Goal: Task Accomplishment & Management: Manage account settings

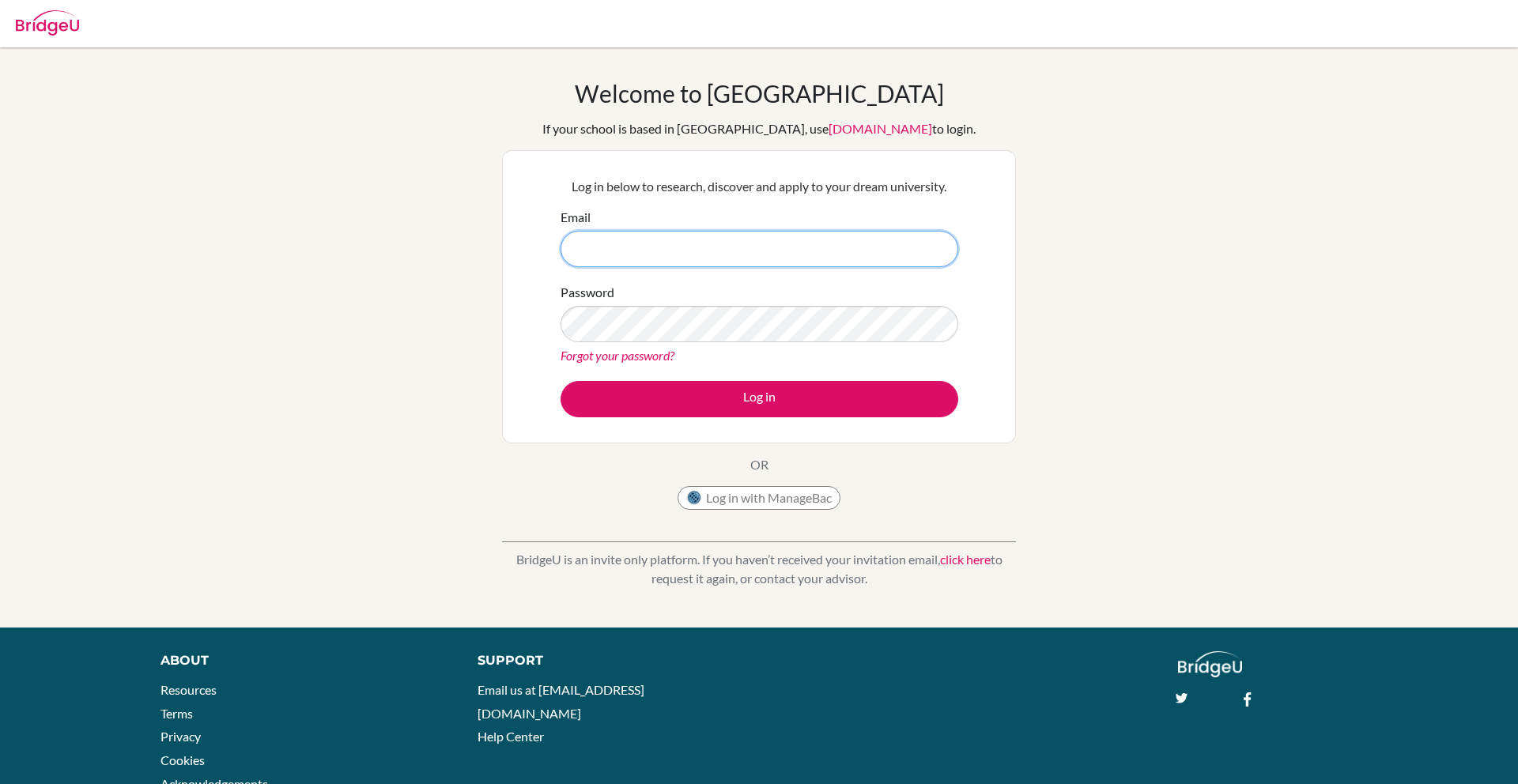
type input "john.pabalan@asb.ac.th"
click at [560, 381] on button "Log in" at bounding box center [759, 399] width 398 height 37
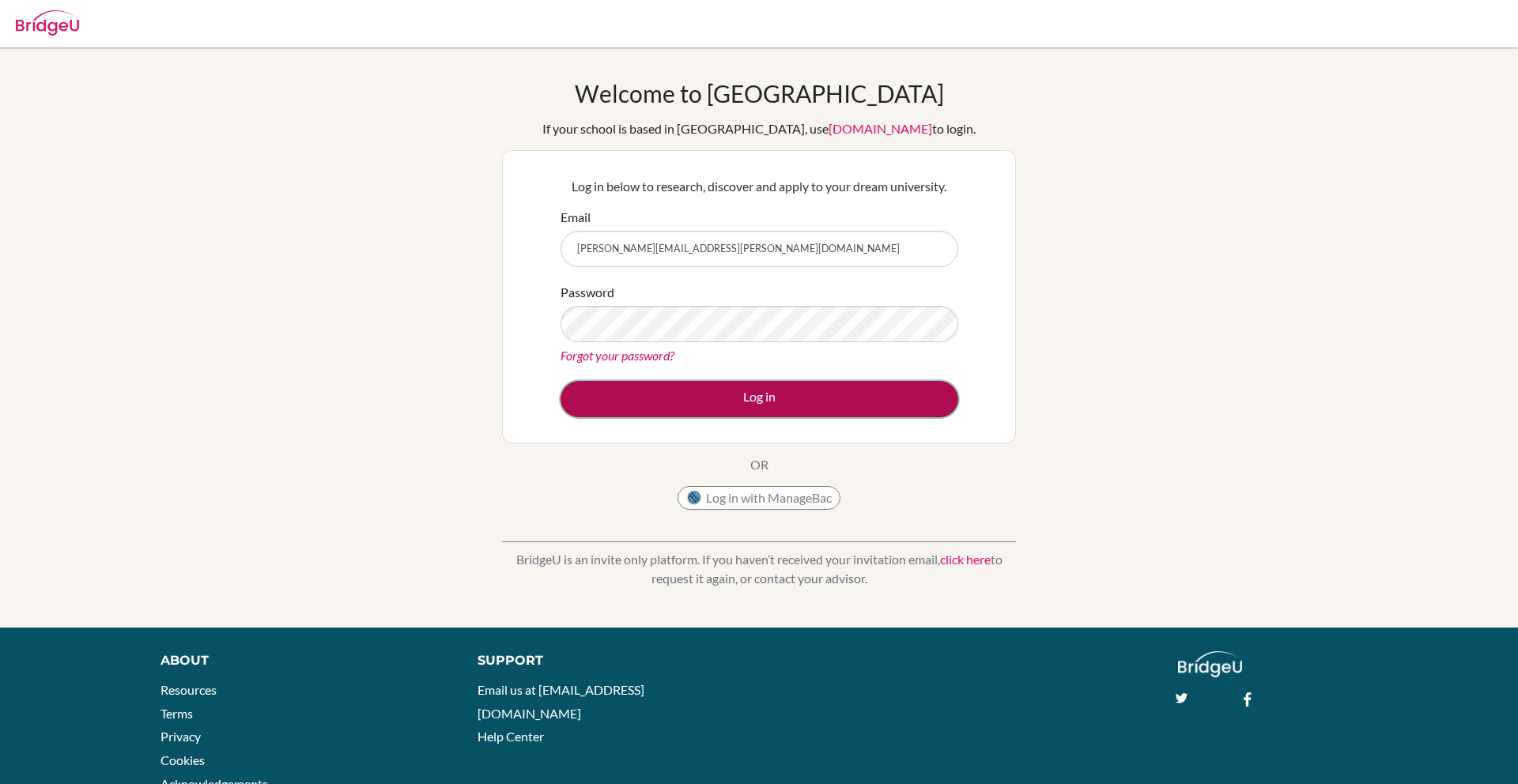
click at [735, 402] on button "Log in" at bounding box center [759, 399] width 398 height 37
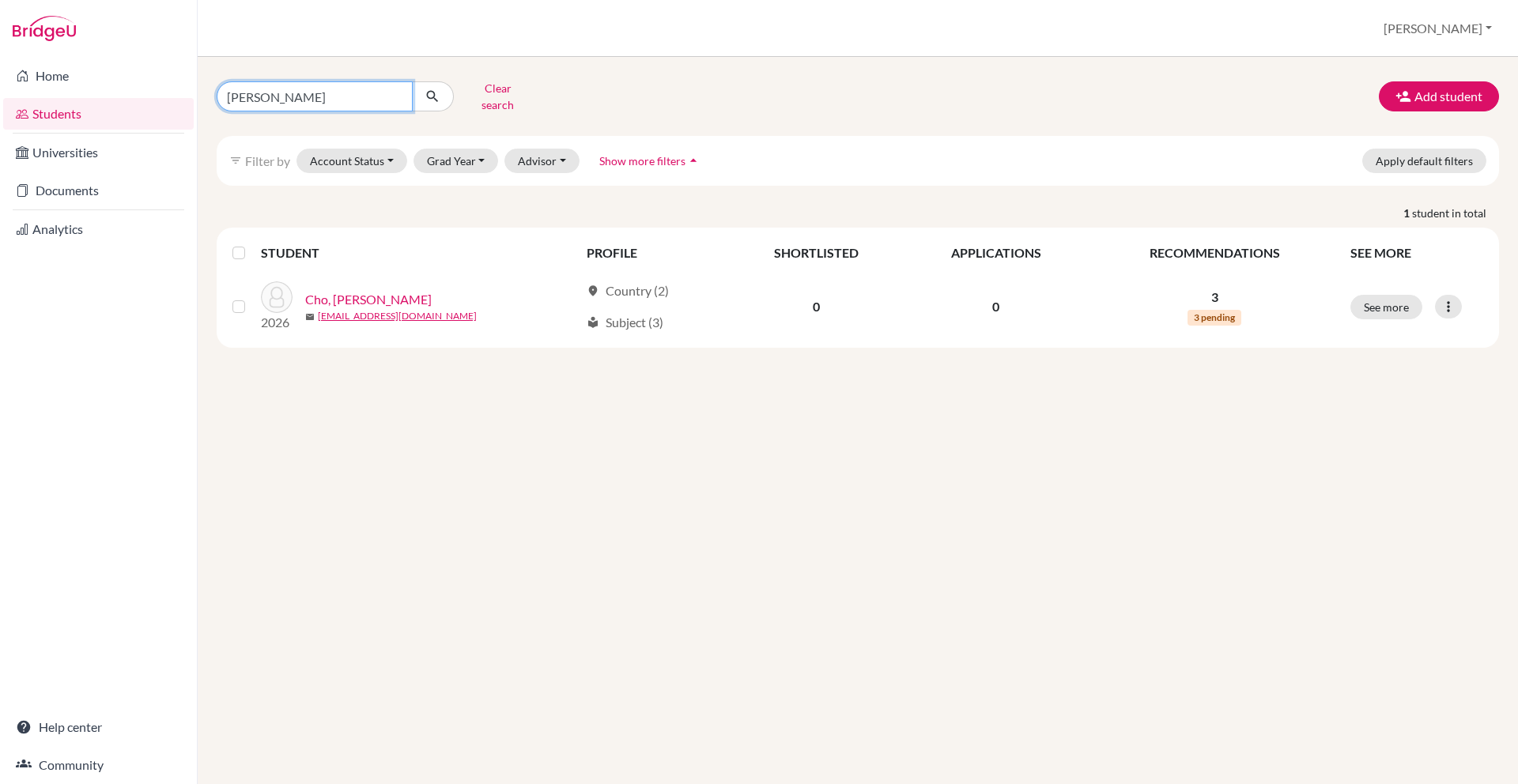
click at [345, 103] on input "[PERSON_NAME]" at bounding box center [314, 96] width 196 height 30
type input "]"
click at [345, 103] on input "]" at bounding box center [314, 96] width 196 height 30
click at [400, 93] on input "]" at bounding box center [314, 96] width 196 height 30
click at [394, 91] on input "]" at bounding box center [314, 96] width 196 height 30
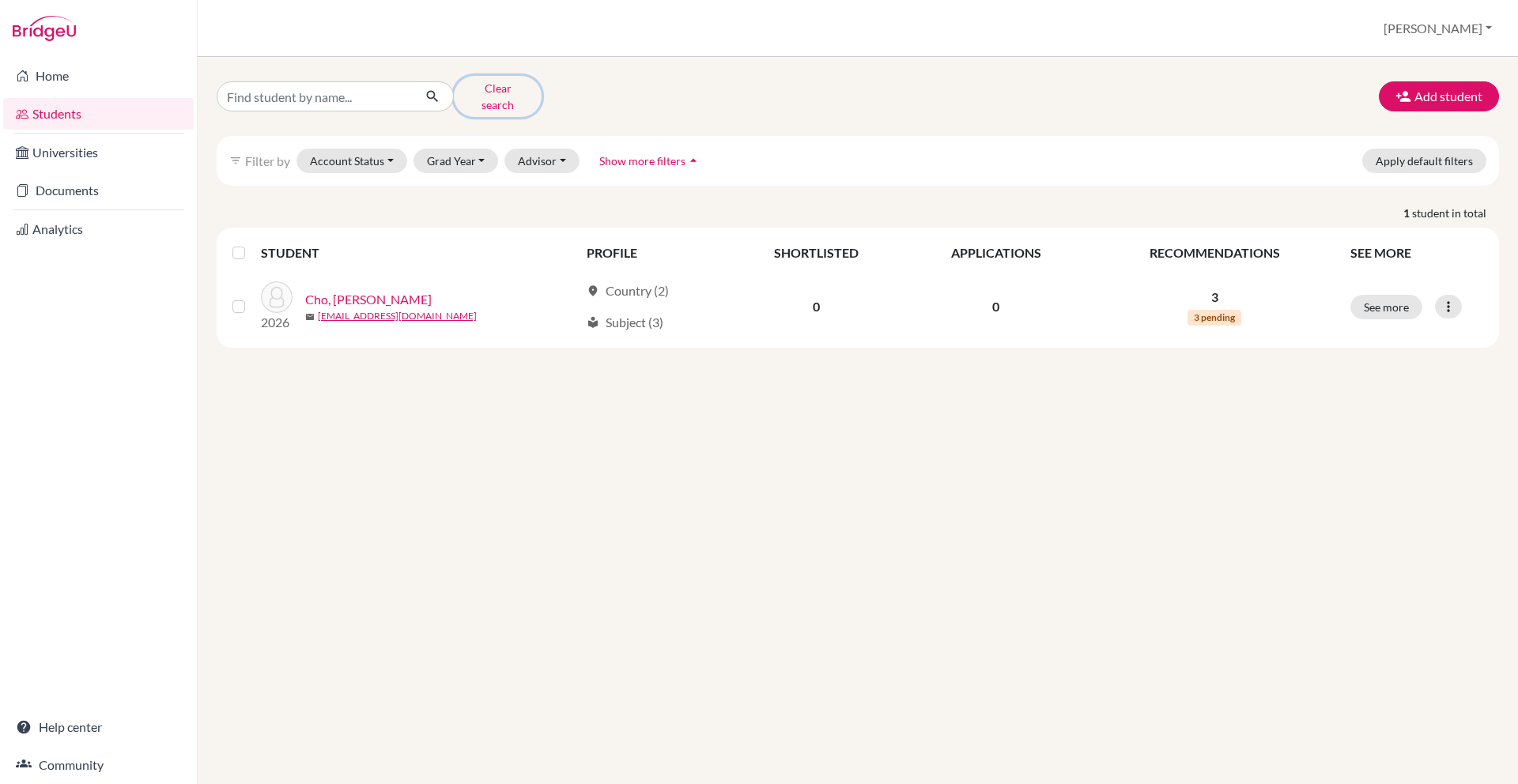
click at [484, 91] on button "Clear search" at bounding box center [497, 96] width 88 height 41
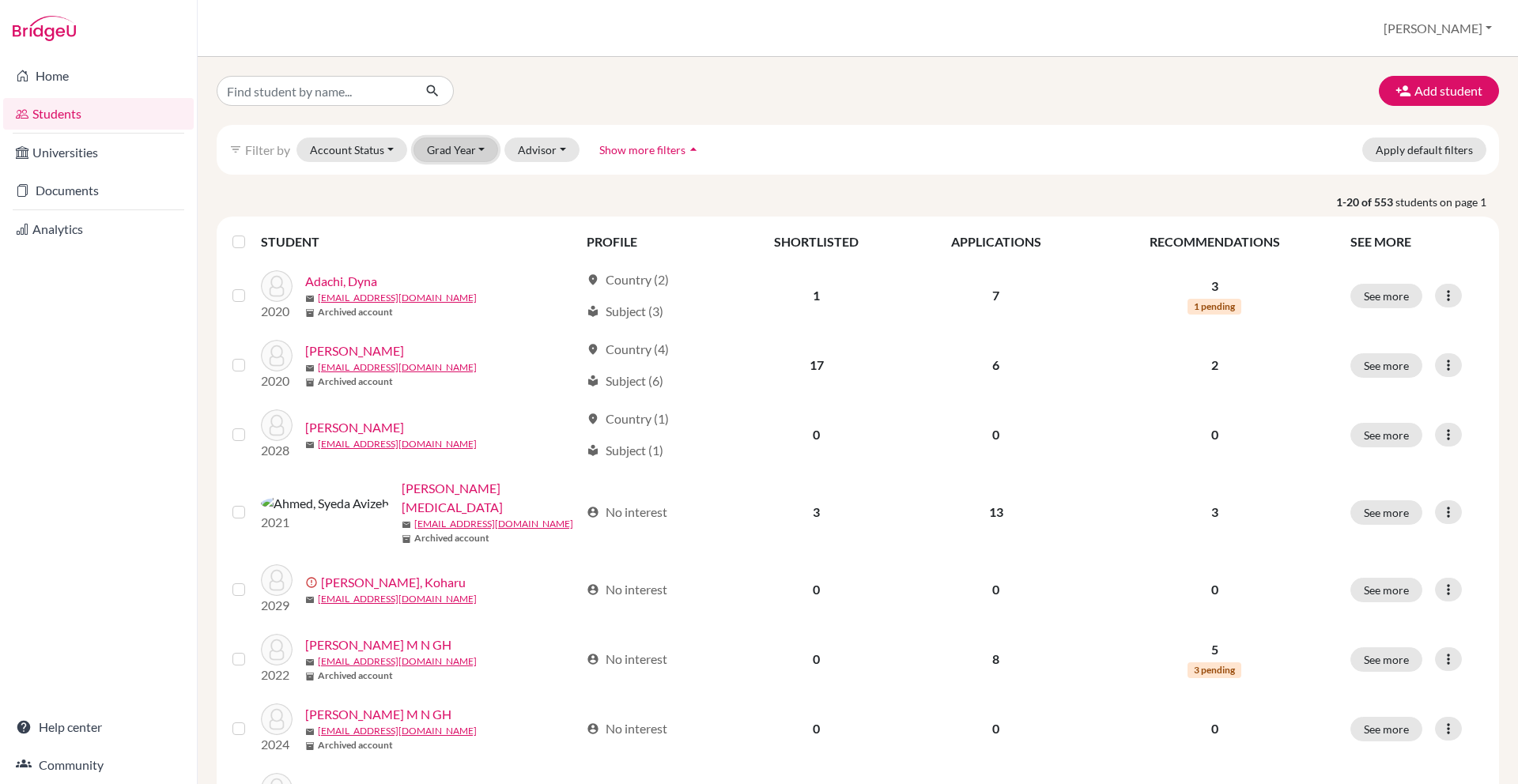
click at [434, 162] on button "Grad Year" at bounding box center [456, 150] width 86 height 25
click at [434, 257] on span "2026" at bounding box center [447, 259] width 28 height 19
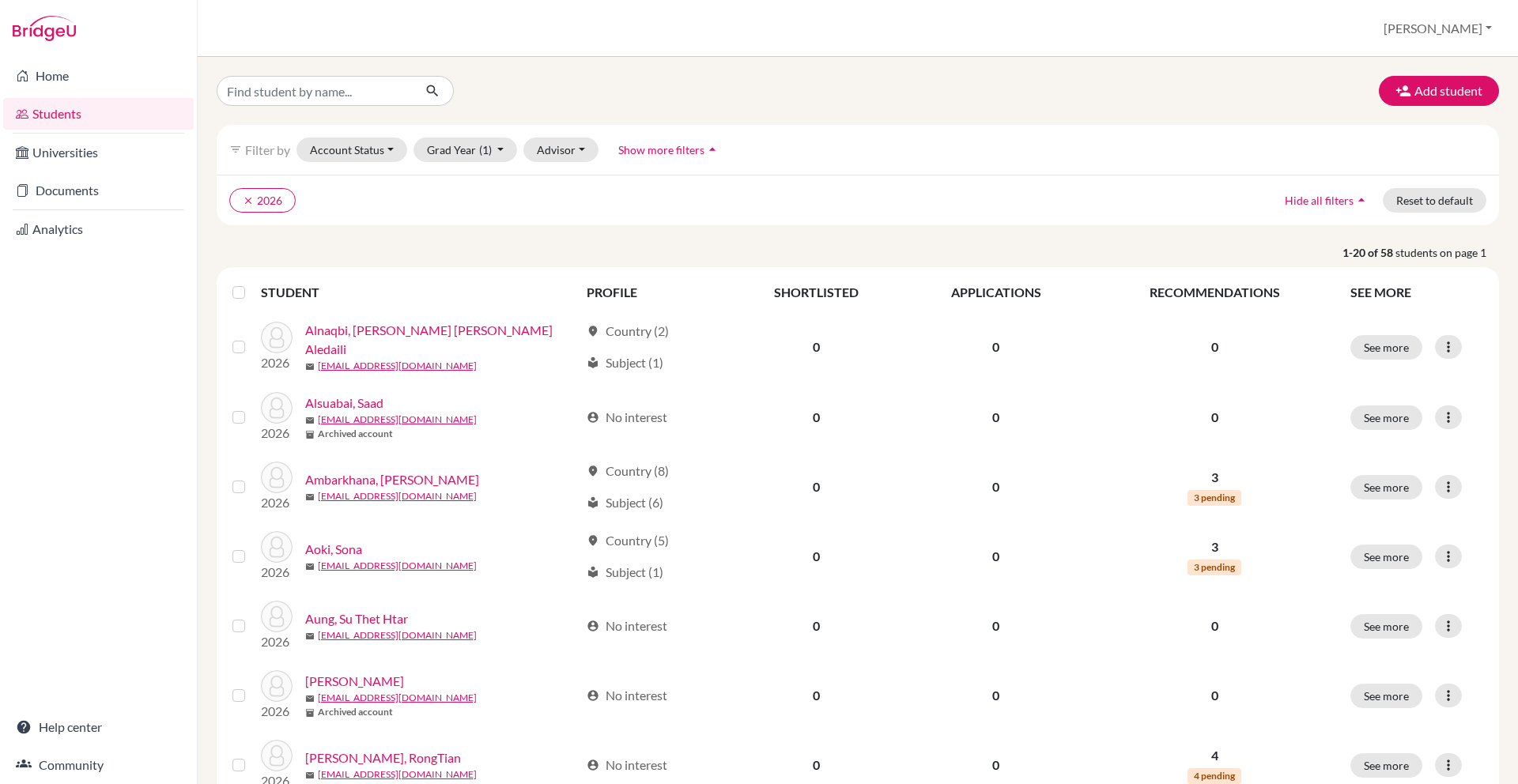
click at [1349, 203] on span "Hide all filters" at bounding box center [1318, 200] width 68 height 14
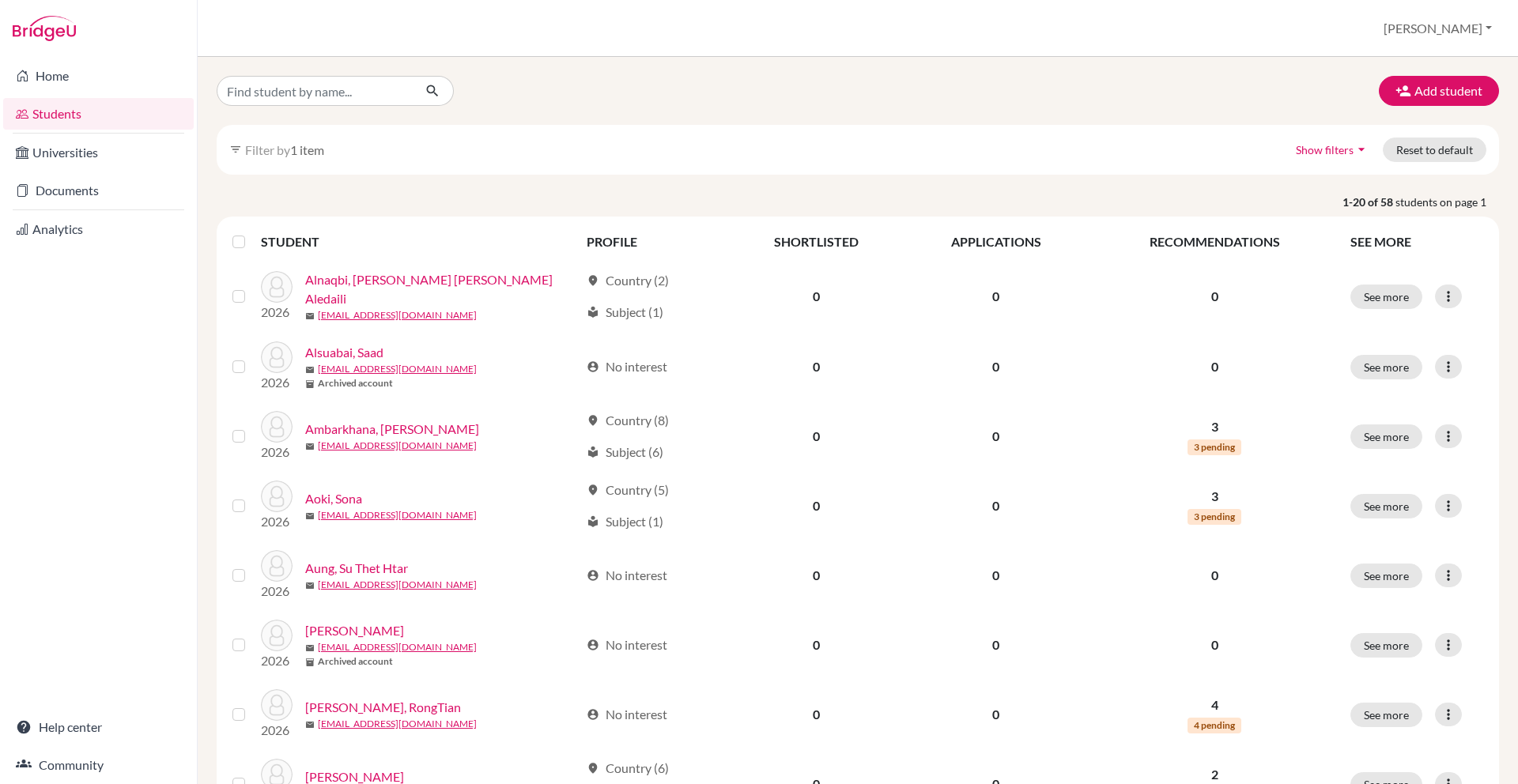
click at [1326, 148] on span "Show filters" at bounding box center [1324, 150] width 58 height 14
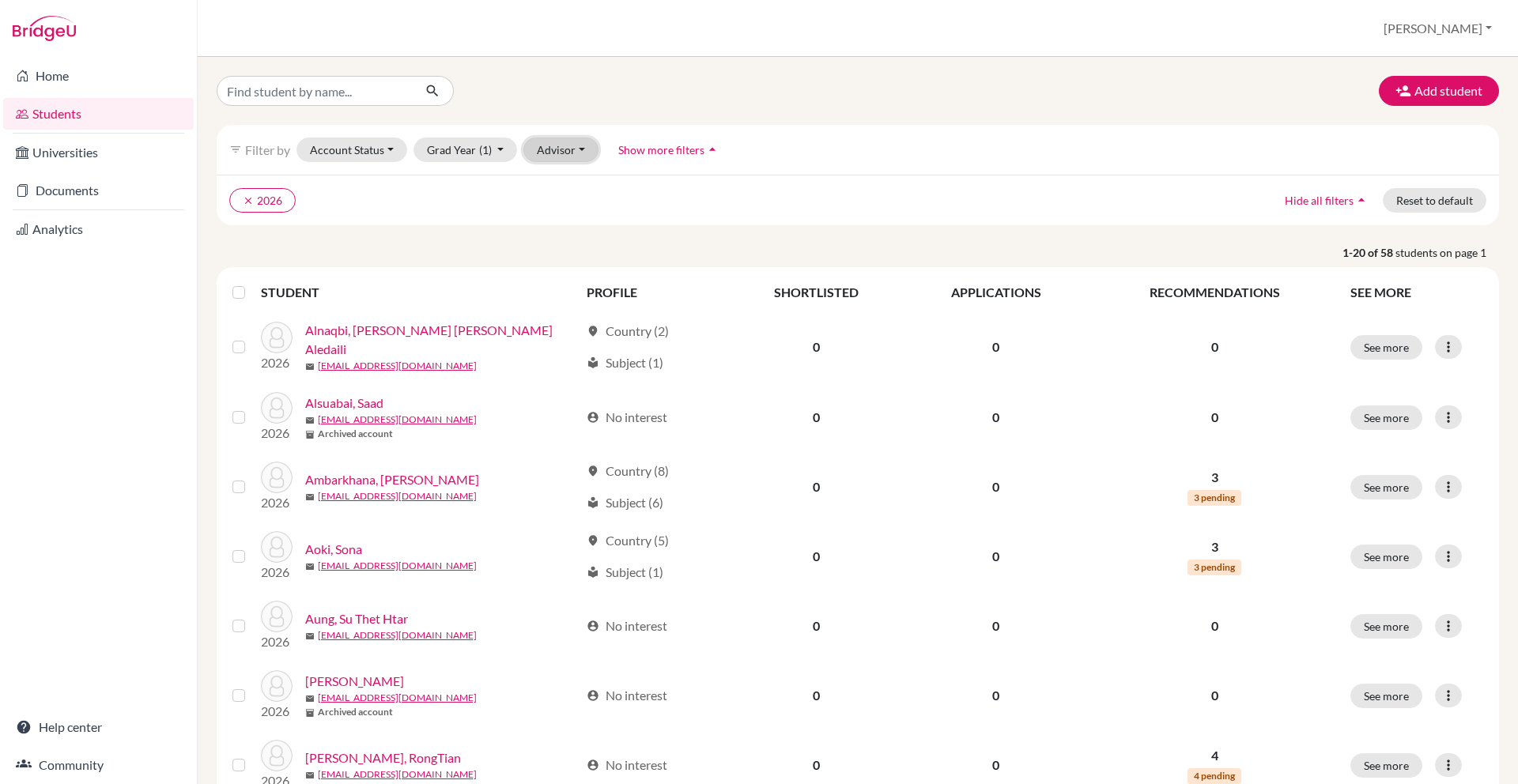
click at [581, 145] on button "Advisor" at bounding box center [560, 150] width 75 height 25
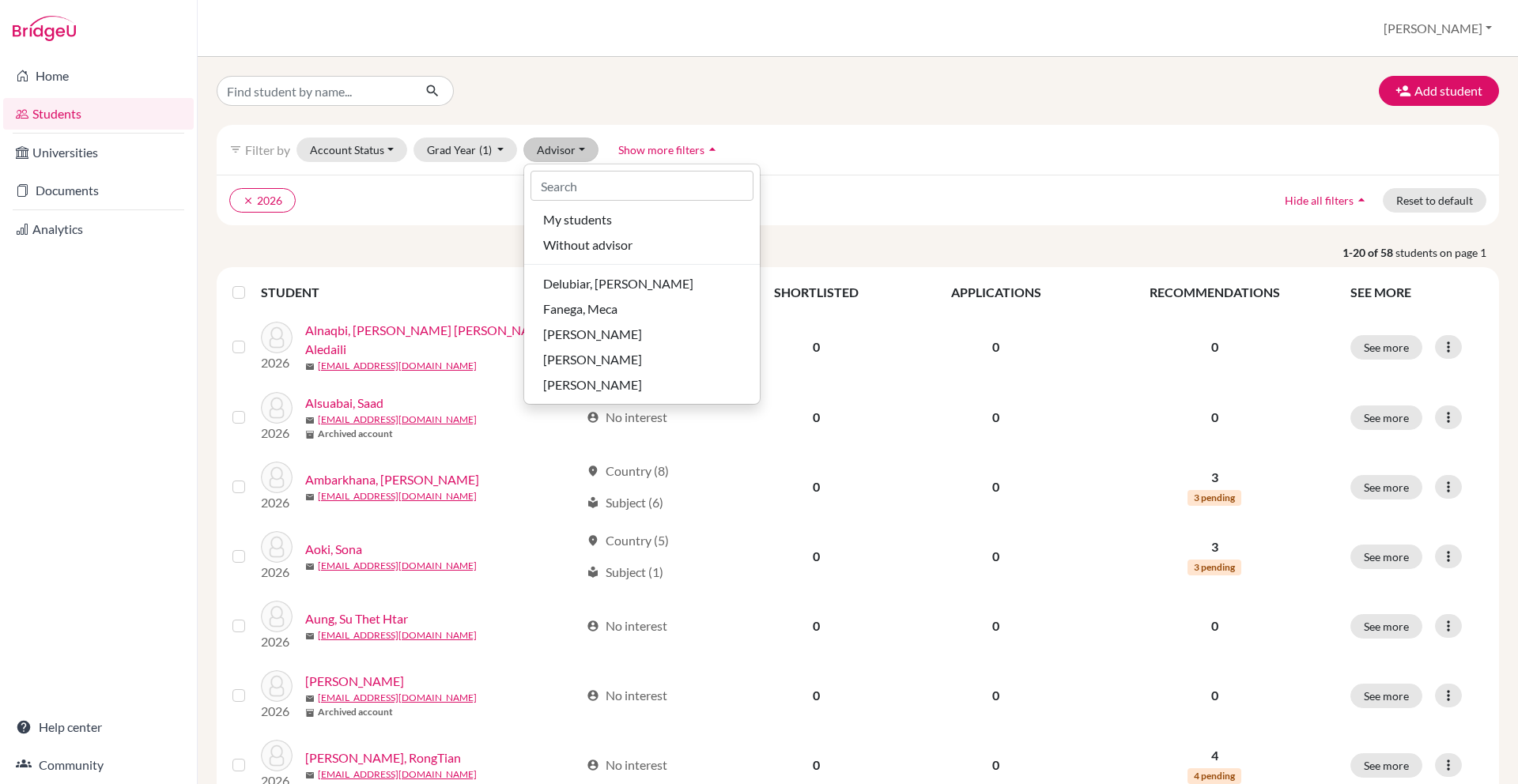
click at [684, 139] on button "Show more filters arrow_drop_up" at bounding box center [669, 150] width 129 height 25
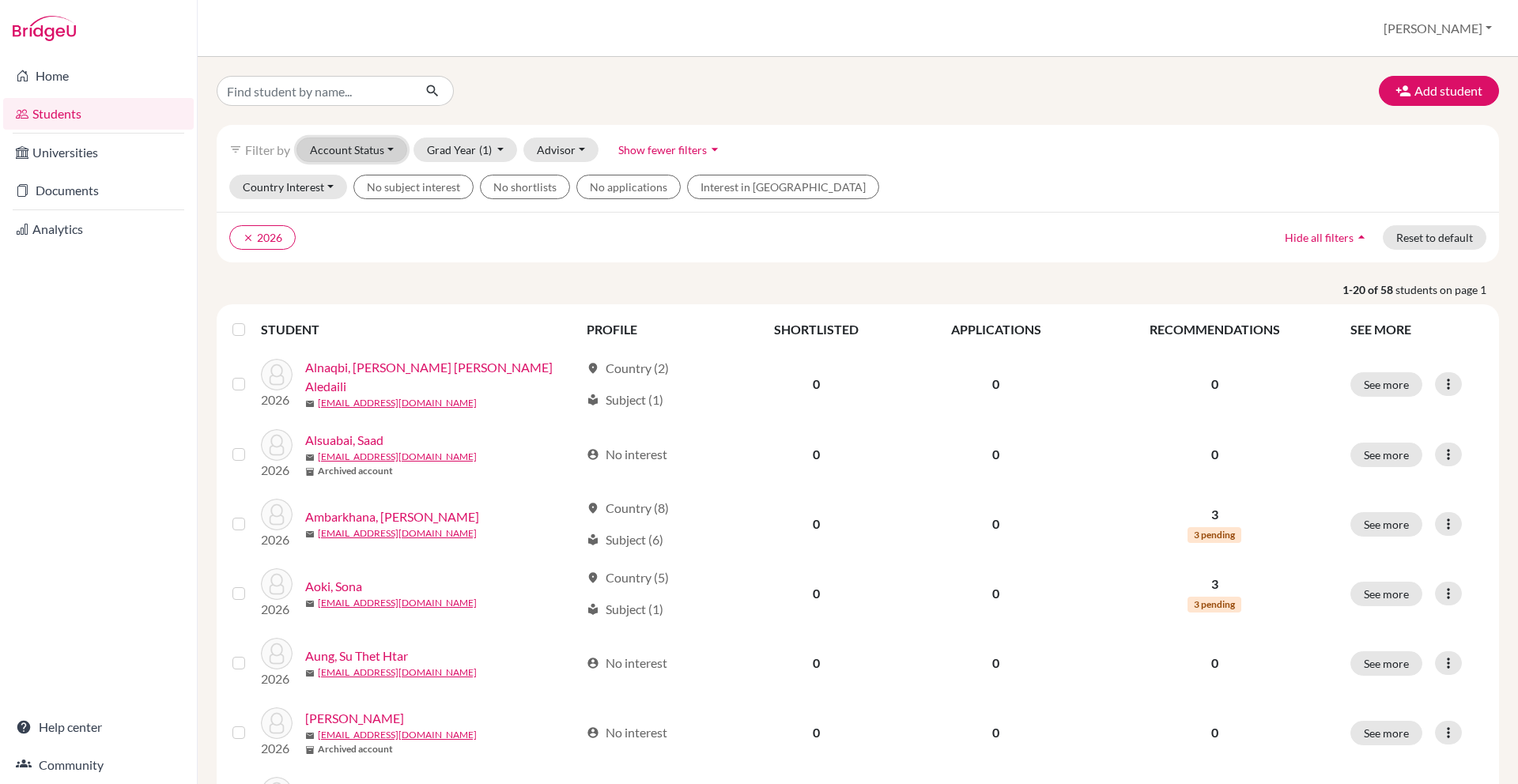
click at [339, 144] on button "Account Status" at bounding box center [351, 150] width 110 height 25
click at [341, 189] on span "Active accounts" at bounding box center [359, 183] width 86 height 19
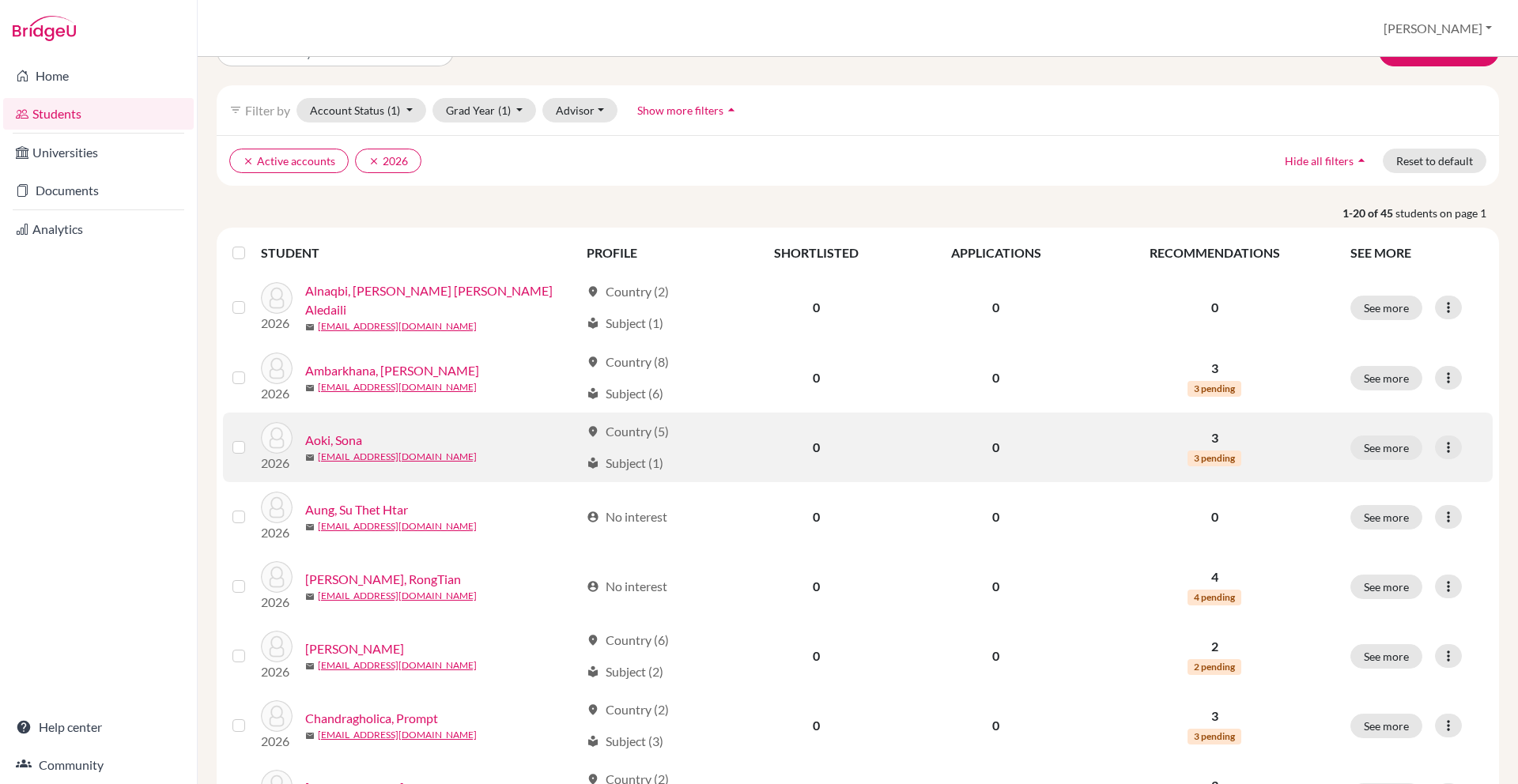
scroll to position [40, 0]
click at [1440, 439] on icon at bounding box center [1448, 446] width 16 height 16
click at [1404, 484] on button "Edit student" at bounding box center [1379, 478] width 125 height 26
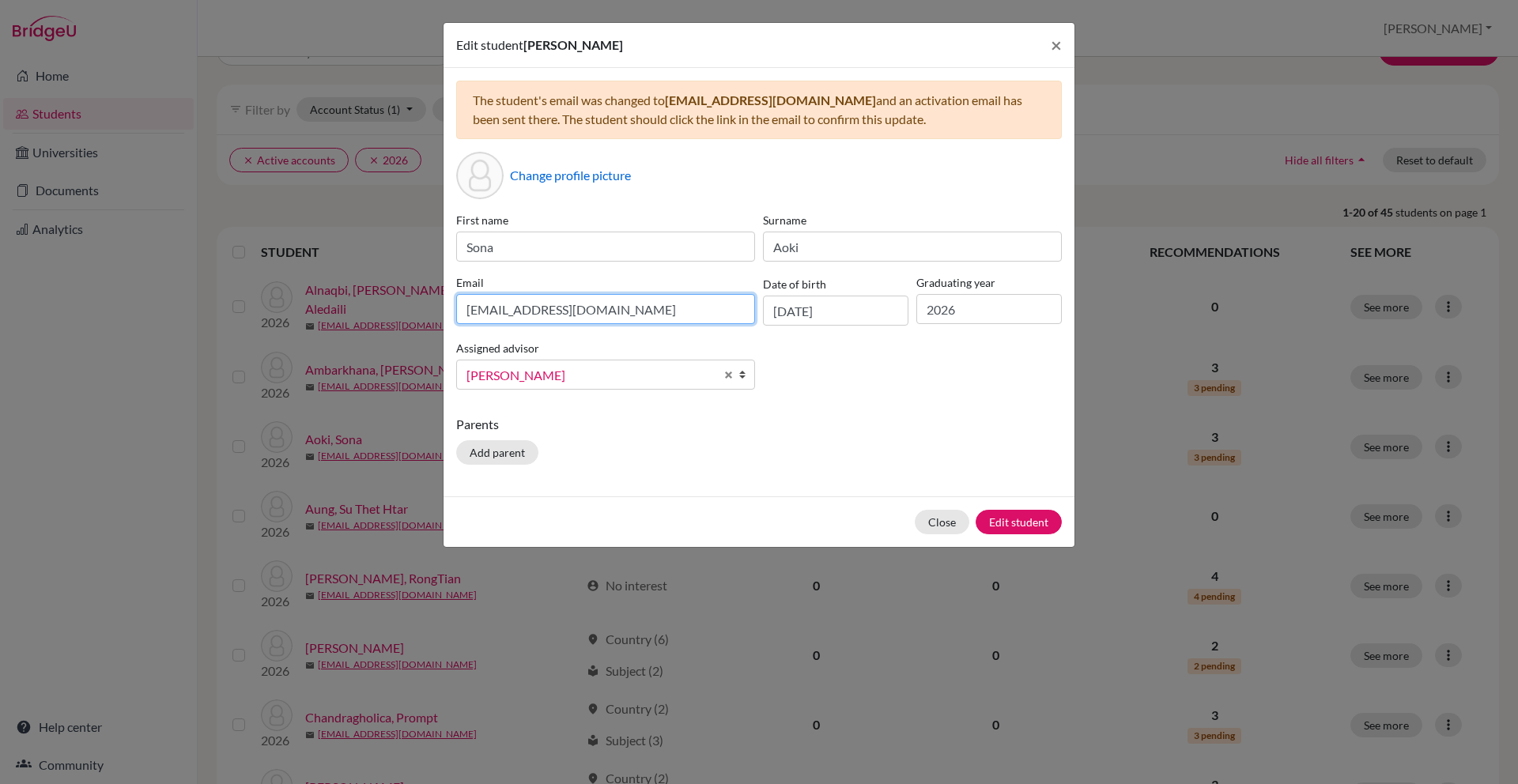
click at [606, 308] on input "[EMAIL_ADDRESS][DOMAIN_NAME]" at bounding box center [605, 308] width 298 height 30
type input "son"
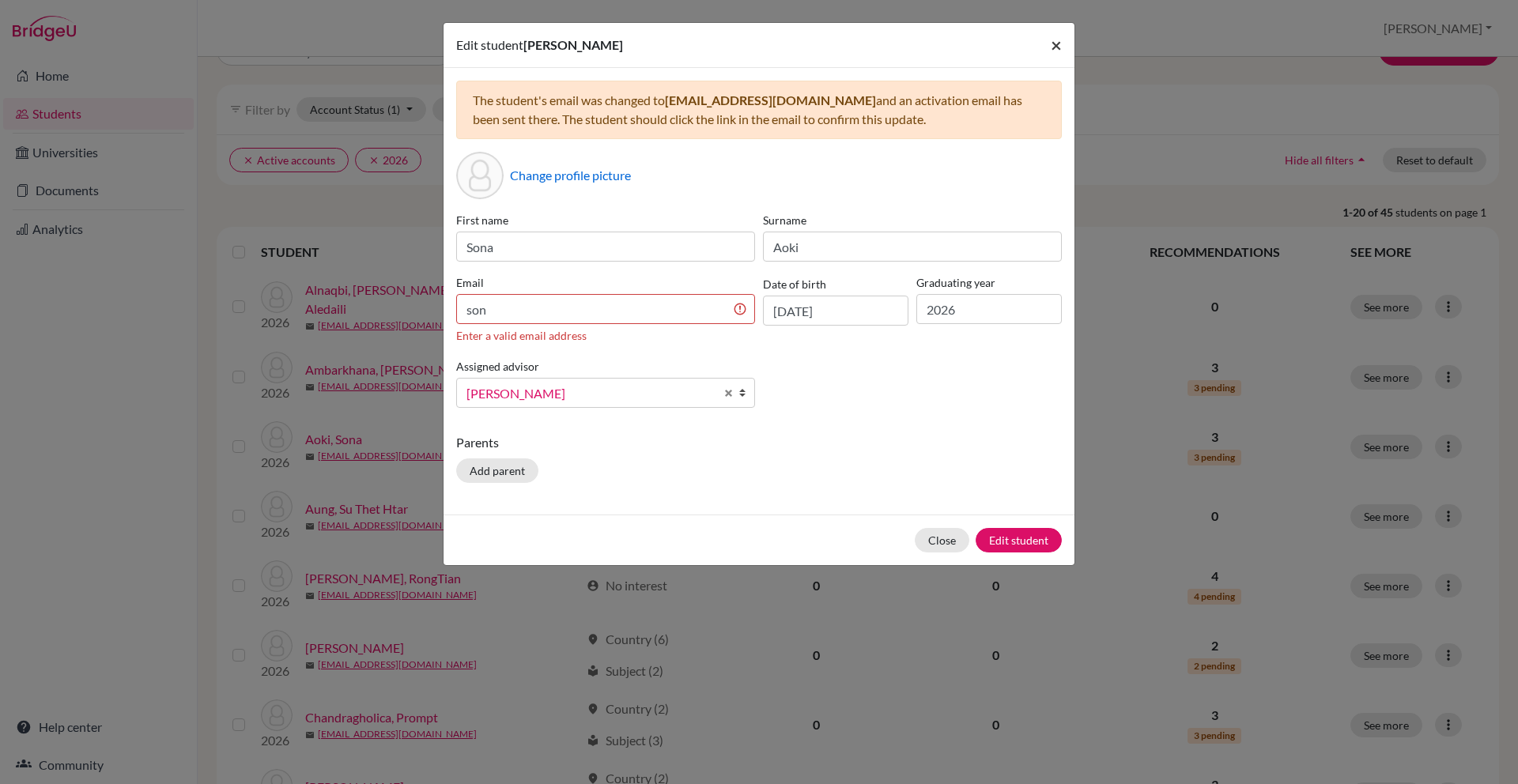
click at [1053, 46] on span "×" at bounding box center [1056, 44] width 11 height 23
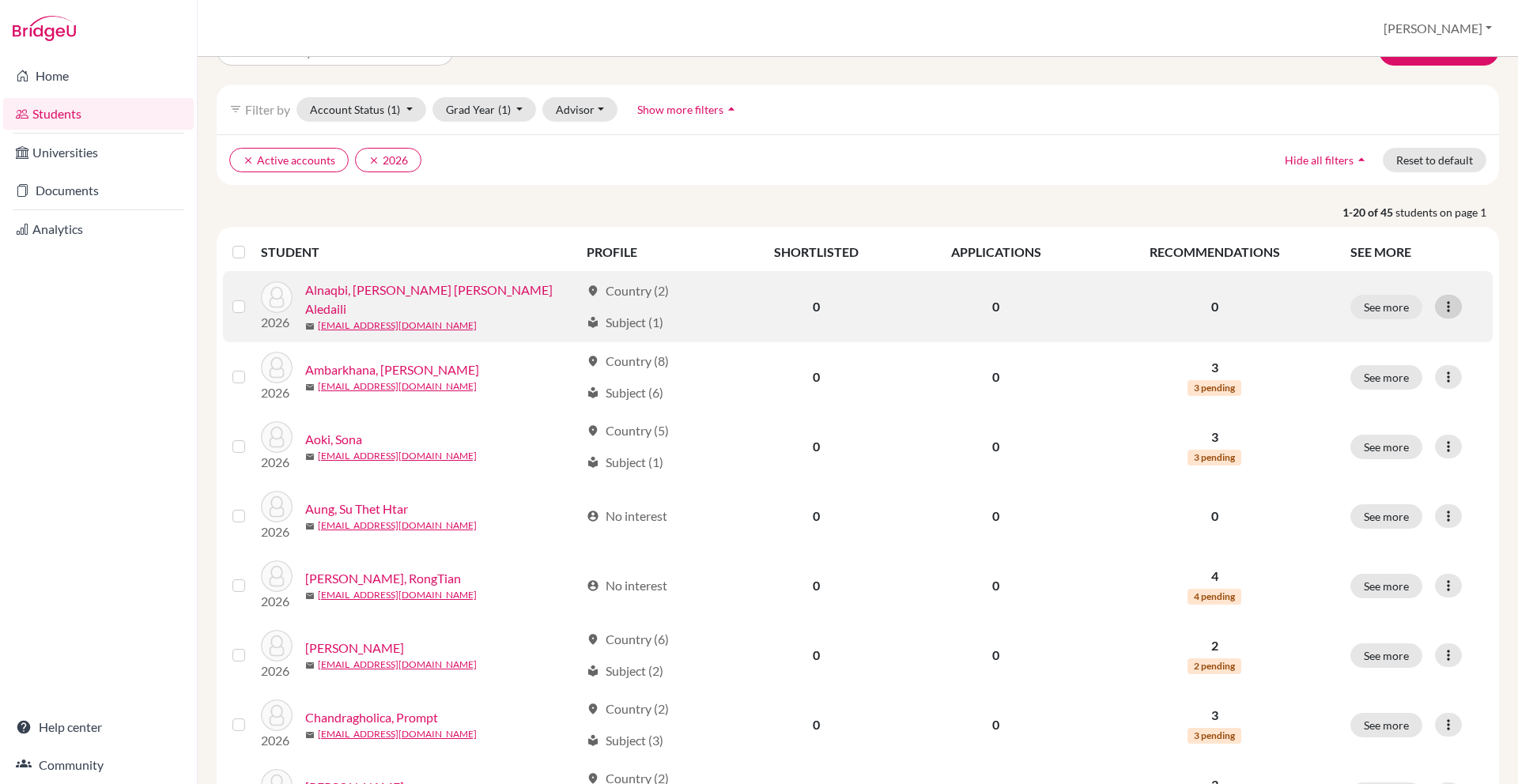
click at [1450, 307] on icon at bounding box center [1448, 306] width 16 height 16
click at [1406, 338] on button "Edit student" at bounding box center [1379, 340] width 125 height 26
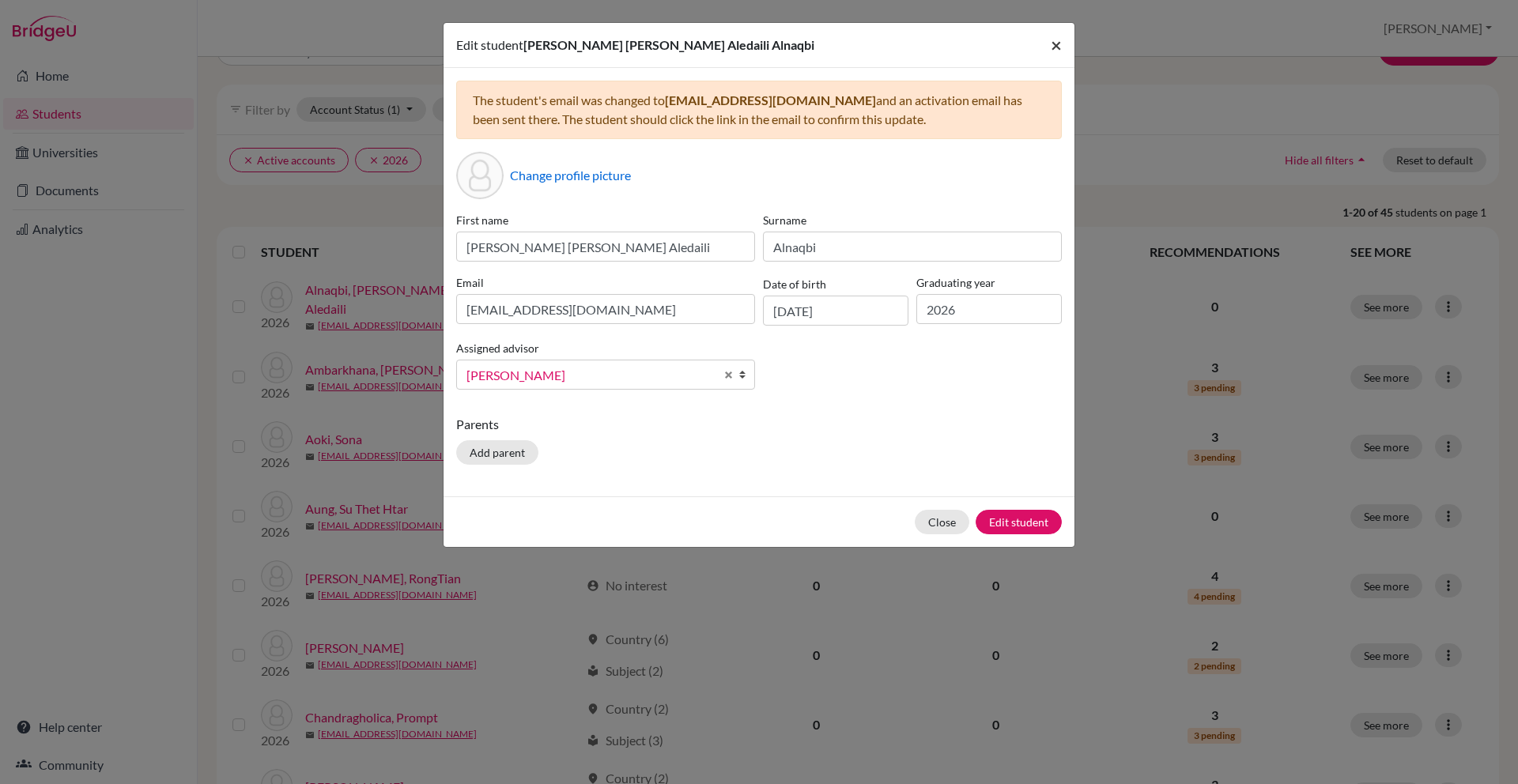
click at [1051, 47] on span "×" at bounding box center [1056, 44] width 11 height 23
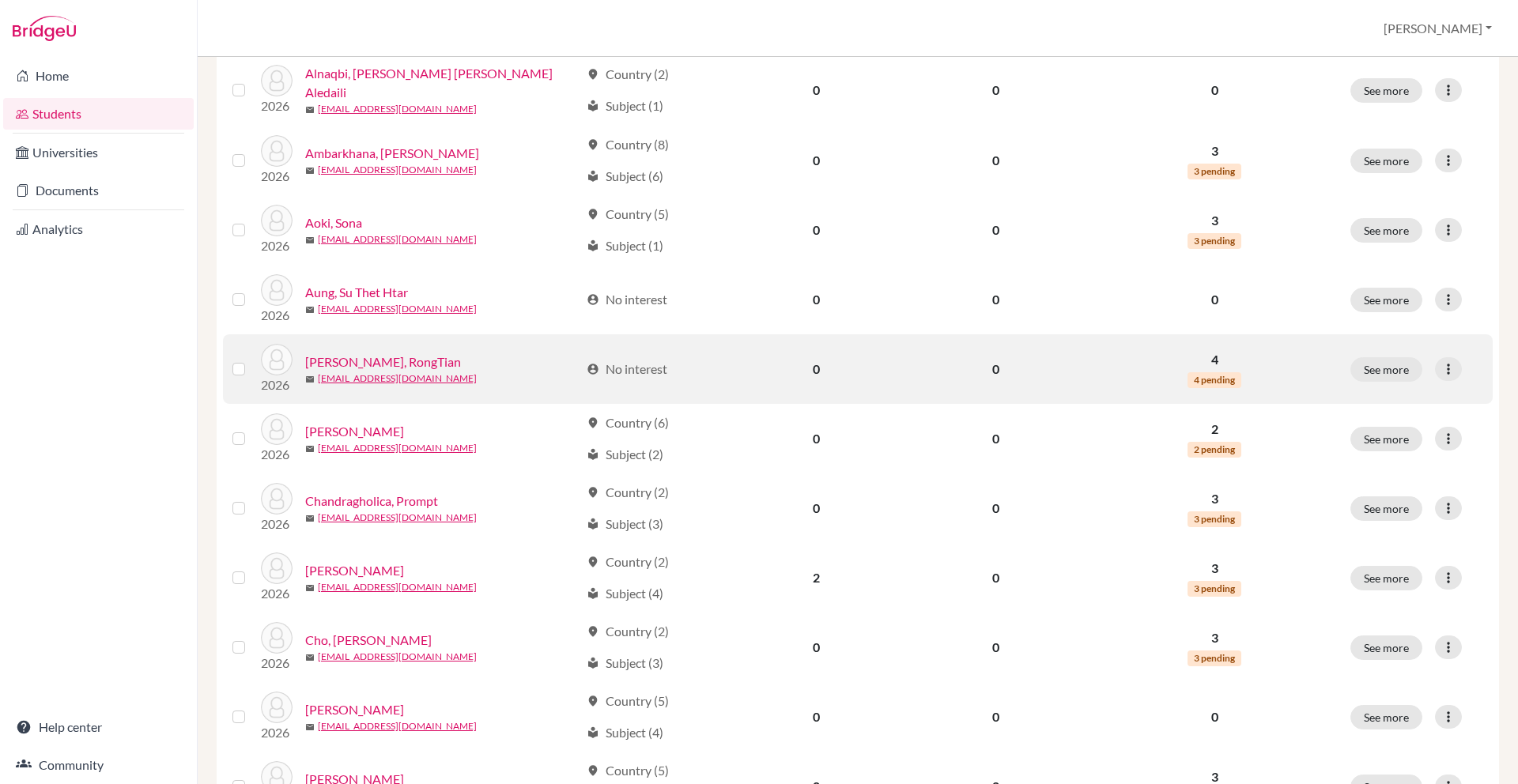
scroll to position [259, 0]
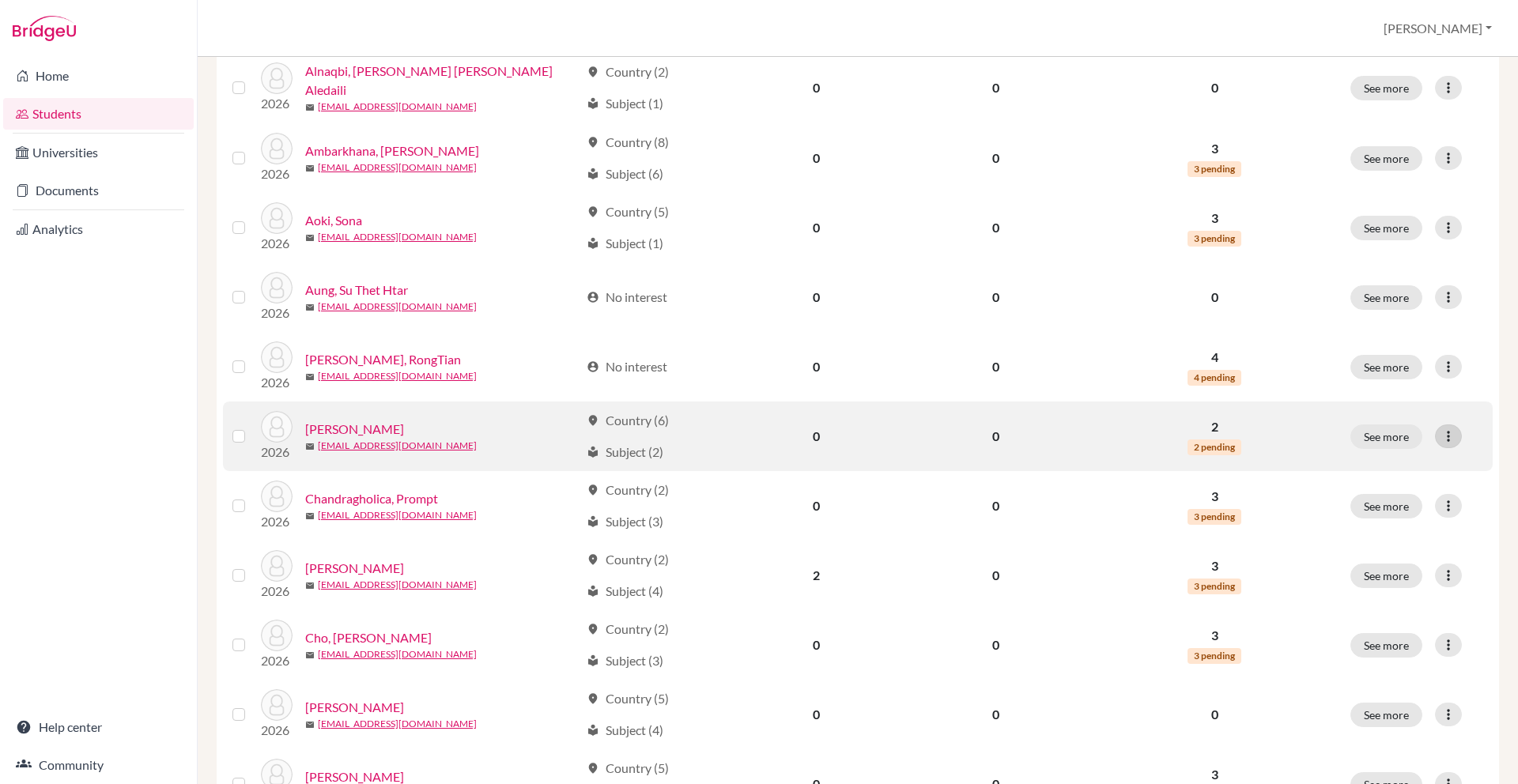
click at [1446, 431] on icon at bounding box center [1448, 435] width 16 height 16
click at [1347, 465] on button "Edit student" at bounding box center [1379, 468] width 125 height 26
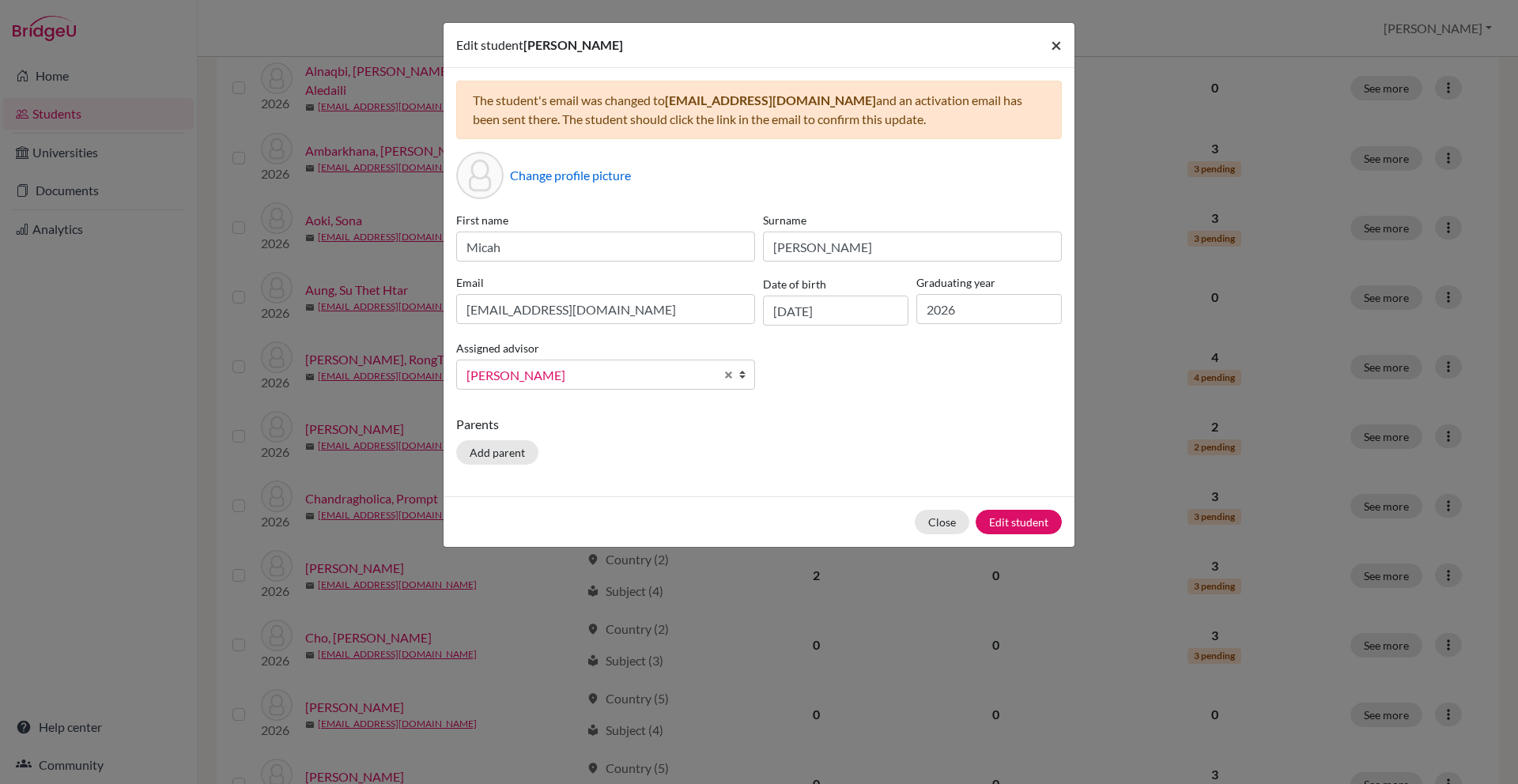
click at [1059, 41] on span "×" at bounding box center [1056, 44] width 11 height 23
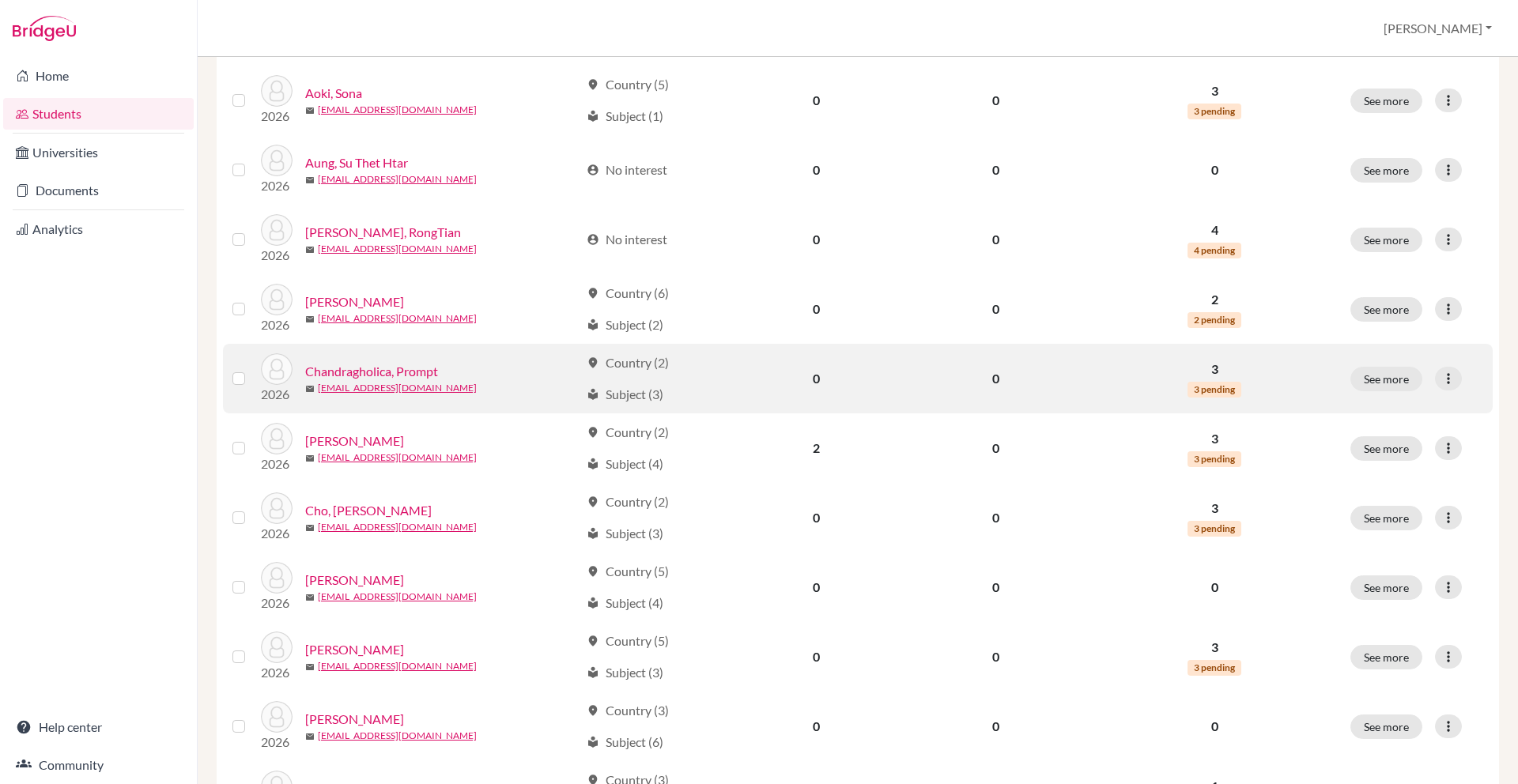
scroll to position [390, 0]
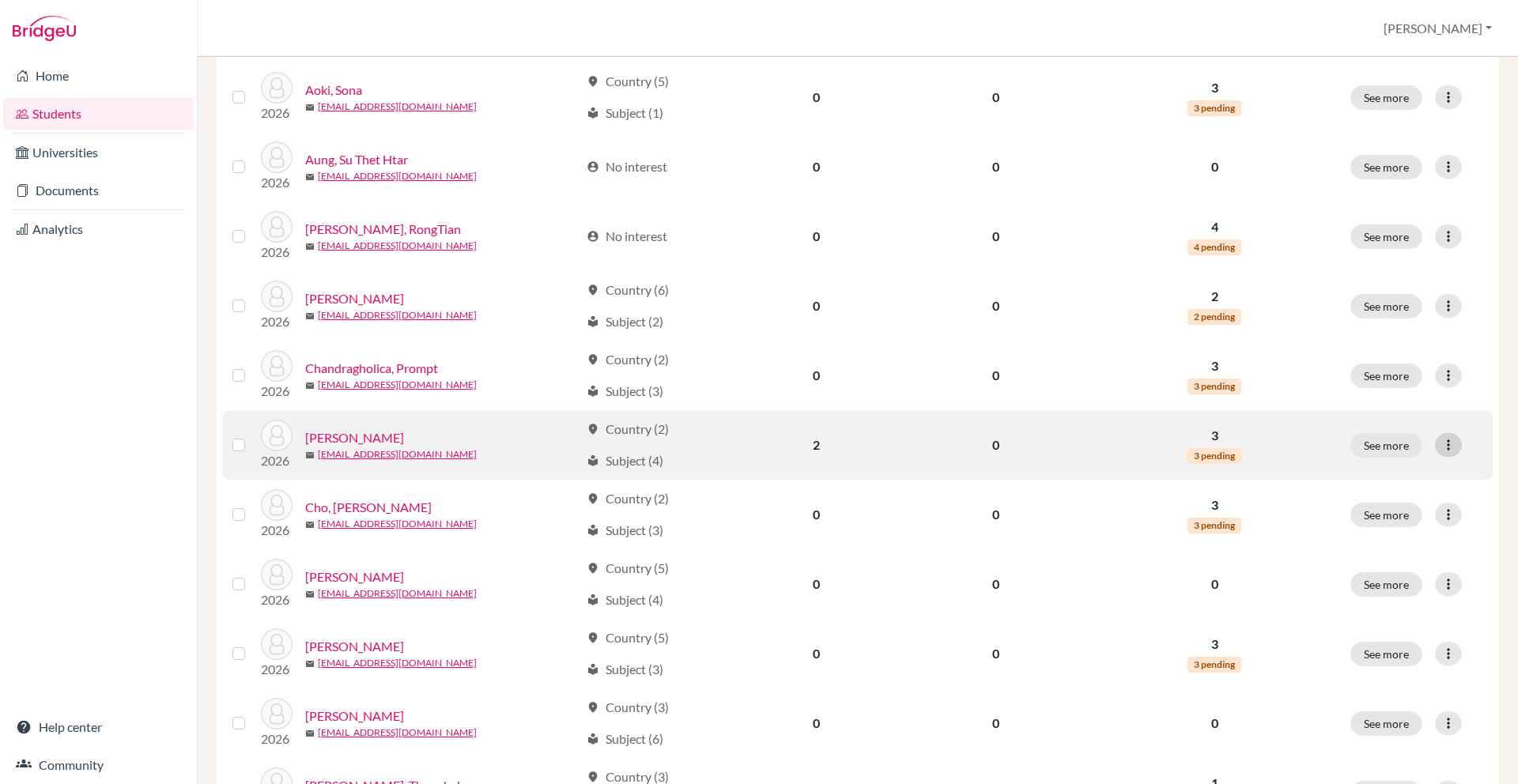
click at [1445, 441] on icon at bounding box center [1448, 444] width 16 height 16
click at [1418, 465] on button "Edit student" at bounding box center [1379, 476] width 125 height 26
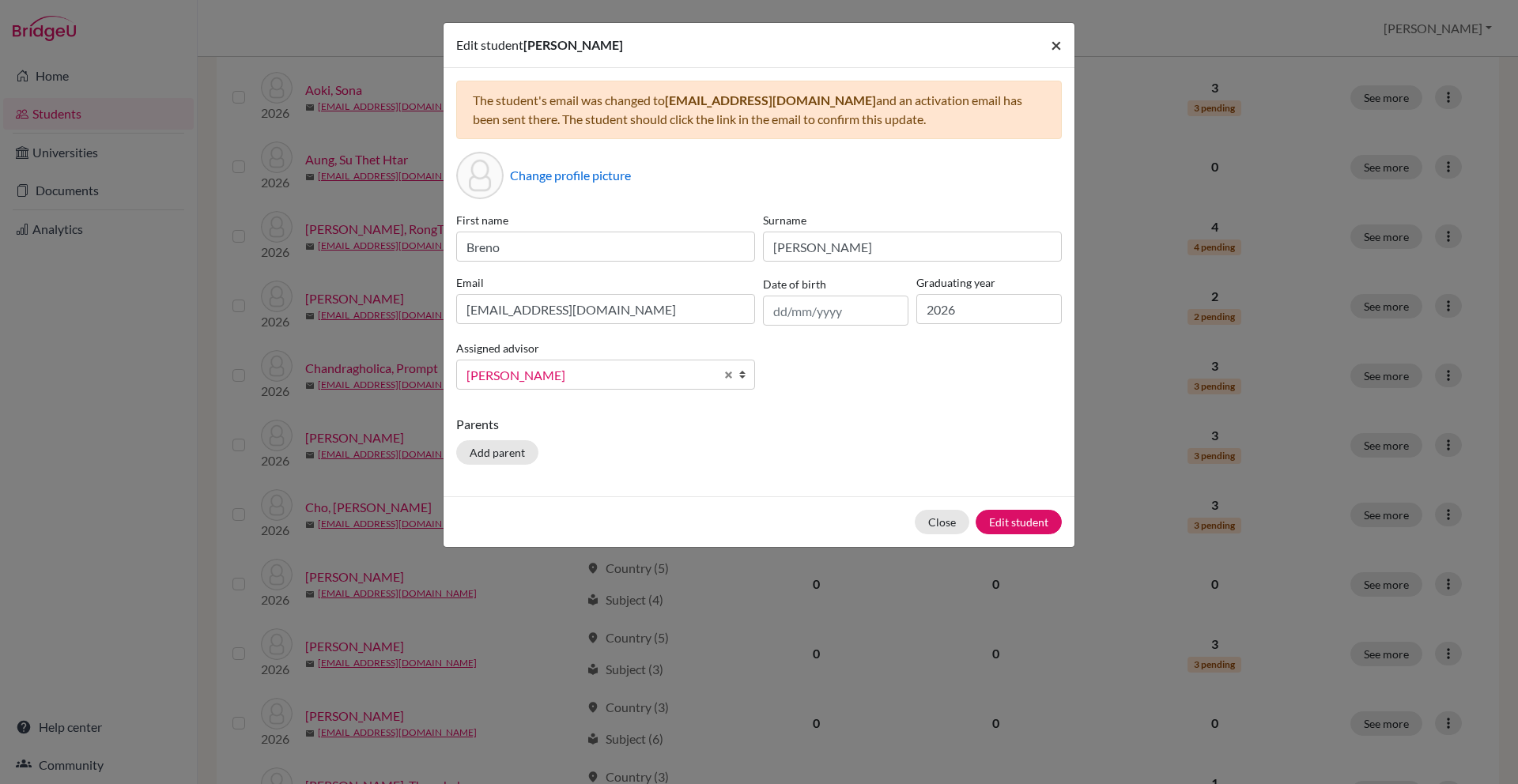
click at [1055, 44] on span "×" at bounding box center [1056, 44] width 11 height 23
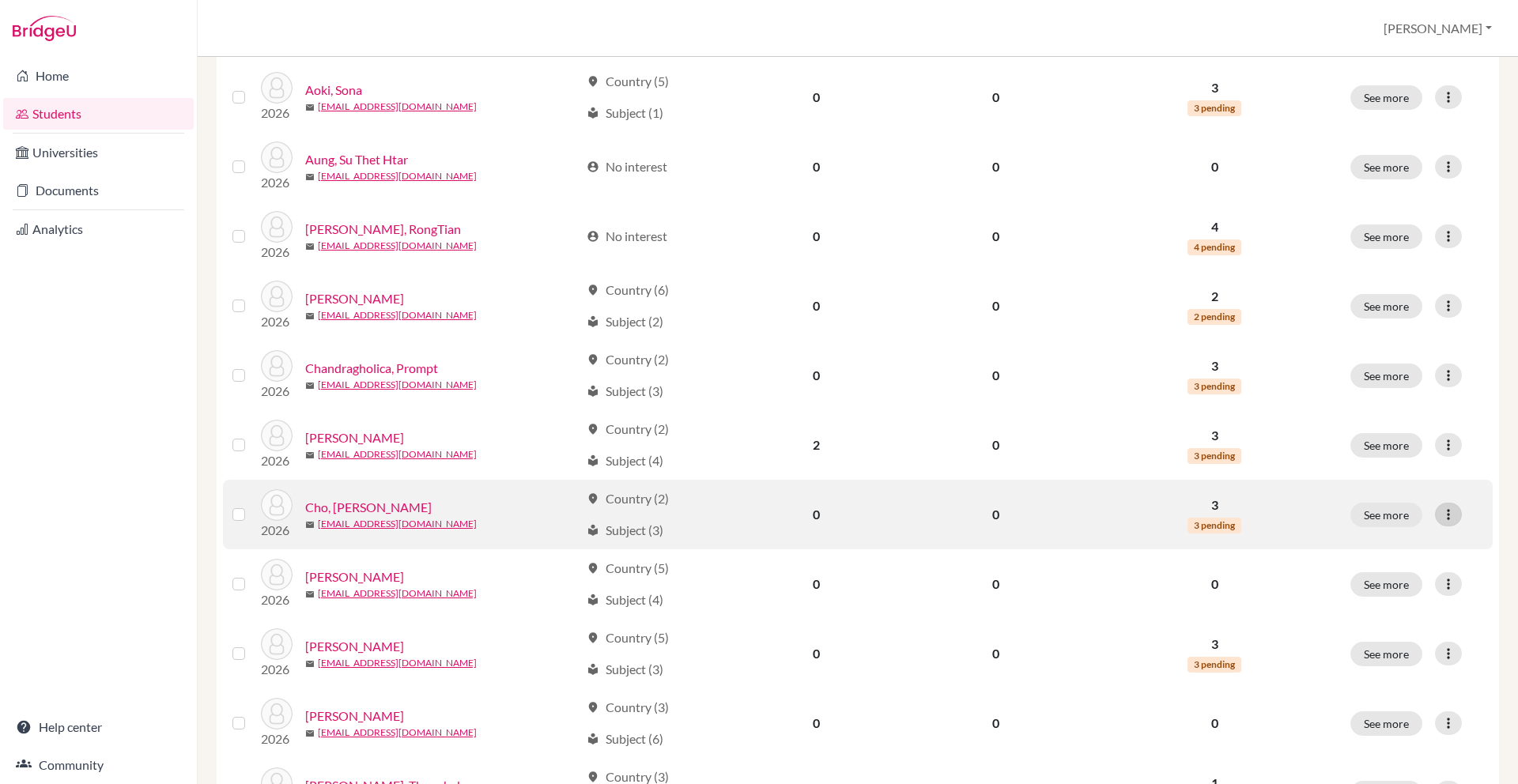
click at [1451, 511] on icon at bounding box center [1448, 514] width 16 height 16
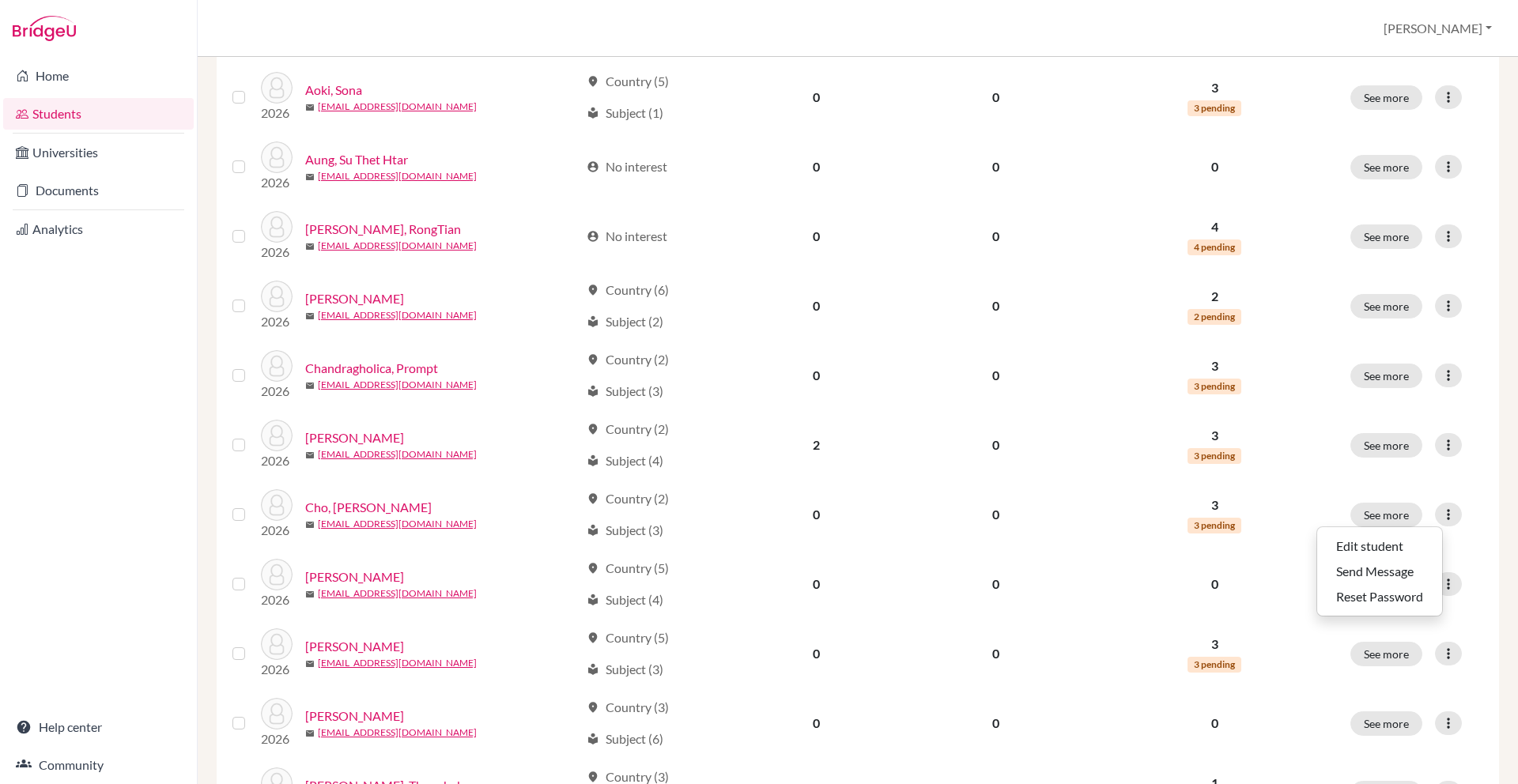
click at [126, 554] on div "Home Students Universities Documents Analytics Help center Community" at bounding box center [99, 420] width 197 height 727
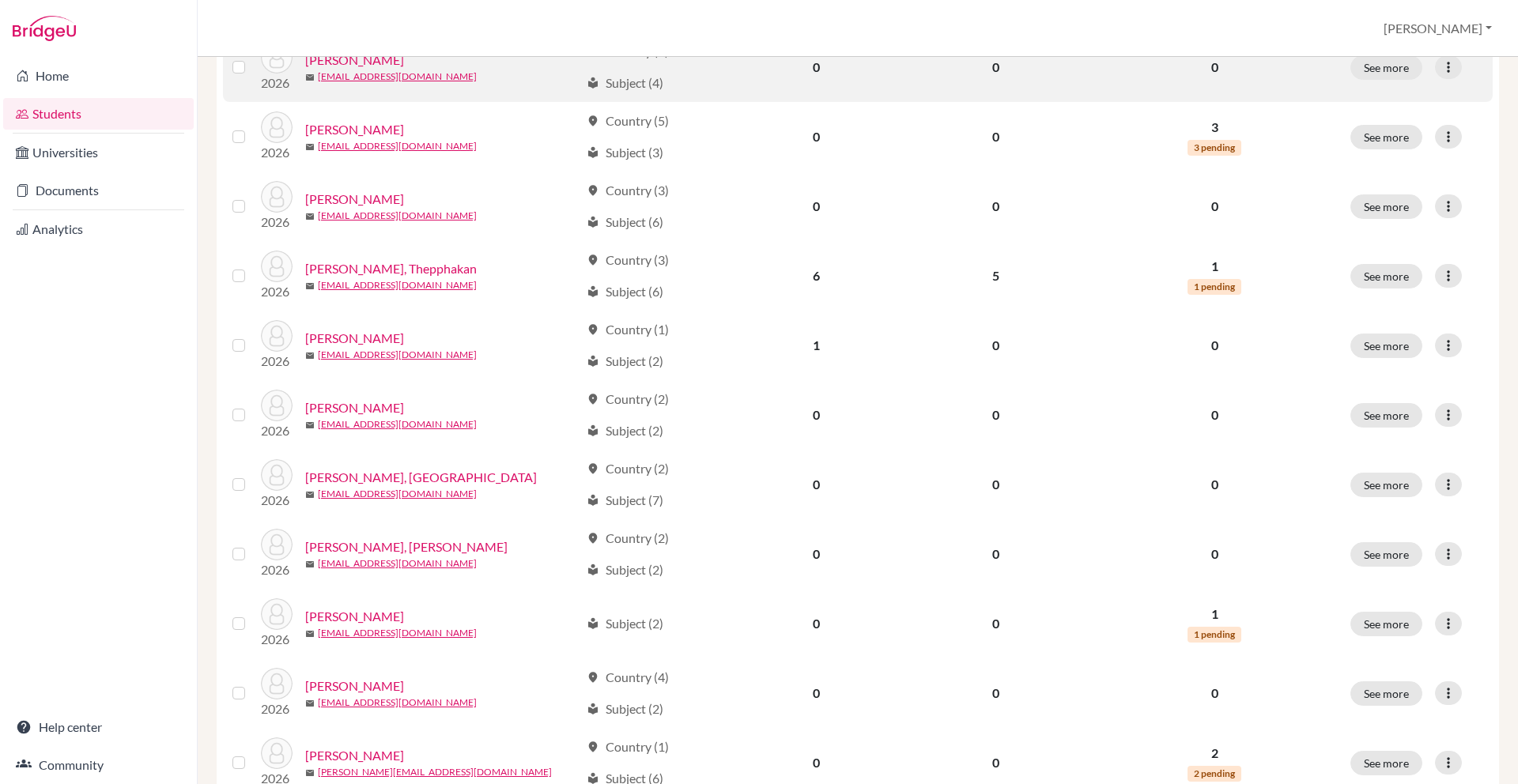
scroll to position [915, 0]
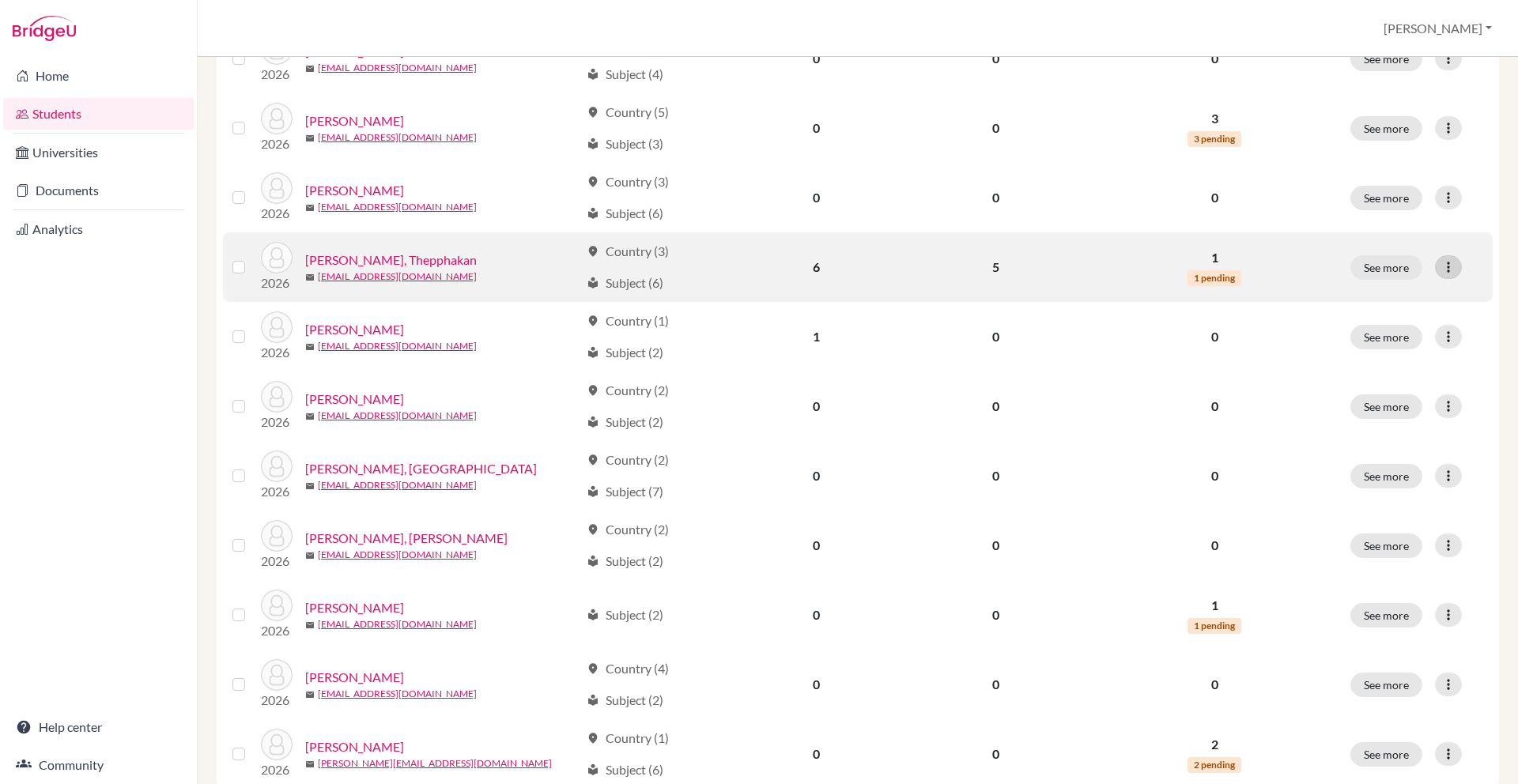
click at [1438, 261] on div at bounding box center [1448, 267] width 26 height 24
click at [1418, 280] on div "Edit student Send Message Reset Password" at bounding box center [1379, 324] width 127 height 90
click at [1462, 273] on div "See more Edit student Send Message Reset Password" at bounding box center [1417, 267] width 133 height 25
click at [1451, 266] on icon at bounding box center [1448, 267] width 16 height 16
click at [1415, 294] on button "Edit student" at bounding box center [1379, 299] width 125 height 26
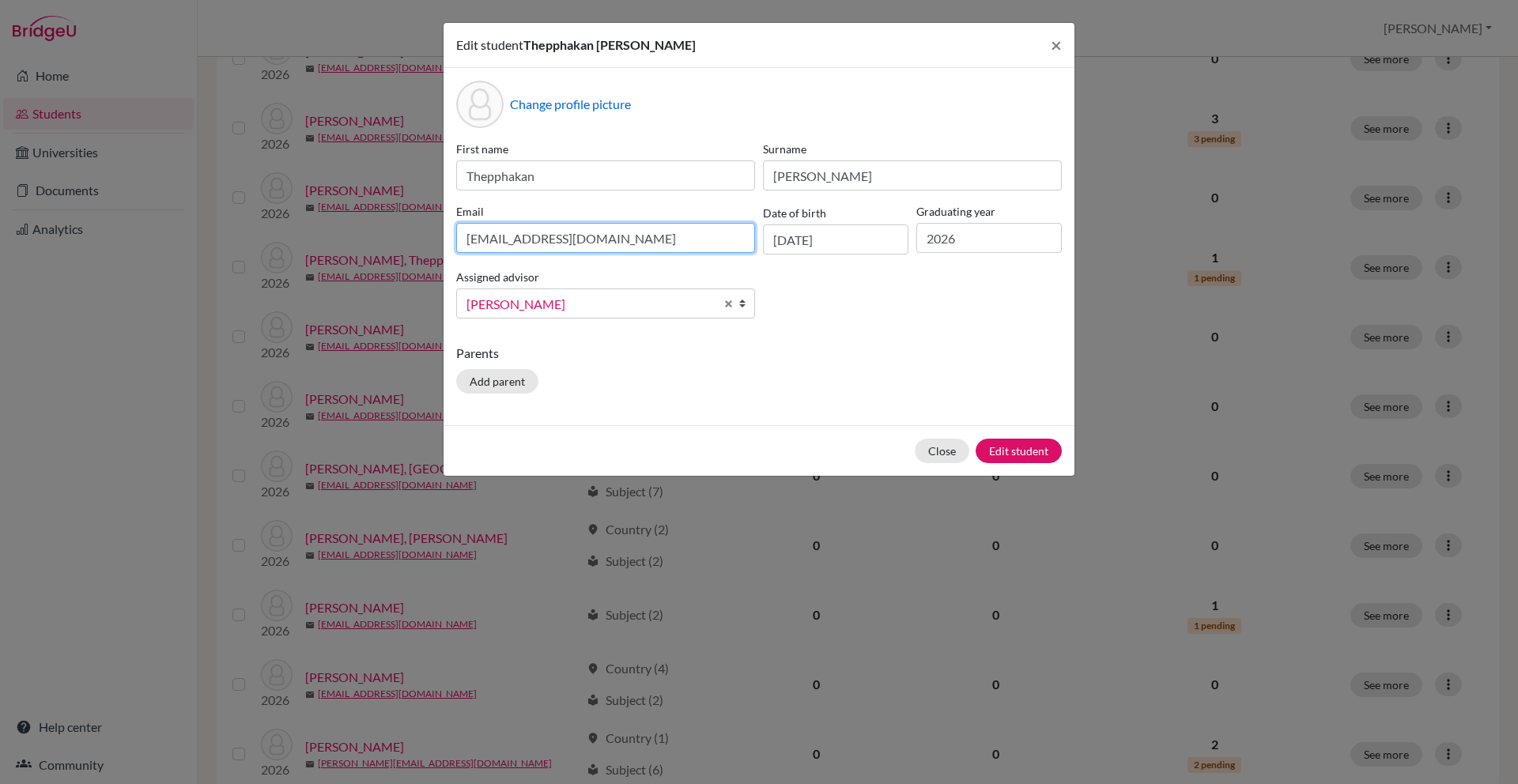
click at [583, 230] on input "[EMAIL_ADDRESS][DOMAIN_NAME]" at bounding box center [605, 237] width 298 height 30
click at [1061, 41] on span "×" at bounding box center [1056, 44] width 11 height 23
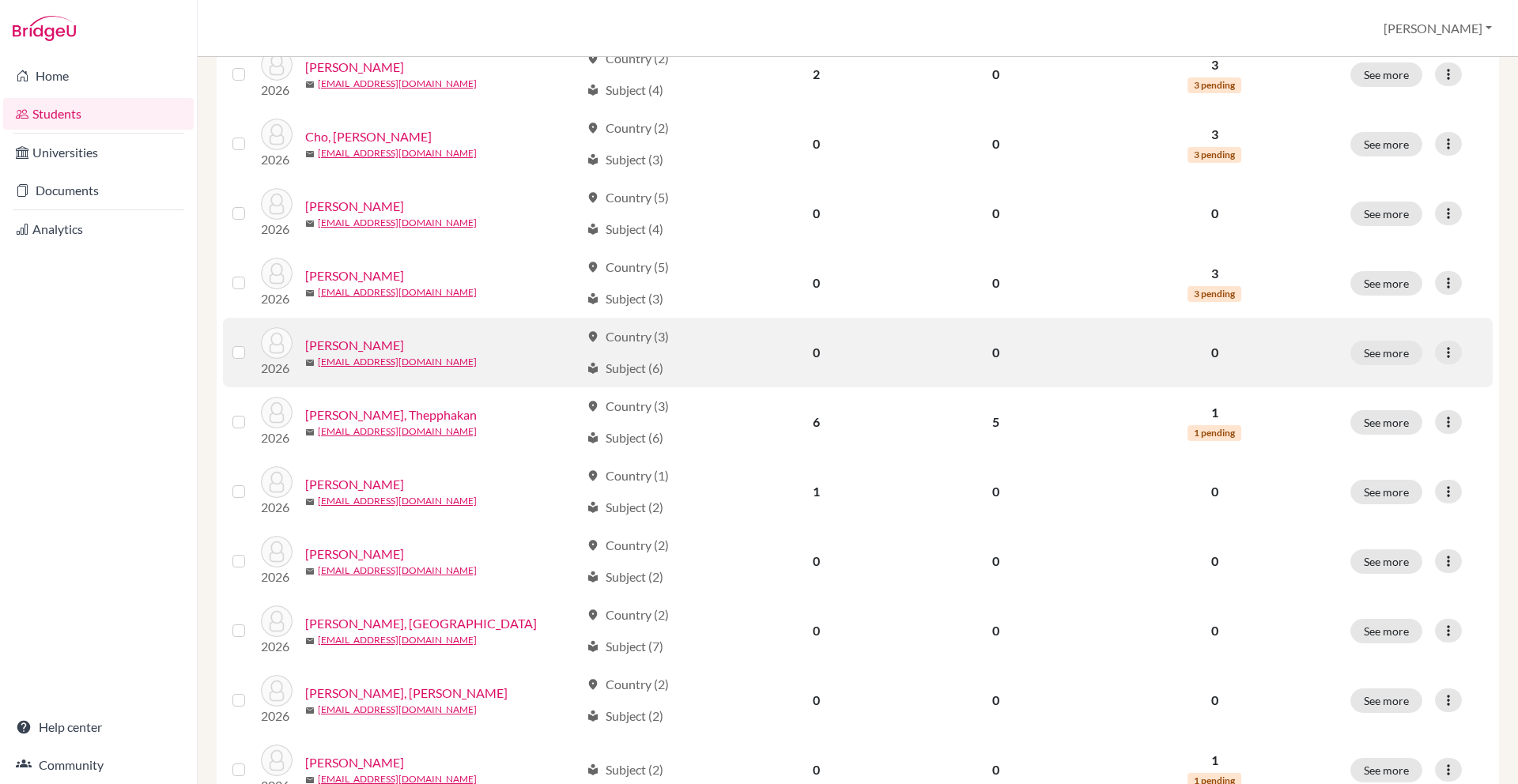
scroll to position [741, 0]
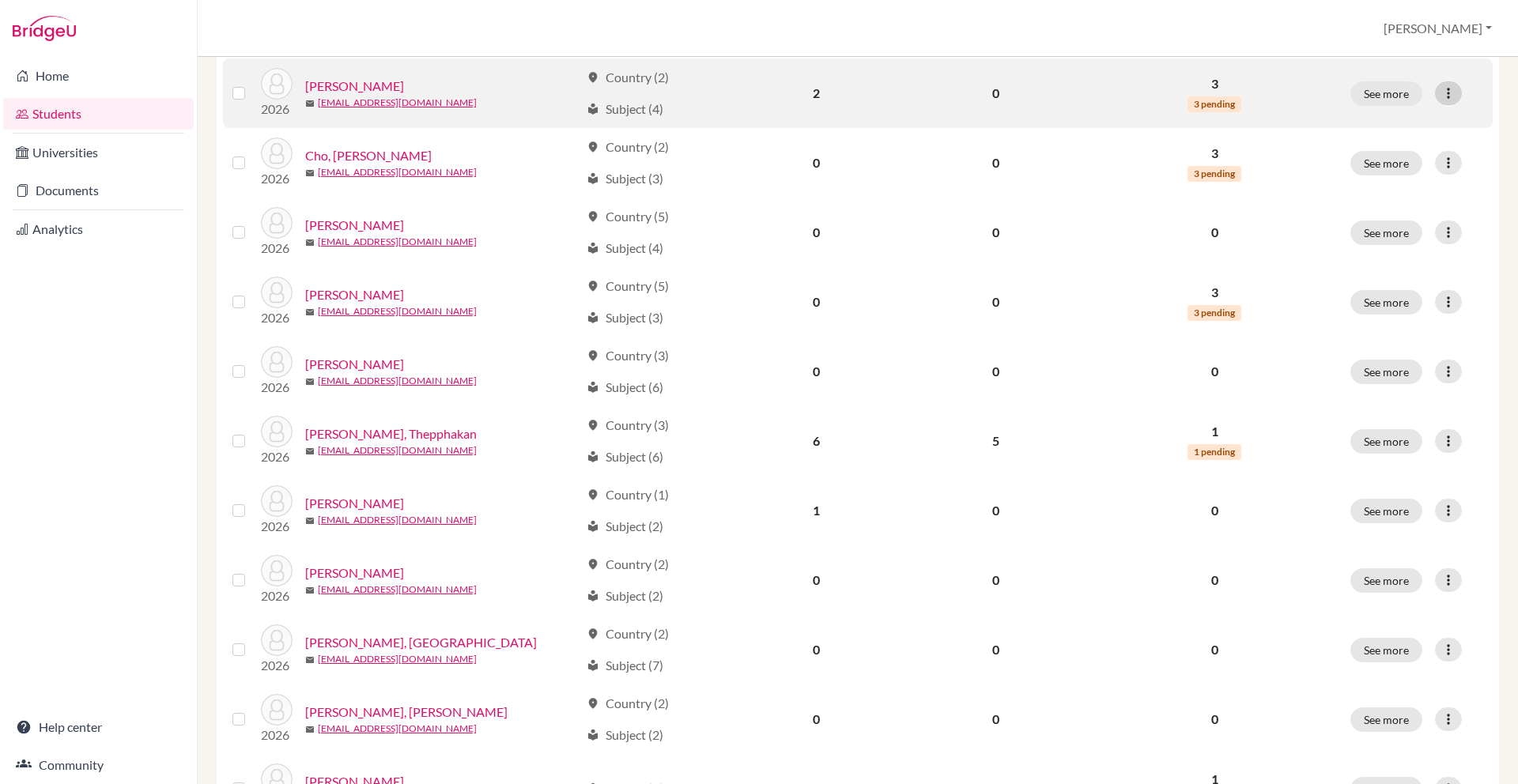
click at [1450, 92] on icon at bounding box center [1448, 93] width 16 height 16
click at [1415, 124] on button "Edit student" at bounding box center [1379, 125] width 125 height 26
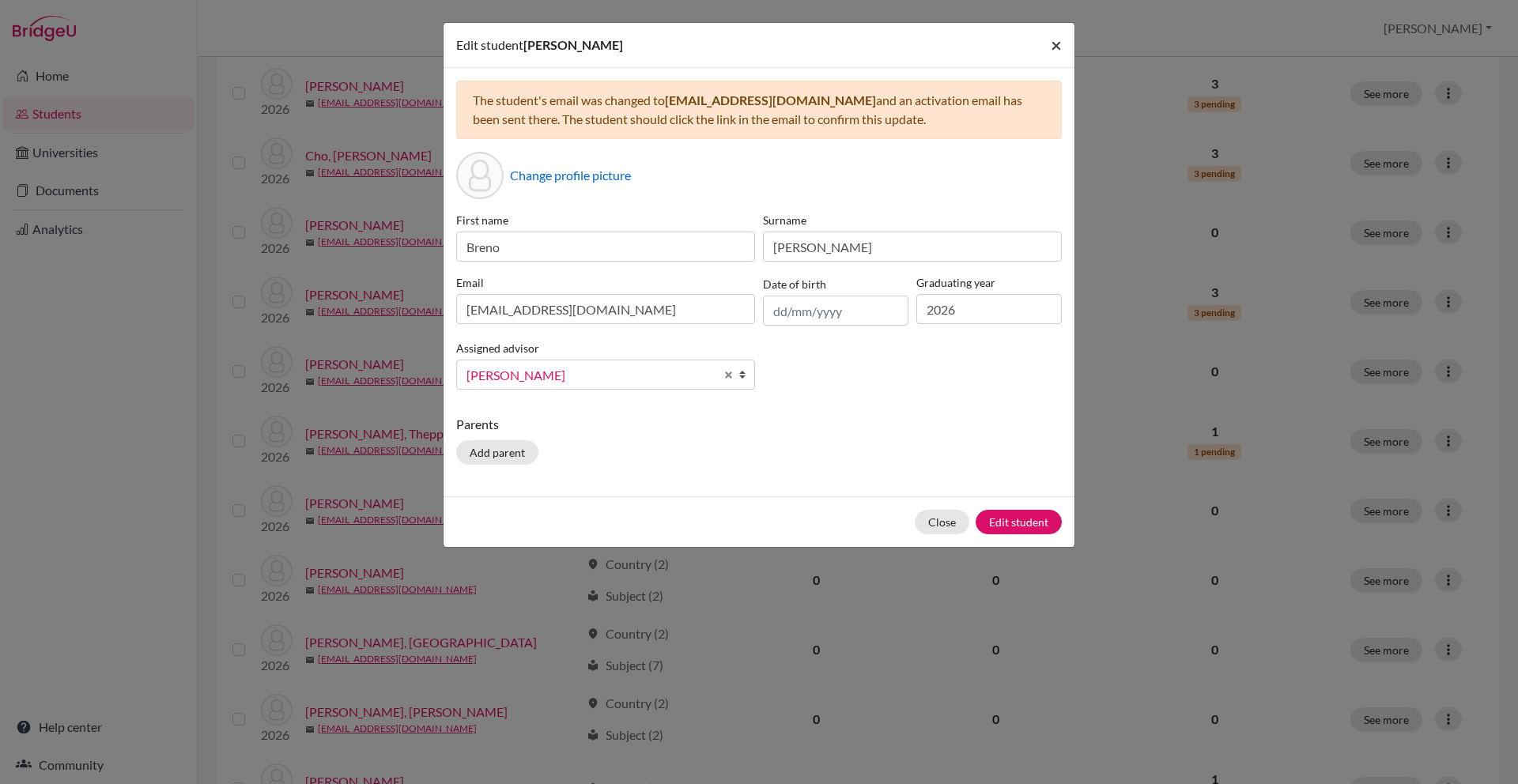
click at [1051, 50] on span "×" at bounding box center [1056, 44] width 11 height 23
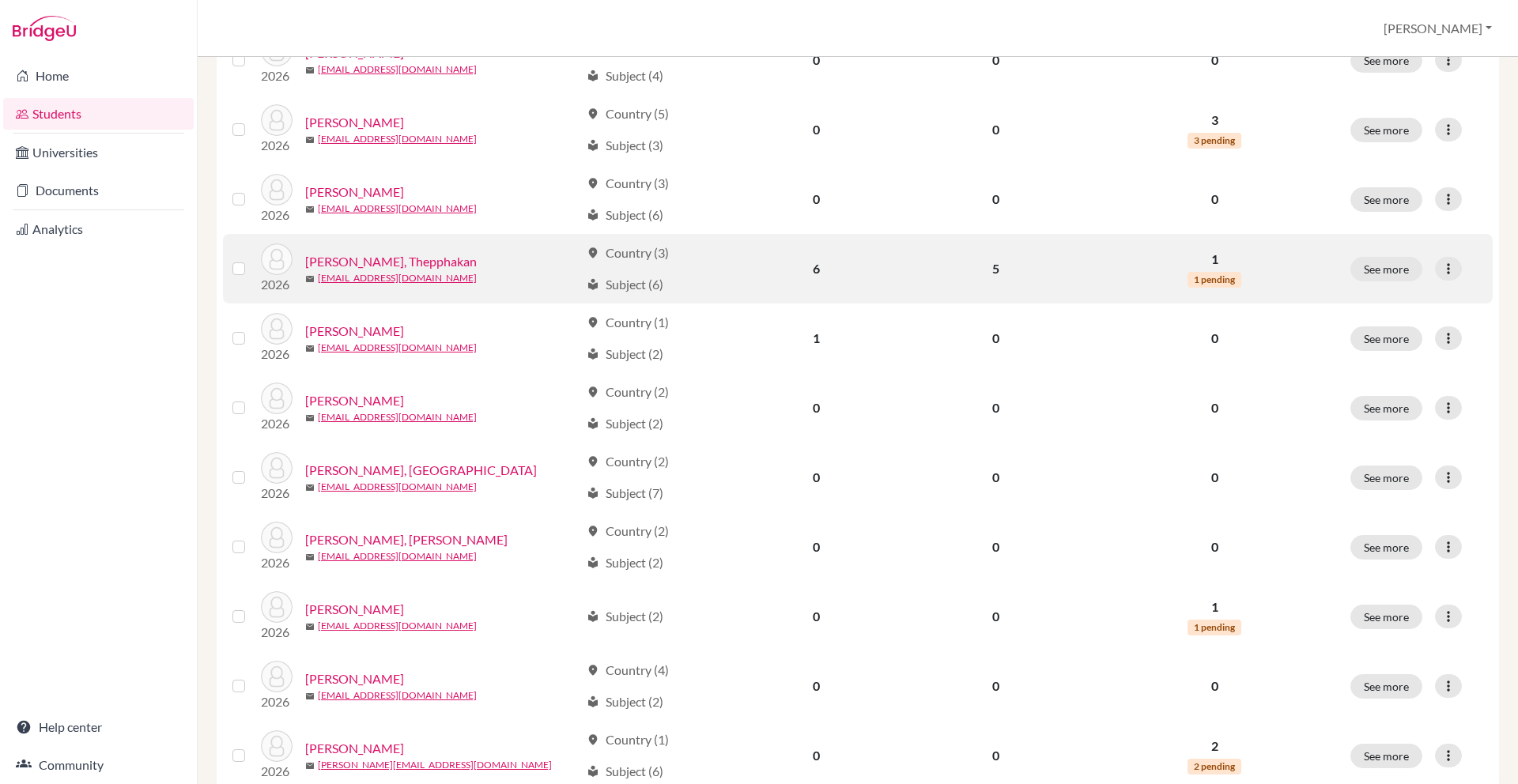
scroll to position [915, 0]
click at [1452, 260] on icon at bounding box center [1448, 267] width 16 height 16
click at [1369, 303] on button "Edit student" at bounding box center [1379, 299] width 125 height 26
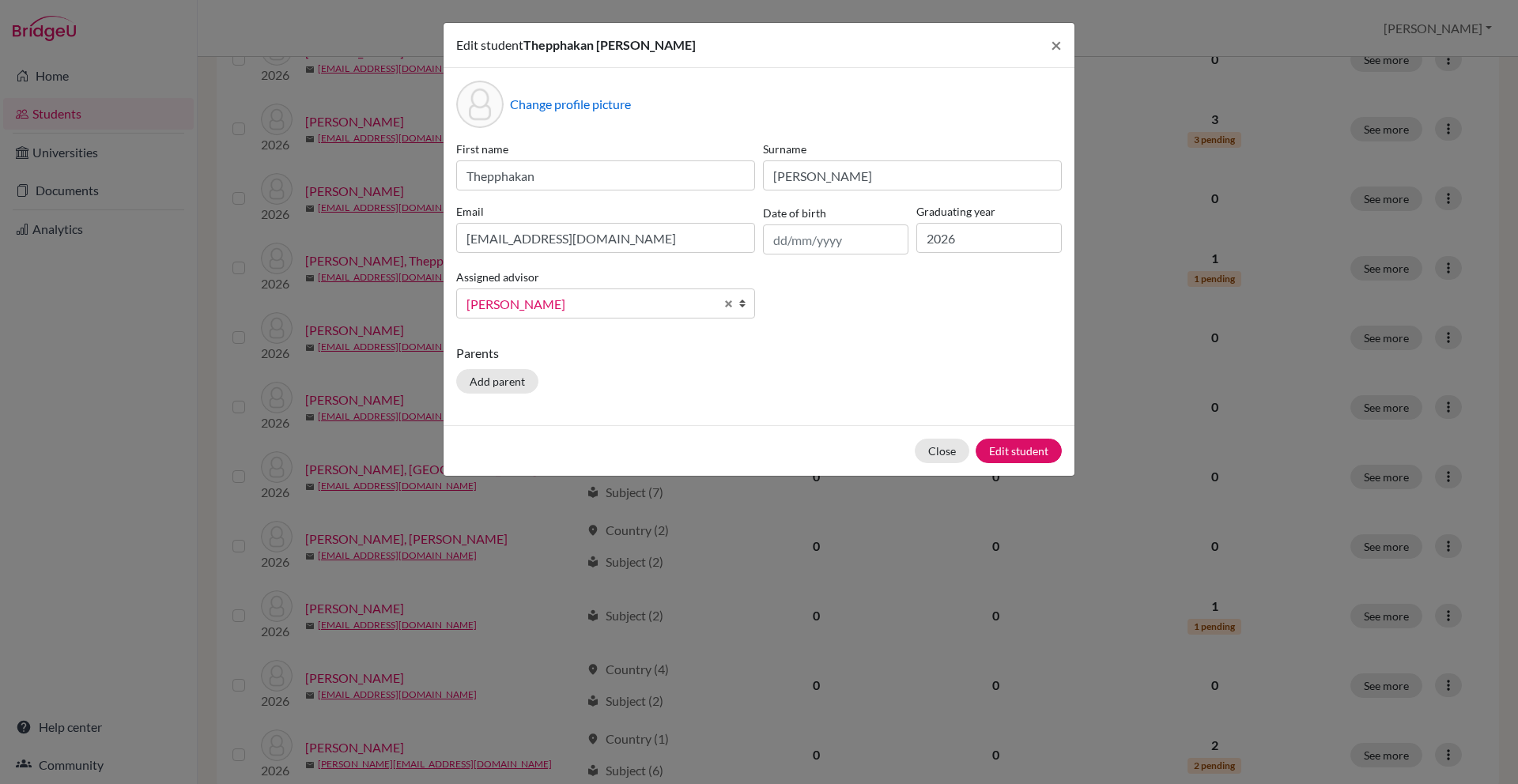
click at [618, 261] on div "First name Thepphakan Surname [PERSON_NAME] Email [EMAIL_ADDRESS][DOMAIN_NAME] …" at bounding box center [759, 235] width 613 height 191
click at [618, 235] on input "[EMAIL_ADDRESS][DOMAIN_NAME]" at bounding box center [605, 237] width 298 height 30
click at [946, 487] on div "Edit student [PERSON_NAME] × Change profile picture First name Thepphakan Surna…" at bounding box center [759, 392] width 1518 height 784
click at [665, 242] on input "[EMAIL_ADDRESS][DOMAIN_NAME]" at bounding box center [605, 237] width 298 height 30
paste input ""Thepphakan ([PERSON_NAME]) [PERSON_NAME]" <[EMAIL_ADDRESS][DOMAIN_NAME]>"
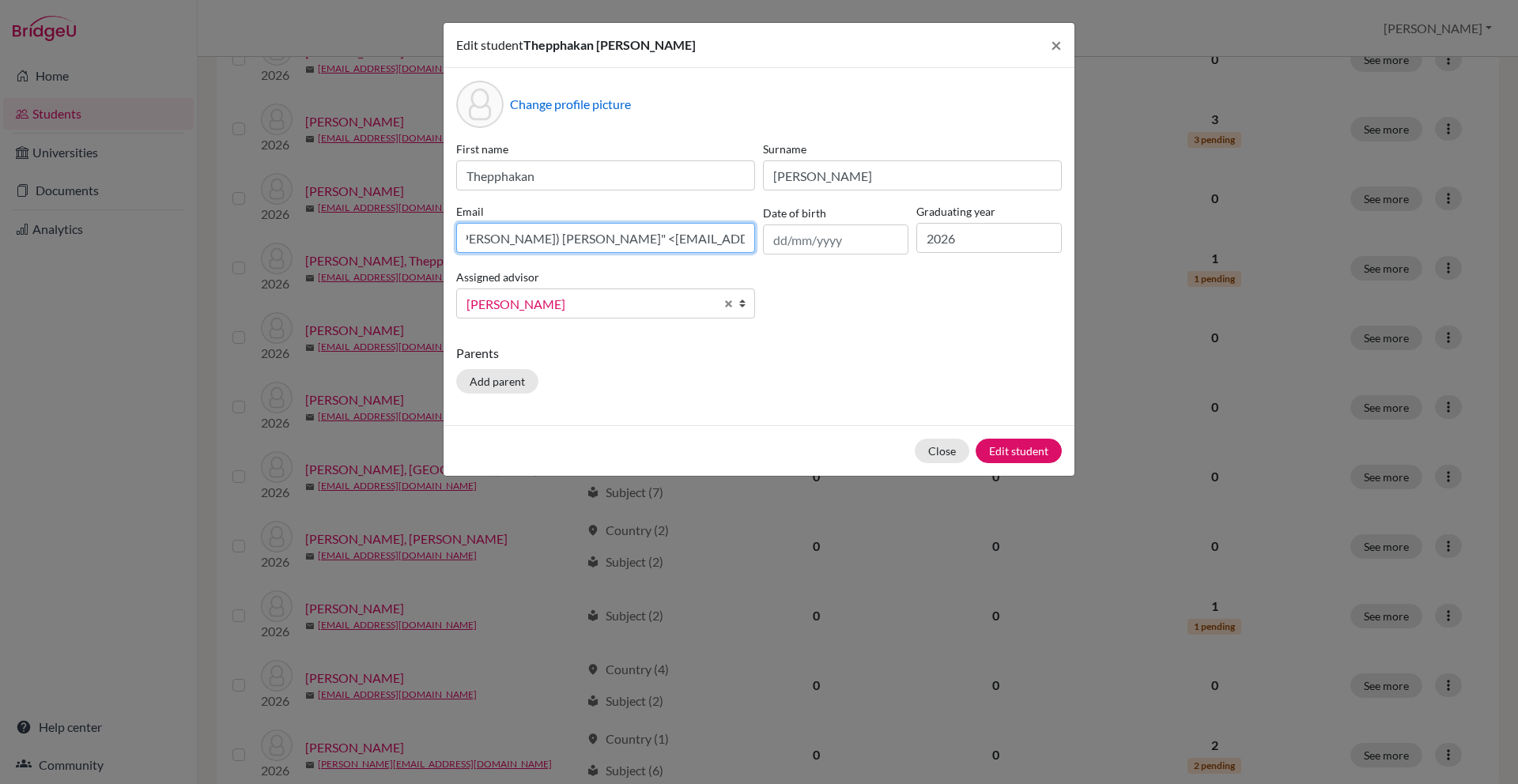
scroll to position [0, 81]
click at [567, 242] on input ""Thepphakan ([PERSON_NAME]) [PERSON_NAME]" <[EMAIL_ADDRESS][DOMAIN_NAME]" at bounding box center [605, 237] width 298 height 30
type input "[EMAIL_ADDRESS][DOMAIN_NAME]"
click at [866, 361] on p "Parents" at bounding box center [759, 353] width 605 height 19
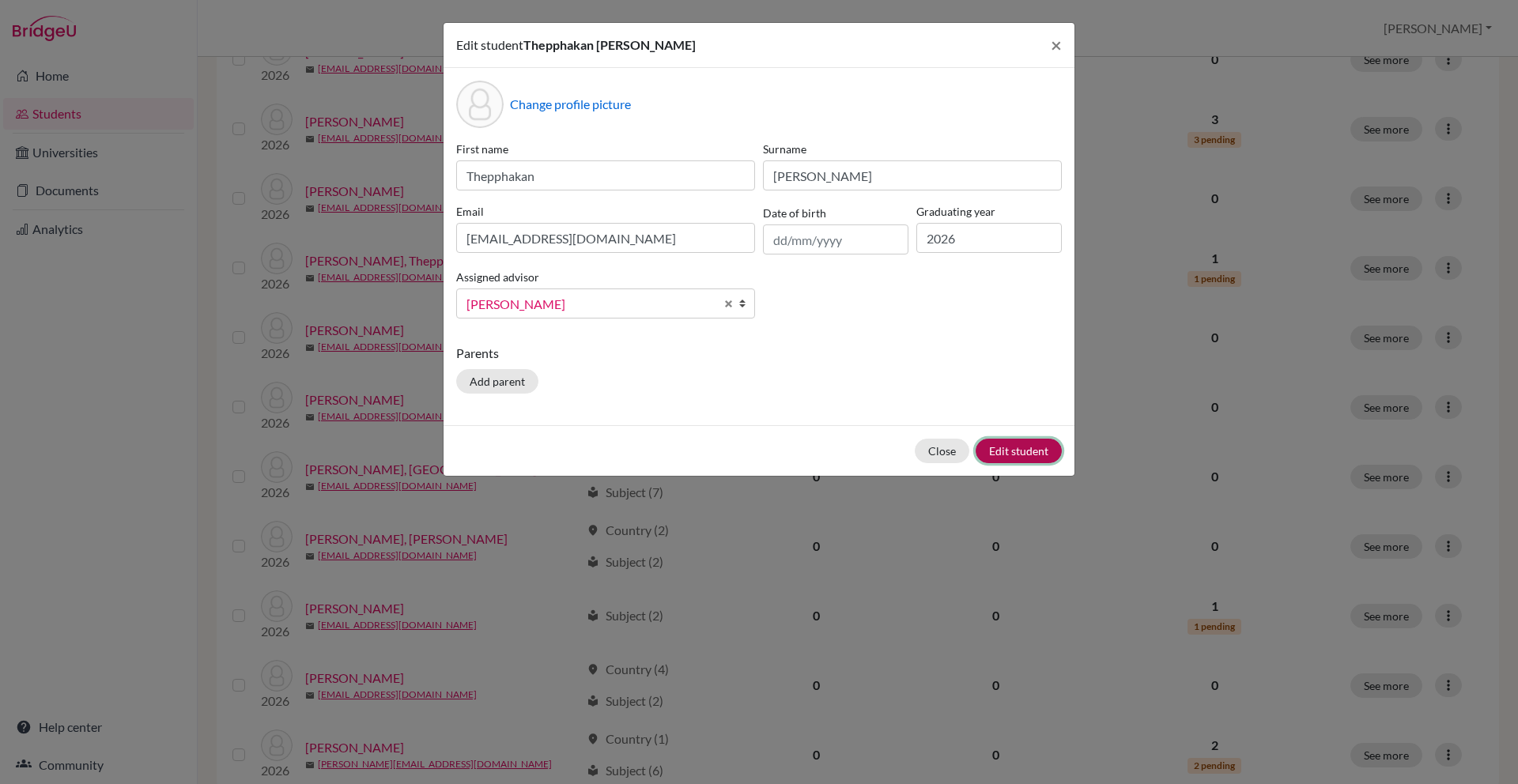
click at [1022, 452] on button "Edit student" at bounding box center [1019, 451] width 86 height 25
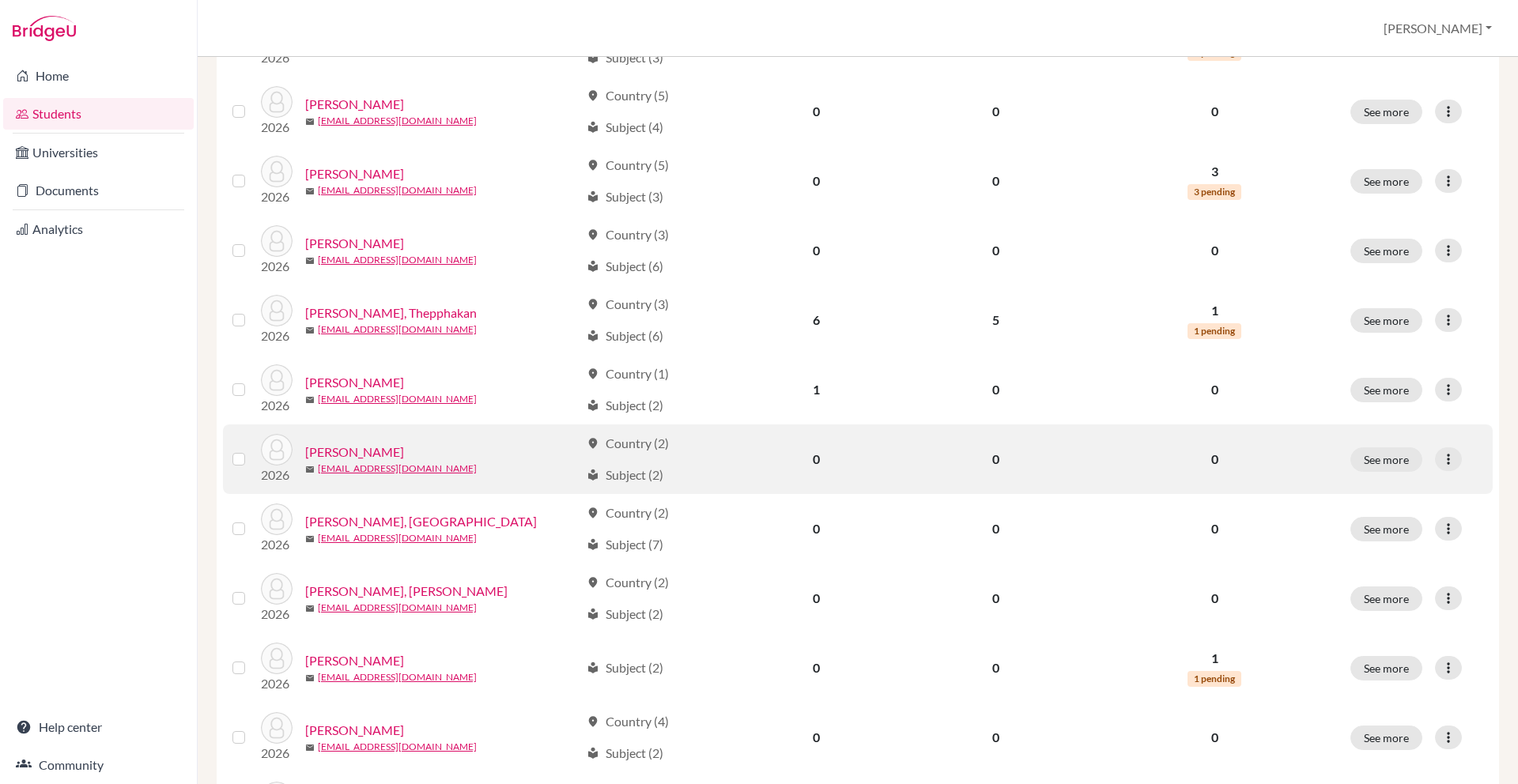
scroll to position [906, 0]
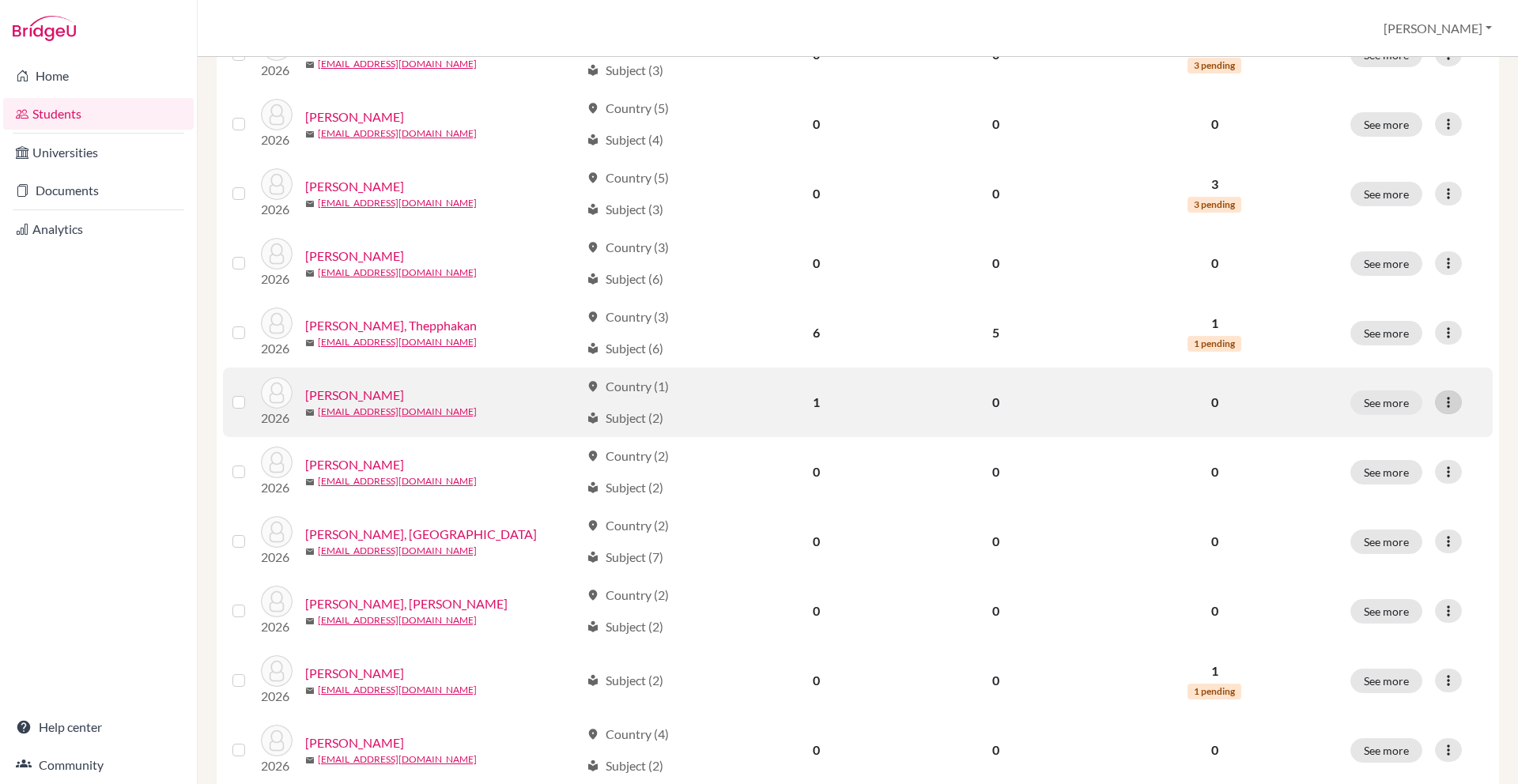
click at [1447, 397] on icon at bounding box center [1448, 402] width 16 height 16
click at [1351, 440] on button "Edit student" at bounding box center [1379, 434] width 125 height 26
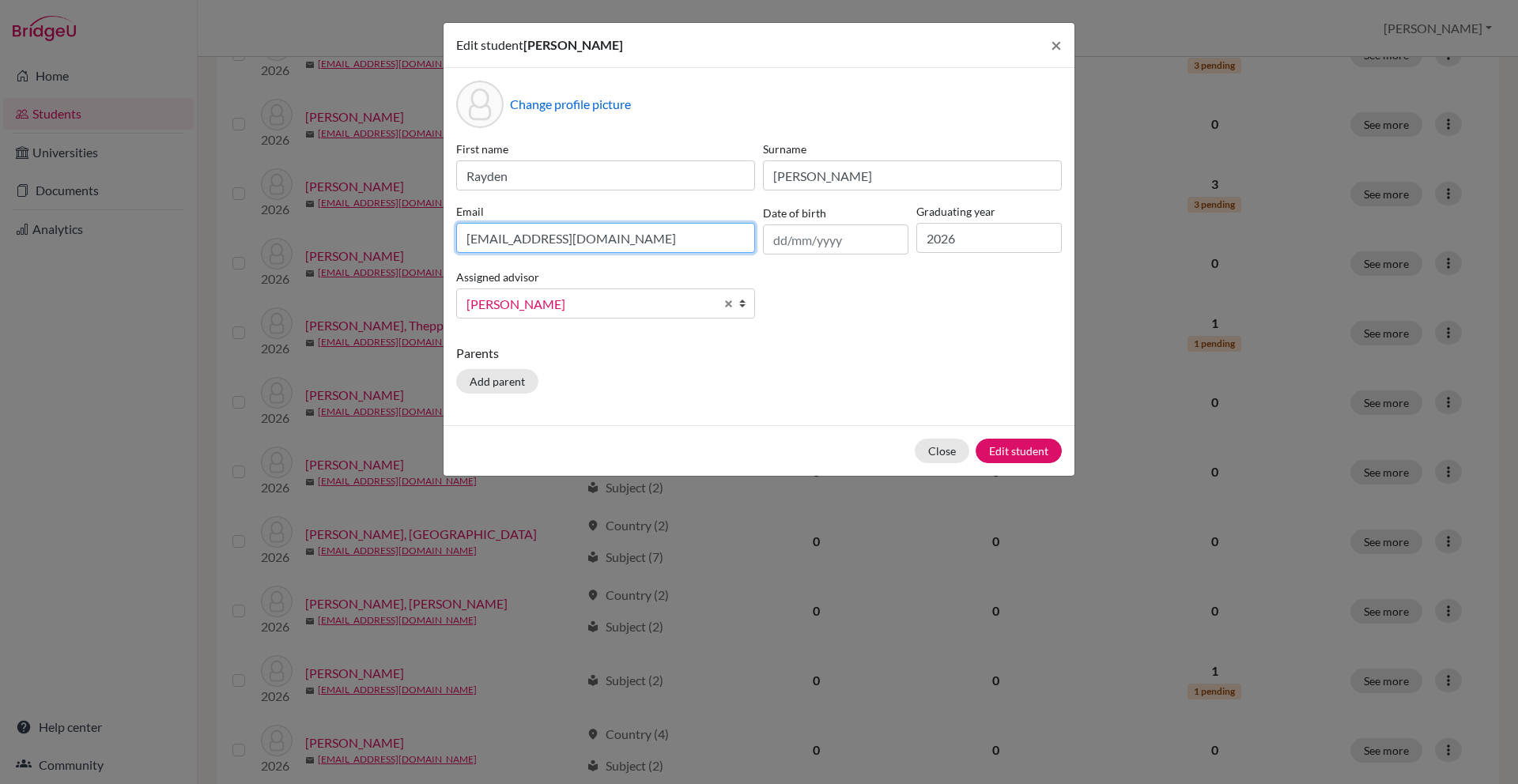
click at [629, 230] on input "[EMAIL_ADDRESS][DOMAIN_NAME]" at bounding box center [605, 237] width 298 height 30
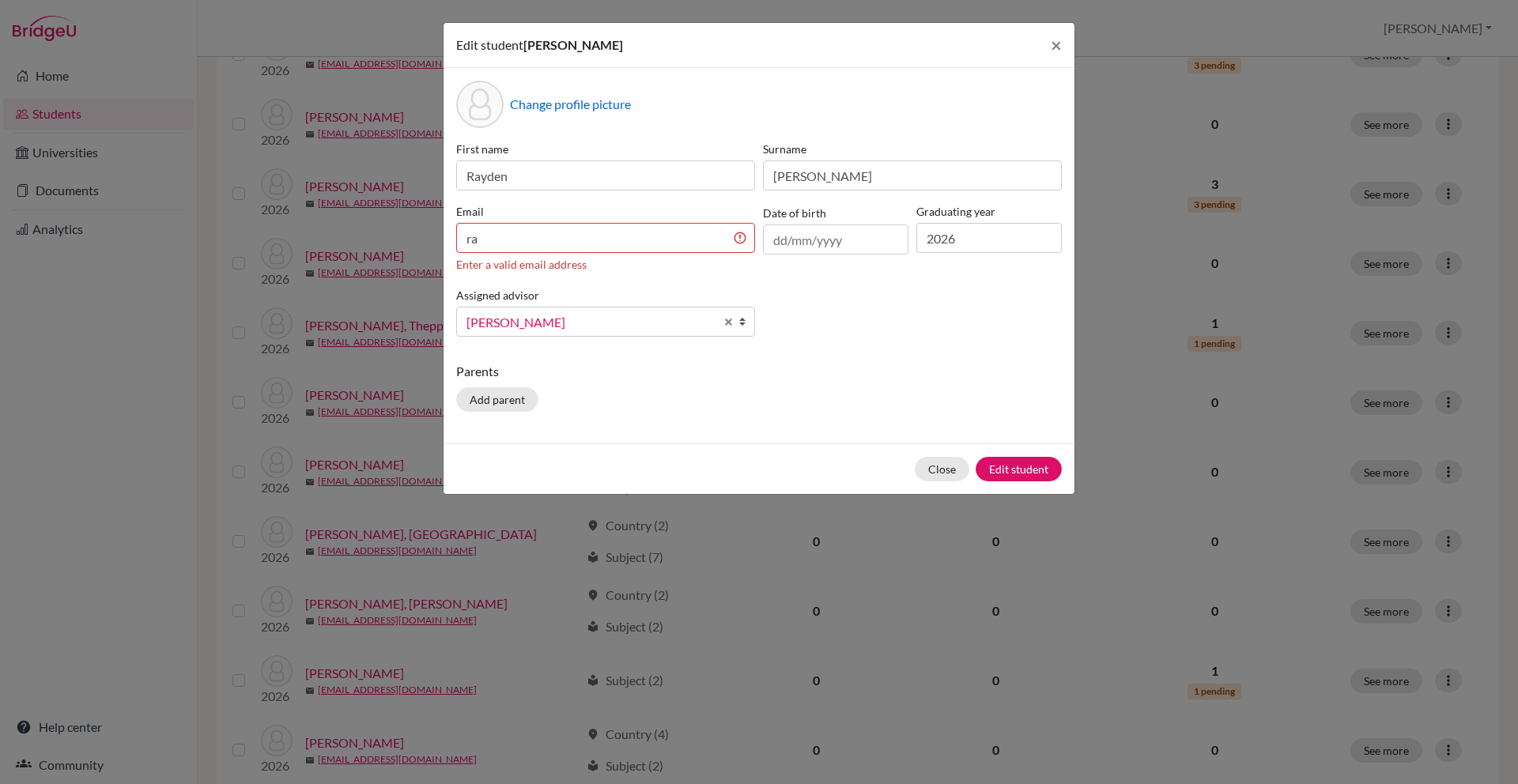
click at [655, 219] on label "Email" at bounding box center [605, 212] width 298 height 16
click at [652, 253] on div "Email ra Enter a valid email address" at bounding box center [605, 238] width 307 height 69
click at [648, 238] on input "ra" at bounding box center [605, 237] width 298 height 30
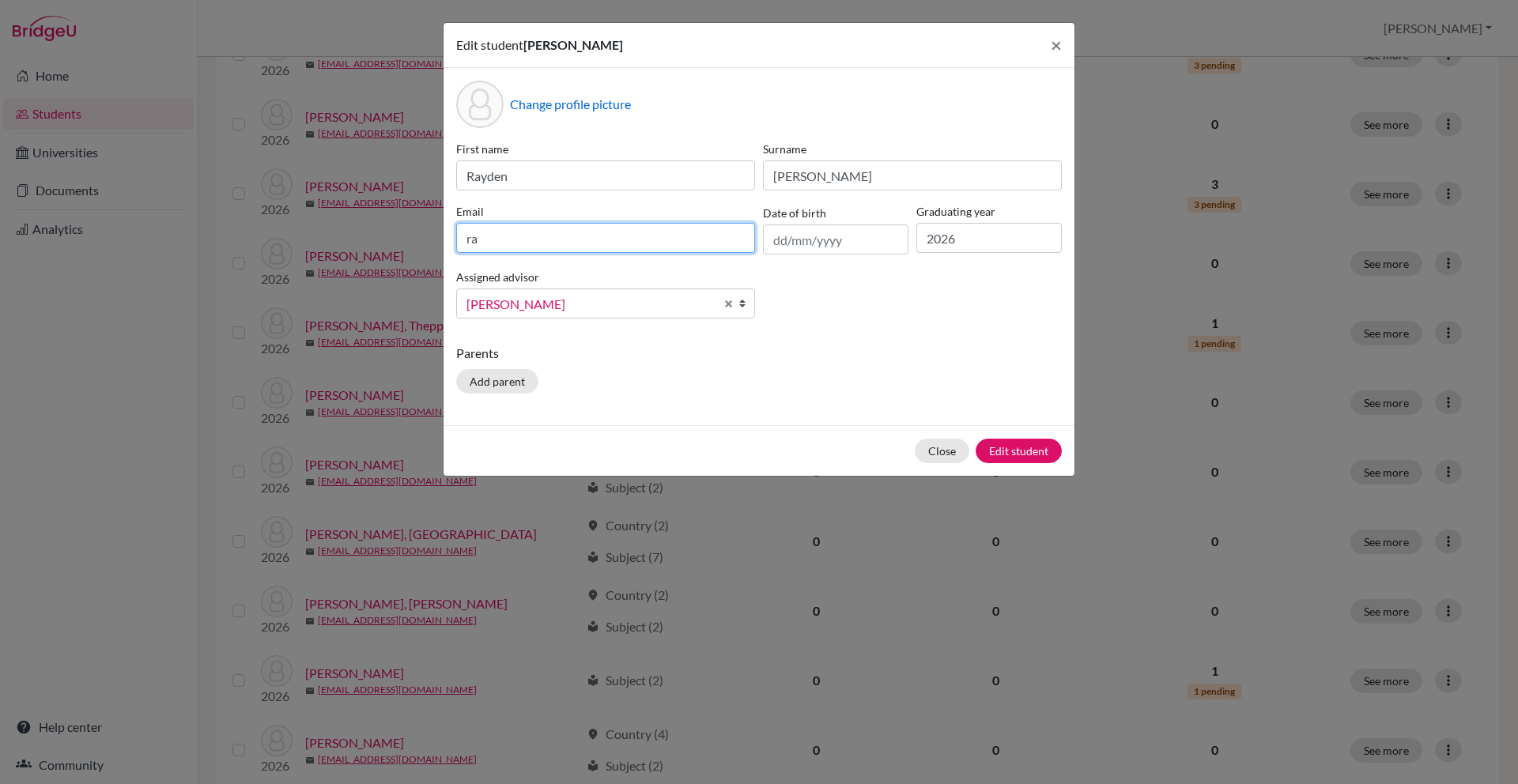
paste input "[EMAIL_ADDRESS][DOMAIN_NAME]"
type input "[EMAIL_ADDRESS][DOMAIN_NAME]"
click at [1037, 447] on button "Edit student" at bounding box center [1019, 451] width 86 height 25
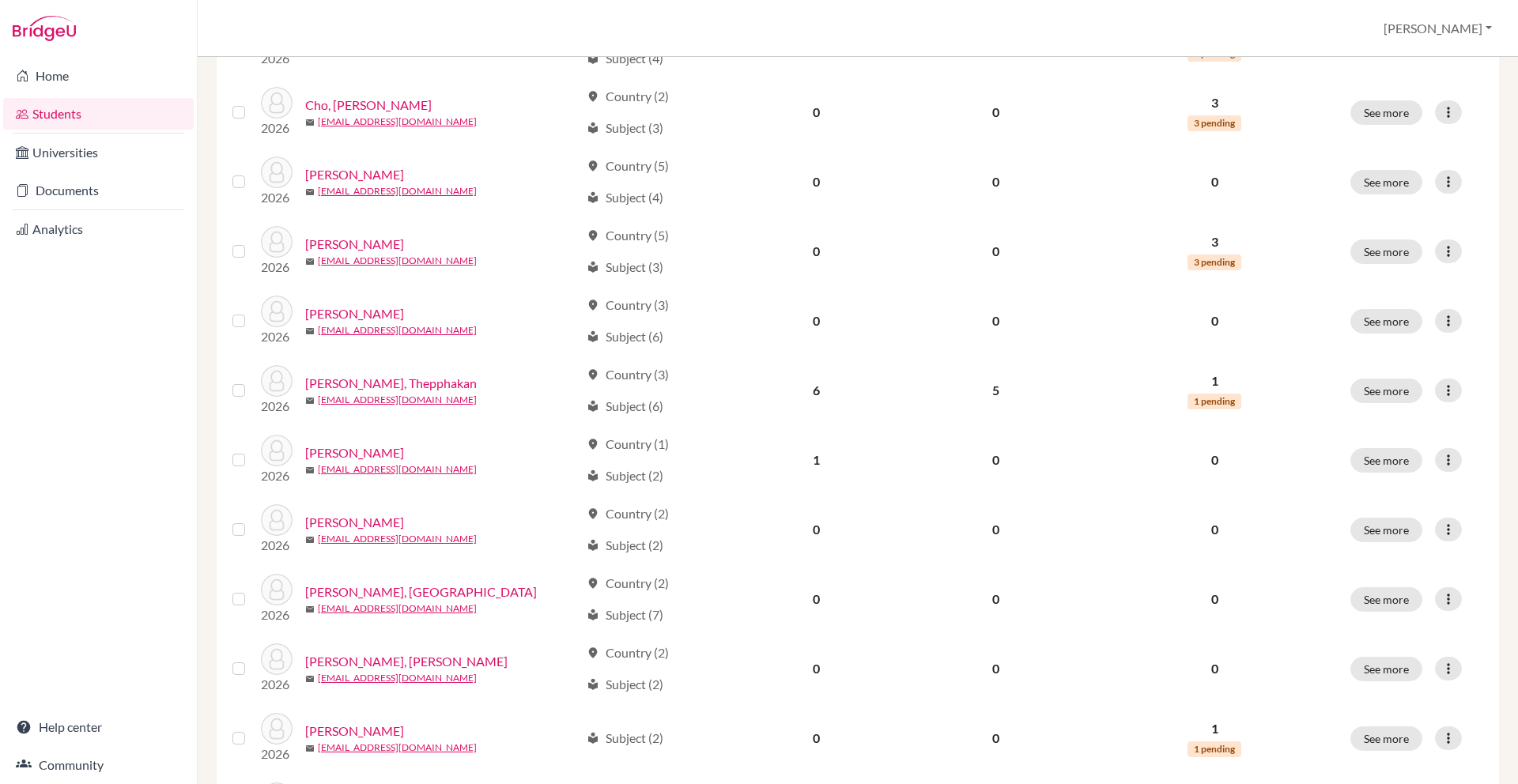
scroll to position [862, 0]
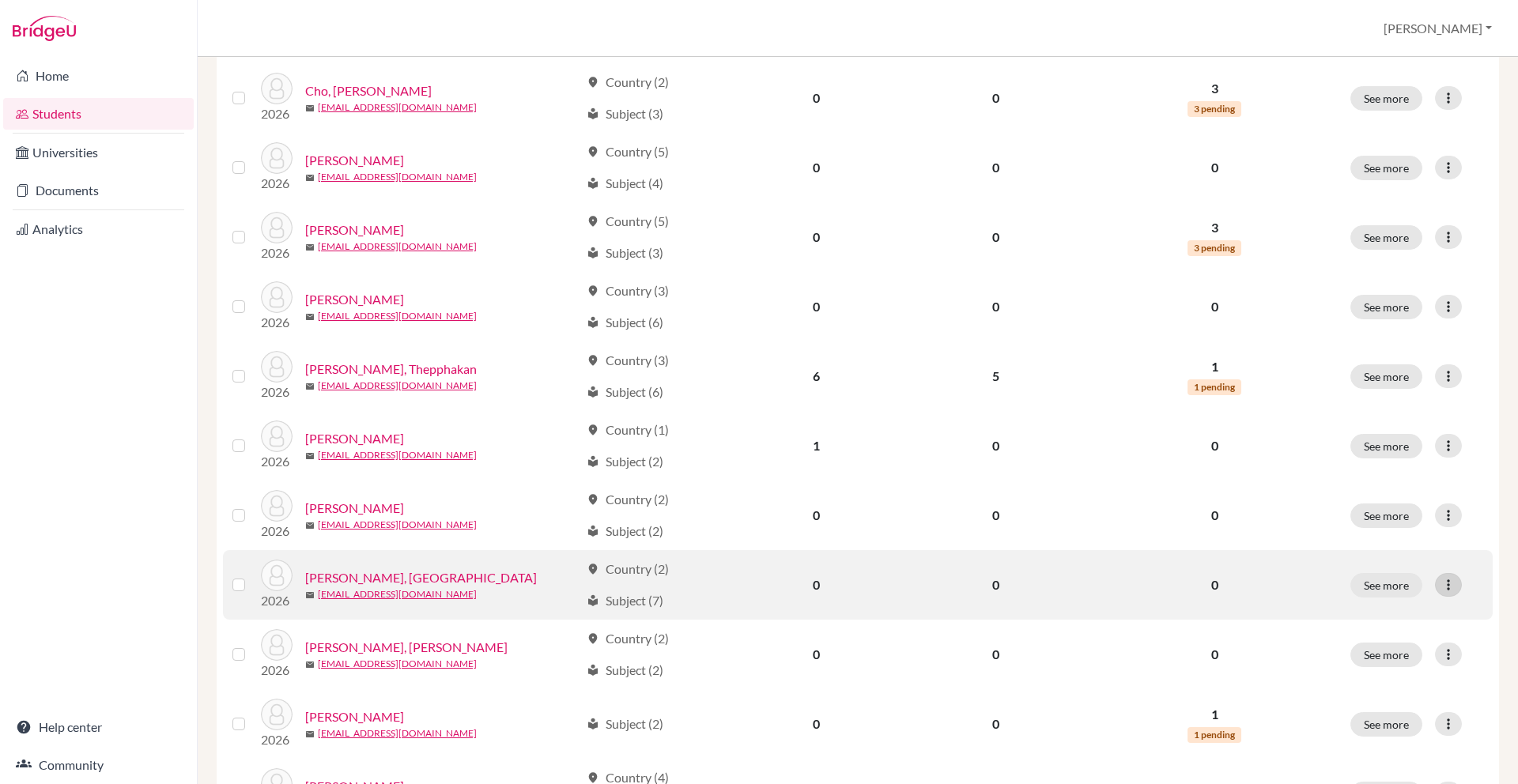
click at [1444, 580] on icon at bounding box center [1448, 584] width 16 height 16
click at [1404, 612] on button "Edit student" at bounding box center [1379, 617] width 125 height 26
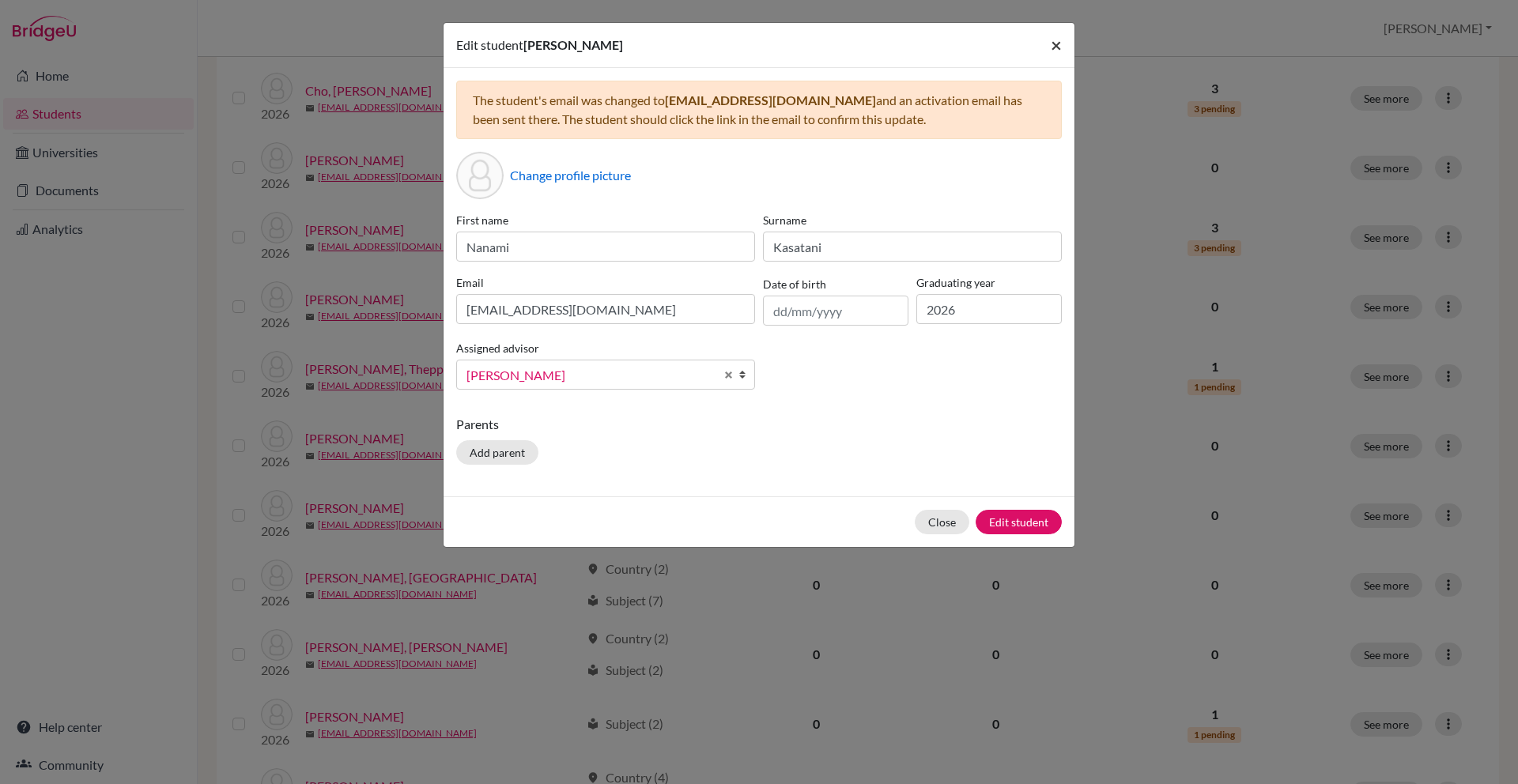
click at [1056, 46] on span "×" at bounding box center [1056, 44] width 11 height 23
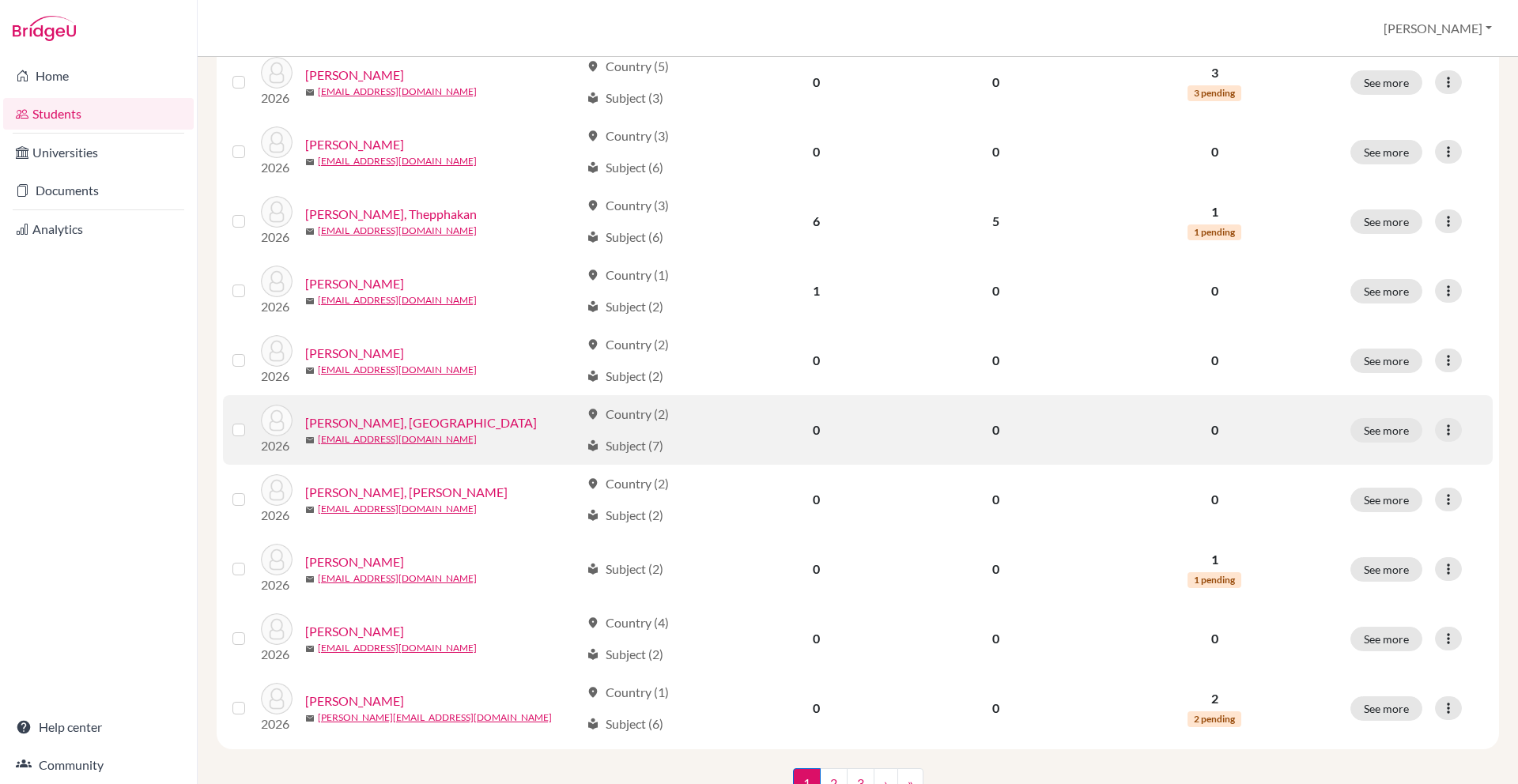
scroll to position [1070, 0]
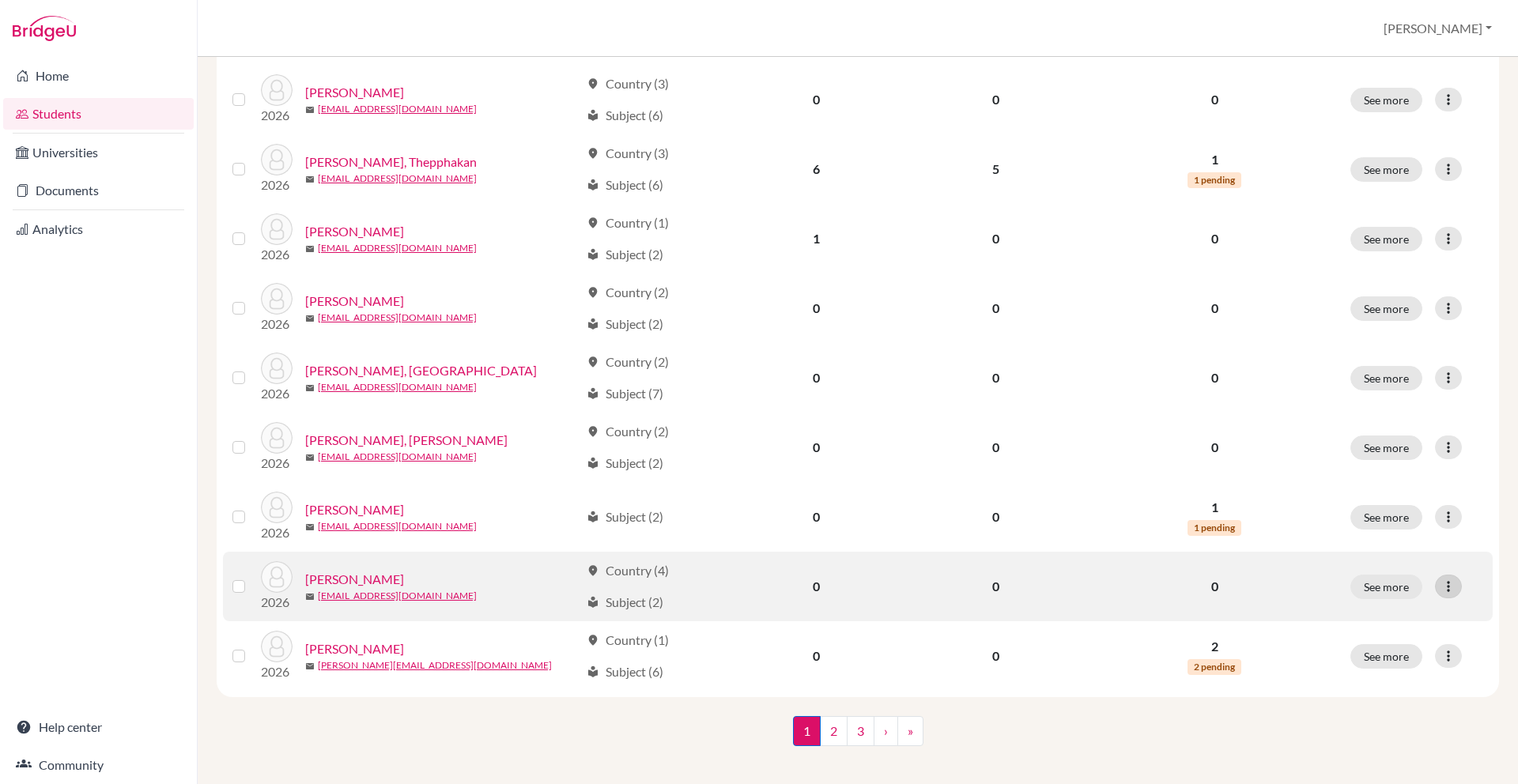
click at [1449, 583] on icon at bounding box center [1448, 586] width 16 height 16
click at [1392, 605] on button "Edit student" at bounding box center [1379, 618] width 125 height 26
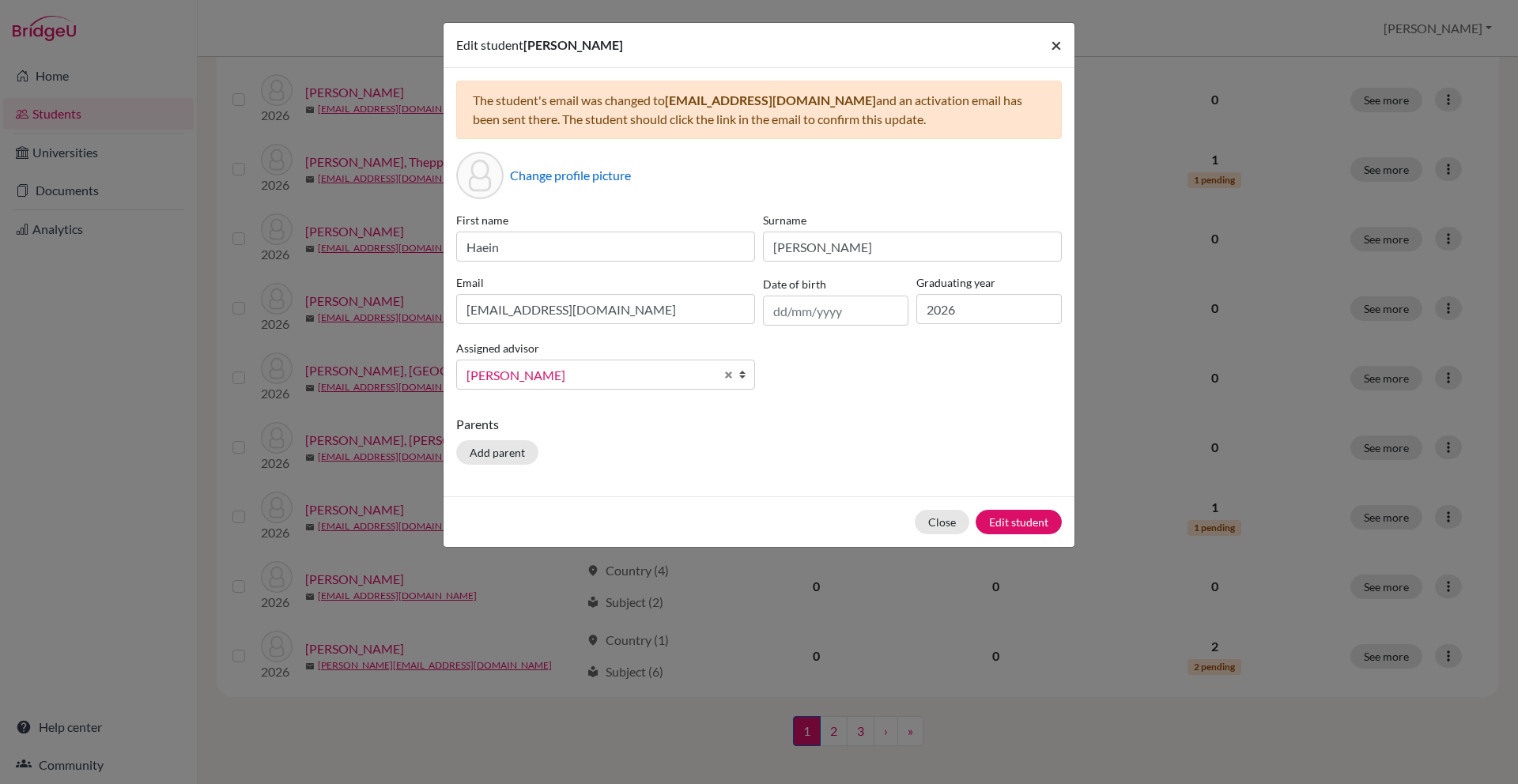
click at [1057, 45] on span "×" at bounding box center [1056, 44] width 11 height 23
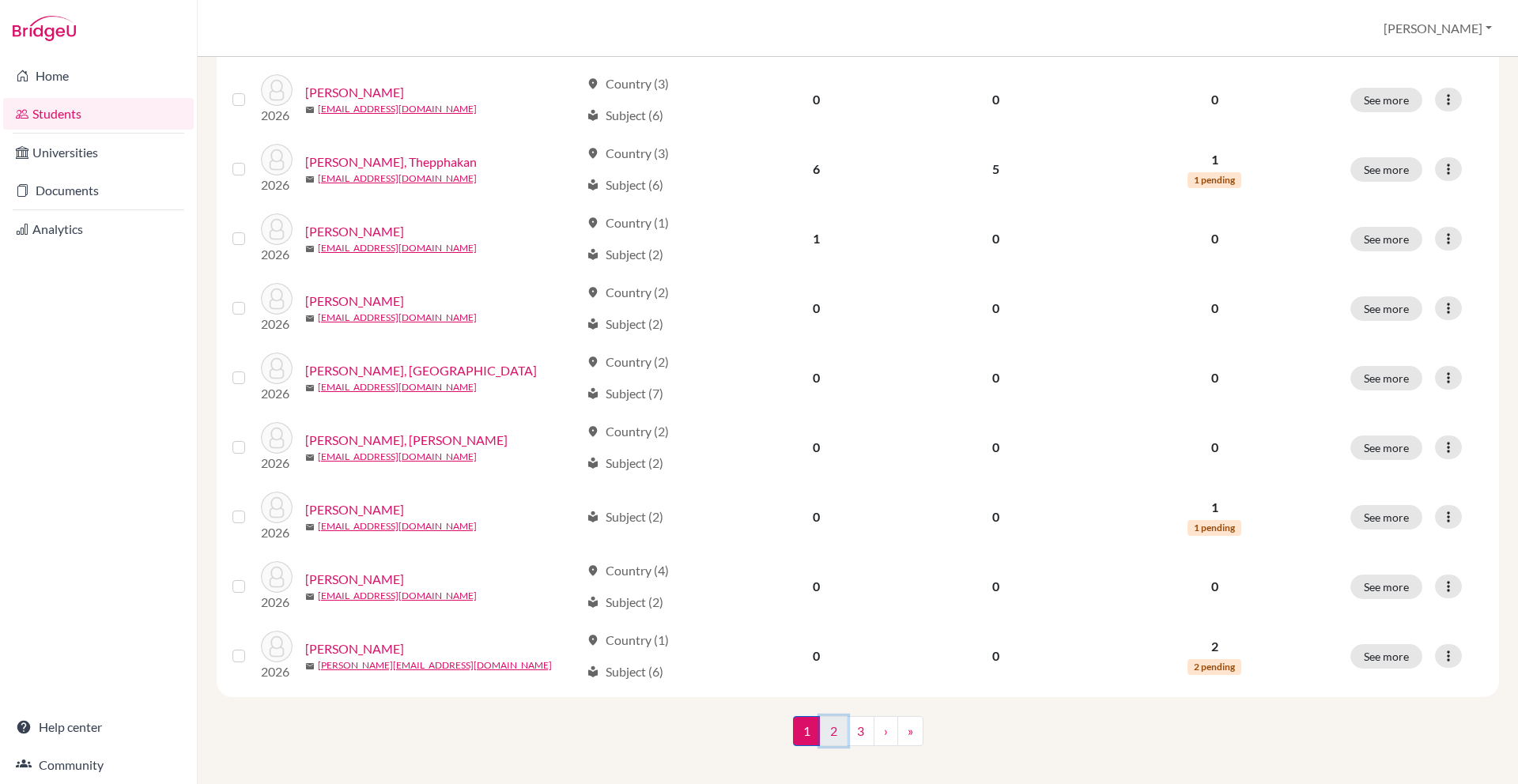
click at [836, 727] on link "2" at bounding box center [833, 731] width 27 height 30
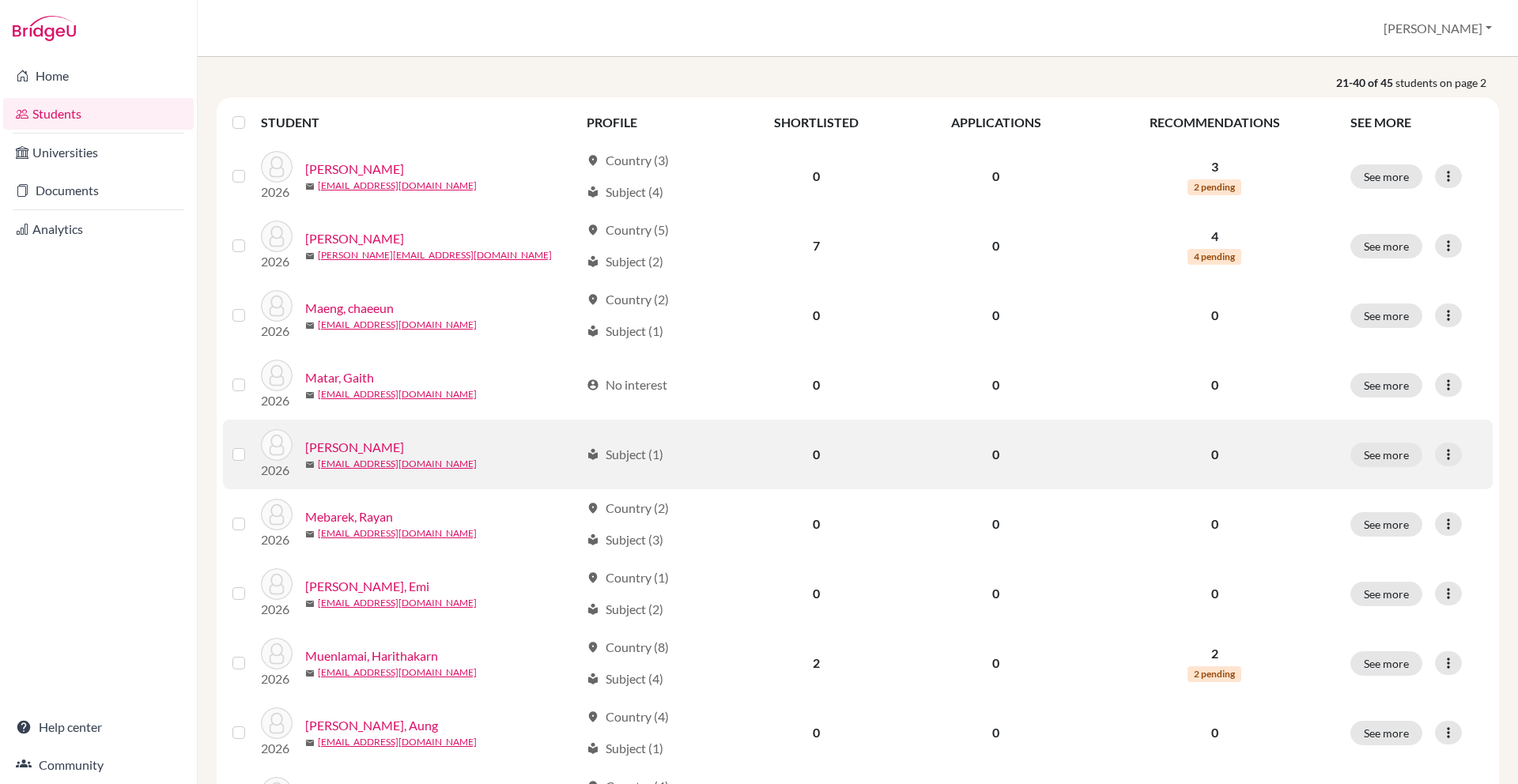
scroll to position [268, 0]
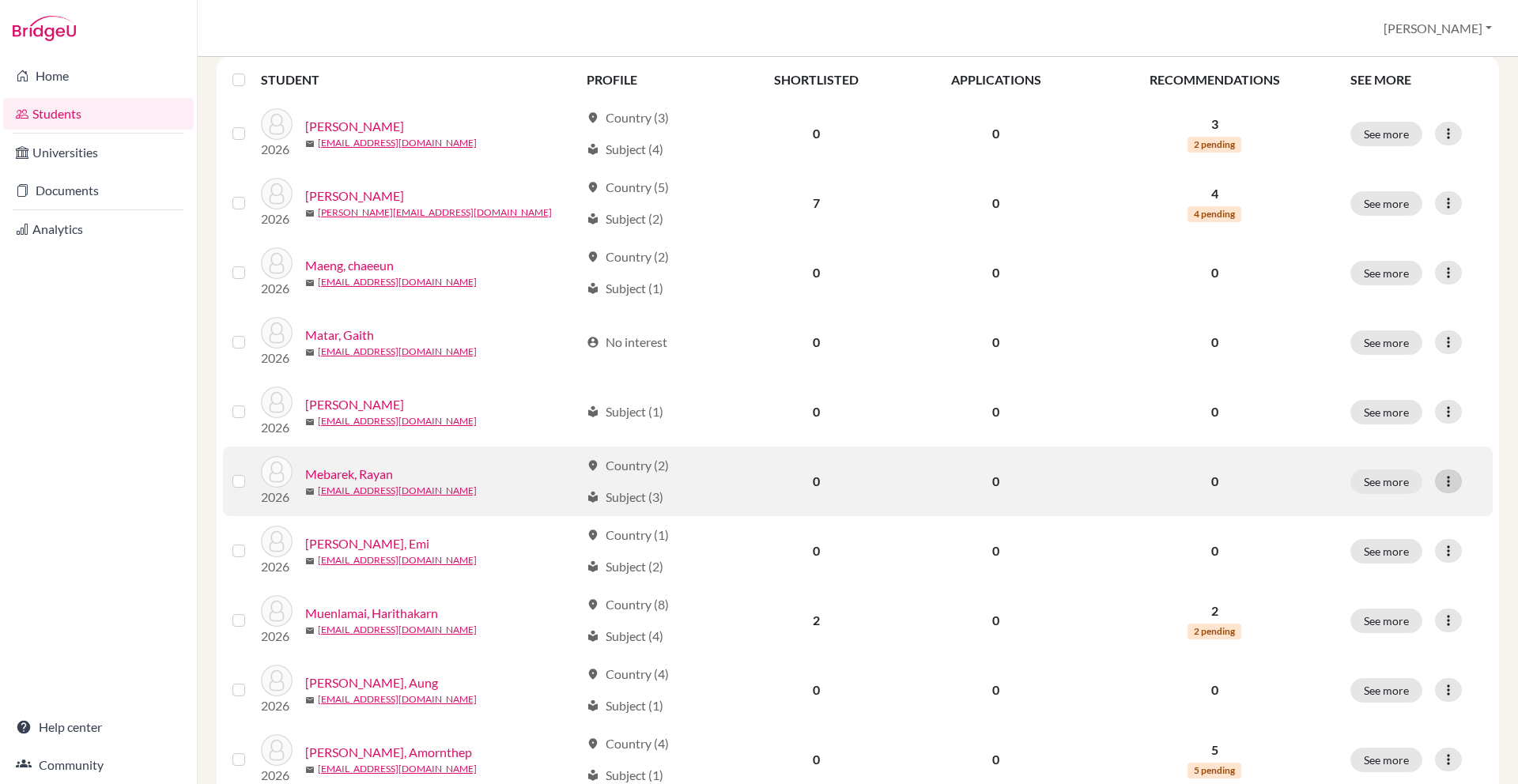
click at [1456, 481] on icon at bounding box center [1448, 481] width 16 height 16
click at [1397, 517] on button "Edit student" at bounding box center [1379, 515] width 125 height 26
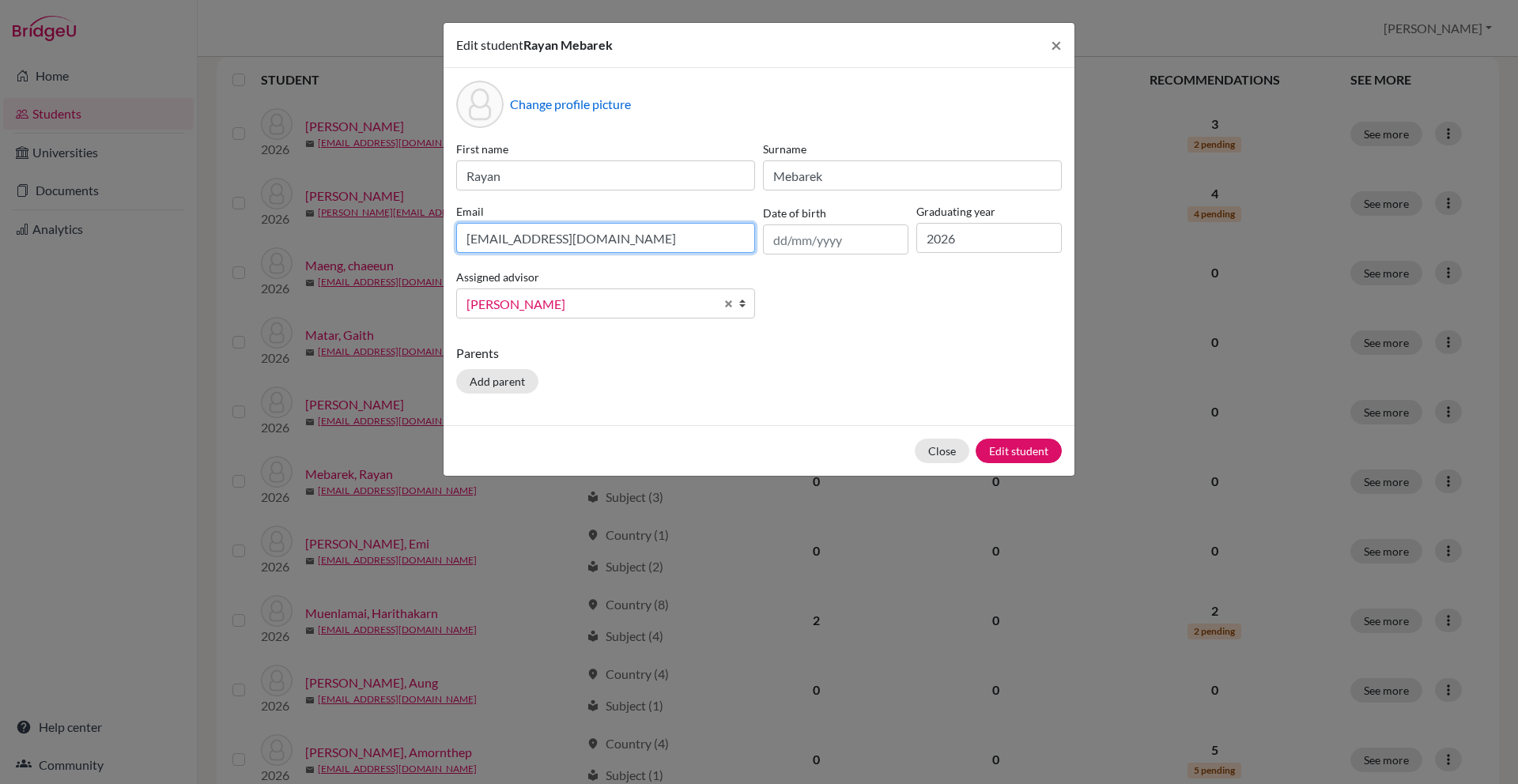
click at [635, 235] on input "[EMAIL_ADDRESS][DOMAIN_NAME]" at bounding box center [605, 237] width 298 height 30
click at [634, 263] on div "First name Rayan Surname Mebarek Email [EMAIL_ADDRESS][DOMAIN_NAME] Date of bir…" at bounding box center [759, 235] width 613 height 191
click at [636, 249] on input "[EMAIL_ADDRESS][DOMAIN_NAME]" at bounding box center [605, 237] width 298 height 30
paste input "rayan.m2026@asbsk"
type input "[EMAIL_ADDRESS][DOMAIN_NAME]"
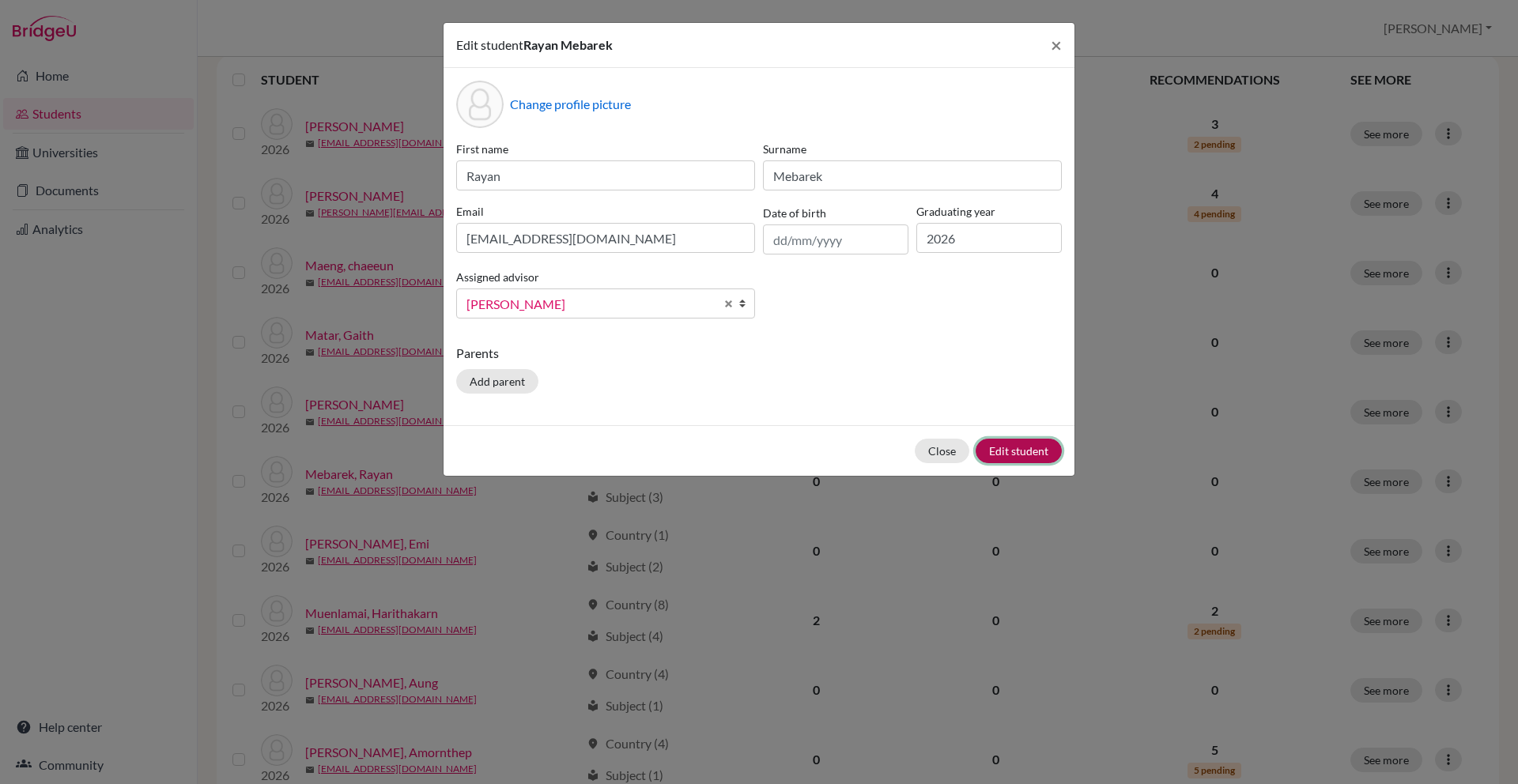
click at [1029, 458] on button "Edit student" at bounding box center [1019, 451] width 86 height 25
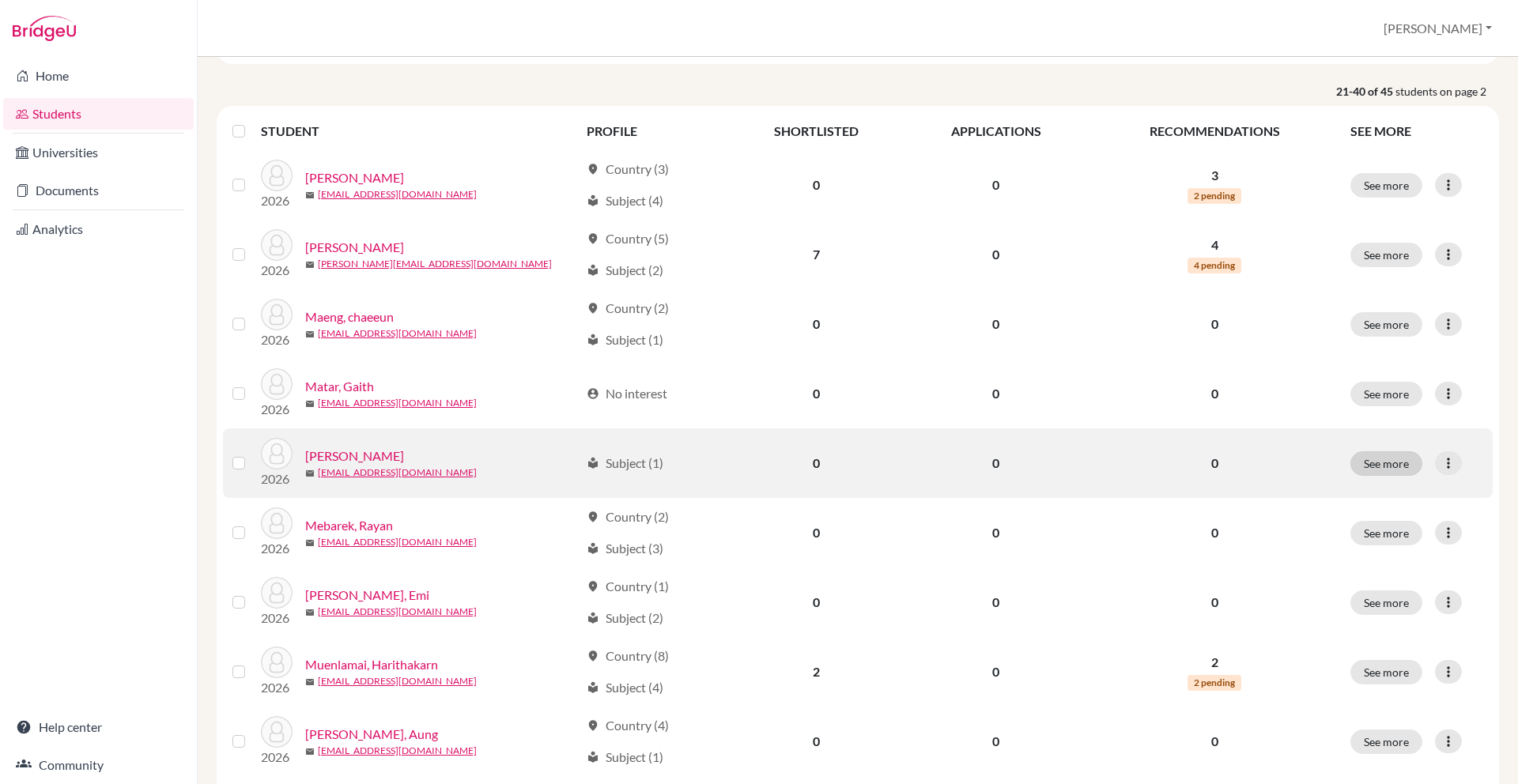
scroll to position [222, 0]
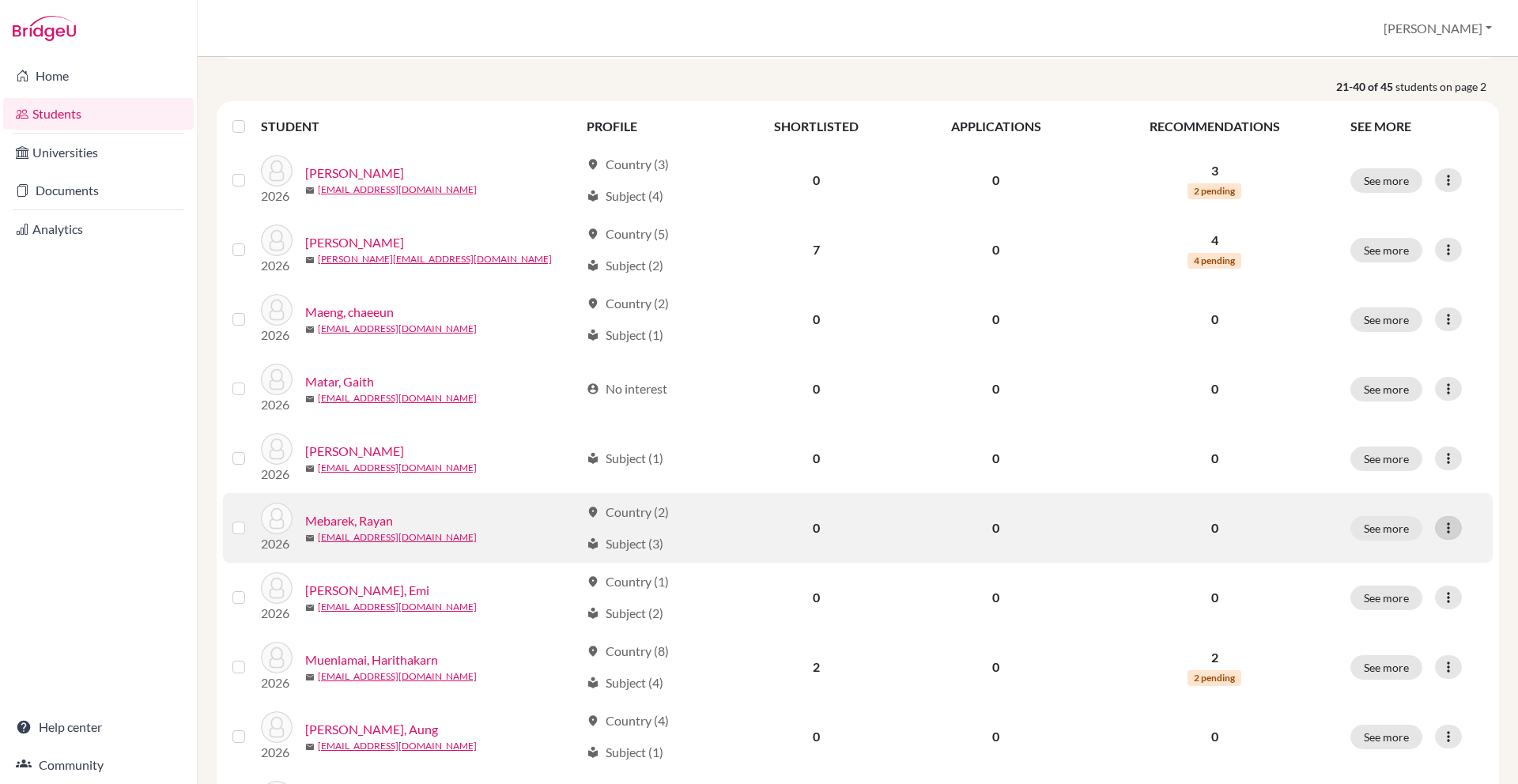
click at [1452, 526] on icon at bounding box center [1448, 528] width 16 height 16
click at [1378, 565] on button "Edit student" at bounding box center [1379, 561] width 125 height 26
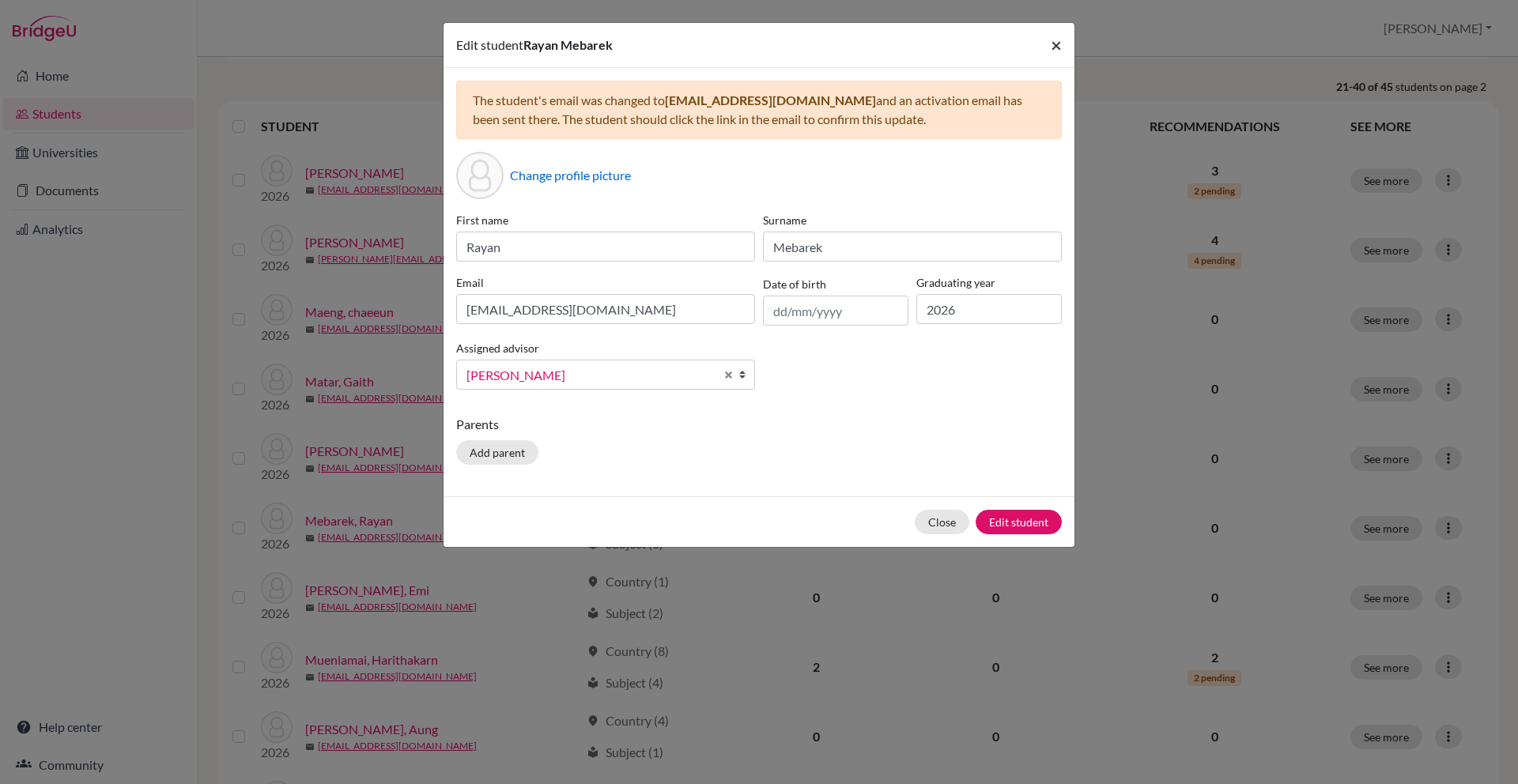
click at [1057, 44] on span "×" at bounding box center [1056, 44] width 11 height 23
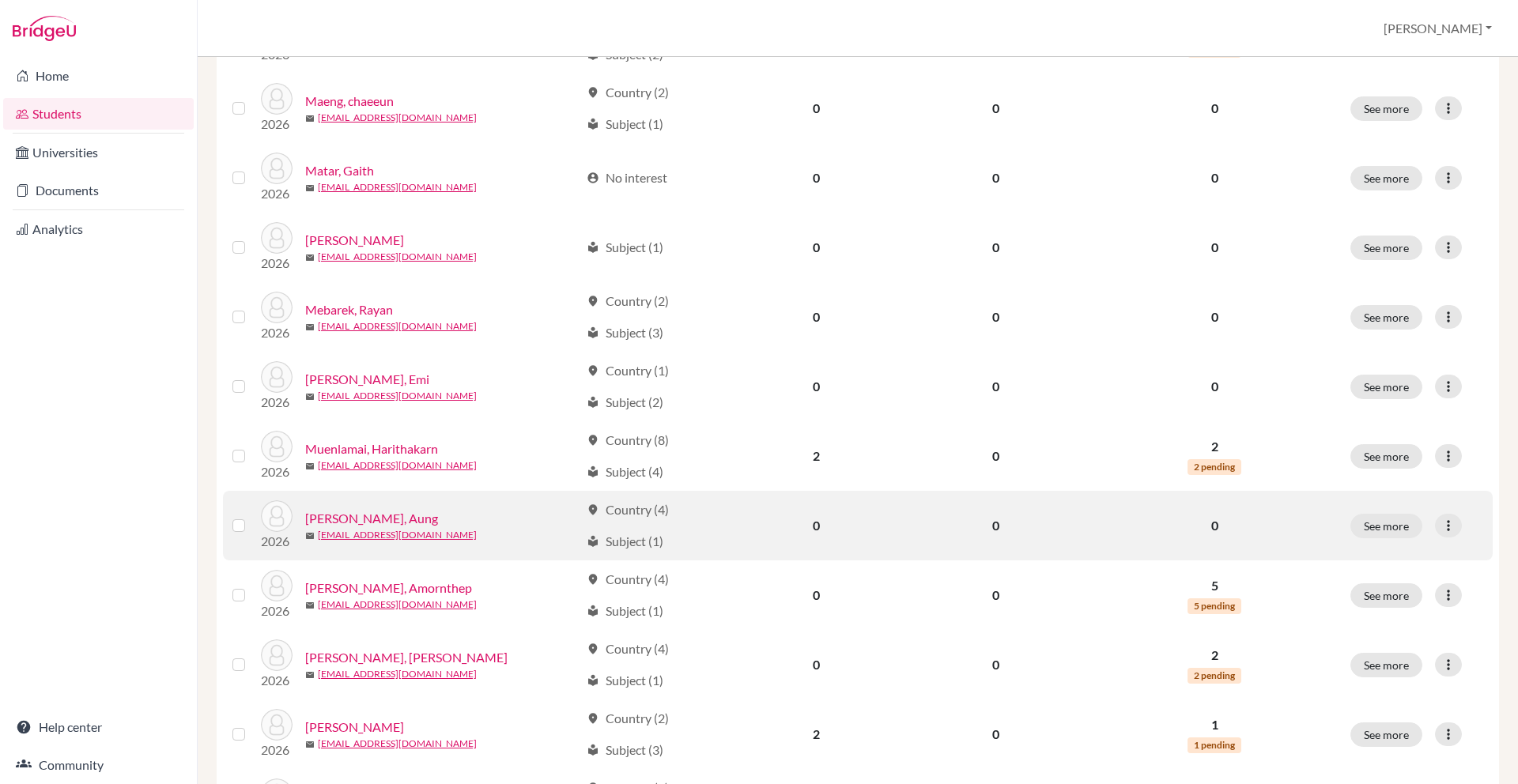
scroll to position [434, 0]
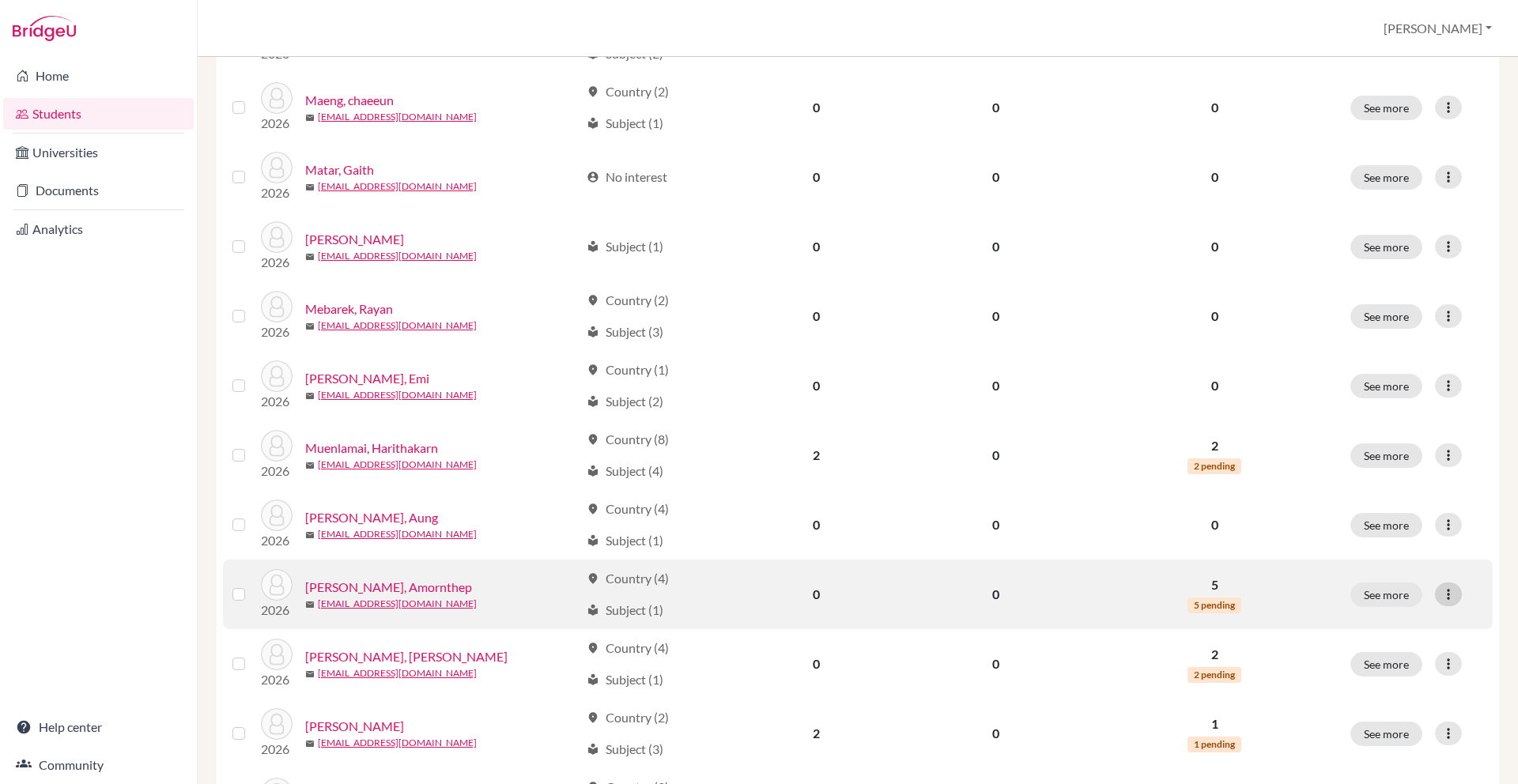
click at [1449, 588] on icon at bounding box center [1448, 594] width 16 height 16
click at [1378, 618] on button "Edit student" at bounding box center [1379, 628] width 125 height 26
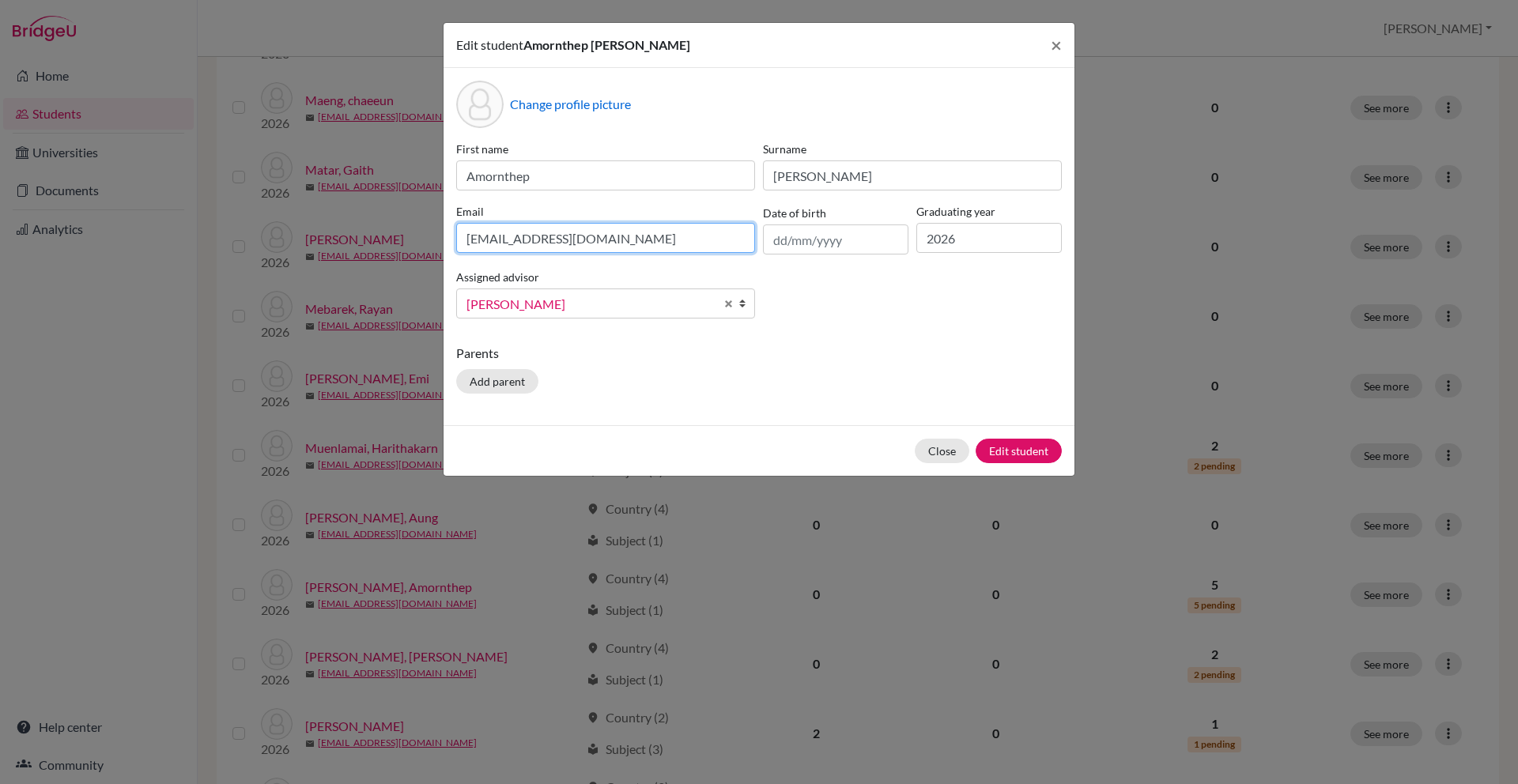
click at [634, 246] on input "[EMAIL_ADDRESS][DOMAIN_NAME]" at bounding box center [605, 237] width 298 height 30
paste input "amornthep.n2026@asbsk"
type input "[EMAIL_ADDRESS][DOMAIN_NAME]"
click at [1019, 442] on button "Edit student" at bounding box center [1019, 451] width 86 height 25
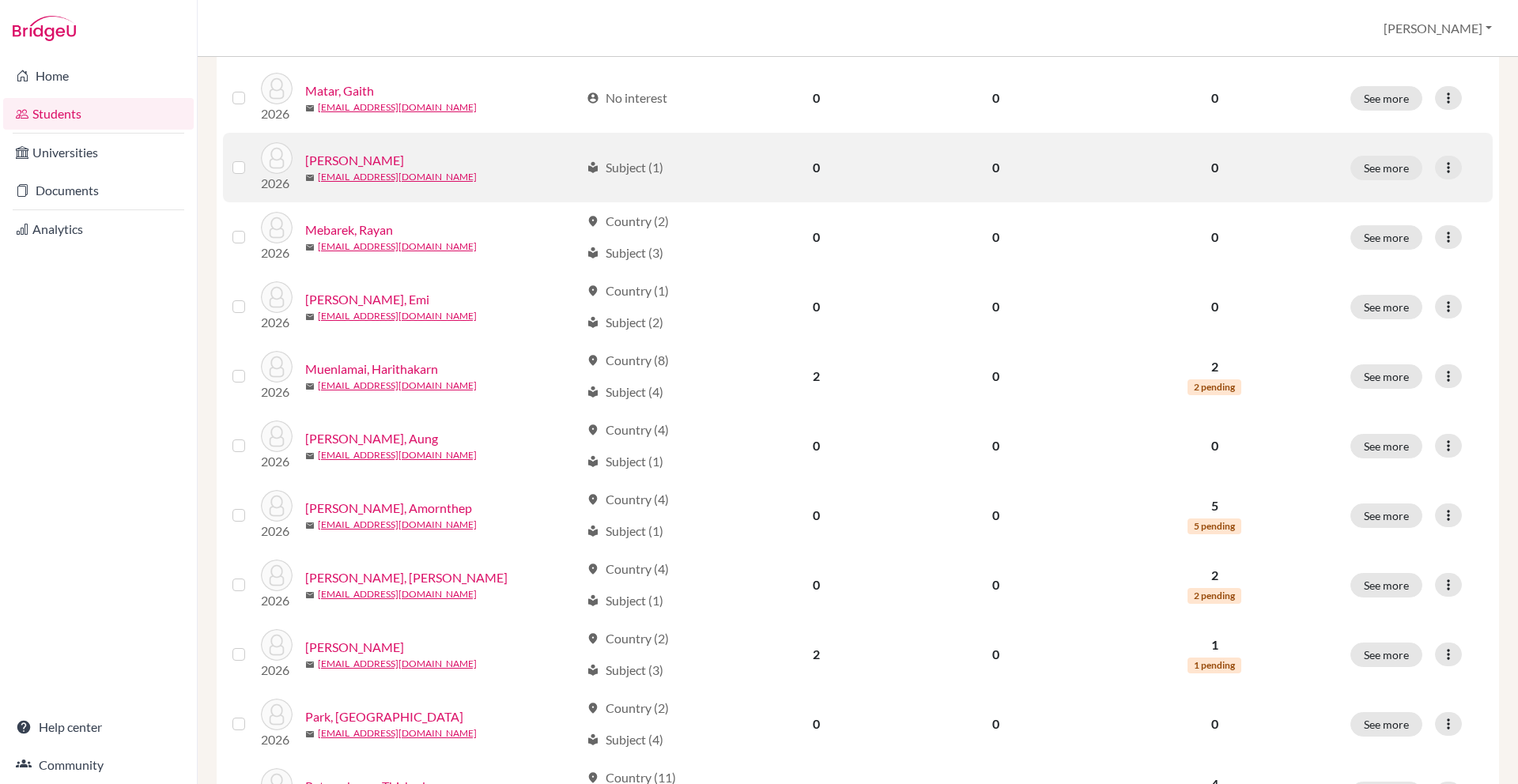
scroll to position [518, 0]
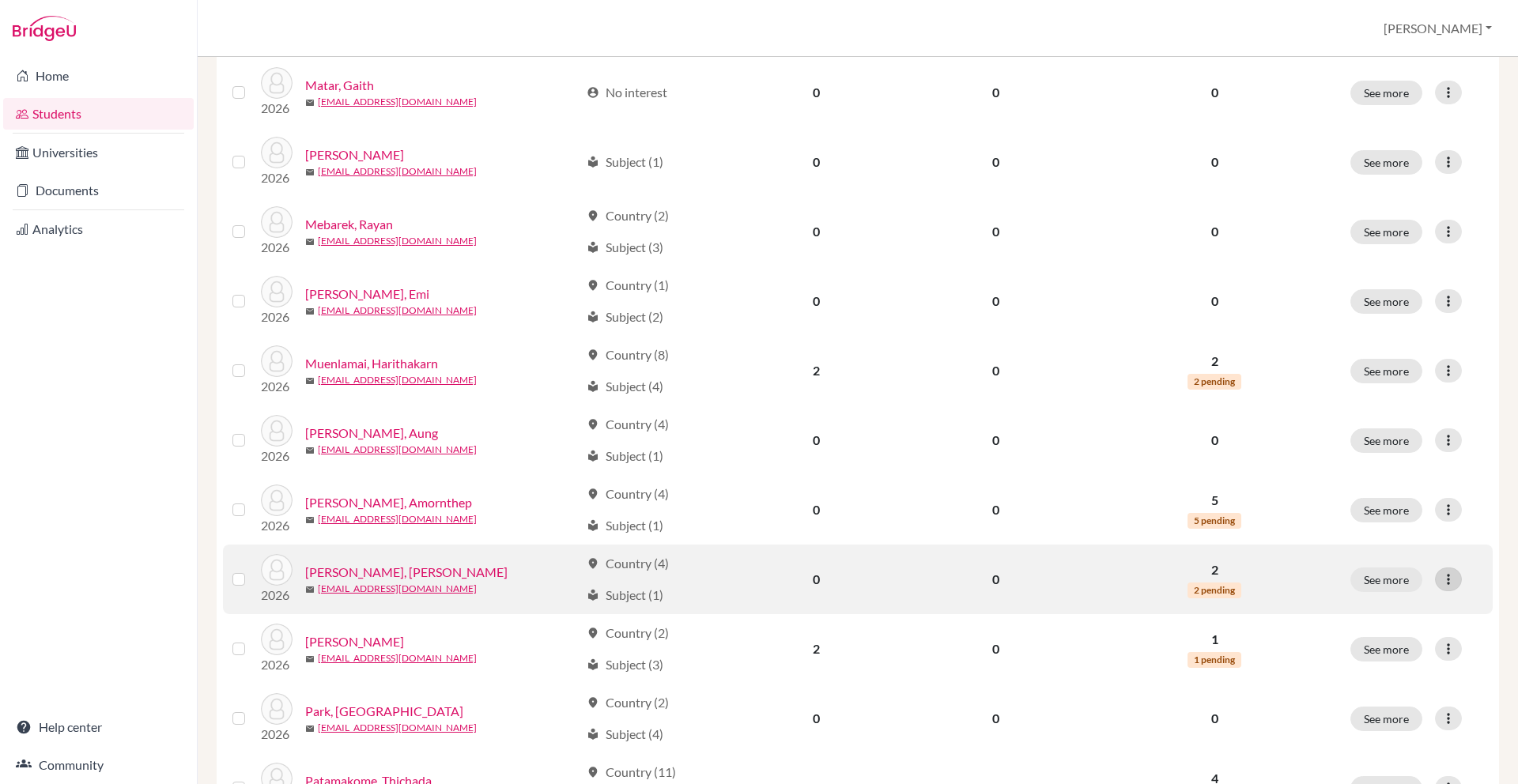
click at [1450, 573] on icon at bounding box center [1448, 579] width 16 height 16
click at [1390, 612] on button "Edit student" at bounding box center [1379, 612] width 125 height 26
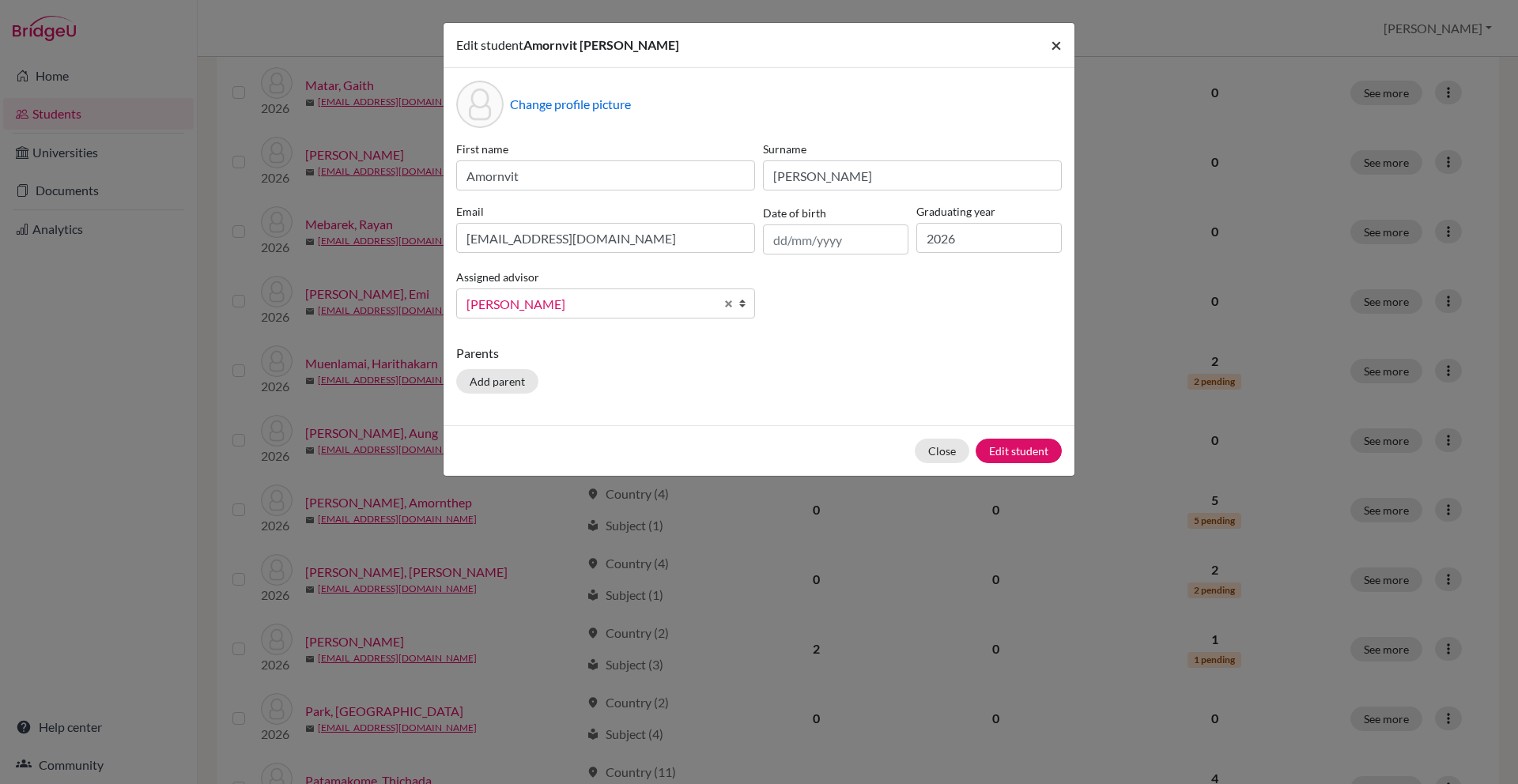
click at [1051, 56] on span "×" at bounding box center [1056, 44] width 11 height 23
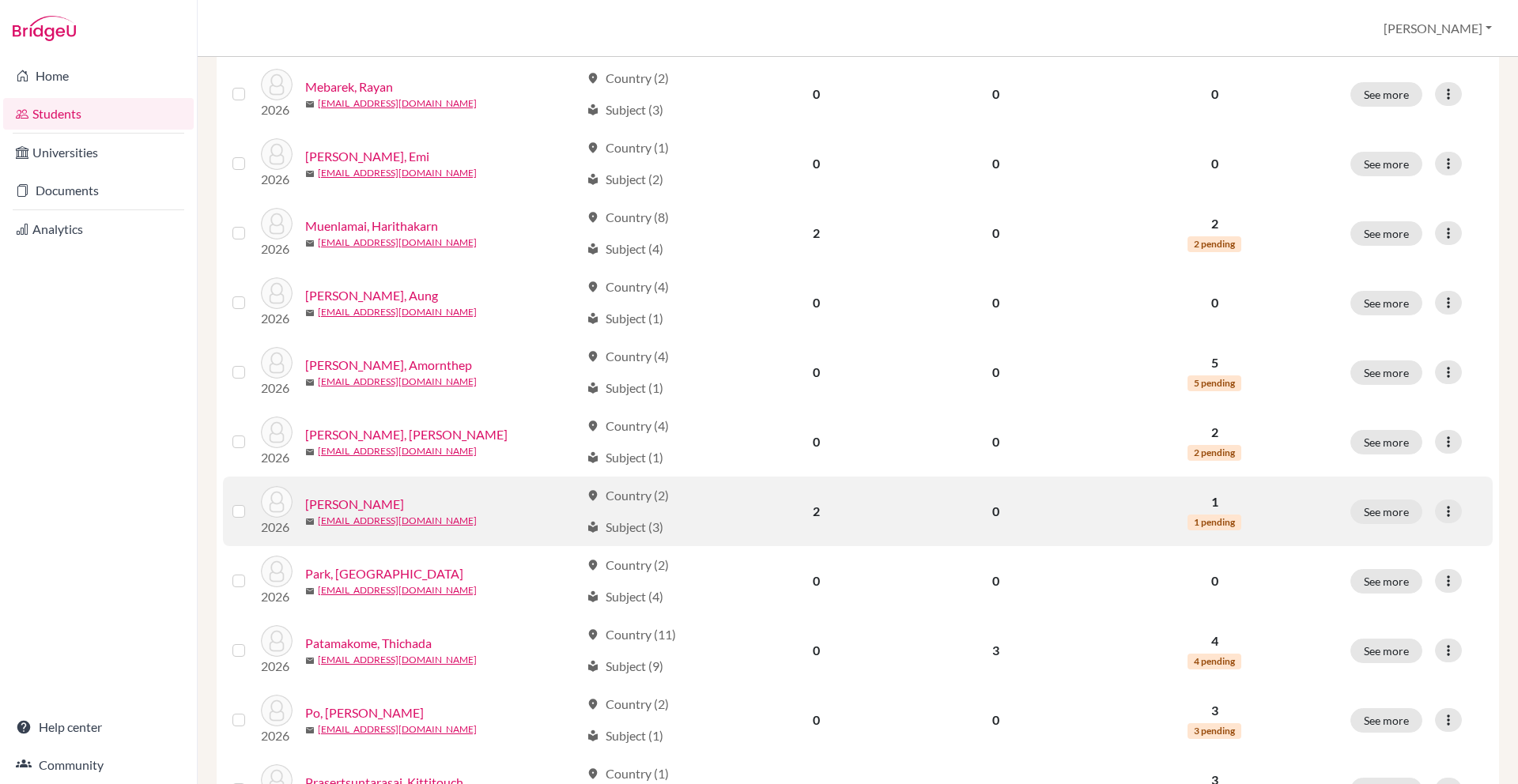
scroll to position [655, 0]
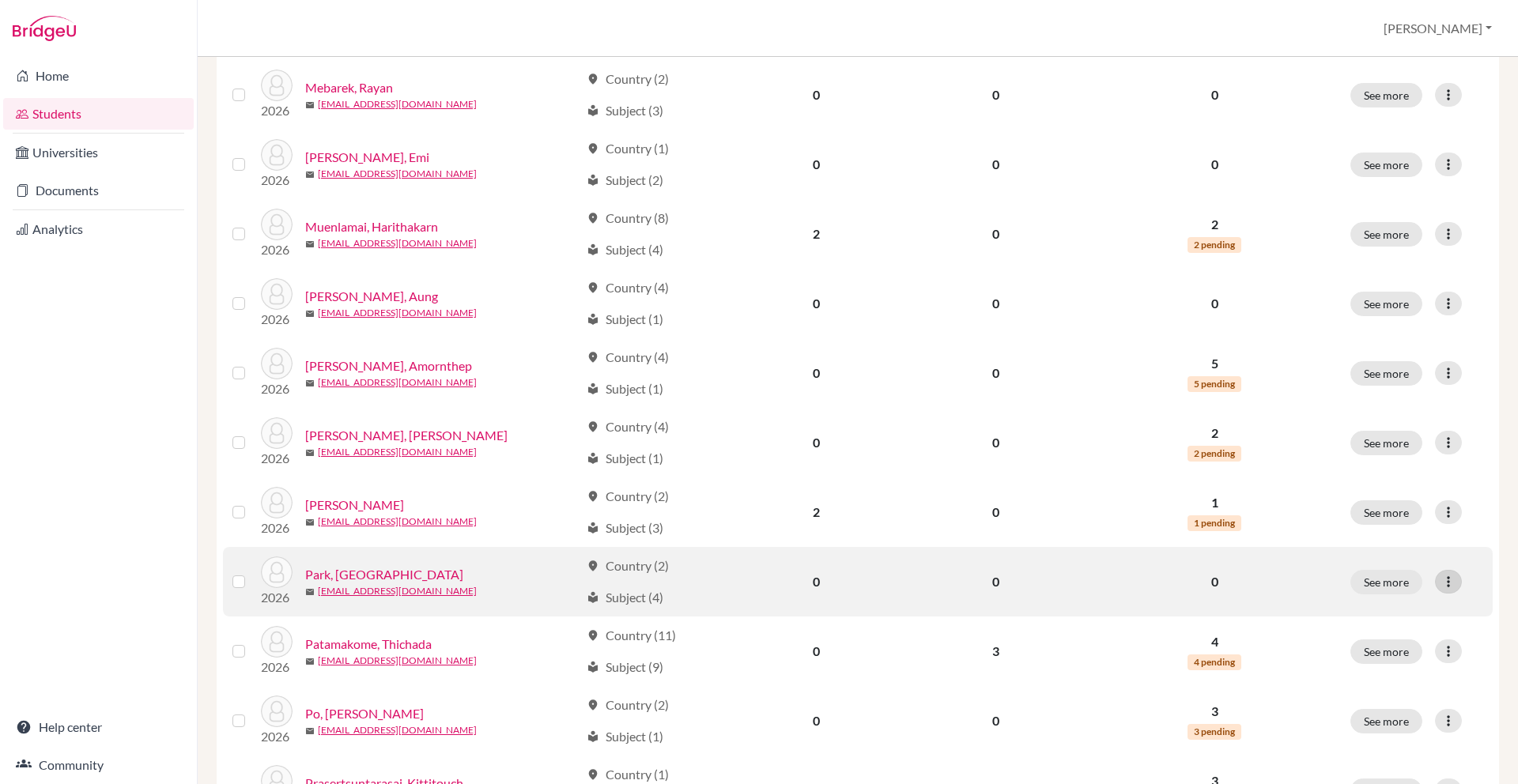
click at [1453, 575] on icon at bounding box center [1448, 581] width 16 height 16
click at [1383, 622] on button "Edit student" at bounding box center [1379, 615] width 125 height 26
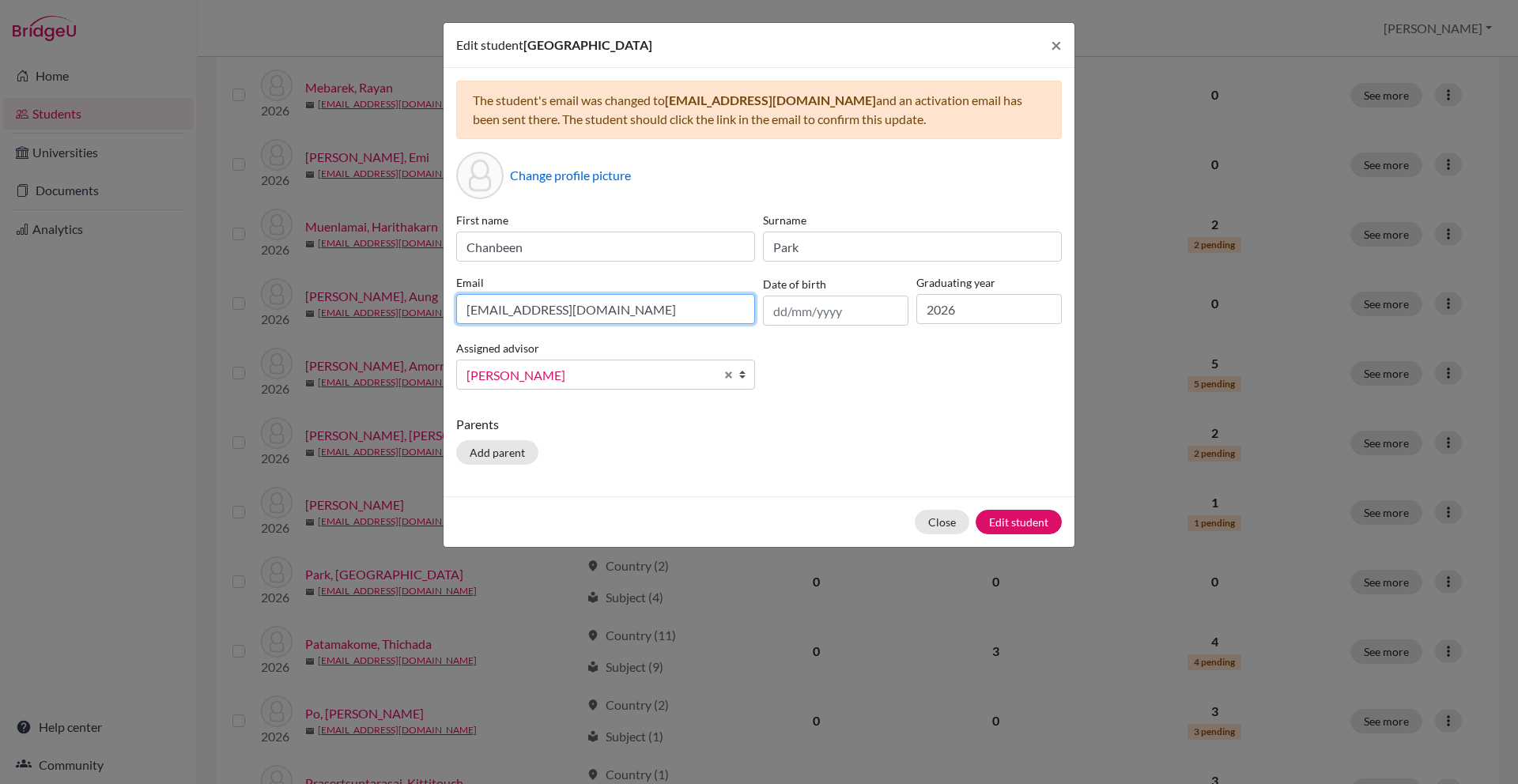
click at [635, 310] on input "[EMAIL_ADDRESS][DOMAIN_NAME]" at bounding box center [605, 308] width 298 height 30
click at [1058, 45] on span "×" at bounding box center [1056, 44] width 11 height 23
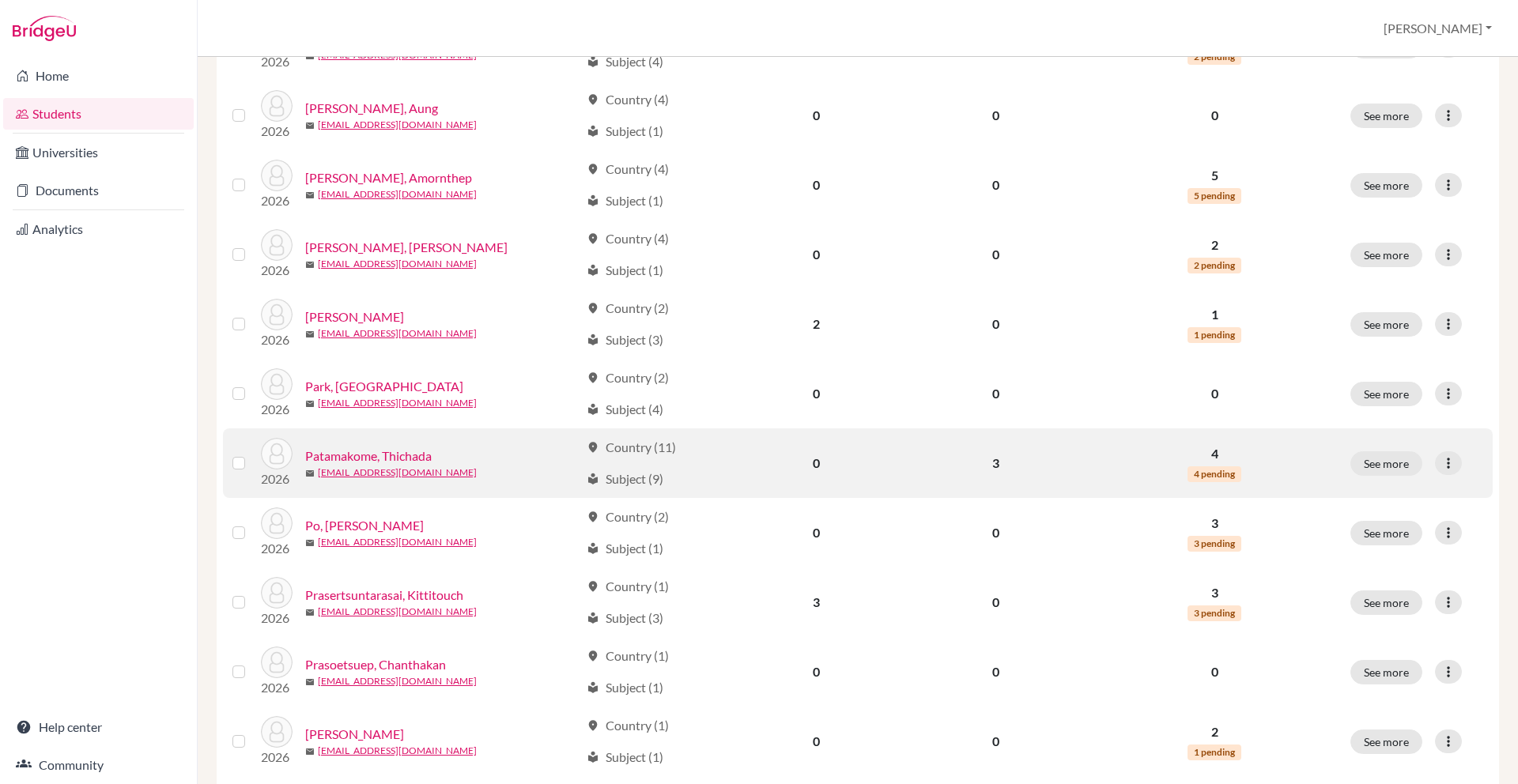
scroll to position [853, 0]
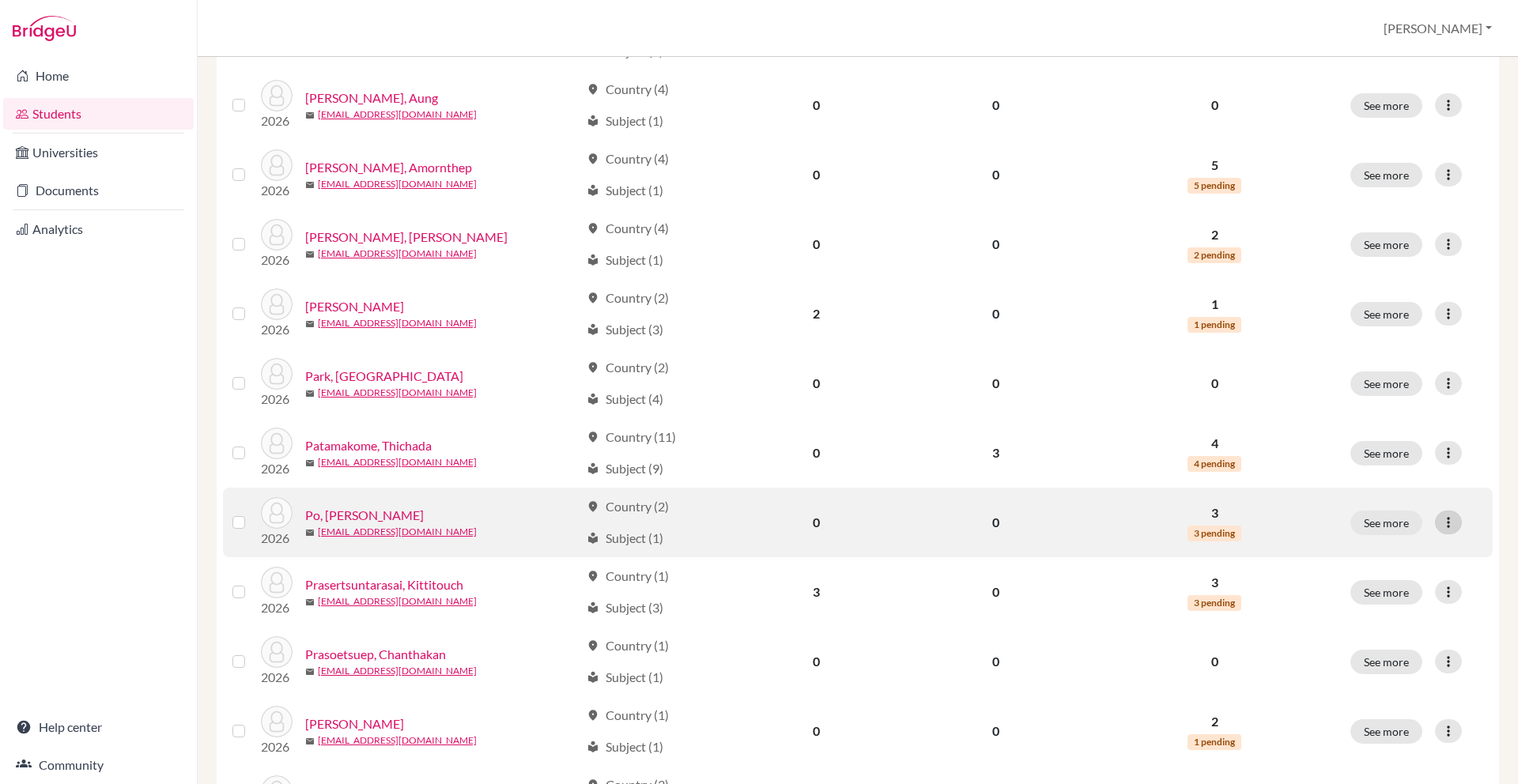
click at [1450, 523] on icon at bounding box center [1448, 522] width 16 height 16
click at [1406, 566] on button "Edit student" at bounding box center [1379, 556] width 125 height 26
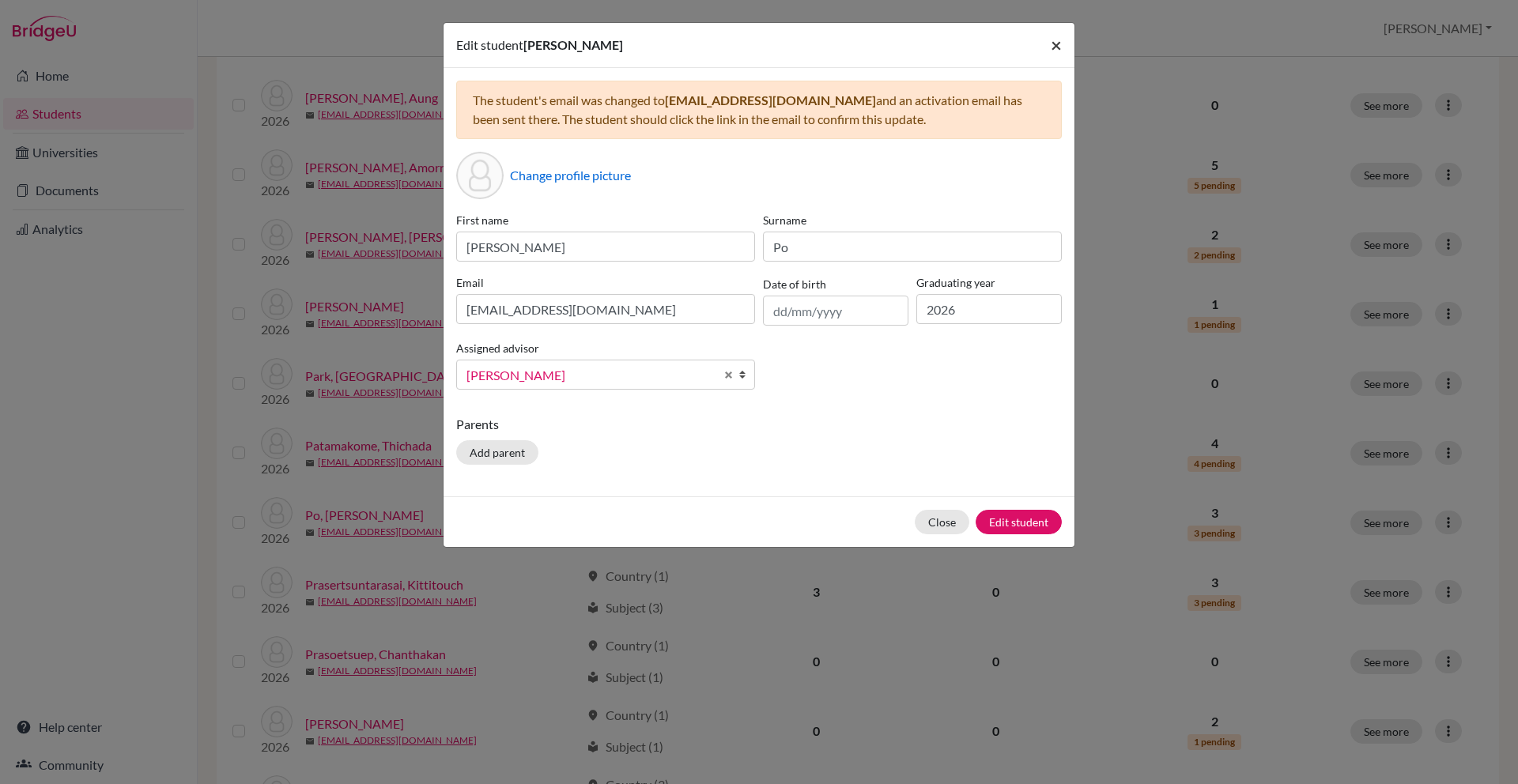
click at [1060, 46] on span "×" at bounding box center [1056, 44] width 11 height 23
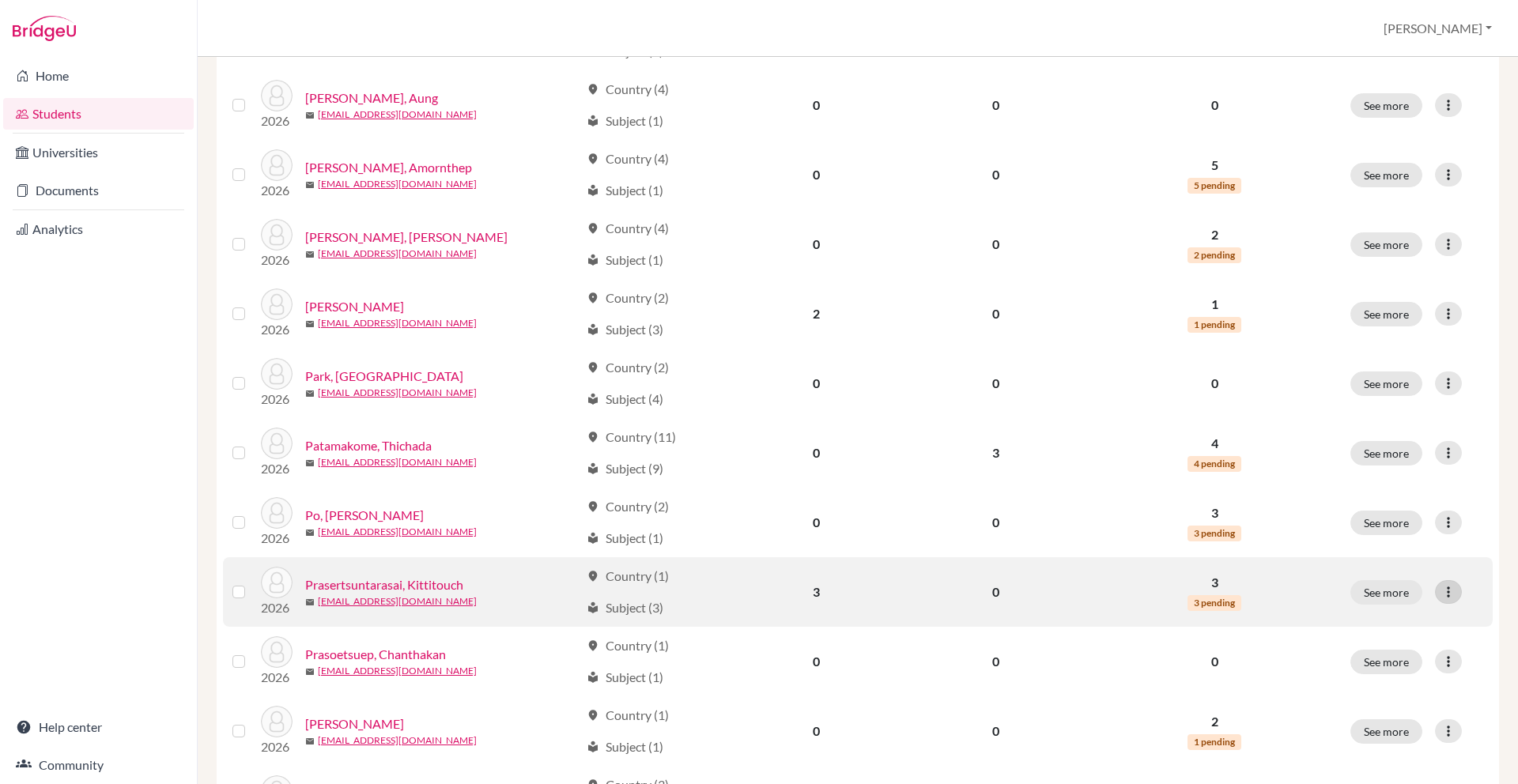
click at [1445, 596] on icon at bounding box center [1448, 591] width 16 height 16
click at [1373, 629] on button "Edit student" at bounding box center [1379, 625] width 125 height 26
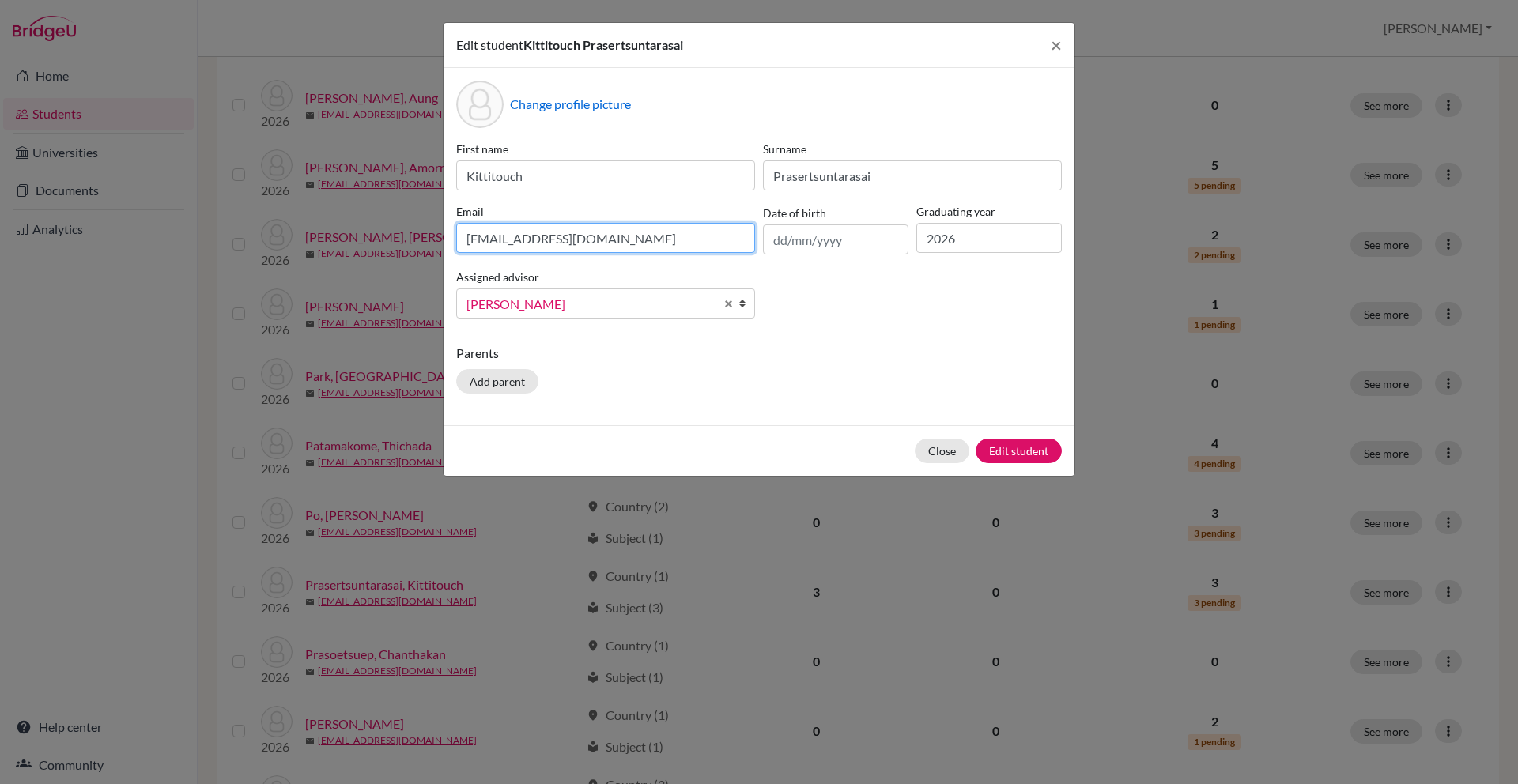
click at [676, 238] on input "[EMAIL_ADDRESS][DOMAIN_NAME]" at bounding box center [605, 237] width 298 height 30
click at [623, 235] on input "[EMAIL_ADDRESS][DOMAIN_NAME]" at bounding box center [605, 237] width 298 height 30
paste input "kittitouch.p2026@asbsk"
type input "[EMAIL_ADDRESS][DOMAIN_NAME]"
click at [1034, 453] on button "Edit student" at bounding box center [1019, 451] width 86 height 25
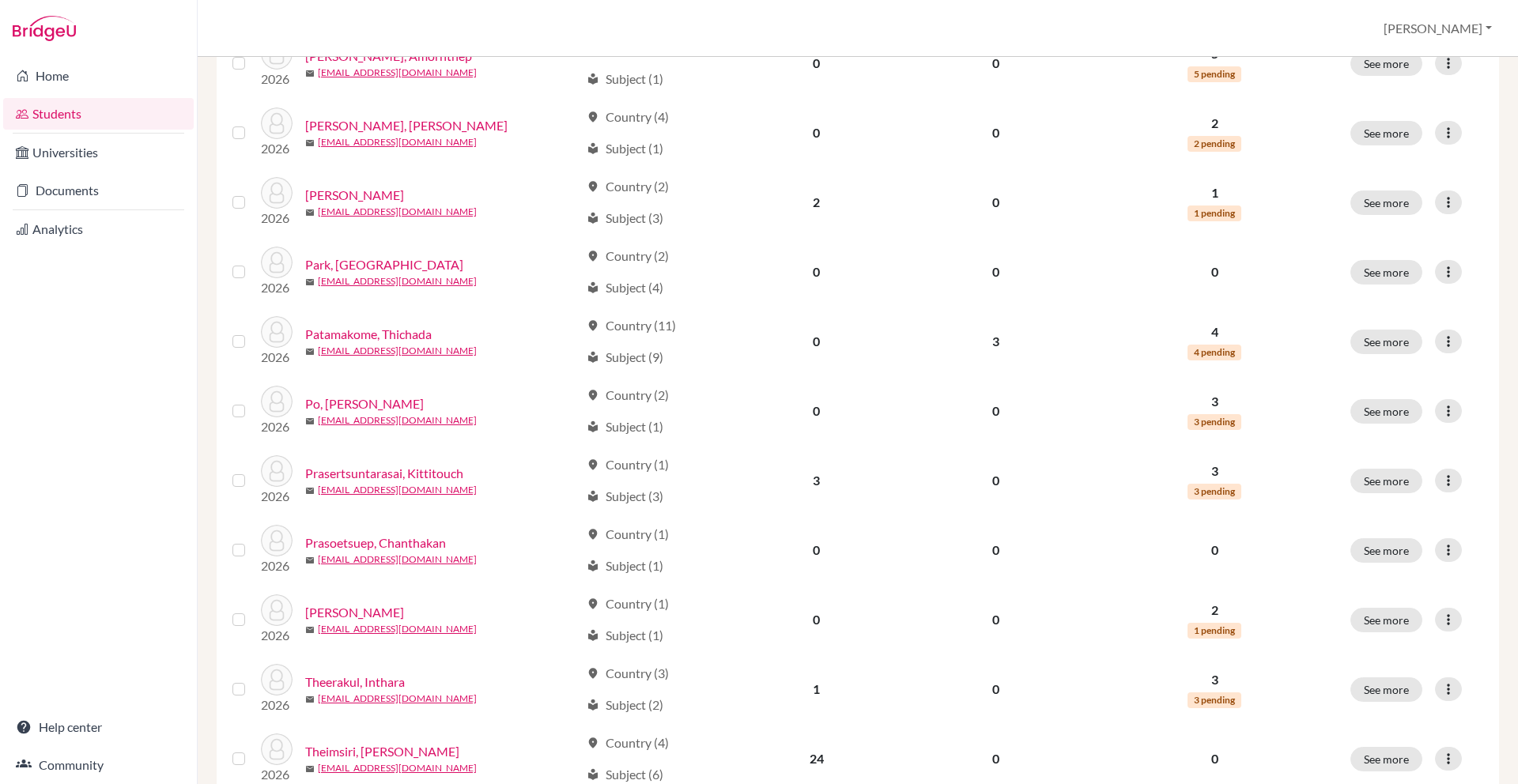
scroll to position [1048, 0]
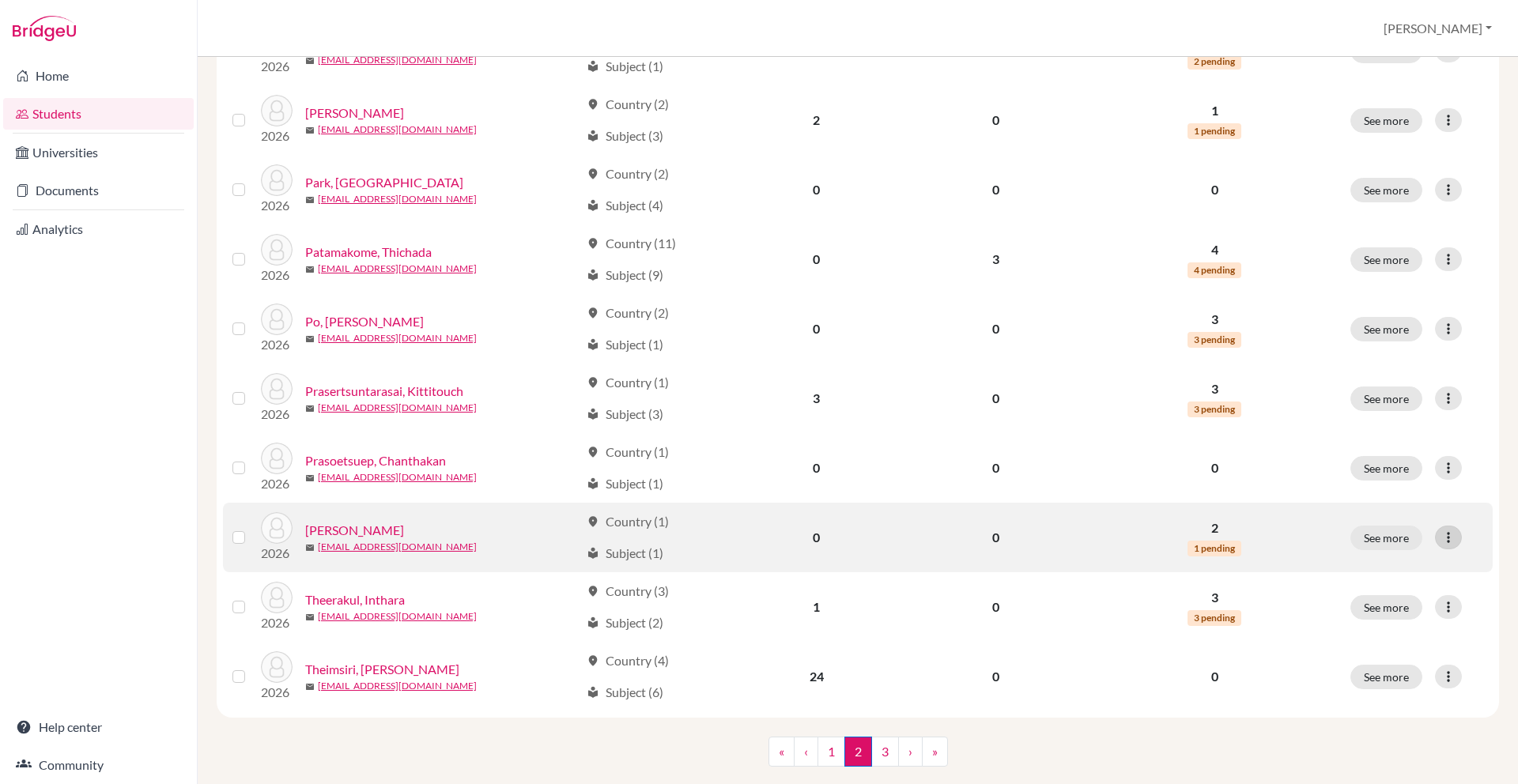
click at [1441, 538] on icon at bounding box center [1448, 537] width 16 height 16
click at [1394, 569] on button "Edit student" at bounding box center [1379, 571] width 125 height 26
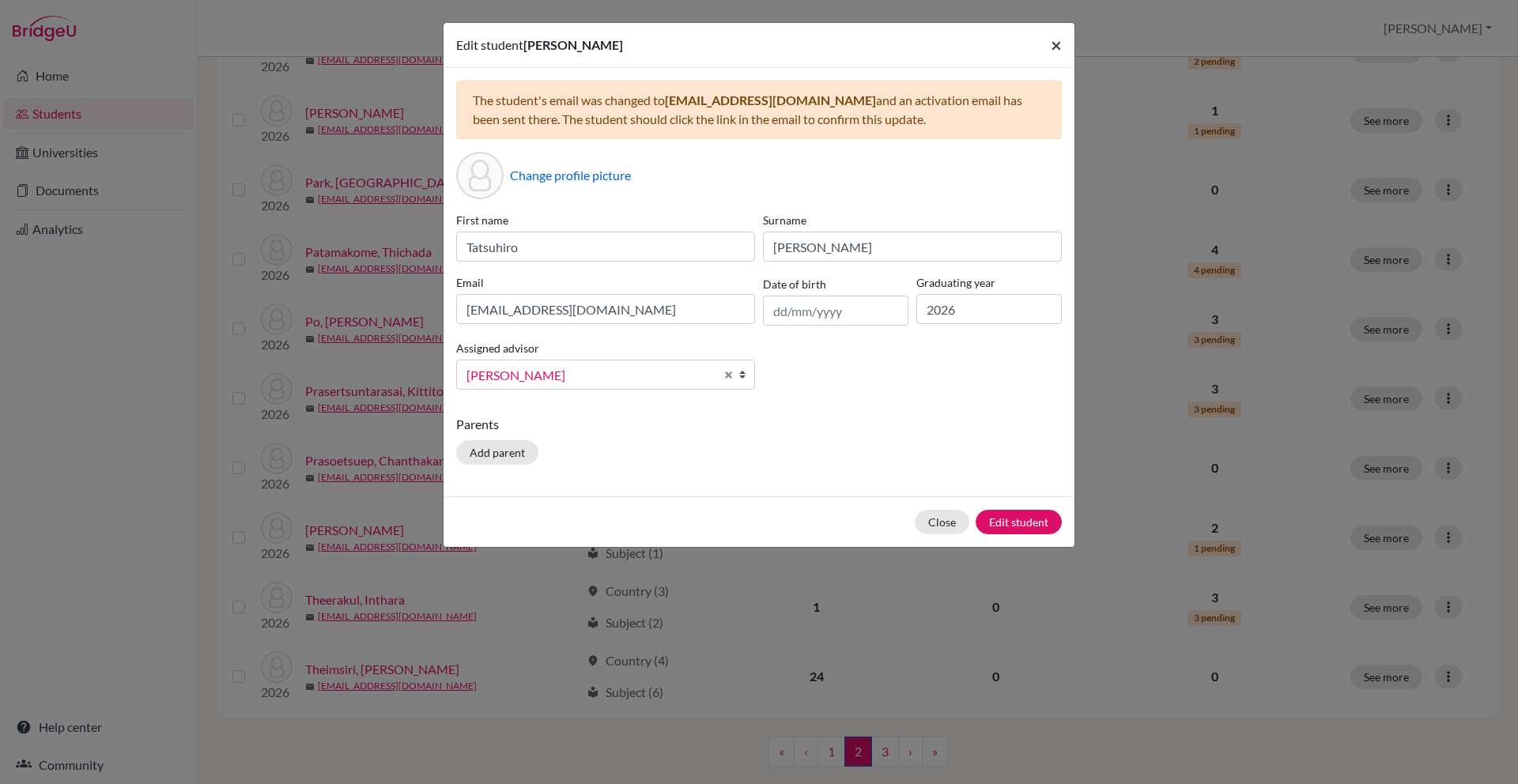
click at [1055, 42] on span "×" at bounding box center [1056, 44] width 11 height 23
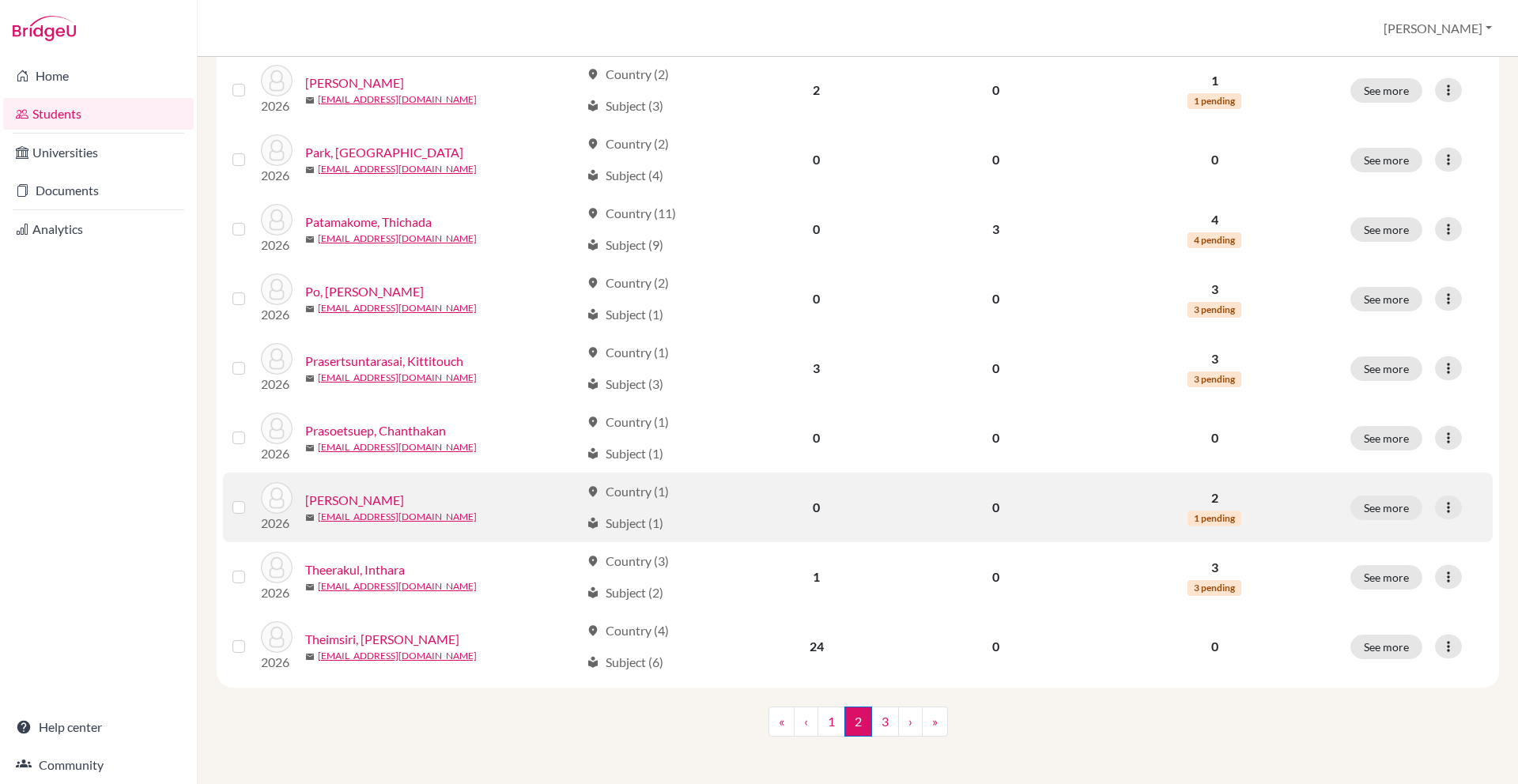
scroll to position [1081, 0]
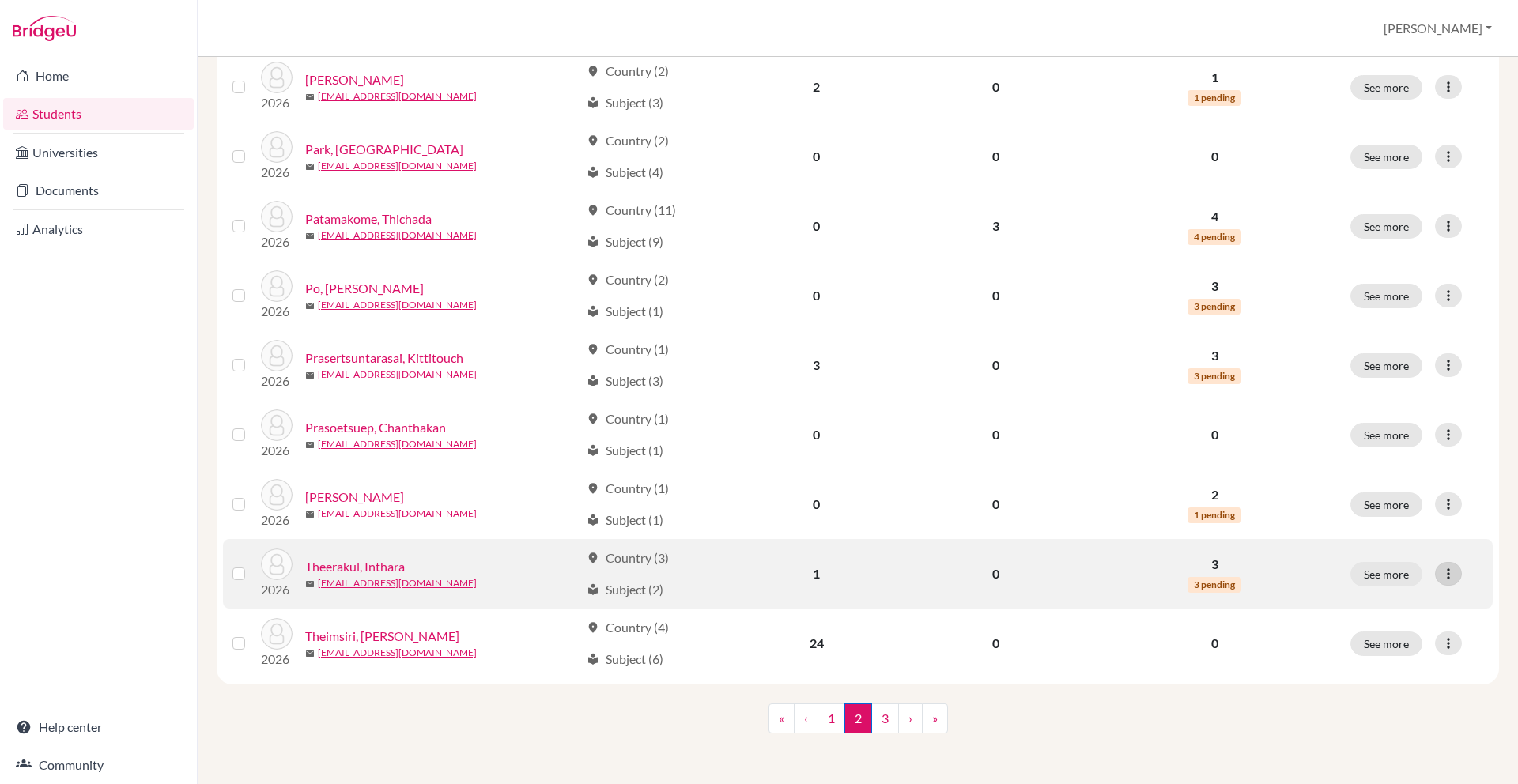
click at [1440, 573] on icon at bounding box center [1448, 573] width 16 height 16
click at [1398, 612] on button "Edit student" at bounding box center [1379, 607] width 125 height 26
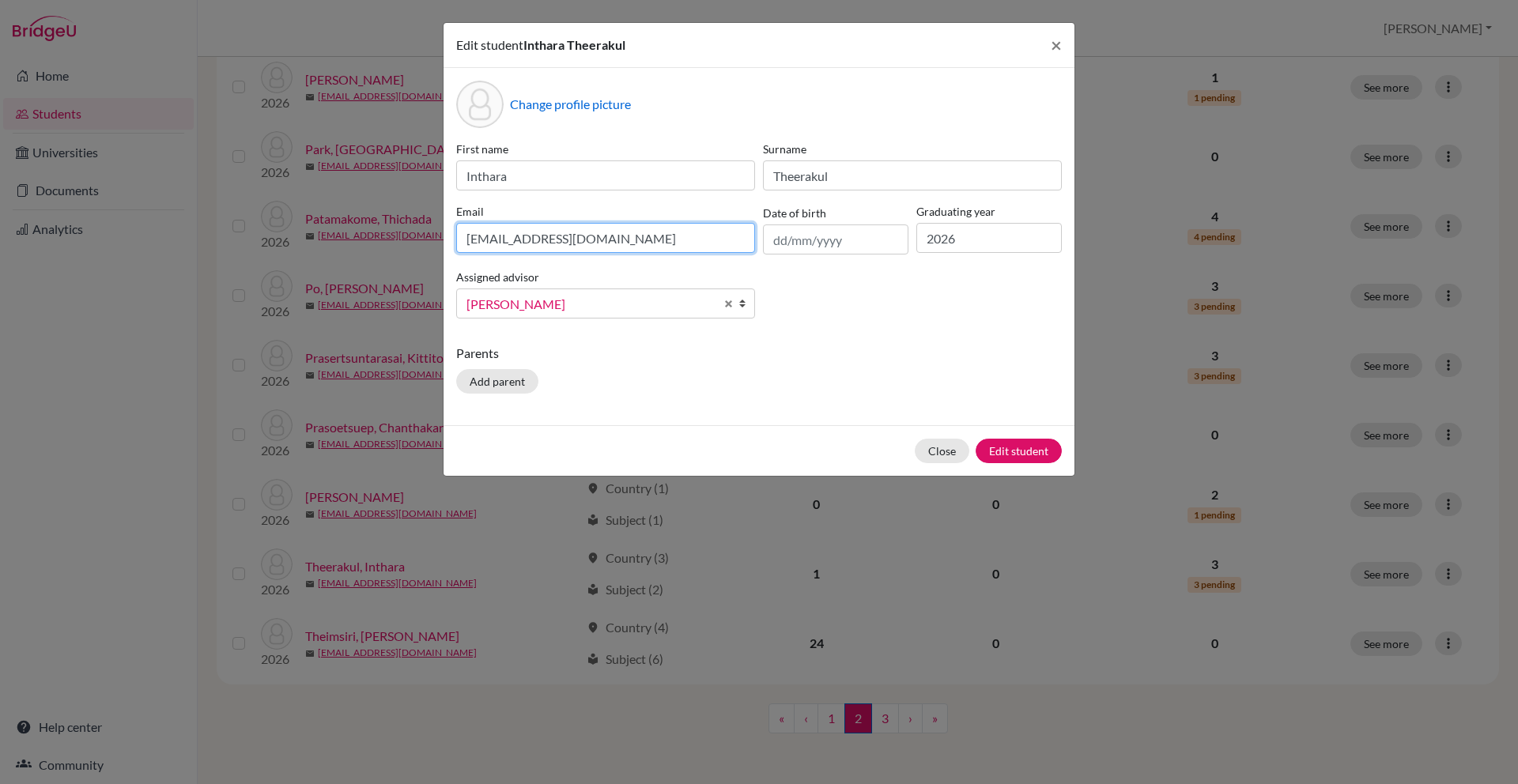
click at [593, 235] on input "[EMAIL_ADDRESS][DOMAIN_NAME]" at bounding box center [605, 237] width 298 height 30
click at [591, 222] on div "Email [EMAIL_ADDRESS][DOMAIN_NAME]" at bounding box center [605, 229] width 307 height 51
click at [592, 227] on input "[EMAIL_ADDRESS][DOMAIN_NAME]" at bounding box center [605, 237] width 298 height 30
paste input "inthara.t2026@asbsk"
type input "[EMAIL_ADDRESS][DOMAIN_NAME]"
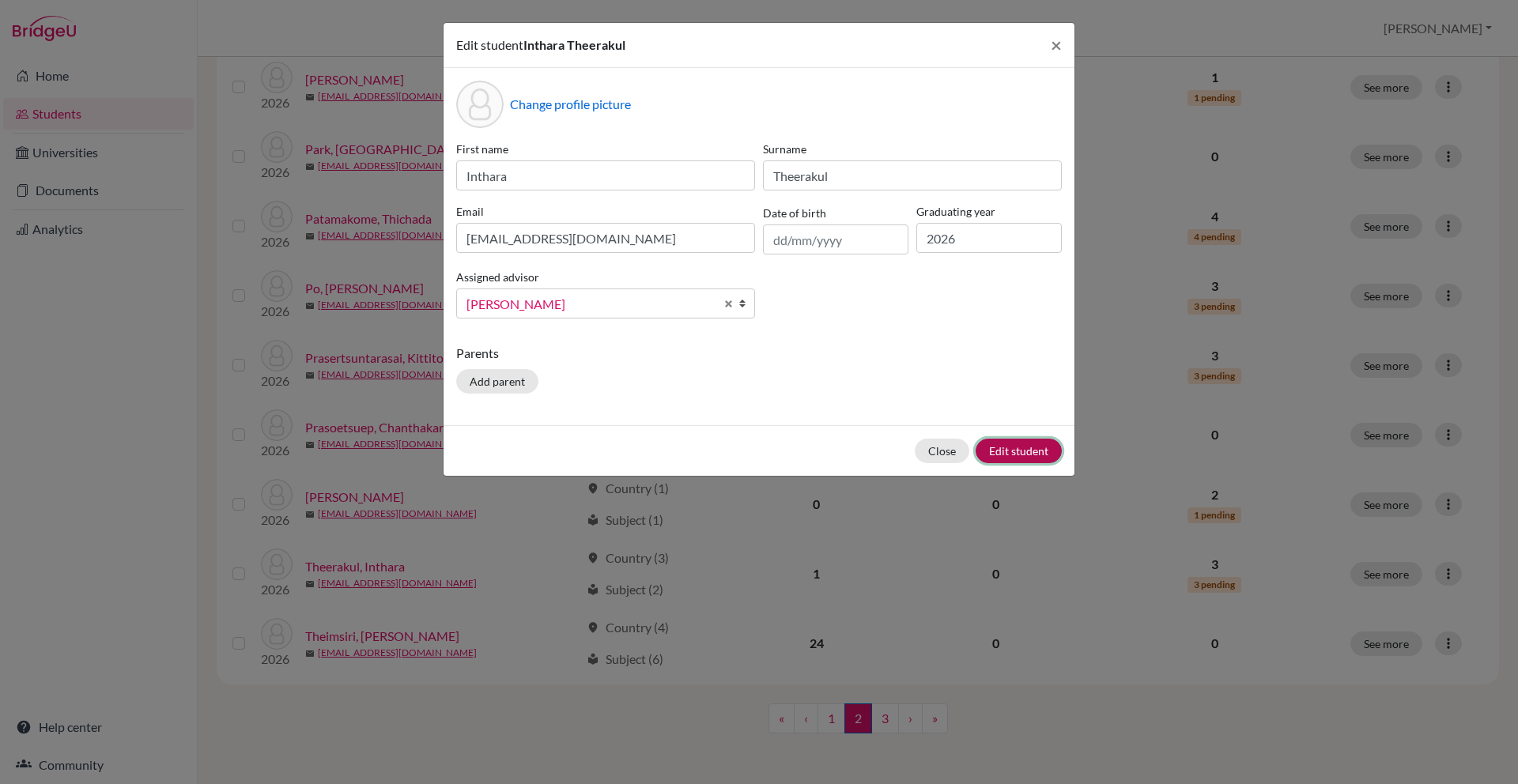
click at [1035, 463] on button "Edit student" at bounding box center [1019, 451] width 86 height 25
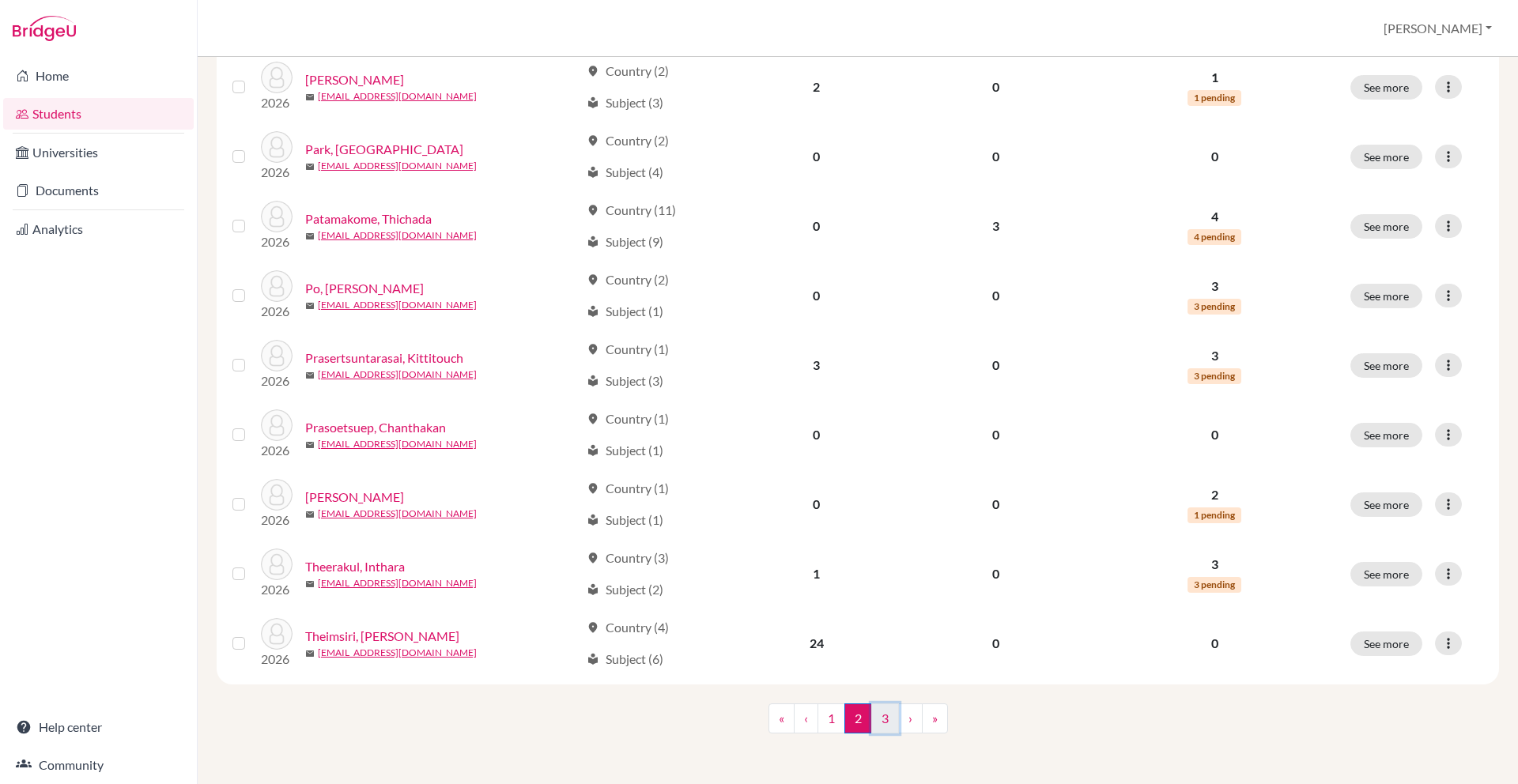
click at [883, 723] on link "3" at bounding box center [885, 718] width 27 height 30
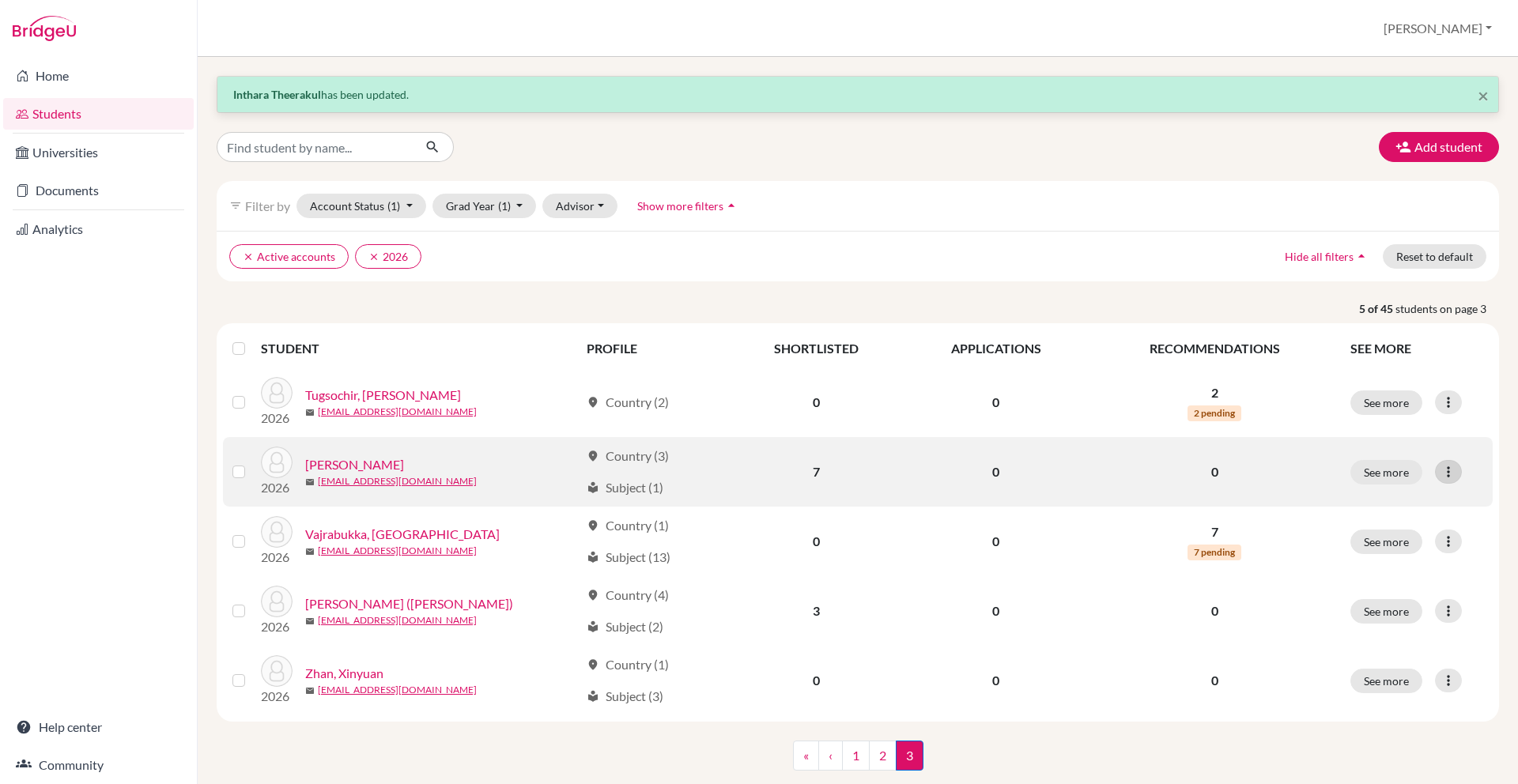
click at [1447, 469] on icon at bounding box center [1448, 471] width 16 height 16
click at [1408, 505] on button "Edit student" at bounding box center [1379, 506] width 125 height 26
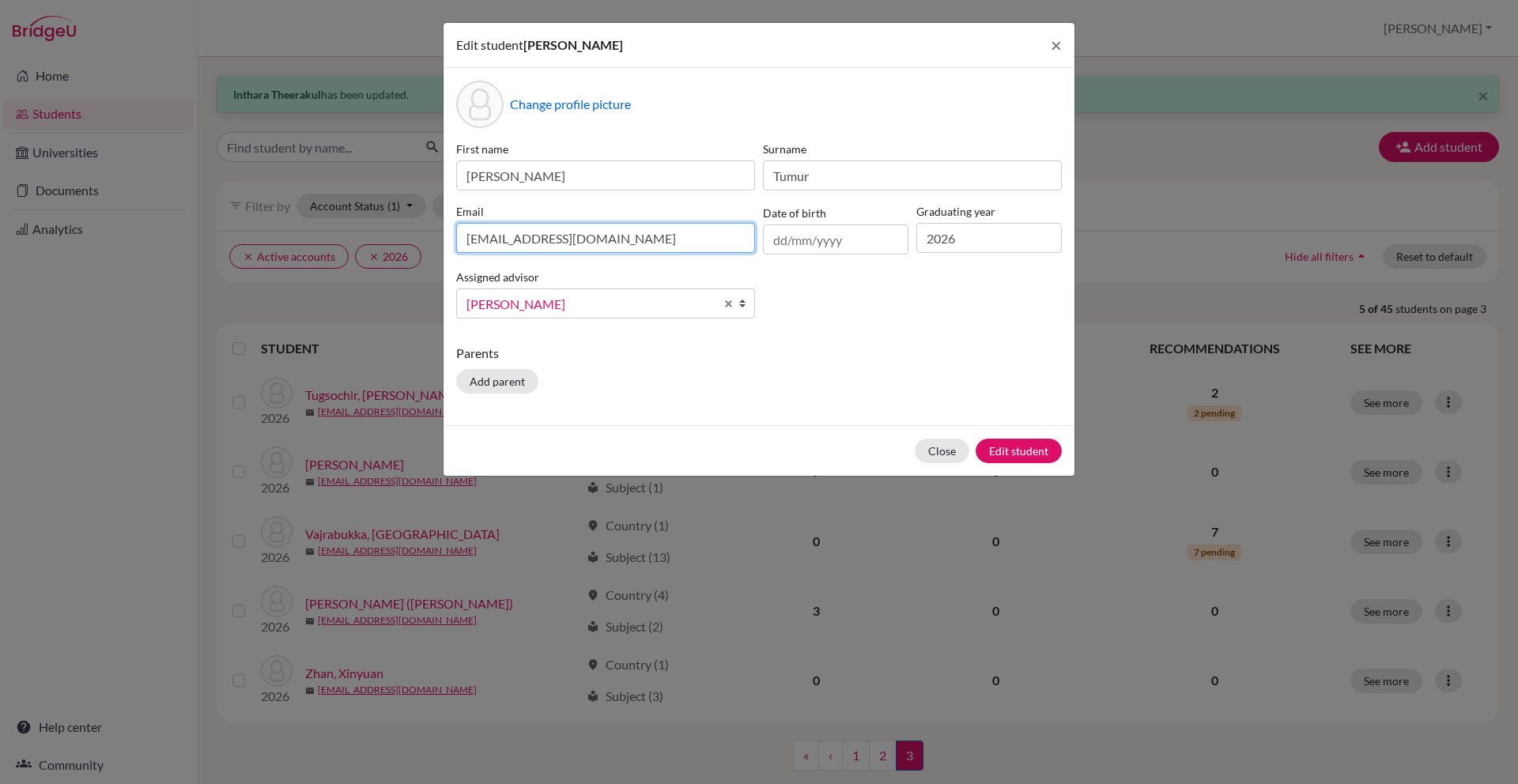
click at [576, 227] on input "[EMAIL_ADDRESS][DOMAIN_NAME]" at bounding box center [605, 237] width 298 height 30
click at [682, 230] on input "[EMAIL_ADDRESS][DOMAIN_NAME]" at bounding box center [605, 237] width 298 height 30
paste input "anan.t2026@asbsk"
type input "[EMAIL_ADDRESS][DOMAIN_NAME]"
click at [1034, 449] on button "Edit student" at bounding box center [1019, 451] width 86 height 25
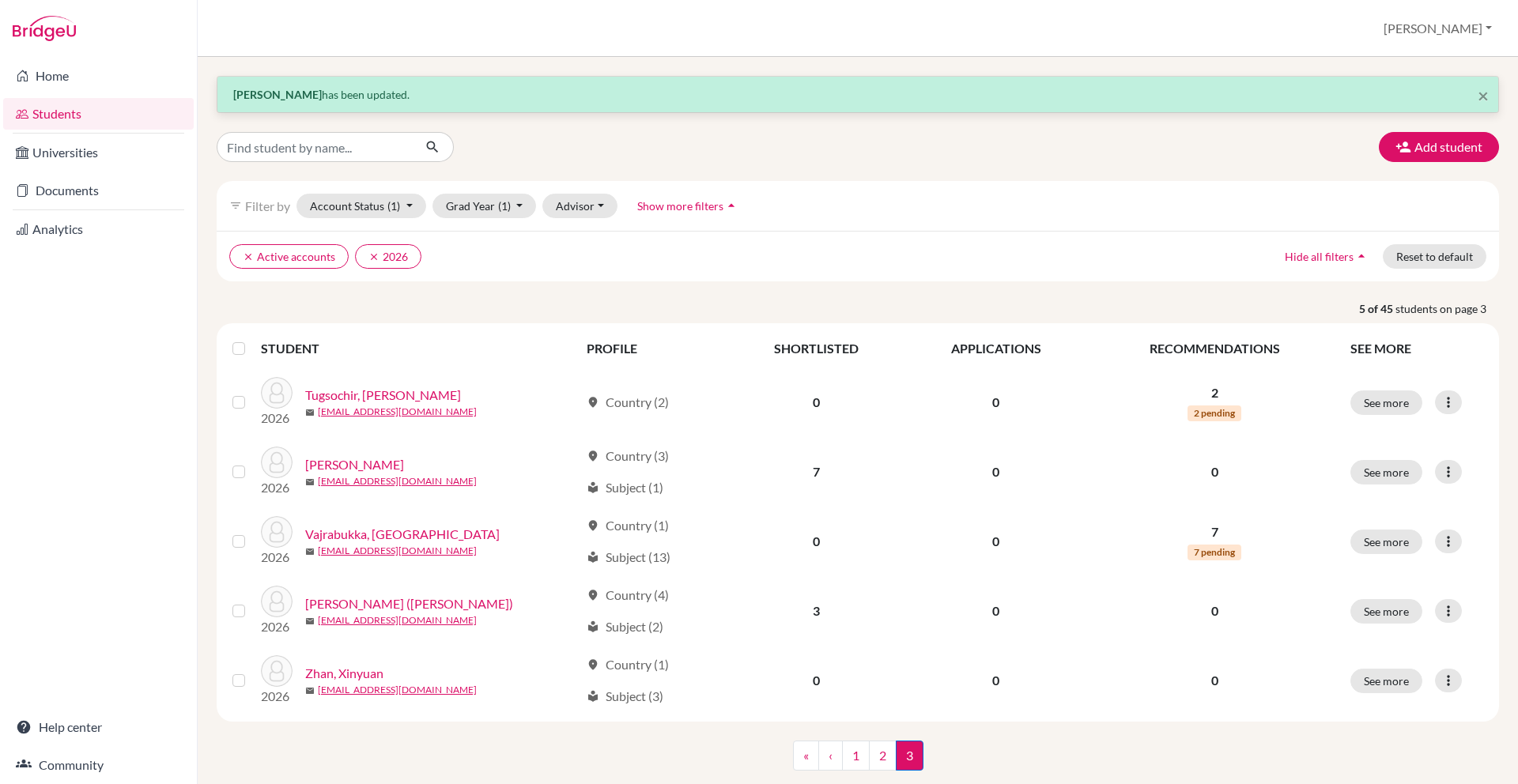
scroll to position [37, 0]
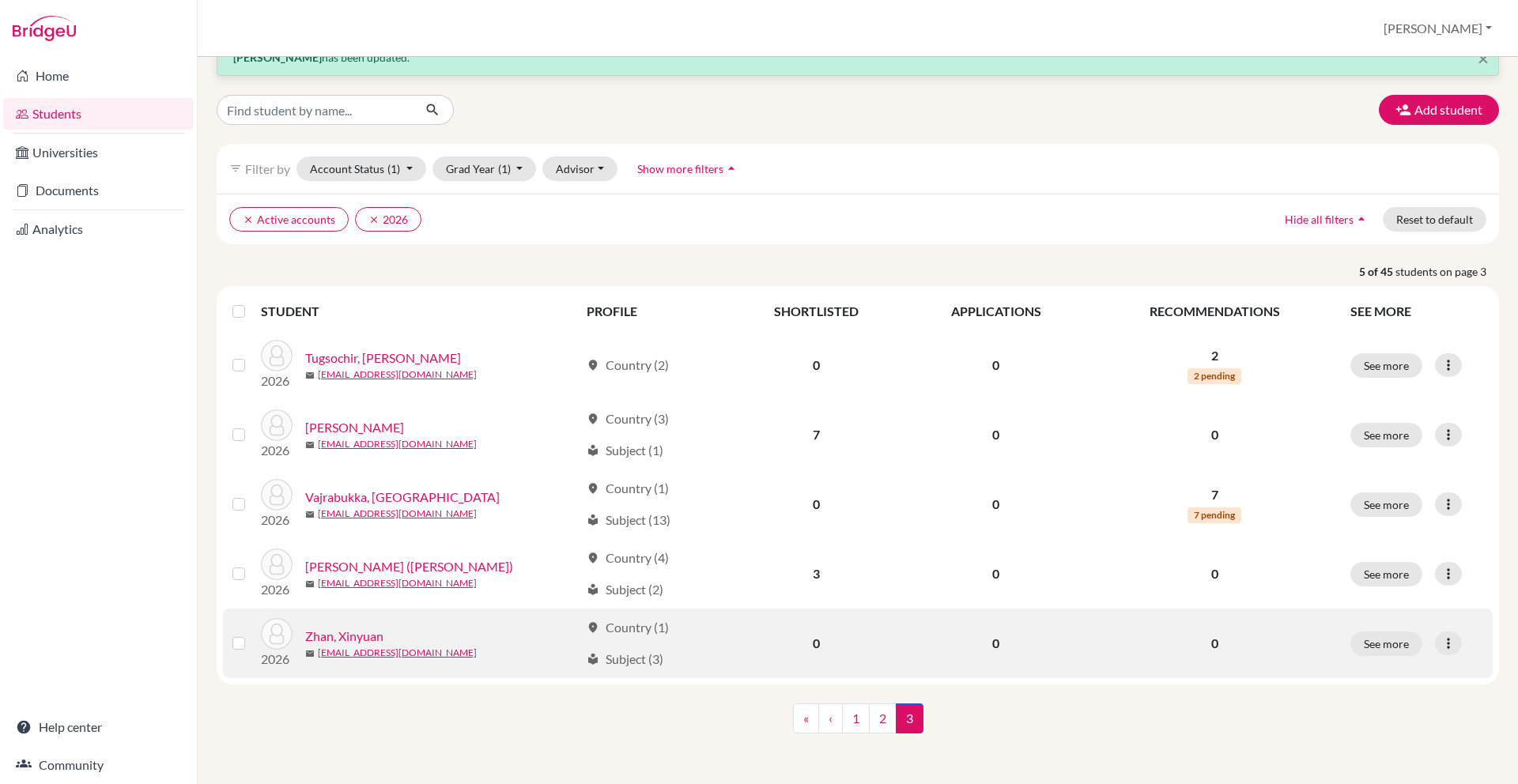
click at [1456, 653] on div "See more Edit student Send Message Reset Password" at bounding box center [1417, 643] width 133 height 25
click at [1451, 643] on icon at bounding box center [1448, 643] width 16 height 16
click at [1383, 676] on button "Edit student" at bounding box center [1379, 677] width 125 height 26
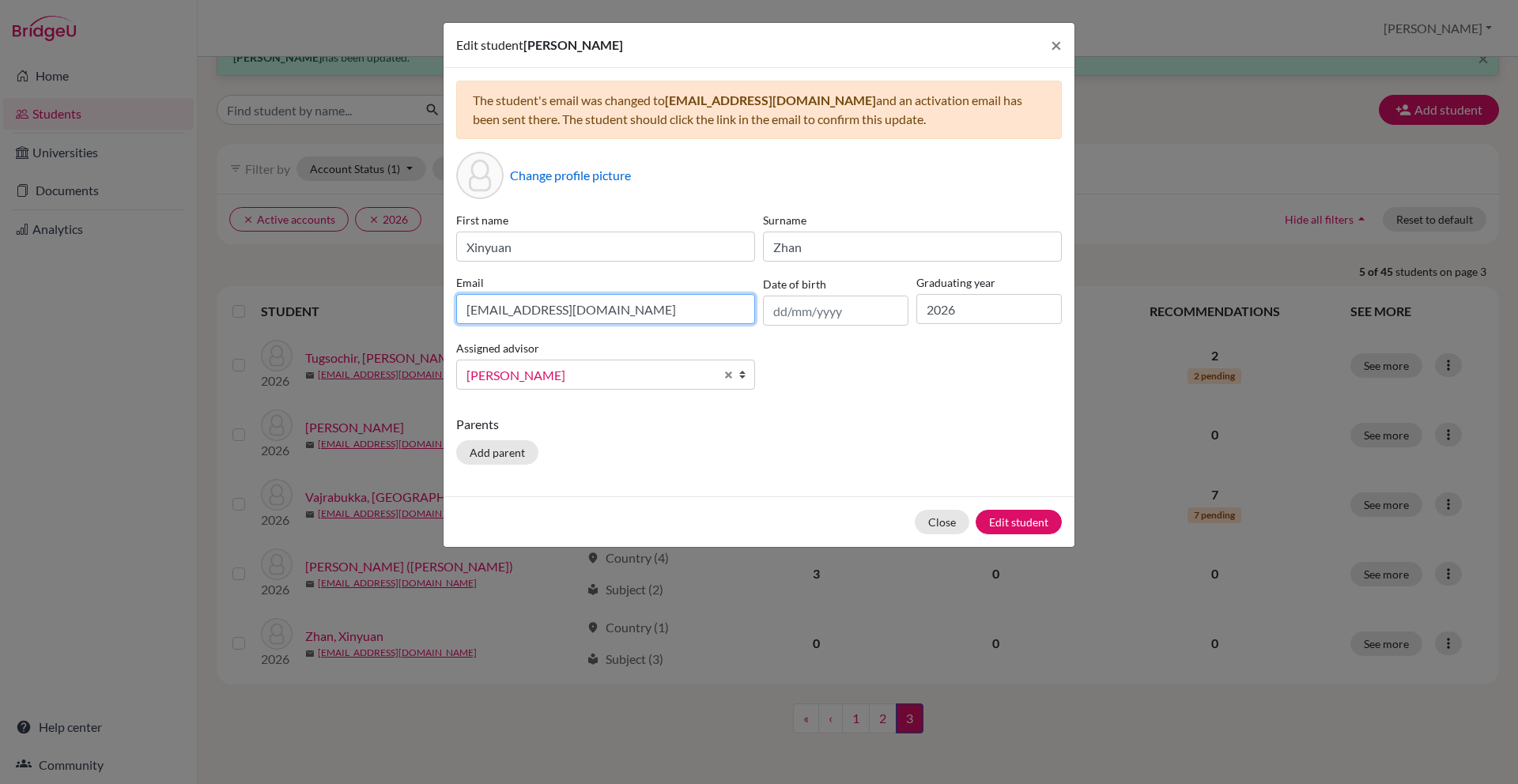
click at [610, 307] on input "[EMAIL_ADDRESS][DOMAIN_NAME]" at bounding box center [605, 308] width 298 height 30
click at [623, 311] on input "[EMAIL_ADDRESS][DOMAIN_NAME]" at bounding box center [605, 308] width 298 height 30
paste input "[EMAIL_ADDRESS][DOMAIN_NAME]"
paste input
type input "[EMAIL_ADDRESS][DOMAIN_NAME]"
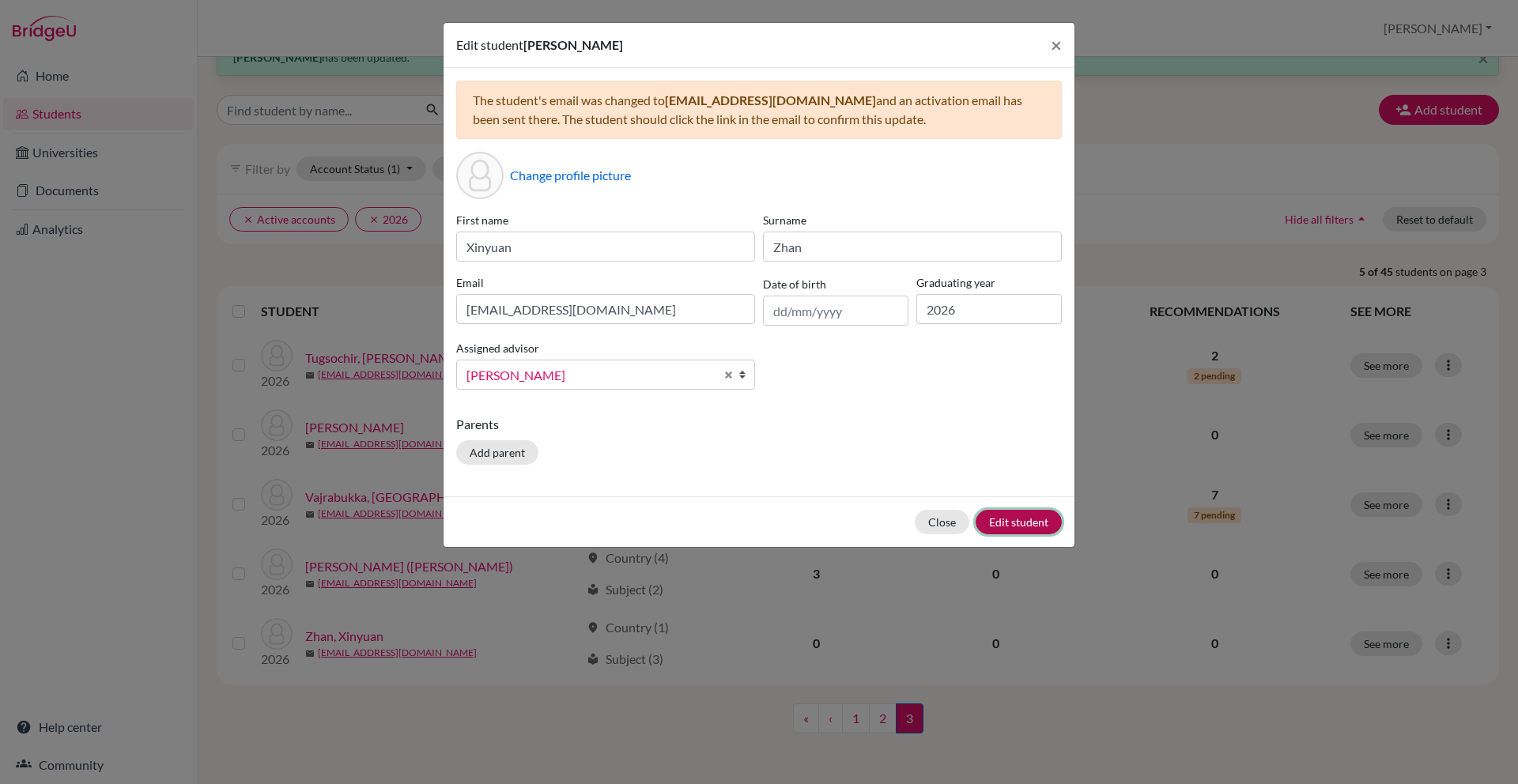
click at [1032, 516] on button "Edit student" at bounding box center [1019, 522] width 86 height 25
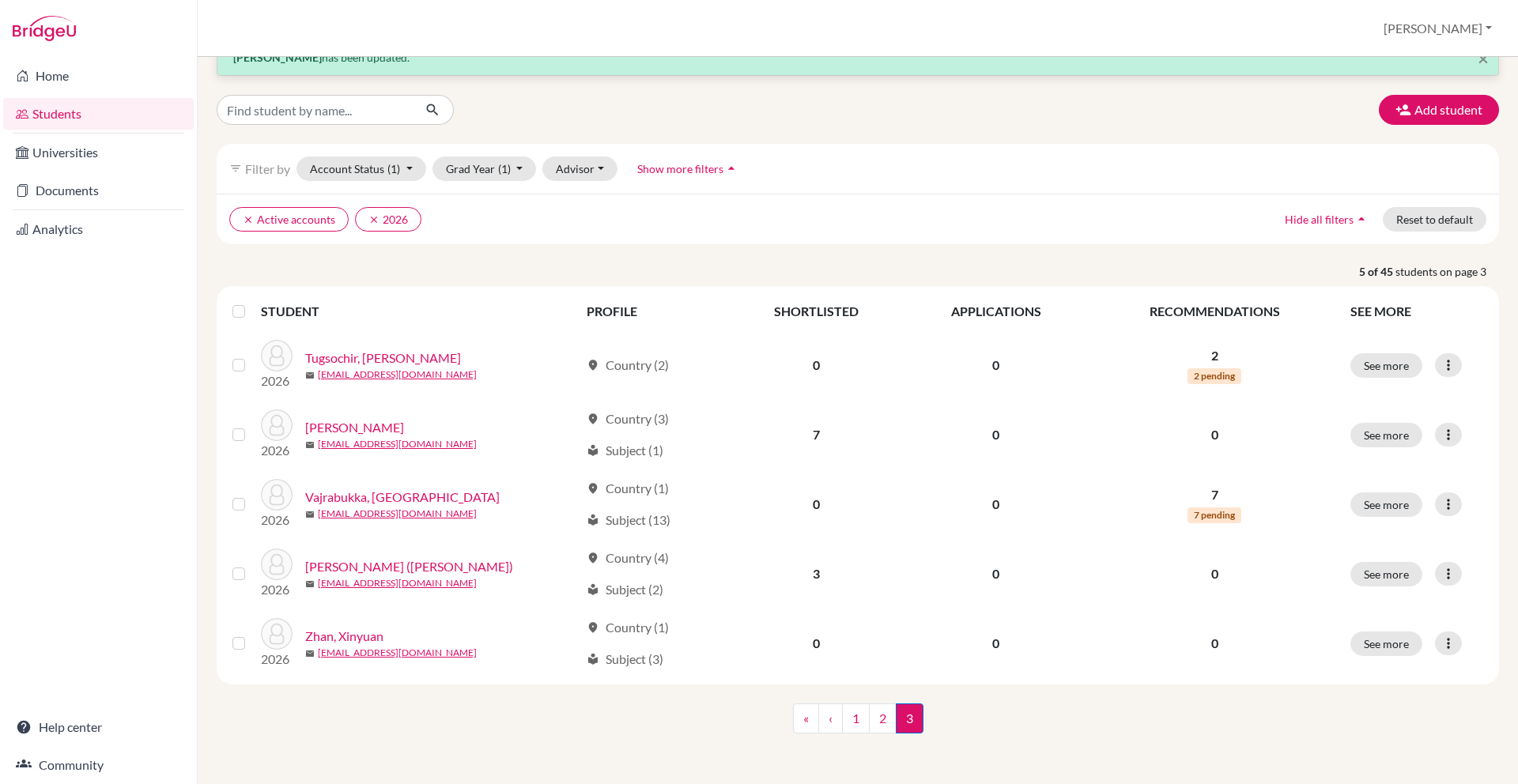
scroll to position [0, 0]
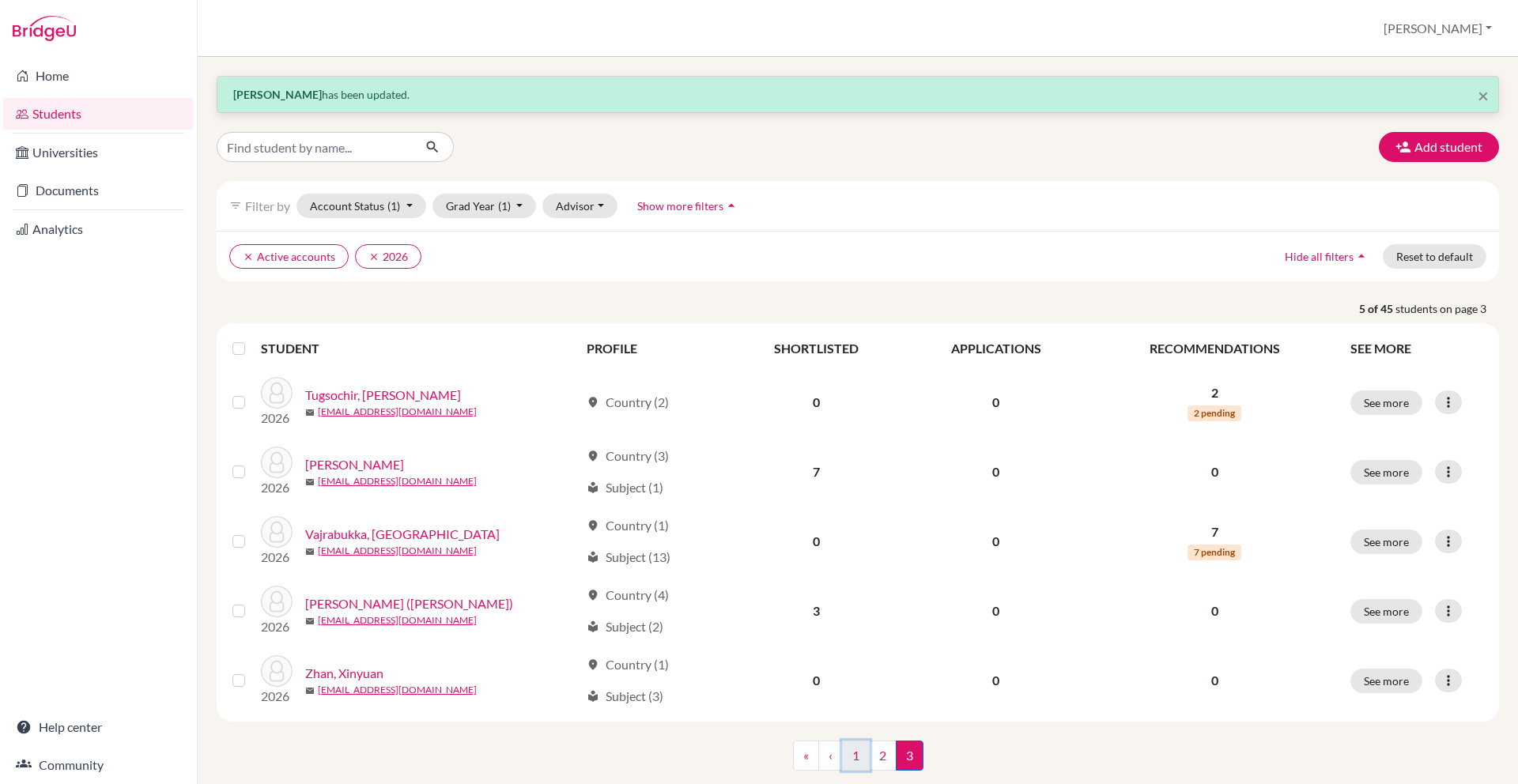
click at [853, 758] on link "1" at bounding box center [855, 756] width 27 height 30
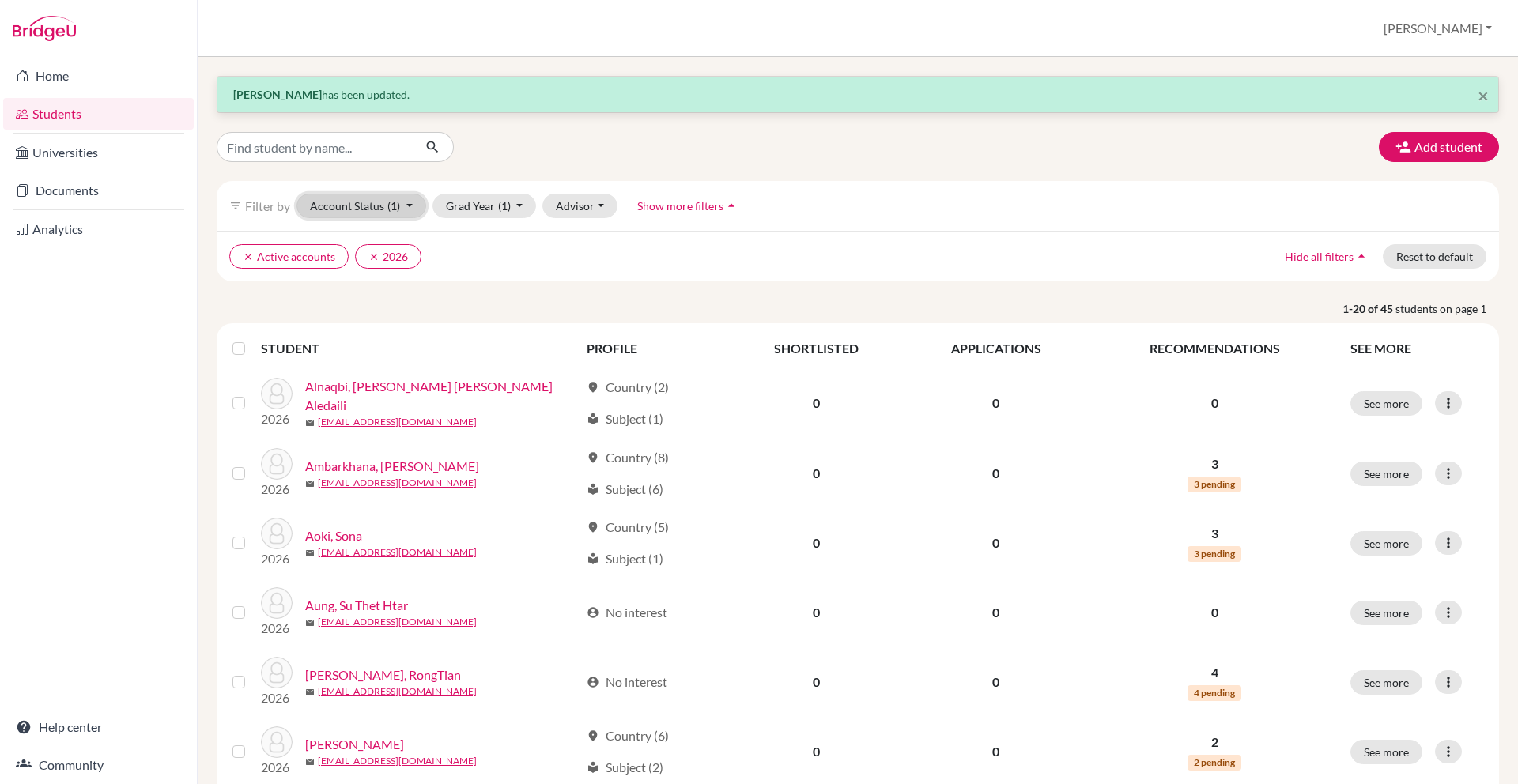
click at [392, 195] on button "Account Status (1)" at bounding box center [361, 205] width 130 height 25
click at [910, 239] on div "clear Active accounts clear 2026 Hide all filters arrow_drop_up Reset to default" at bounding box center [857, 256] width 1282 height 50
click at [251, 340] on label at bounding box center [251, 340] width 0 height 0
click at [0, 0] on input "checkbox" at bounding box center [0, 0] width 0 height 0
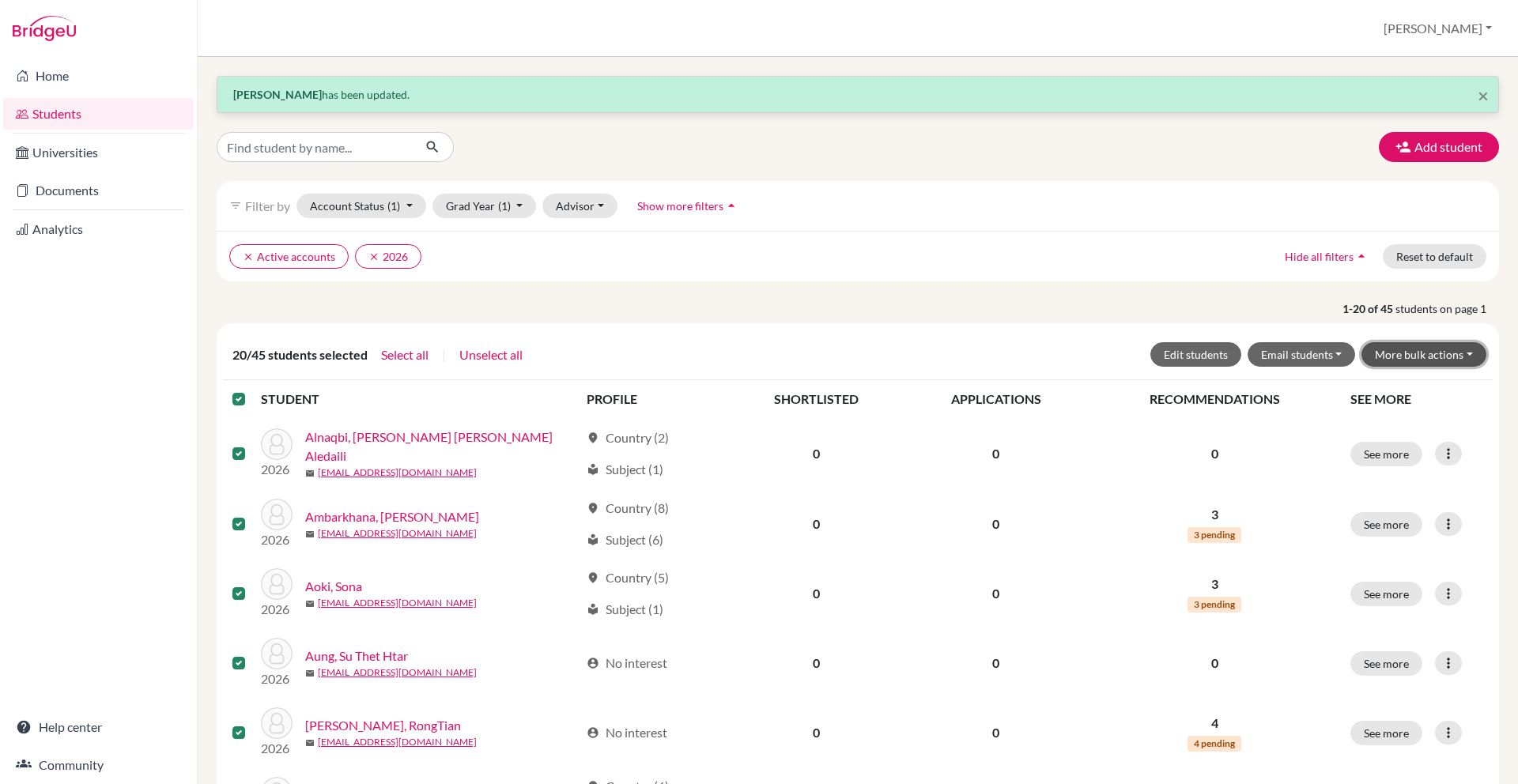
click at [1425, 359] on button "More bulk actions" at bounding box center [1424, 354] width 125 height 25
click at [251, 390] on label at bounding box center [251, 390] width 0 height 0
click at [0, 0] on input "checkbox" at bounding box center [0, 0] width 0 height 0
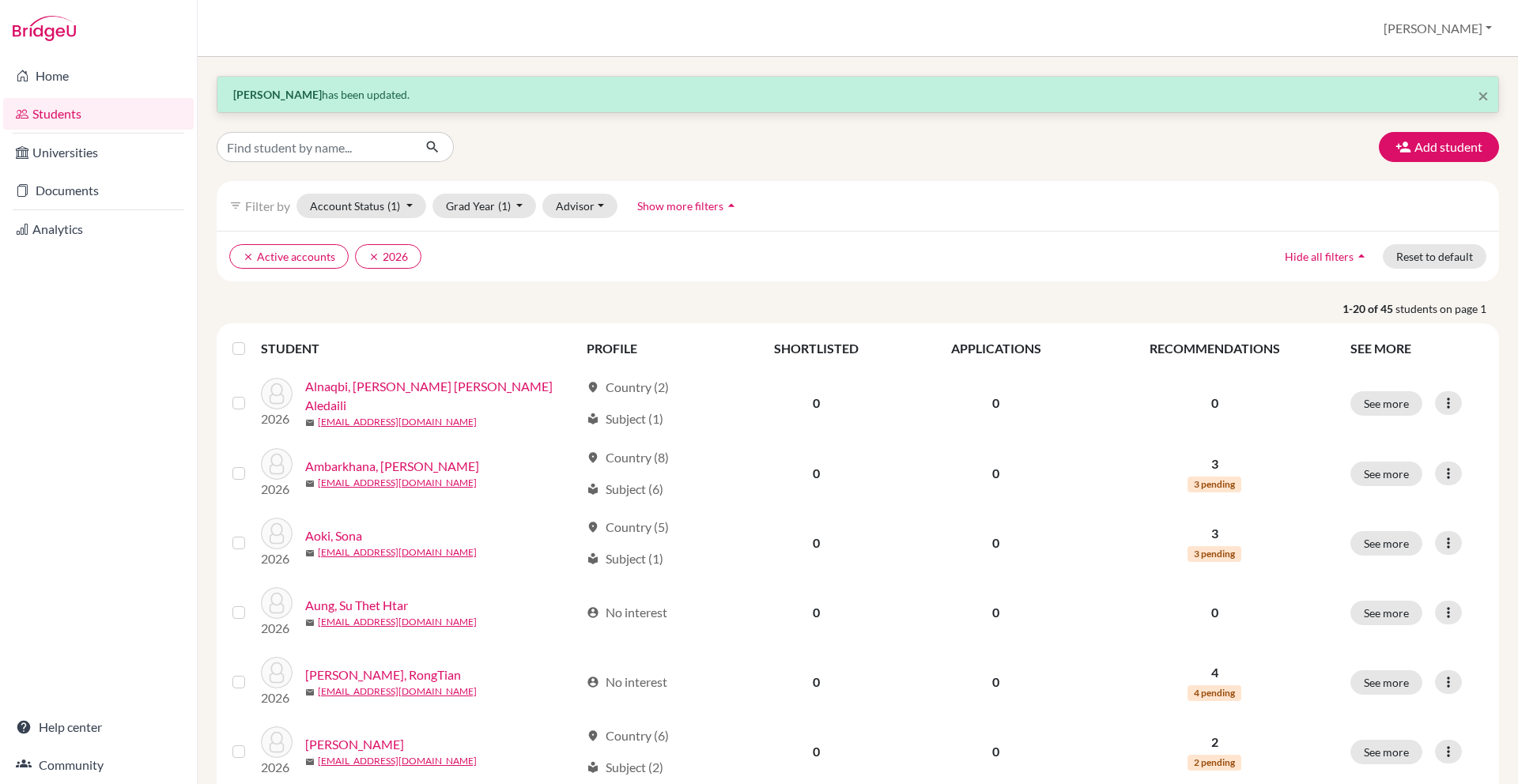
click at [251, 340] on label at bounding box center [251, 340] width 0 height 0
click at [0, 0] on input "checkbox" at bounding box center [0, 0] width 0 height 0
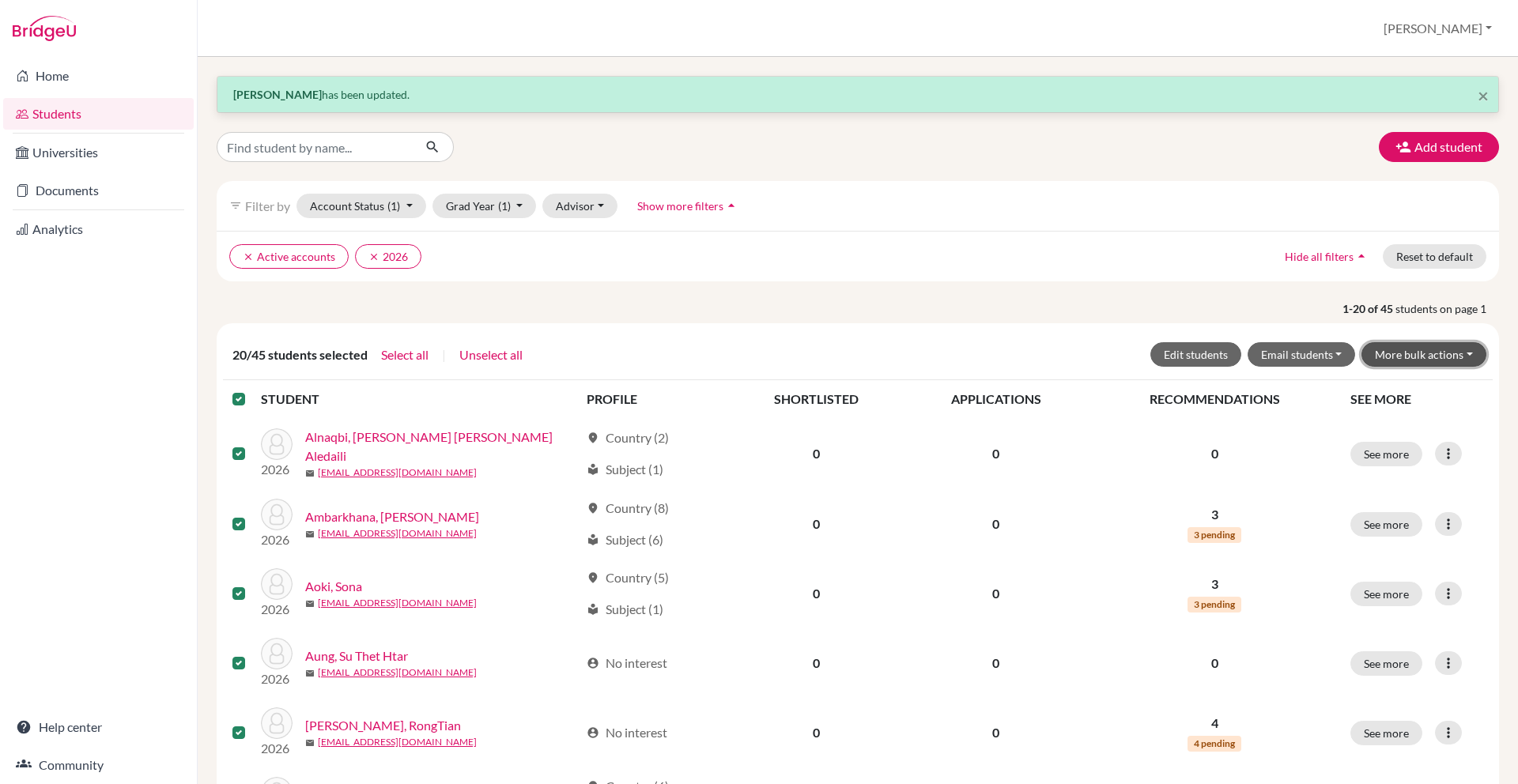
click at [1444, 354] on button "More bulk actions" at bounding box center [1424, 354] width 125 height 25
click at [1273, 312] on p "1-20 of 45 students on page 1" at bounding box center [857, 308] width 1306 height 16
click at [251, 390] on label at bounding box center [251, 390] width 0 height 0
click at [0, 0] on input "checkbox" at bounding box center [0, 0] width 0 height 0
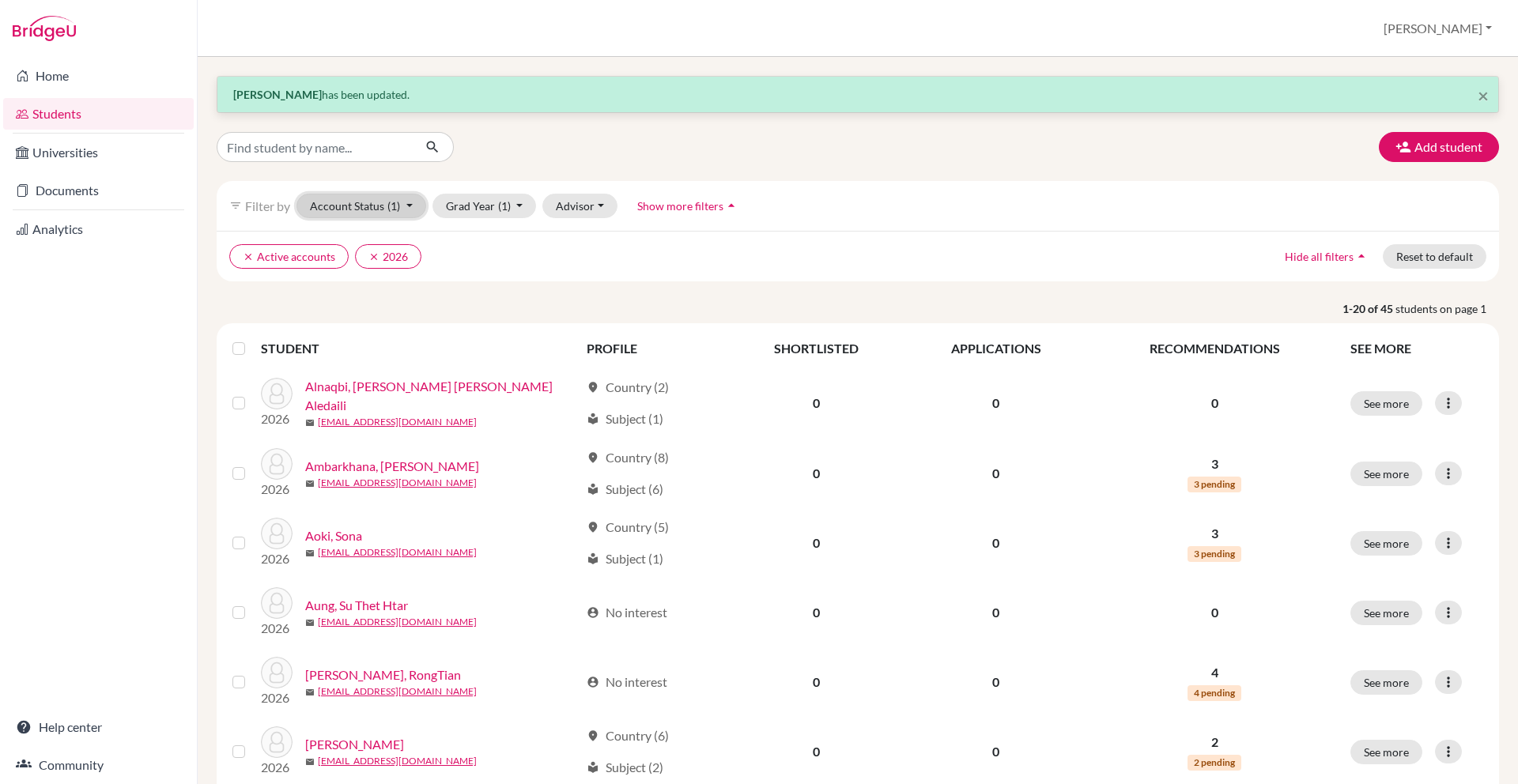
click at [391, 200] on span "(1)" at bounding box center [393, 205] width 13 height 14
click at [598, 191] on div "filter_list Filter by Account Status (1) Active accounts done Archived accounts…" at bounding box center [857, 205] width 1282 height 50
click at [598, 201] on button "Advisor" at bounding box center [580, 205] width 75 height 25
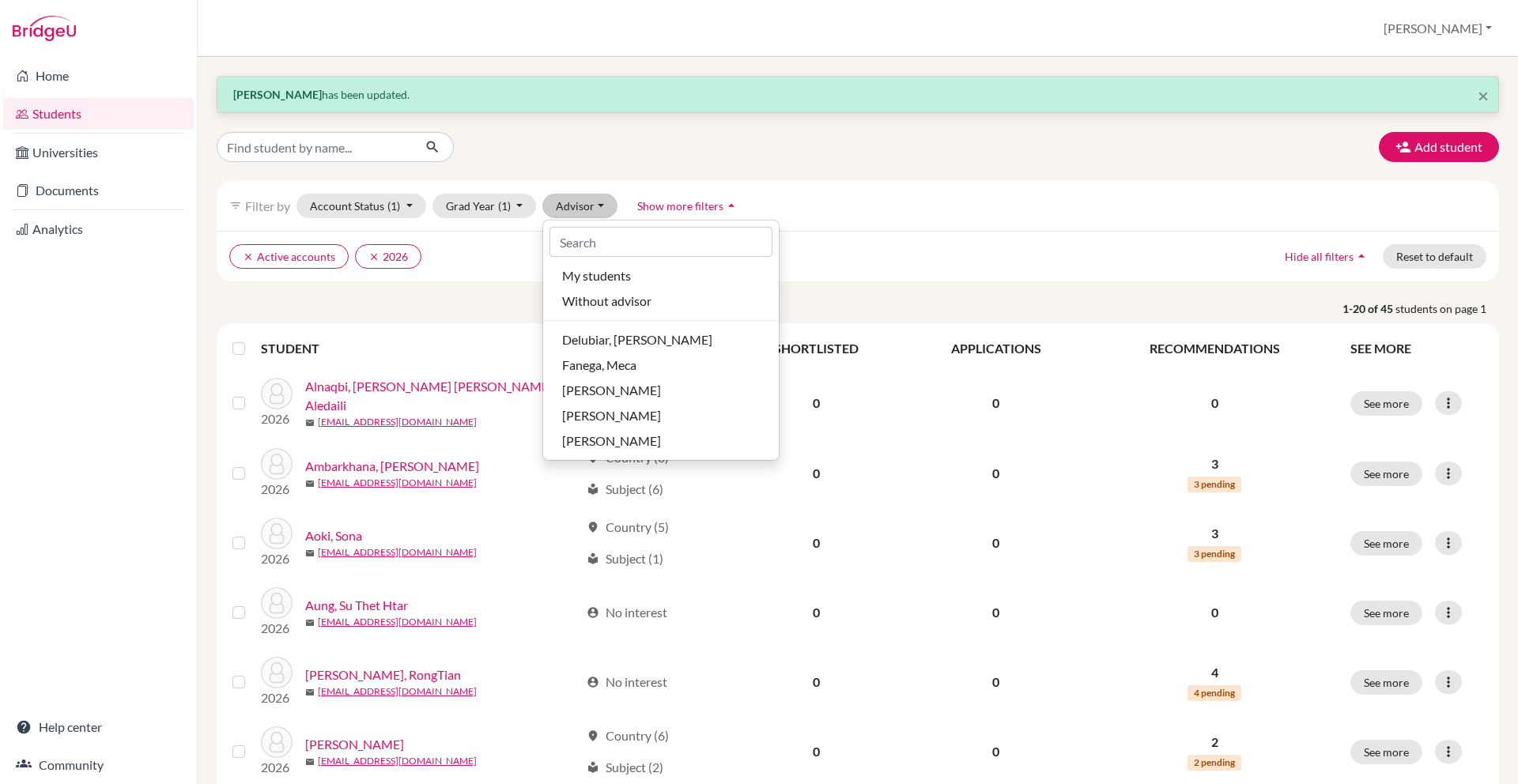
click at [896, 243] on div "clear Active accounts clear 2026 Hide all filters arrow_drop_up Reset to default" at bounding box center [857, 256] width 1282 height 50
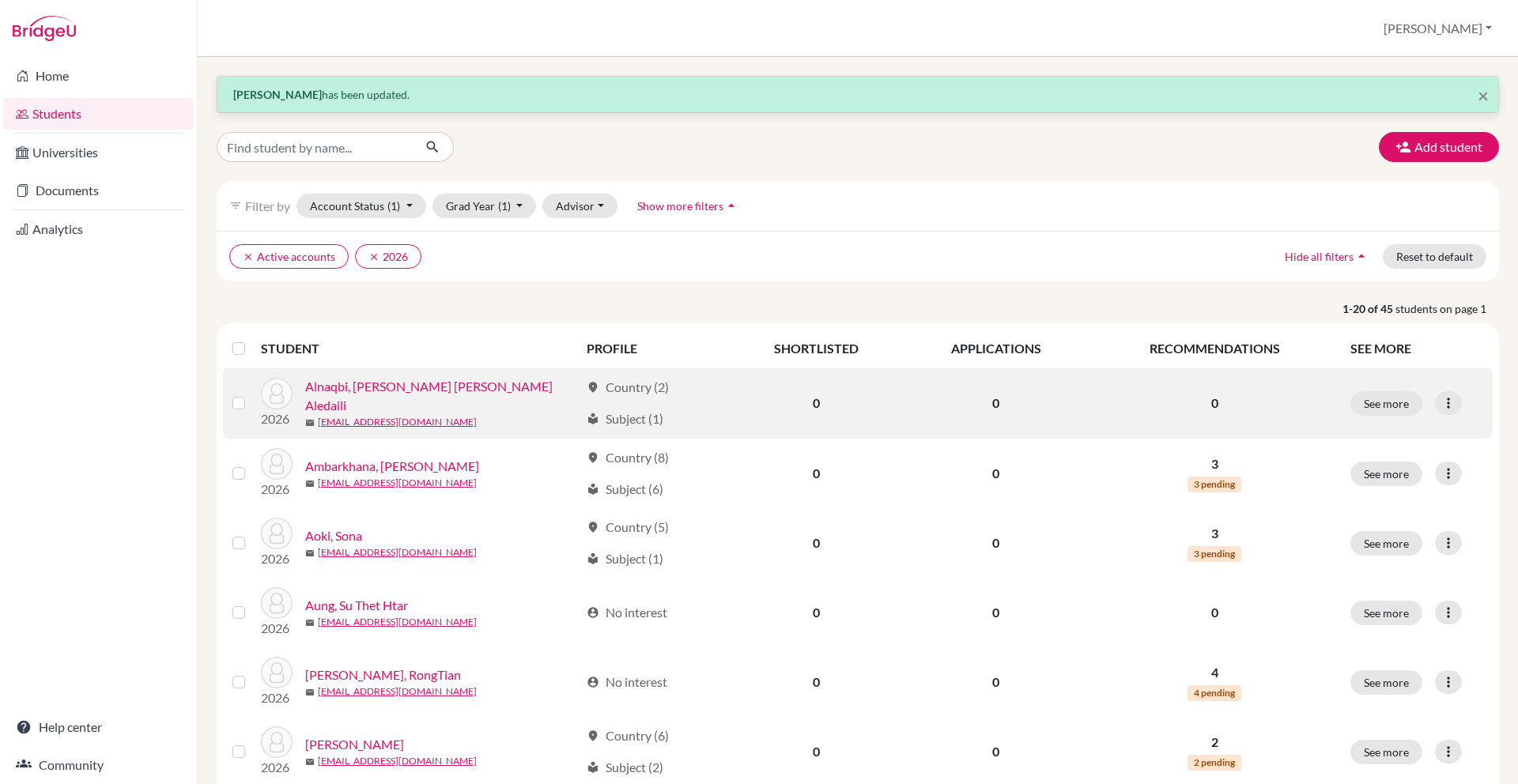
click at [251, 393] on label at bounding box center [251, 393] width 0 height 0
click at [0, 0] on input "checkbox" at bounding box center [0, 0] width 0 height 0
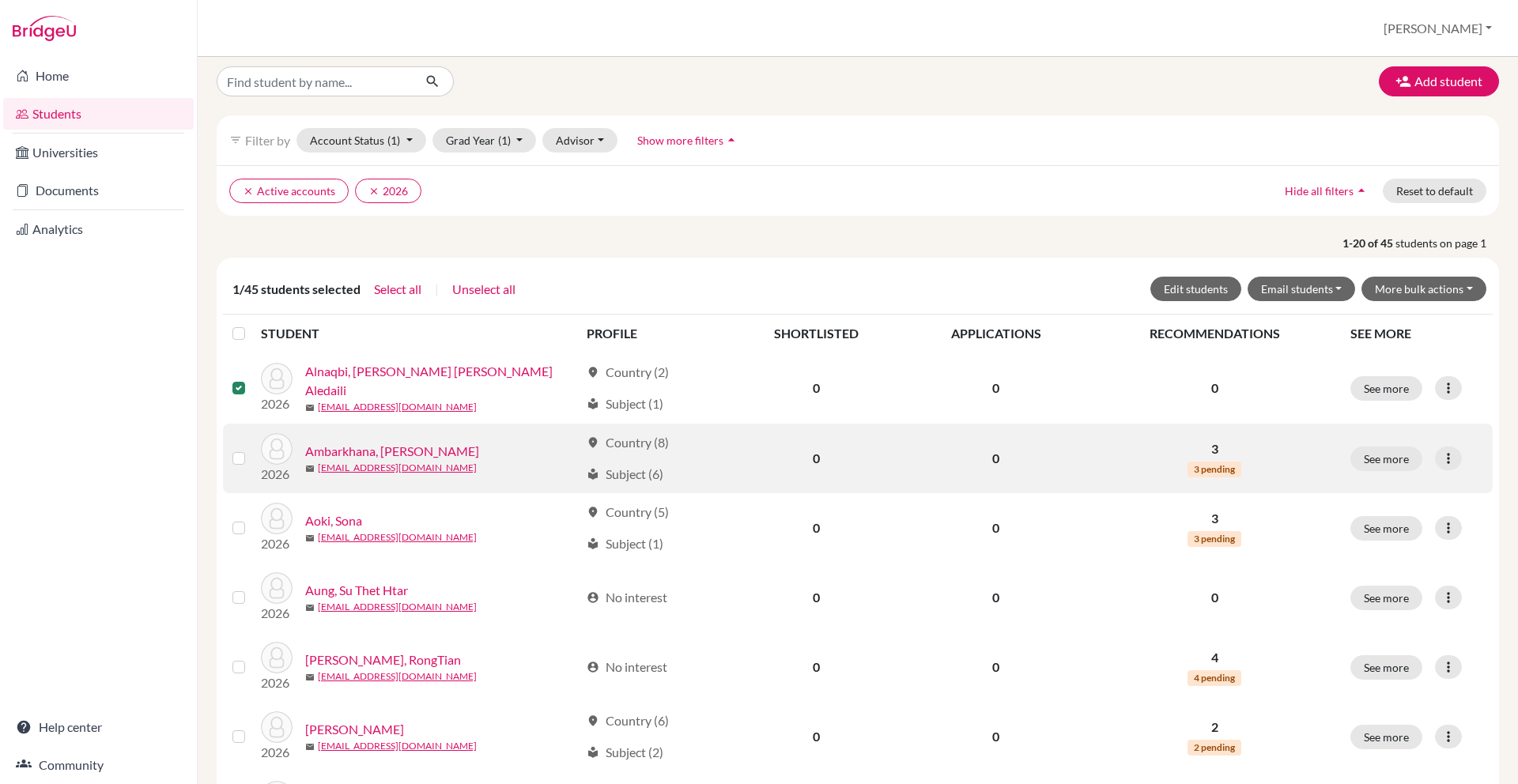
scroll to position [99, 0]
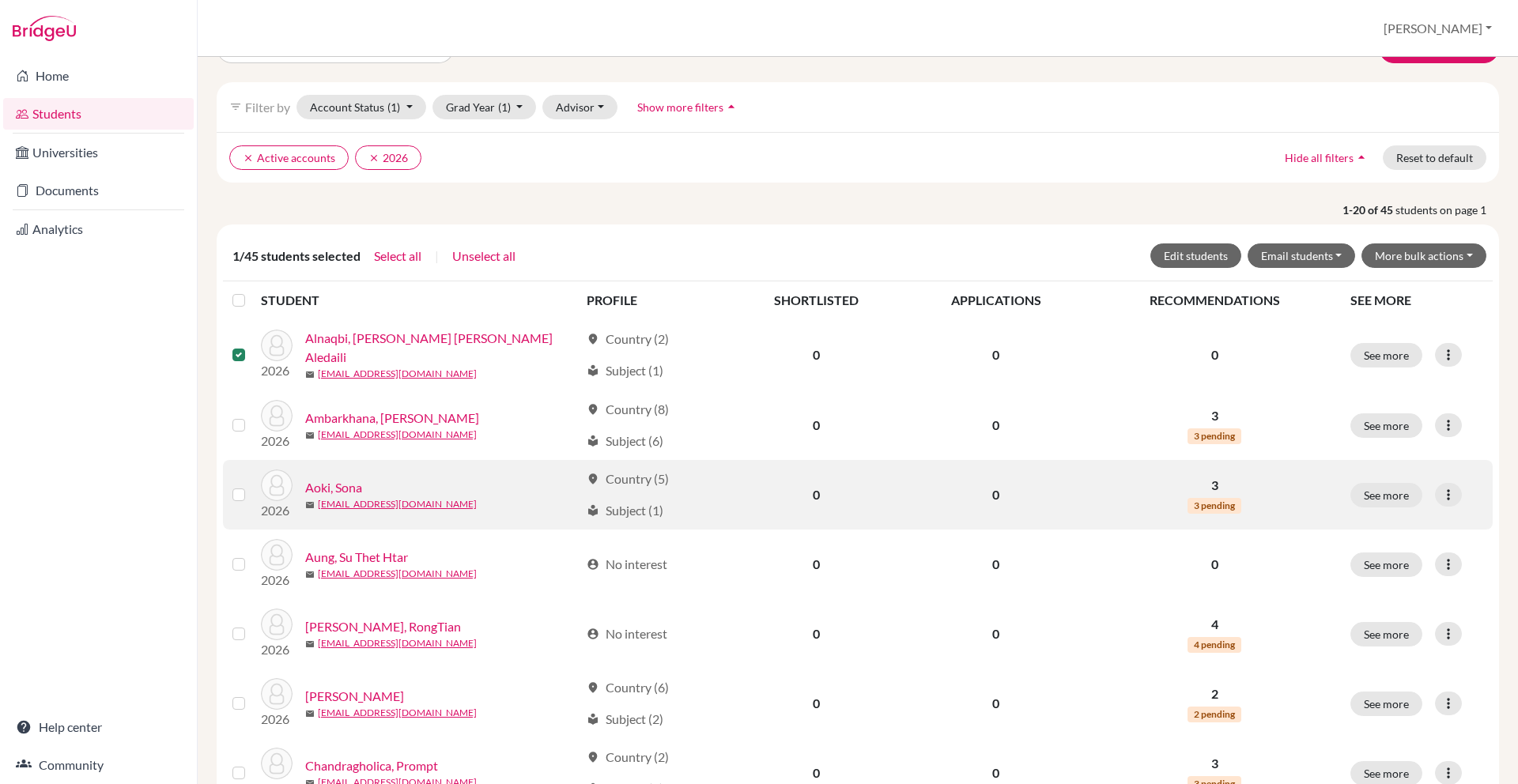
click at [251, 486] on label at bounding box center [251, 486] width 0 height 0
click at [0, 0] on input "checkbox" at bounding box center [0, 0] width 0 height 0
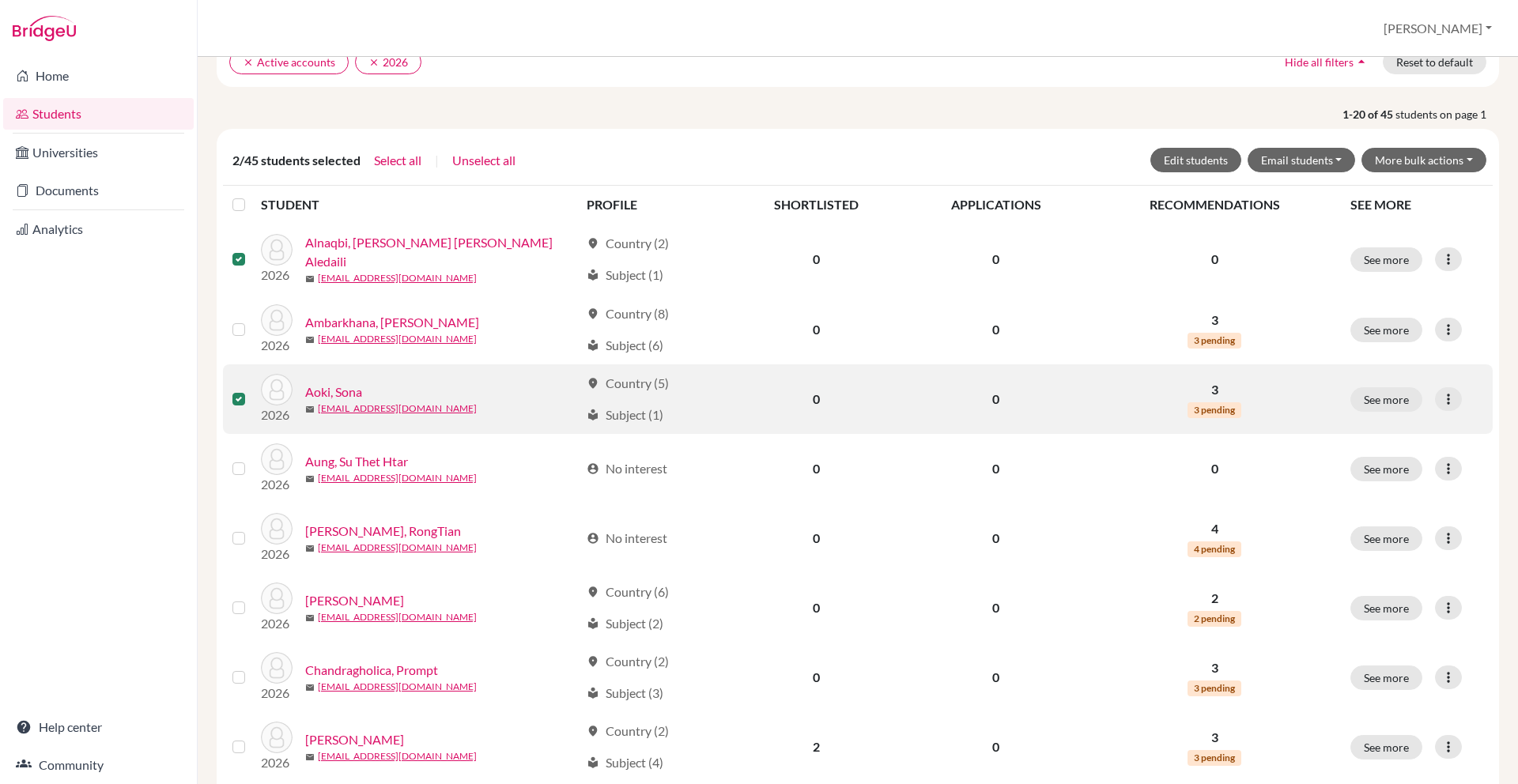
scroll to position [246, 0]
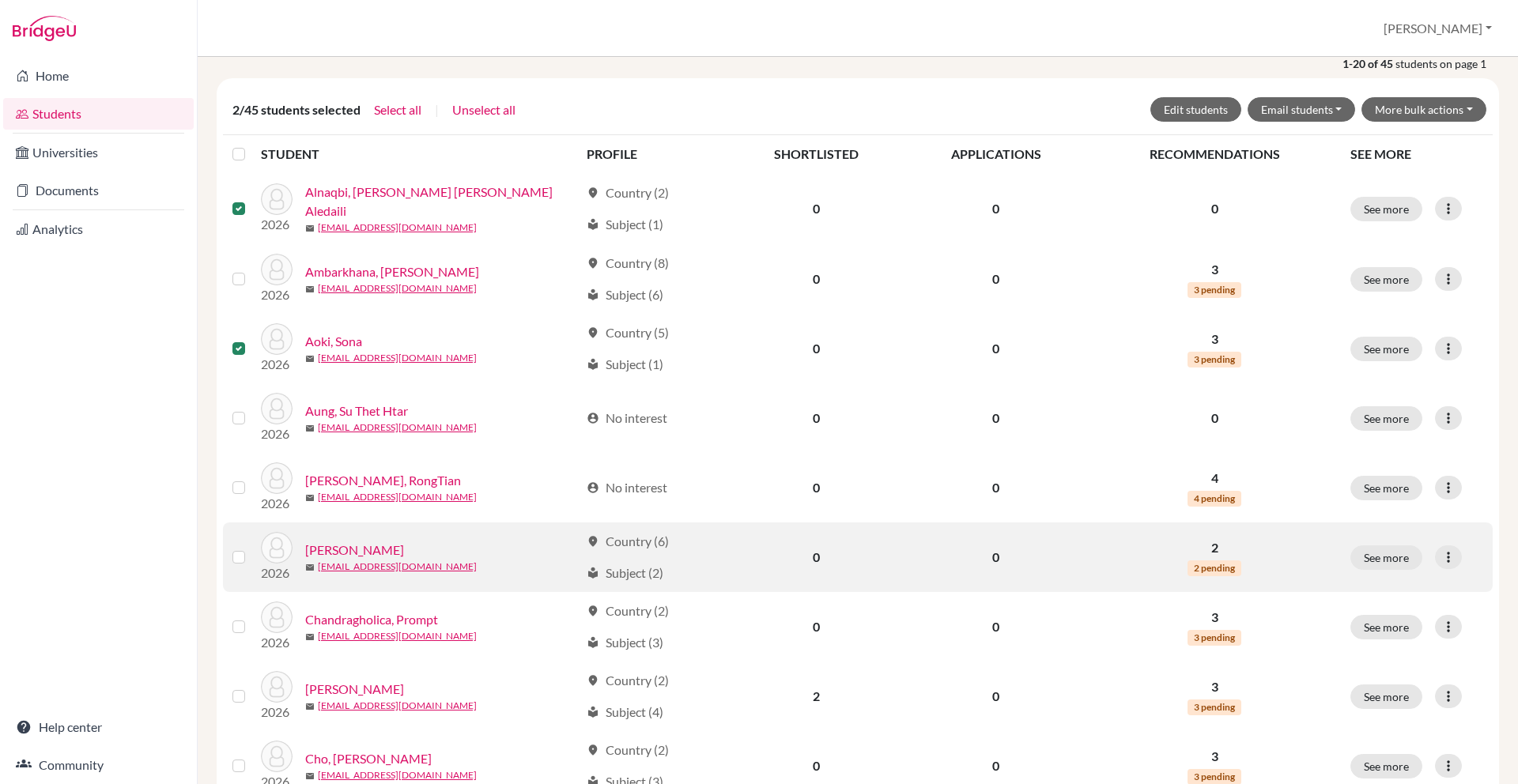
click at [251, 548] on label at bounding box center [251, 548] width 0 height 0
click at [0, 0] on input "checkbox" at bounding box center [0, 0] width 0 height 0
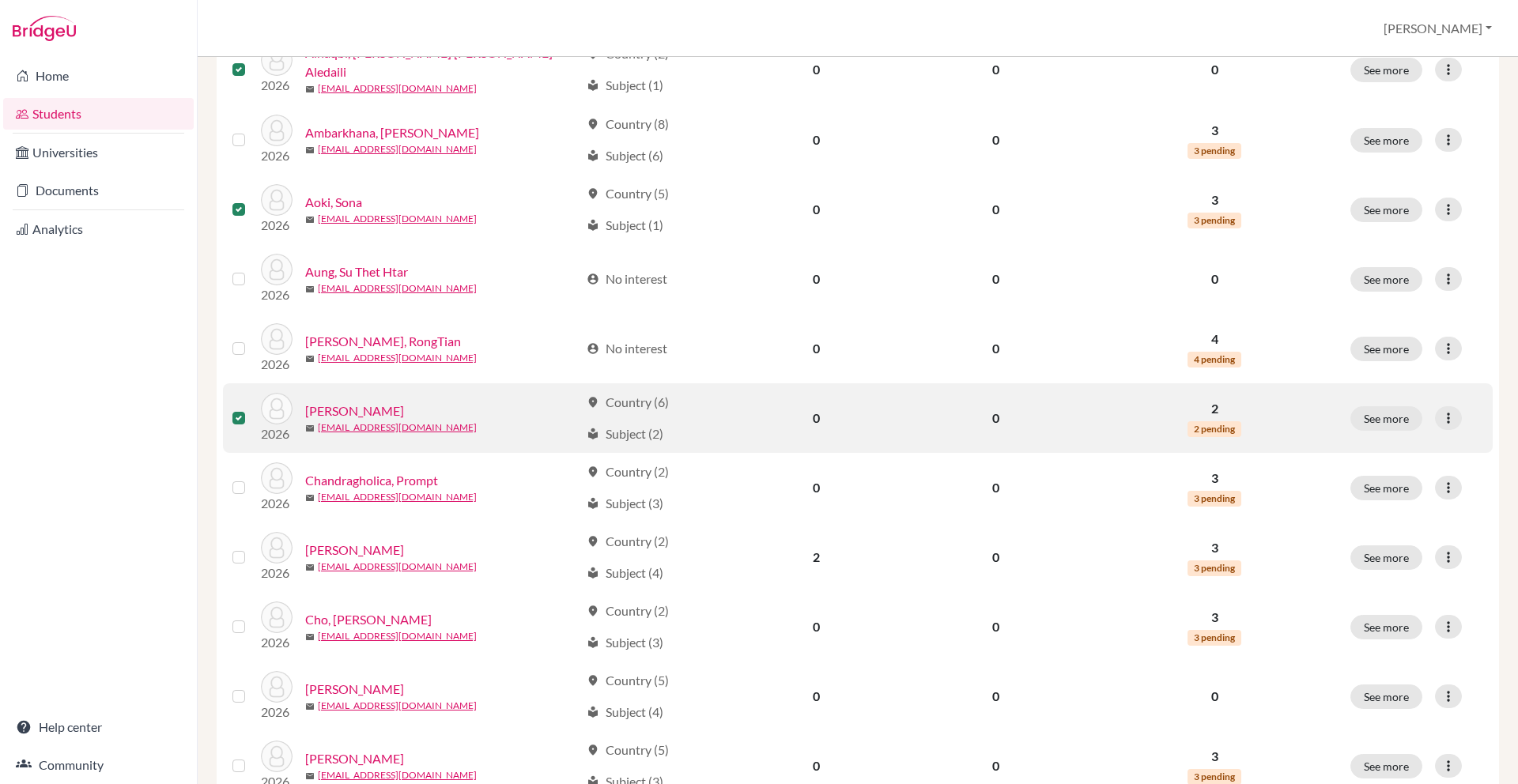
scroll to position [394, 0]
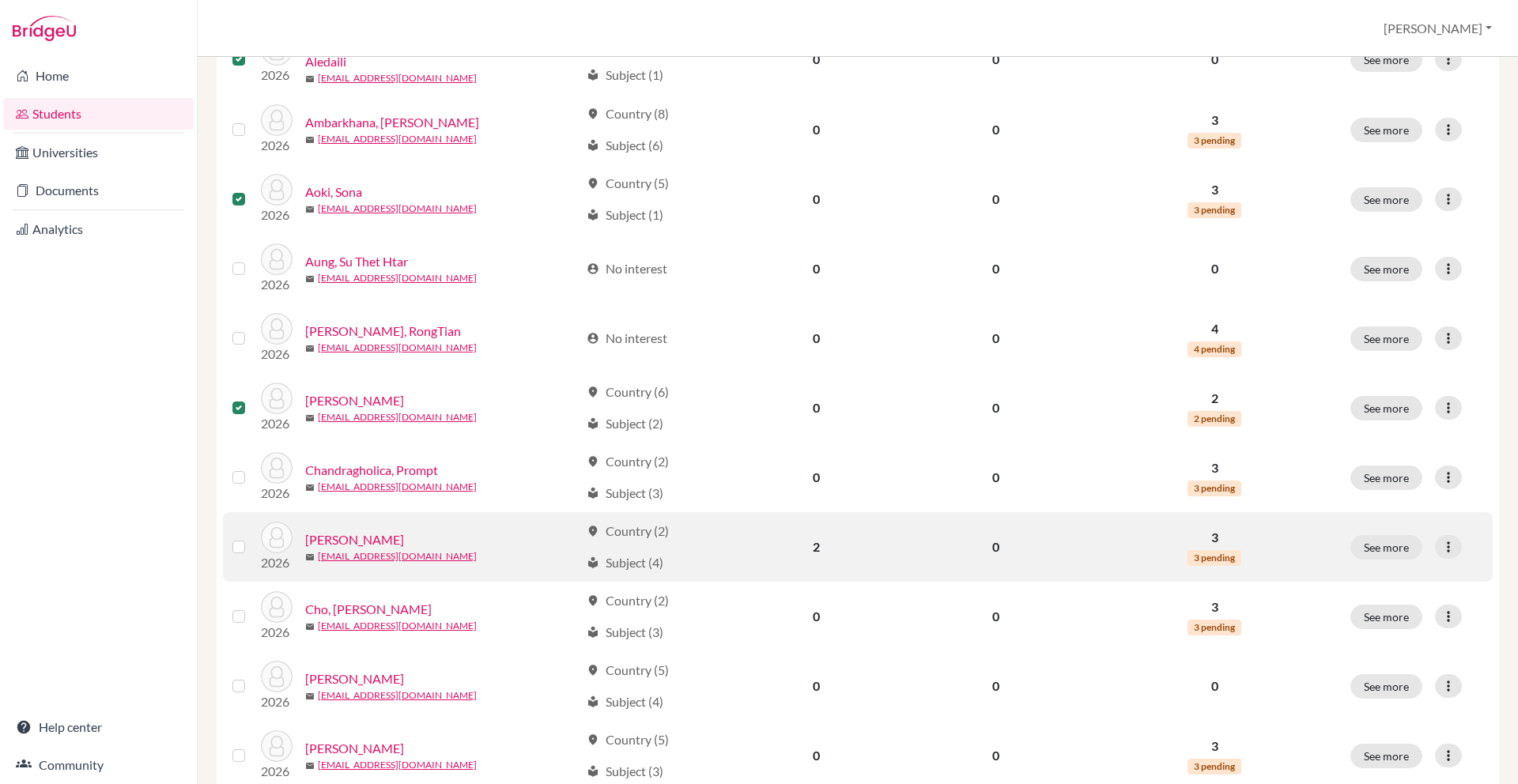
click at [246, 557] on td at bounding box center [242, 547] width 38 height 69
click at [251, 538] on label at bounding box center [251, 538] width 0 height 0
click at [0, 0] on input "checkbox" at bounding box center [0, 0] width 0 height 0
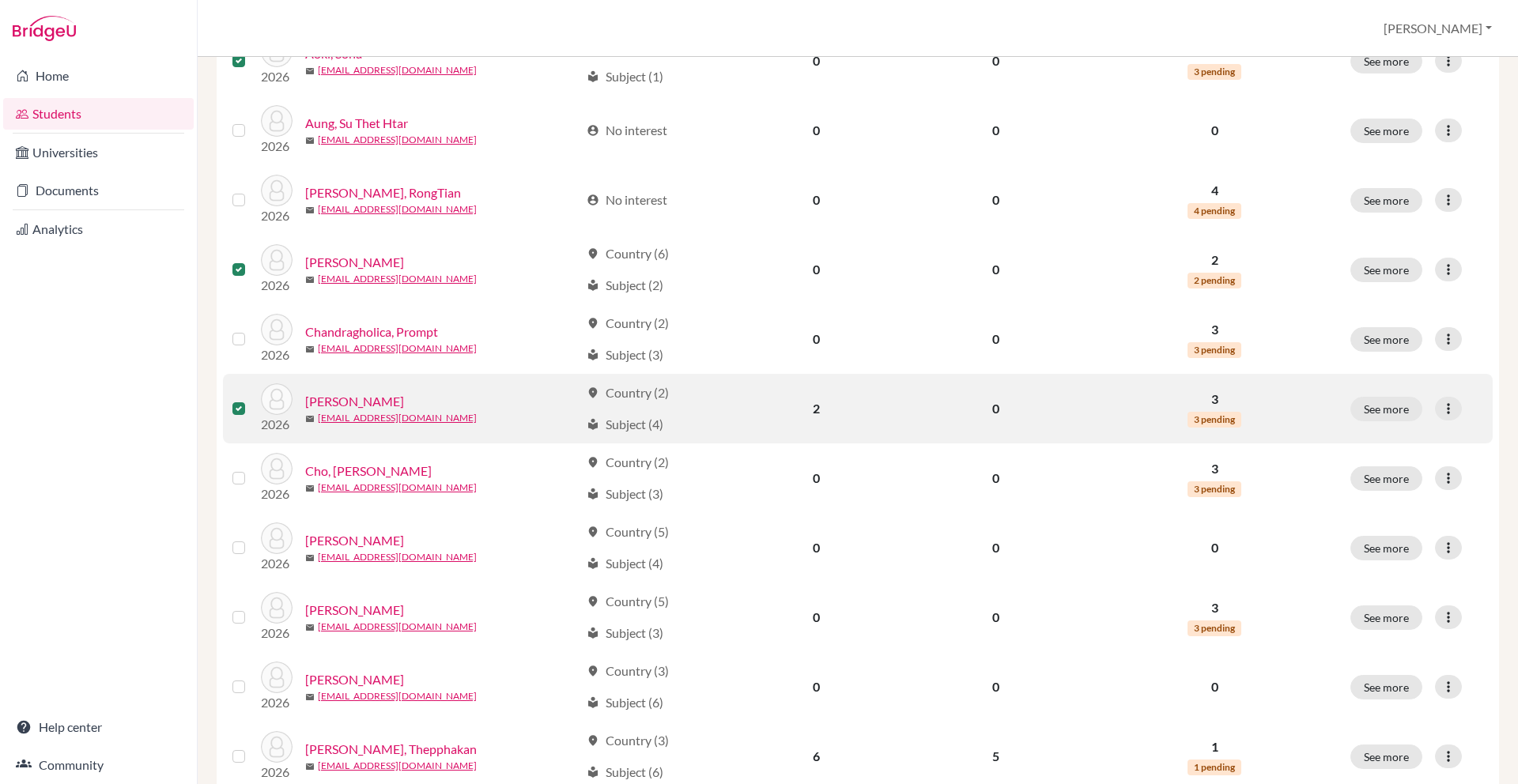
scroll to position [535, 0]
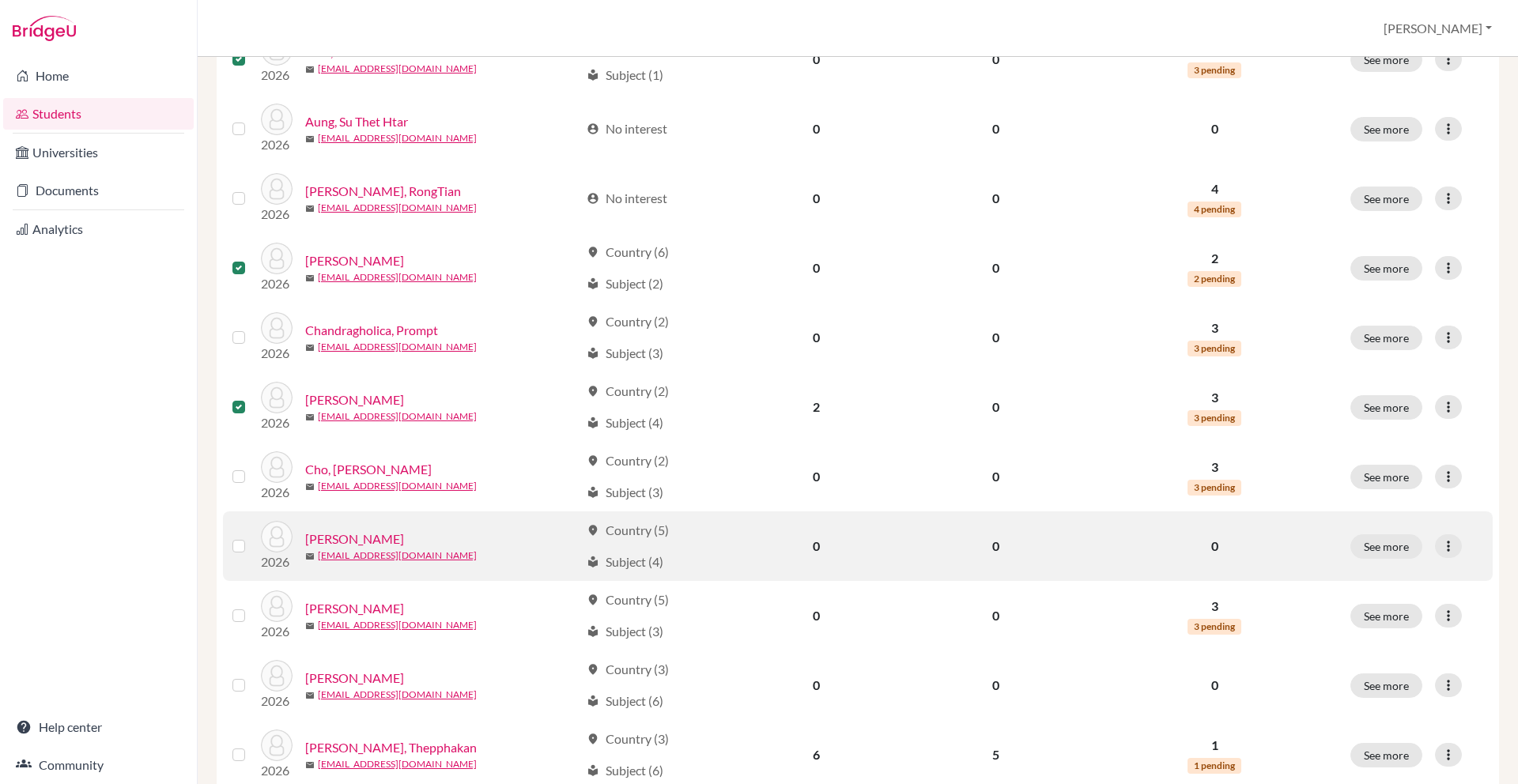
click at [240, 559] on td at bounding box center [242, 546] width 38 height 69
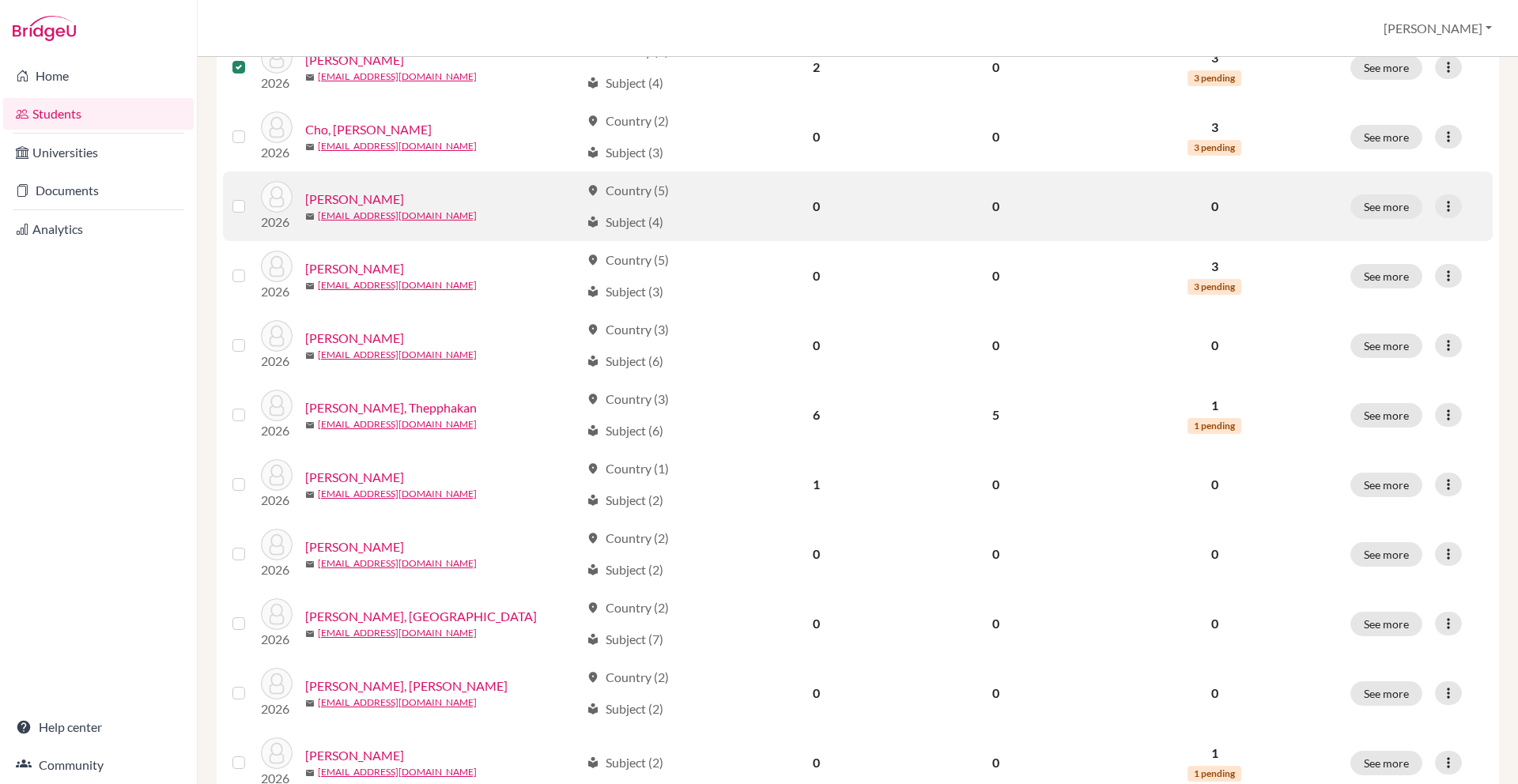
scroll to position [886, 0]
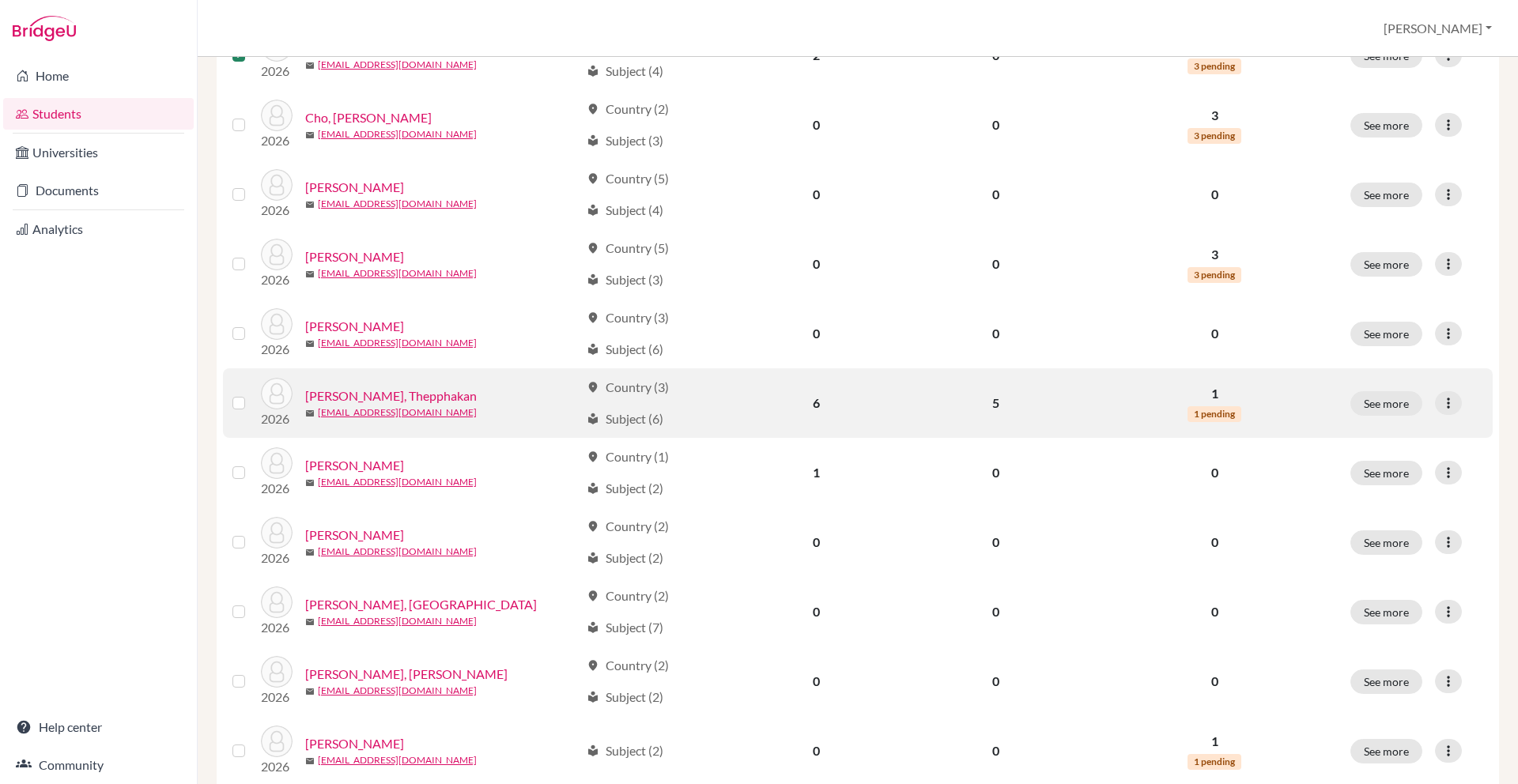
click at [251, 393] on label at bounding box center [251, 393] width 0 height 0
click at [0, 0] on input "checkbox" at bounding box center [0, 0] width 0 height 0
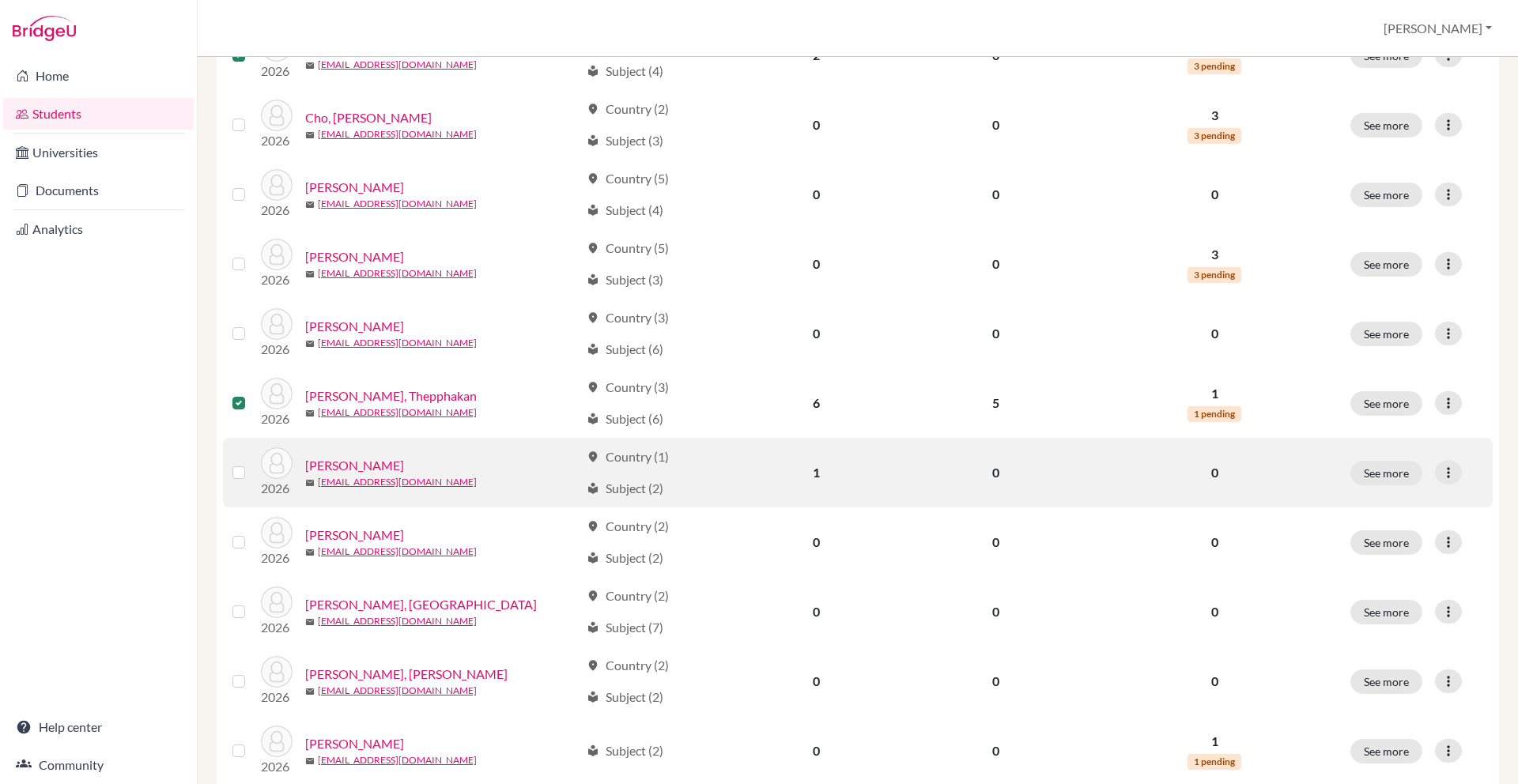
click at [251, 464] on label at bounding box center [251, 464] width 0 height 0
click at [0, 0] on input "checkbox" at bounding box center [0, 0] width 0 height 0
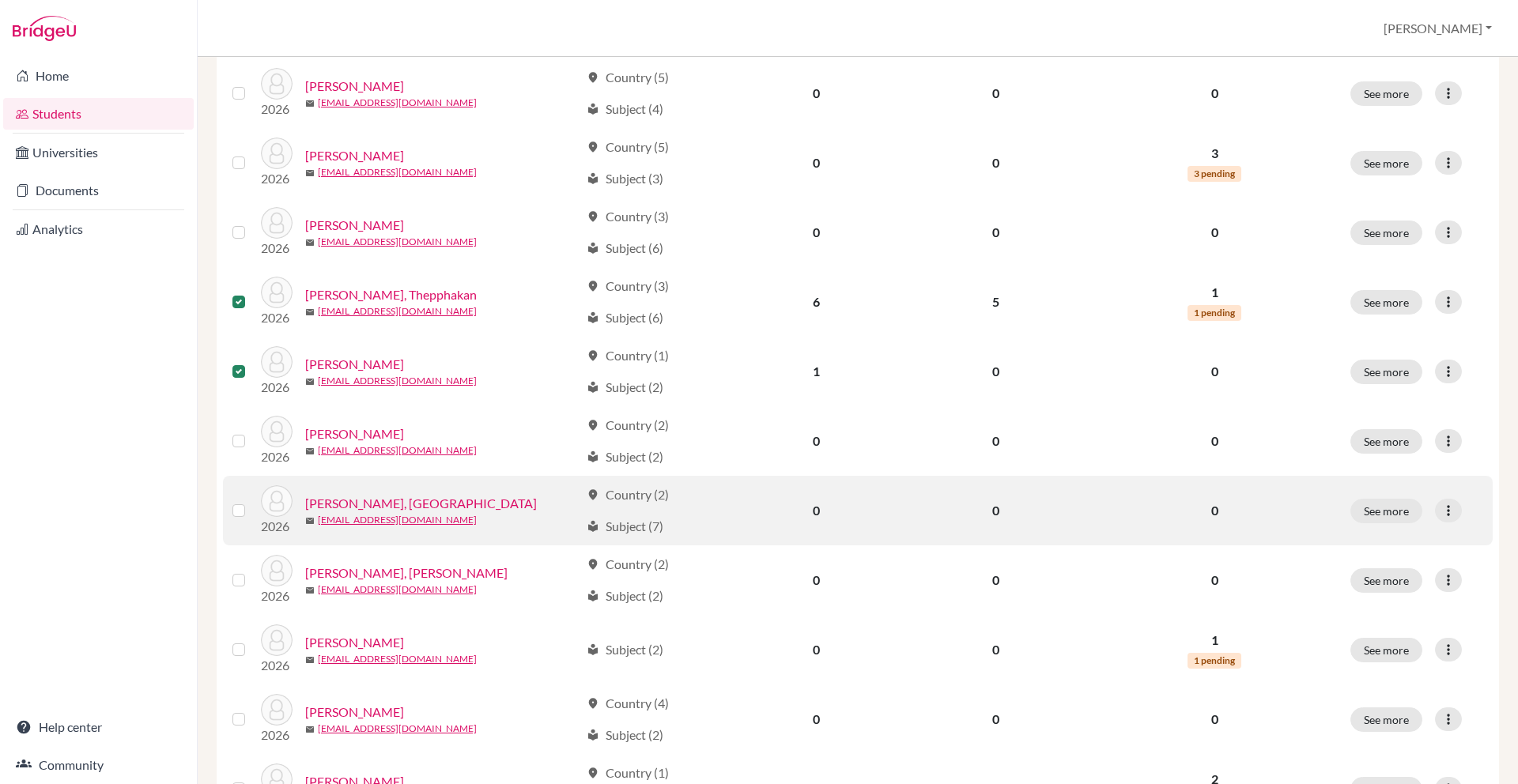
scroll to position [994, 0]
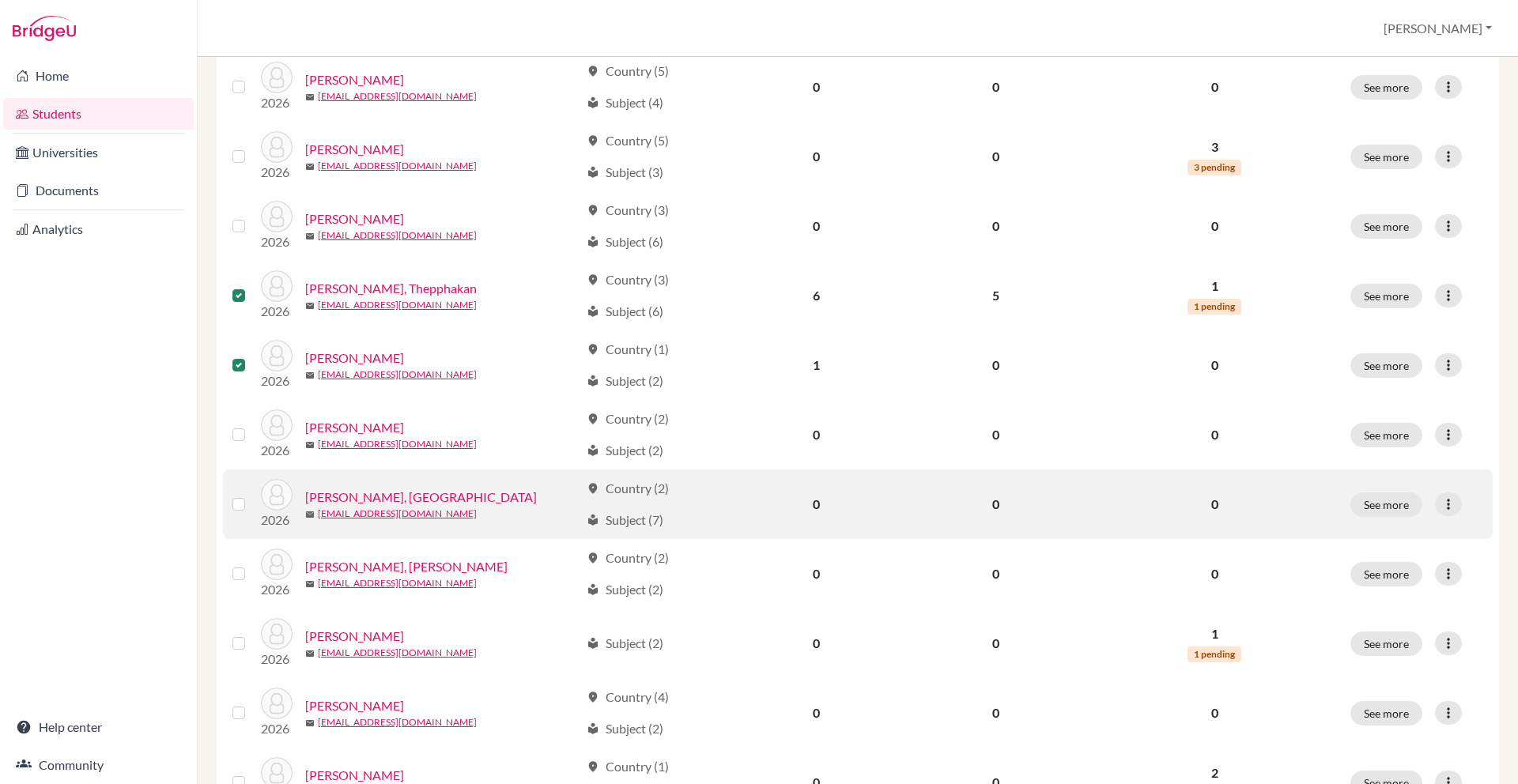
click at [251, 495] on label at bounding box center [251, 495] width 0 height 0
click at [0, 0] on input "checkbox" at bounding box center [0, 0] width 0 height 0
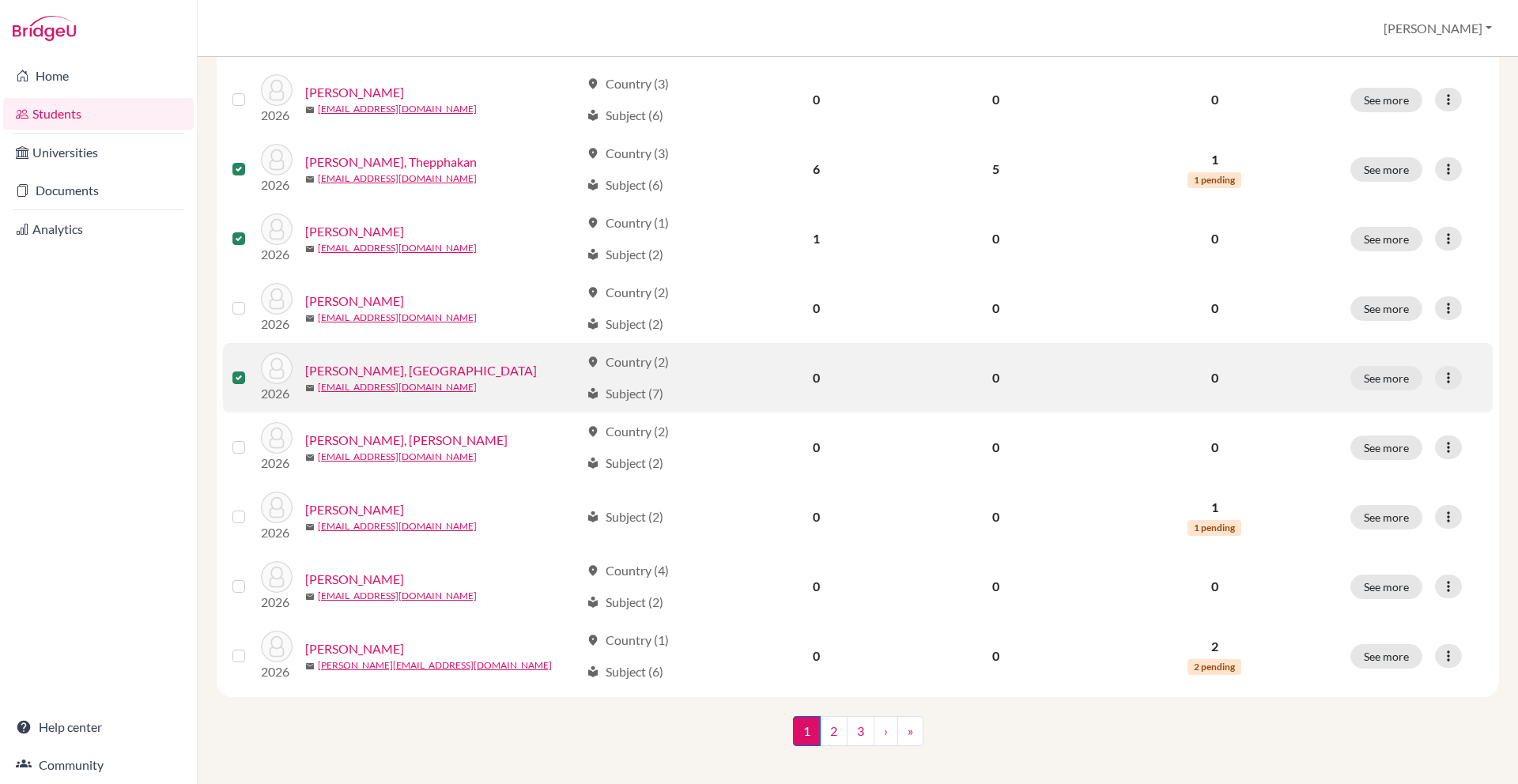
scroll to position [1125, 0]
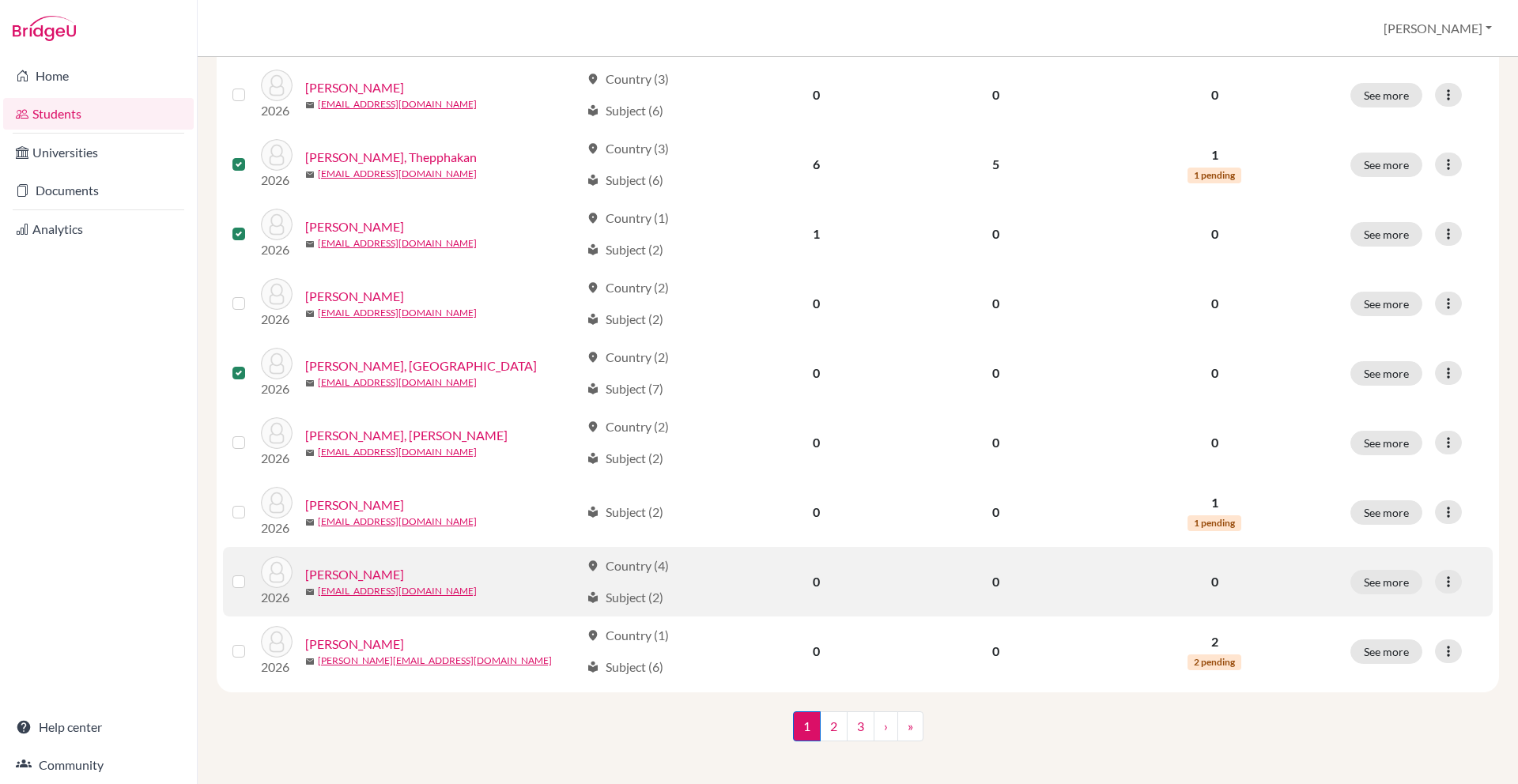
click at [246, 581] on div at bounding box center [242, 581] width 19 height 19
click at [251, 572] on label at bounding box center [251, 572] width 0 height 0
click at [0, 0] on input "checkbox" at bounding box center [0, 0] width 0 height 0
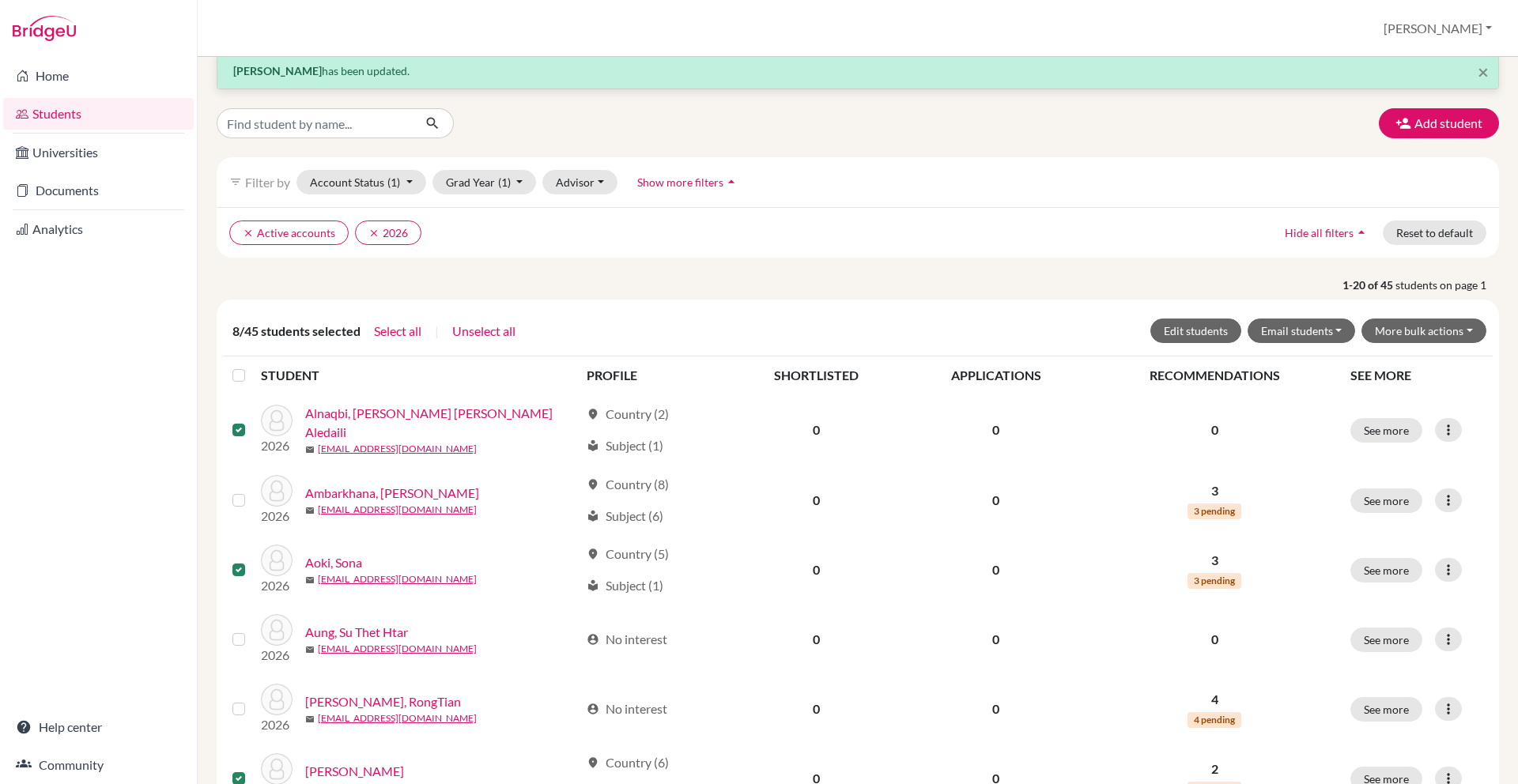
scroll to position [0, 0]
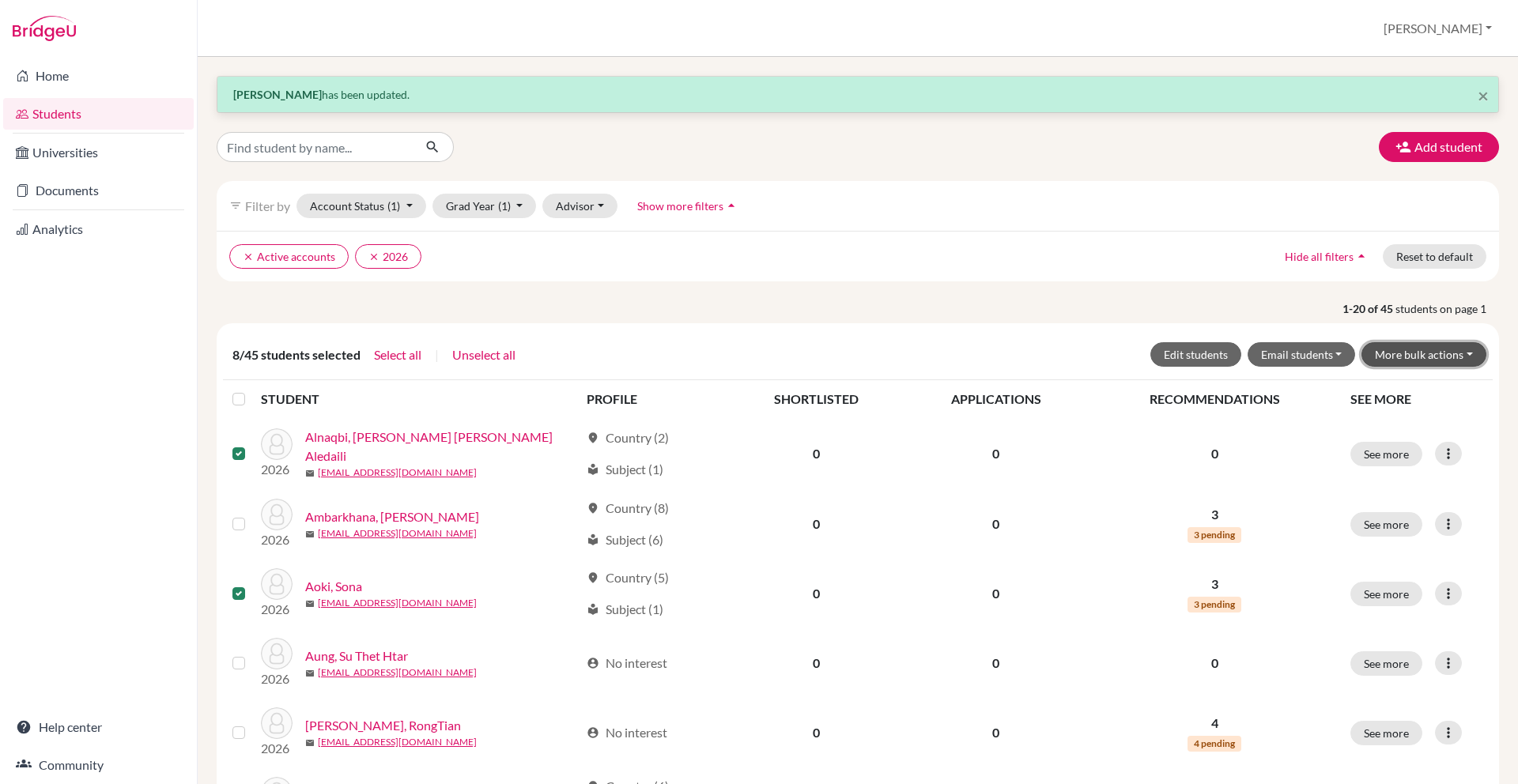
click at [1421, 347] on button "More bulk actions" at bounding box center [1424, 354] width 125 height 25
click at [1315, 348] on button "Email students" at bounding box center [1302, 354] width 109 height 25
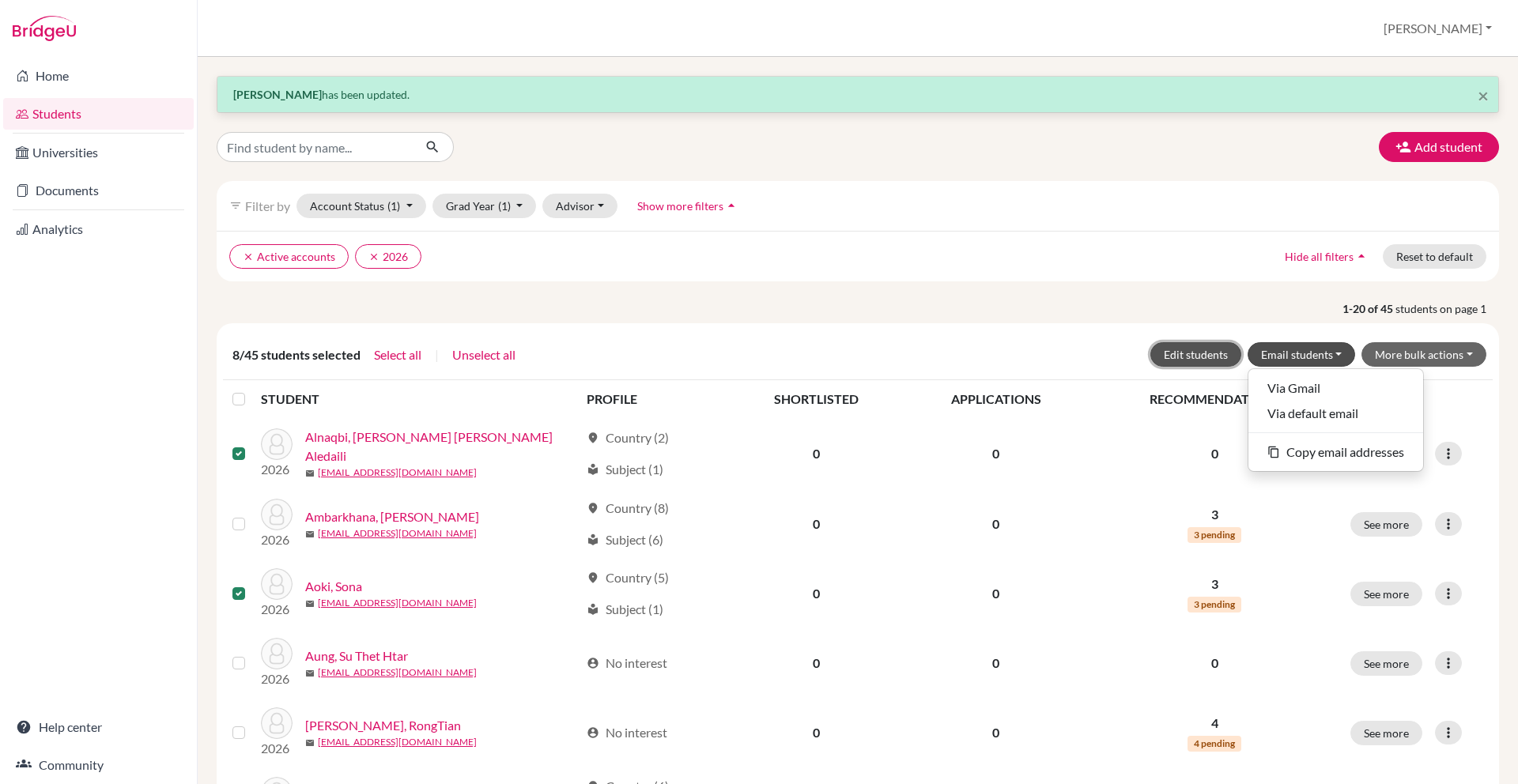
click at [1208, 351] on button "Edit students" at bounding box center [1196, 354] width 91 height 25
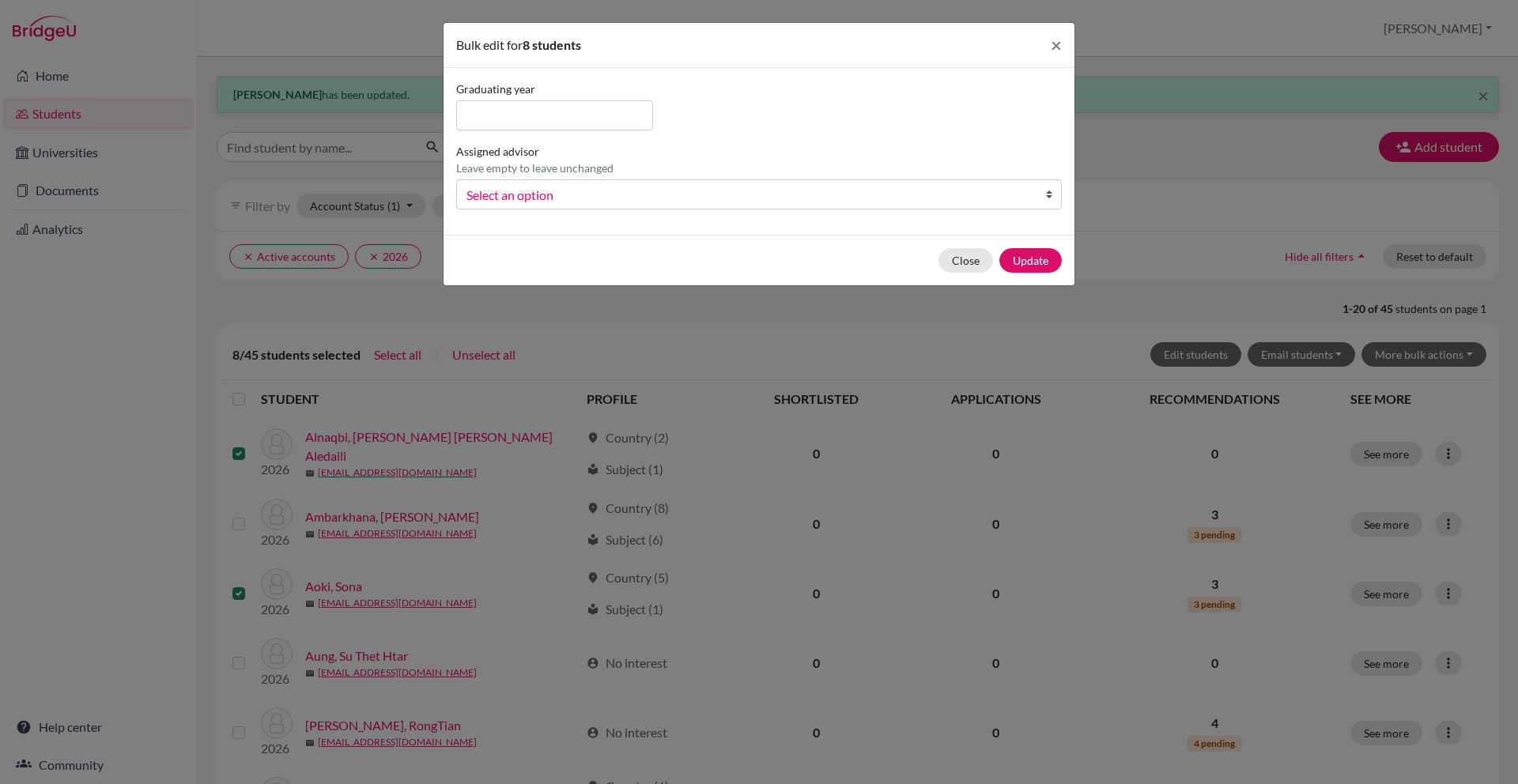
click at [865, 198] on span "Select an option" at bounding box center [749, 195] width 564 height 21
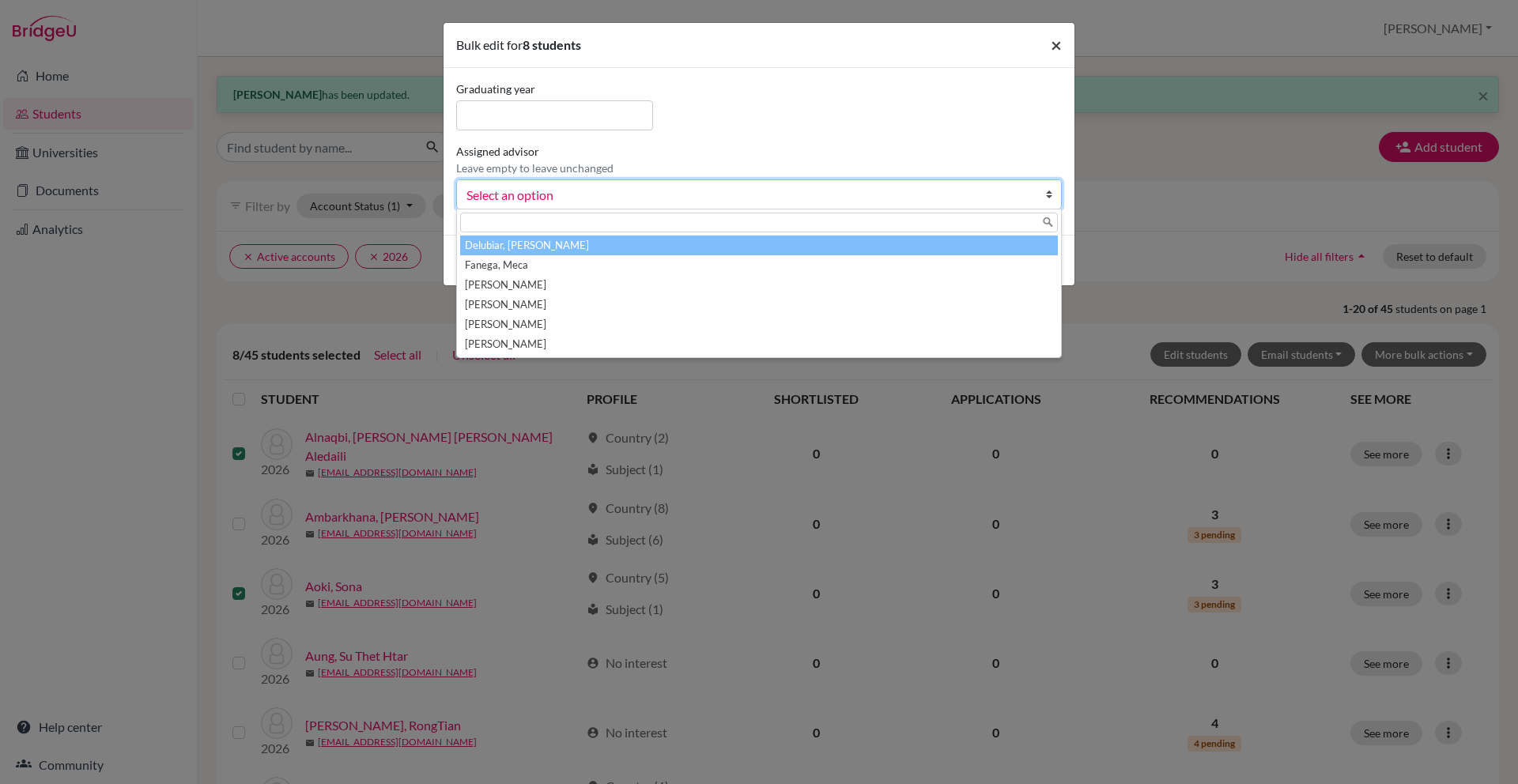
click at [1061, 45] on span "×" at bounding box center [1056, 44] width 11 height 23
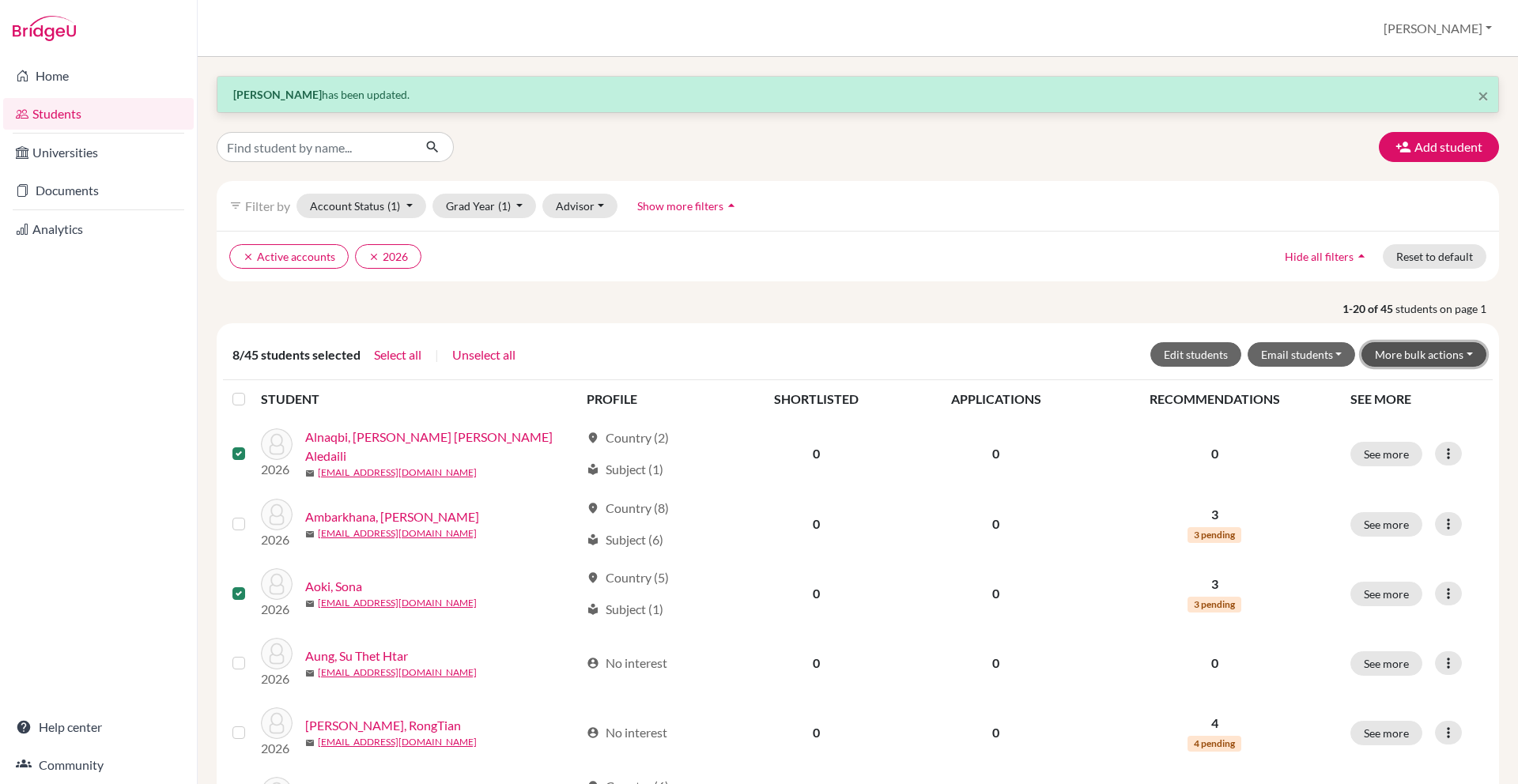
click at [1447, 355] on button "More bulk actions" at bounding box center [1424, 354] width 125 height 25
click at [1406, 441] on button "Resend invite email" at bounding box center [1414, 439] width 143 height 26
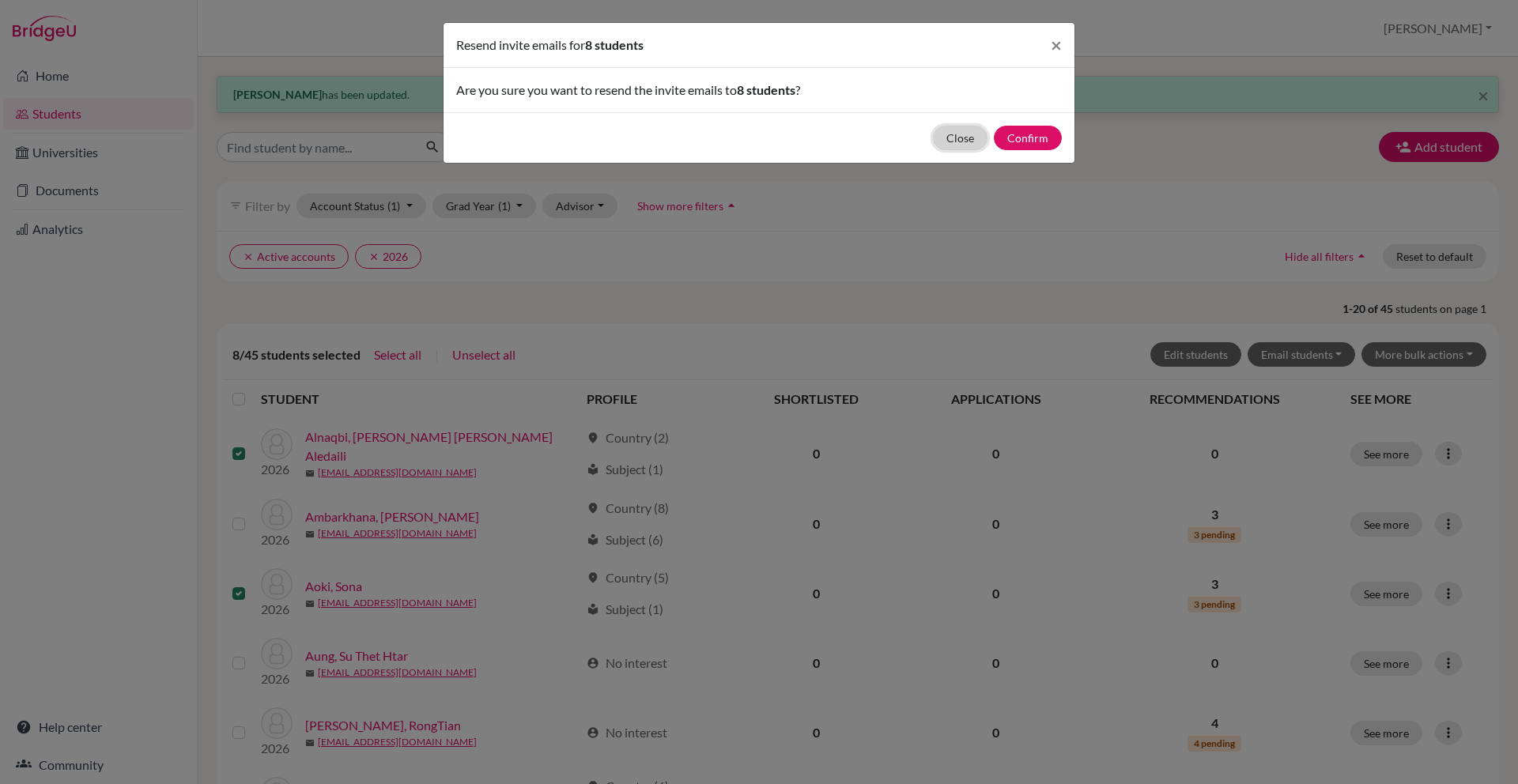
click at [968, 136] on button "Close" at bounding box center [960, 138] width 55 height 25
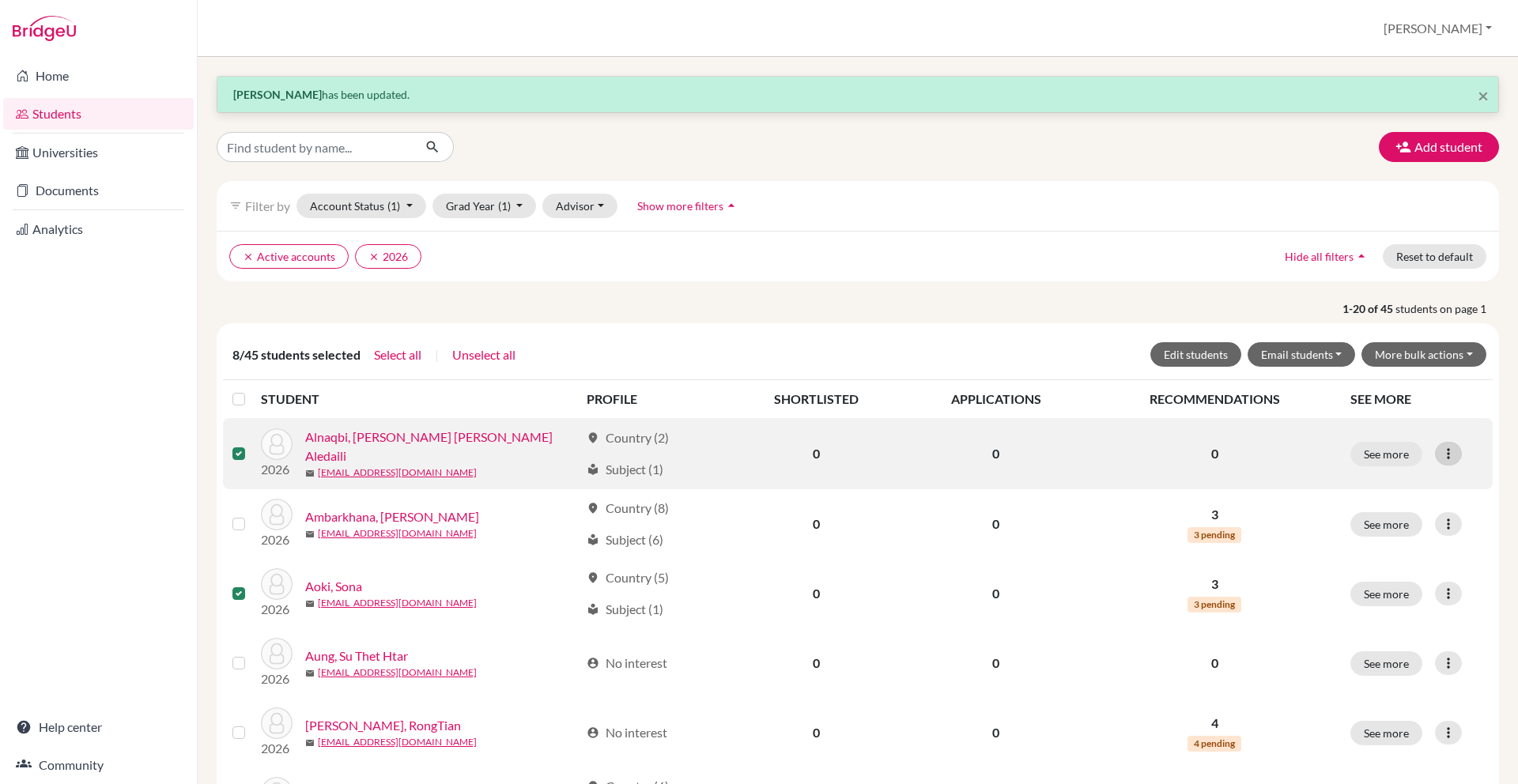
click at [1453, 450] on icon at bounding box center [1448, 454] width 16 height 16
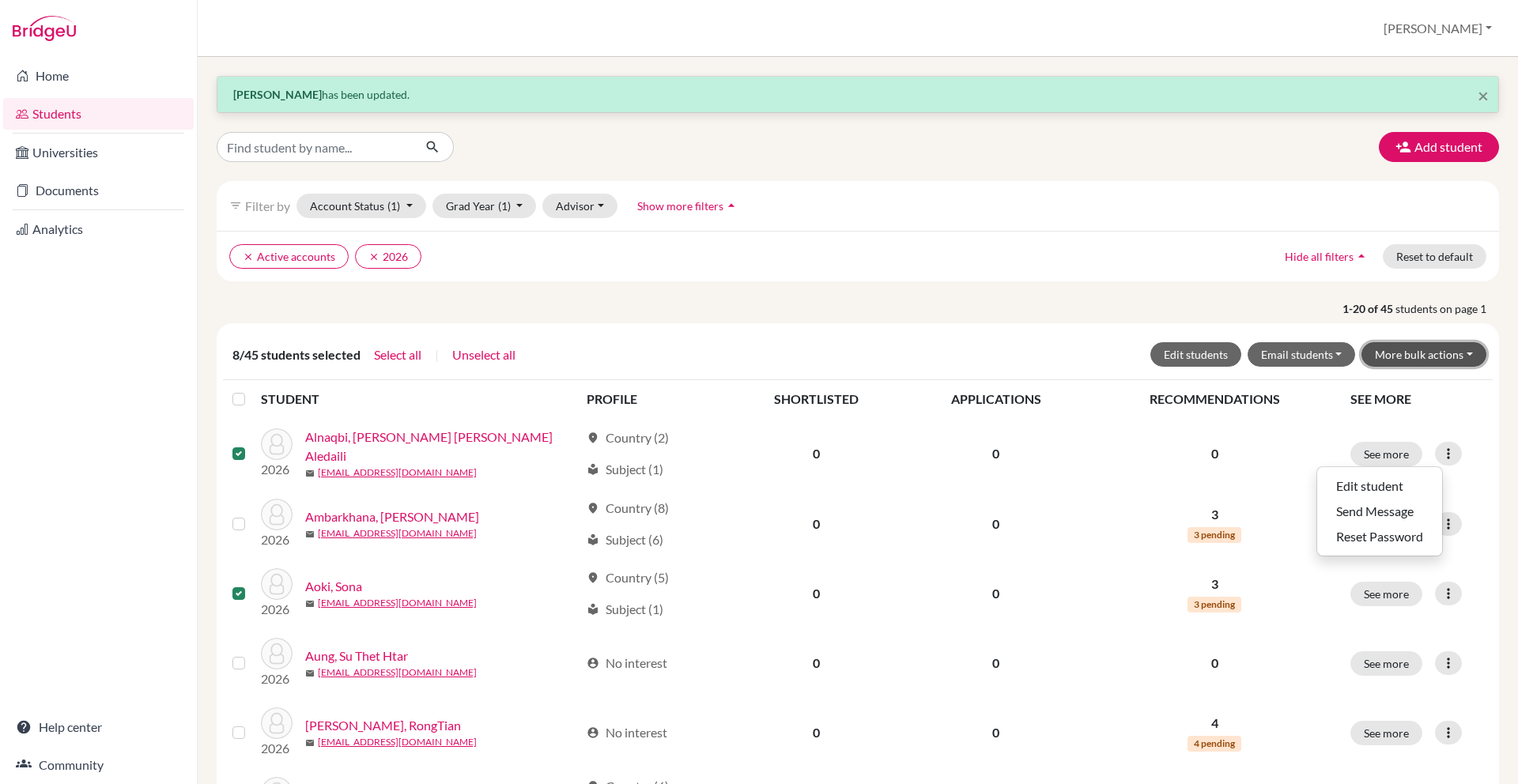
click at [1463, 342] on button "More bulk actions" at bounding box center [1424, 354] width 125 height 25
click at [1419, 446] on button "Resend invite email" at bounding box center [1414, 439] width 143 height 26
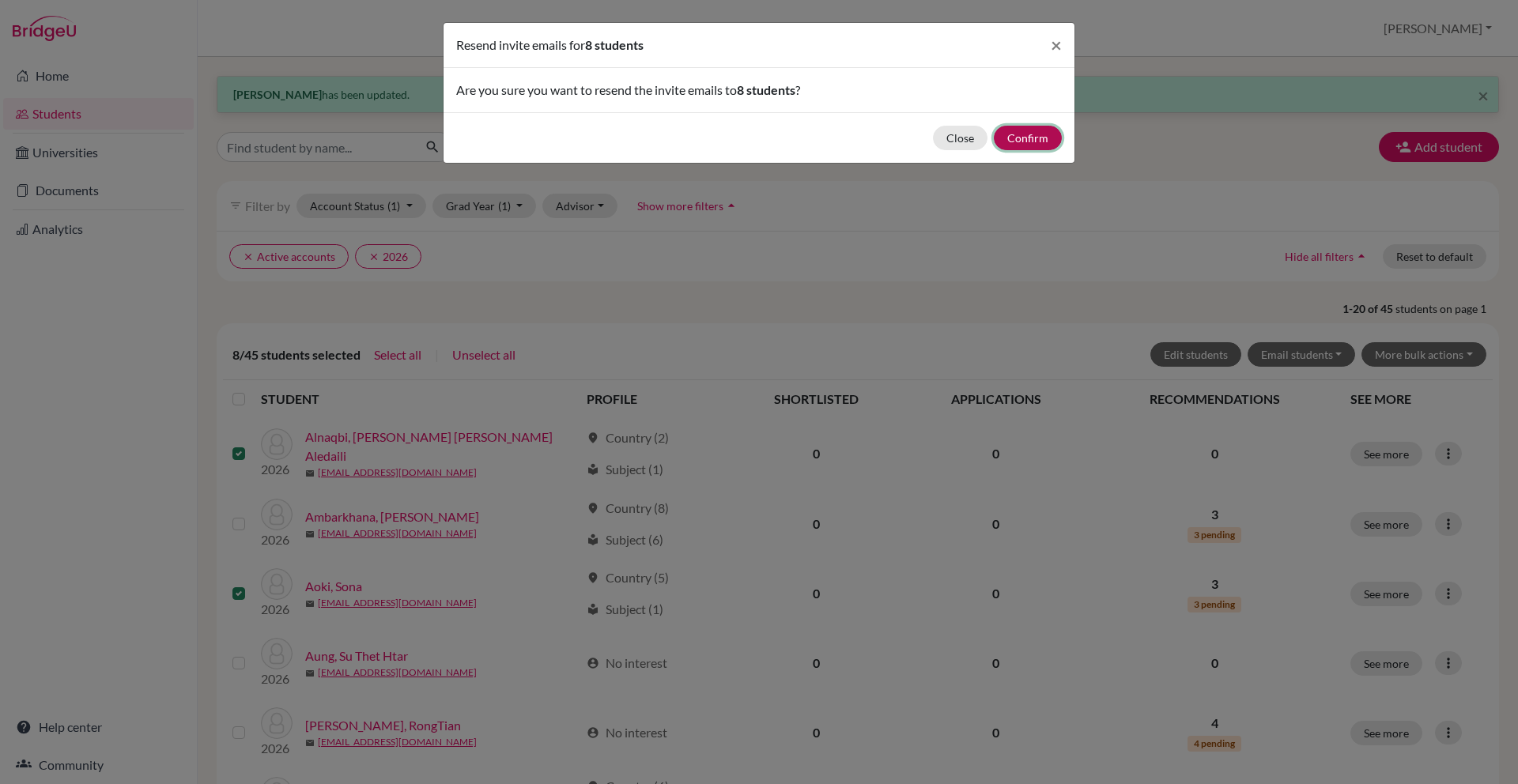
click at [1029, 143] on button "Confirm" at bounding box center [1028, 138] width 68 height 25
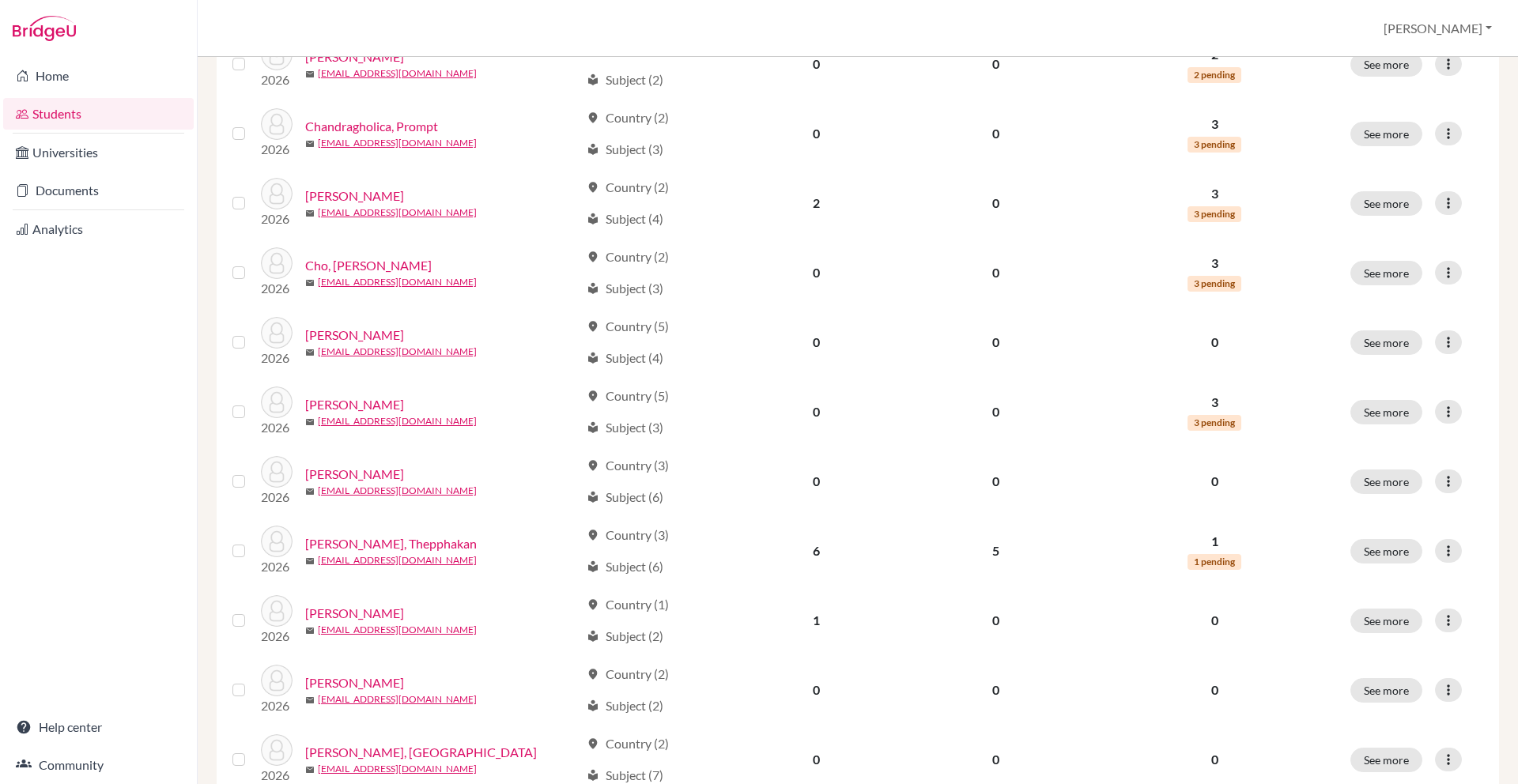
scroll to position [1081, 0]
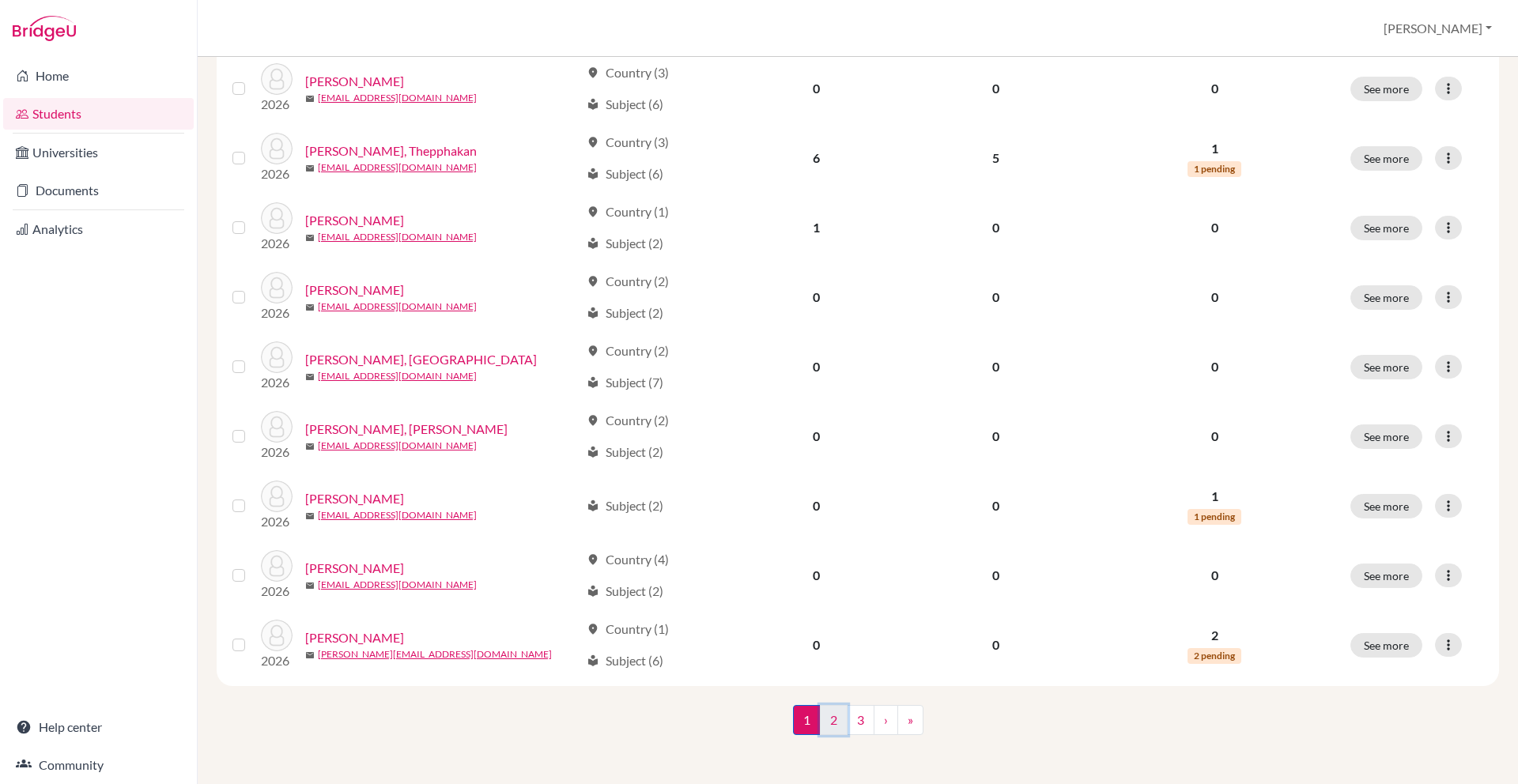
click at [846, 723] on link "2" at bounding box center [833, 720] width 27 height 30
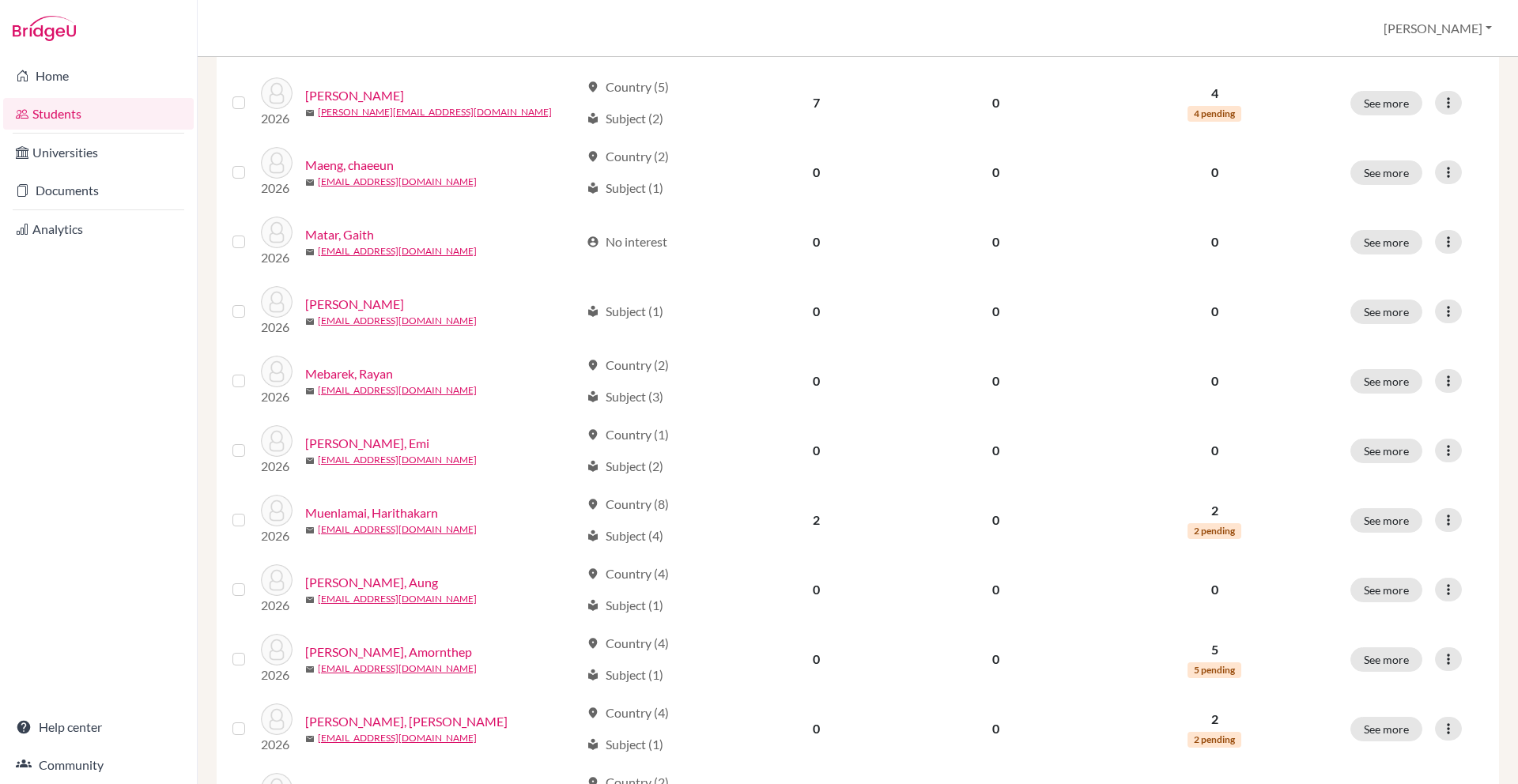
scroll to position [392, 0]
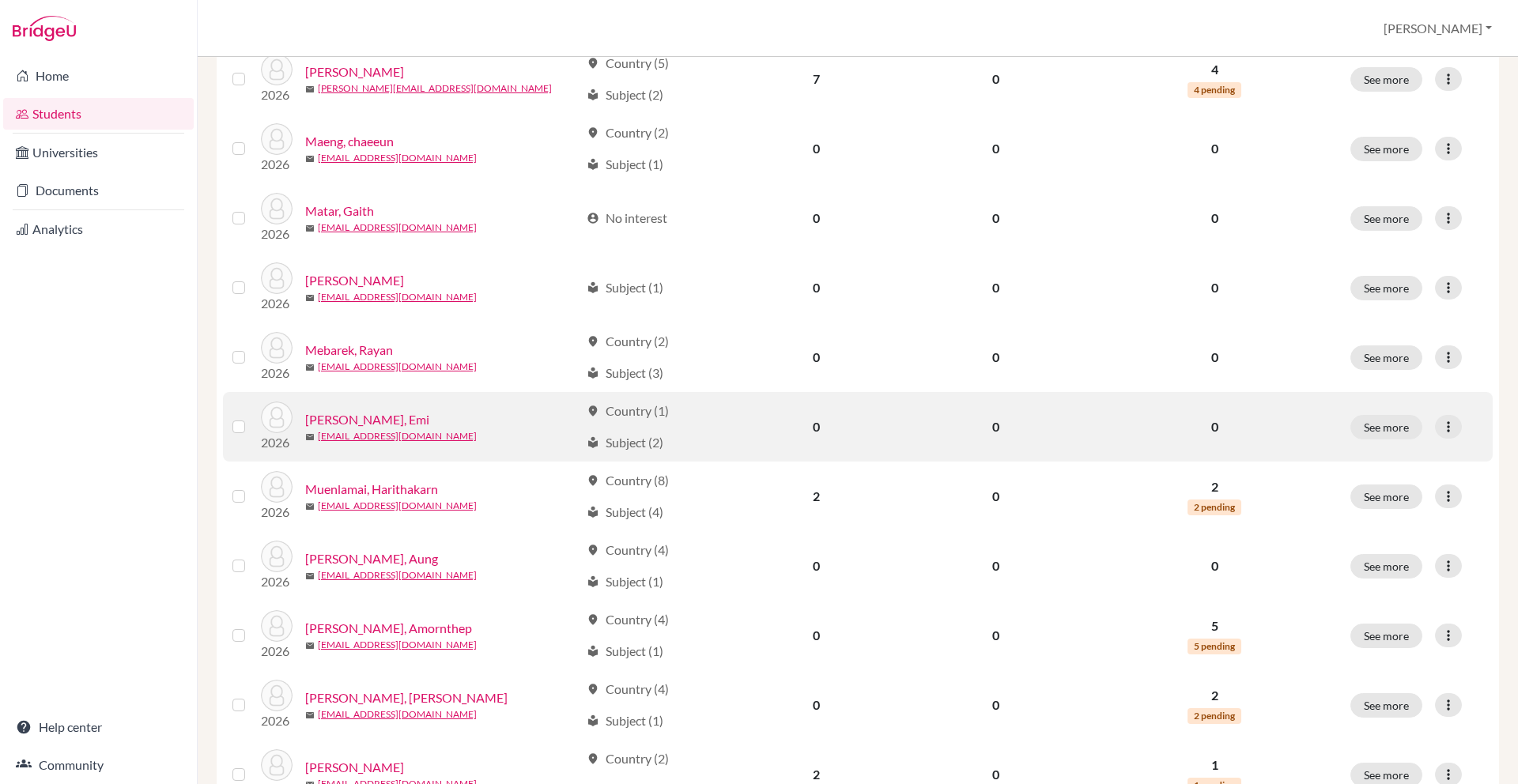
click at [236, 440] on td at bounding box center [242, 427] width 38 height 69
click at [251, 417] on label at bounding box center [251, 417] width 0 height 0
click at [0, 0] on input "checkbox" at bounding box center [0, 0] width 0 height 0
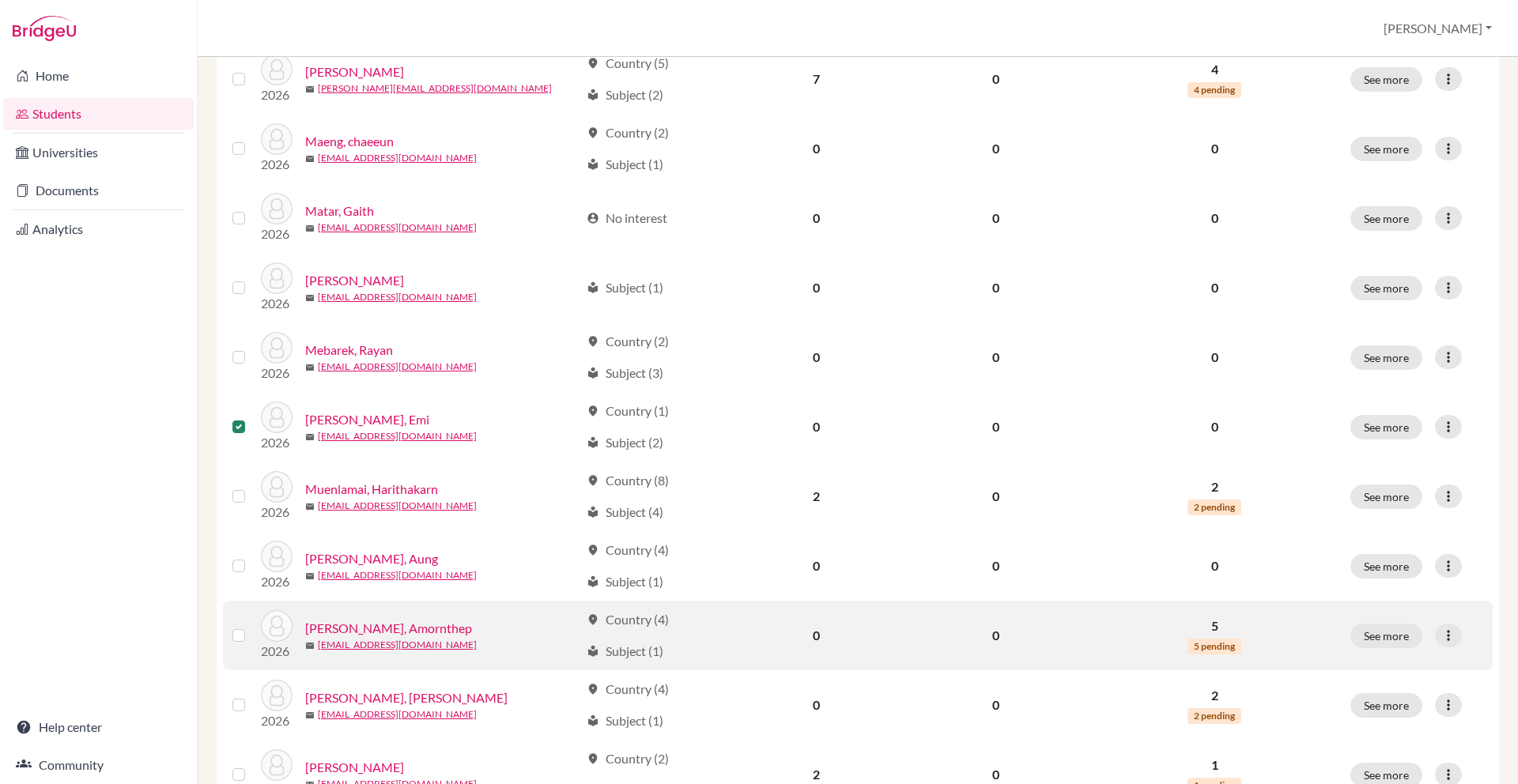
click at [251, 626] on label at bounding box center [251, 626] width 0 height 0
click at [0, 0] on input "checkbox" at bounding box center [0, 0] width 0 height 0
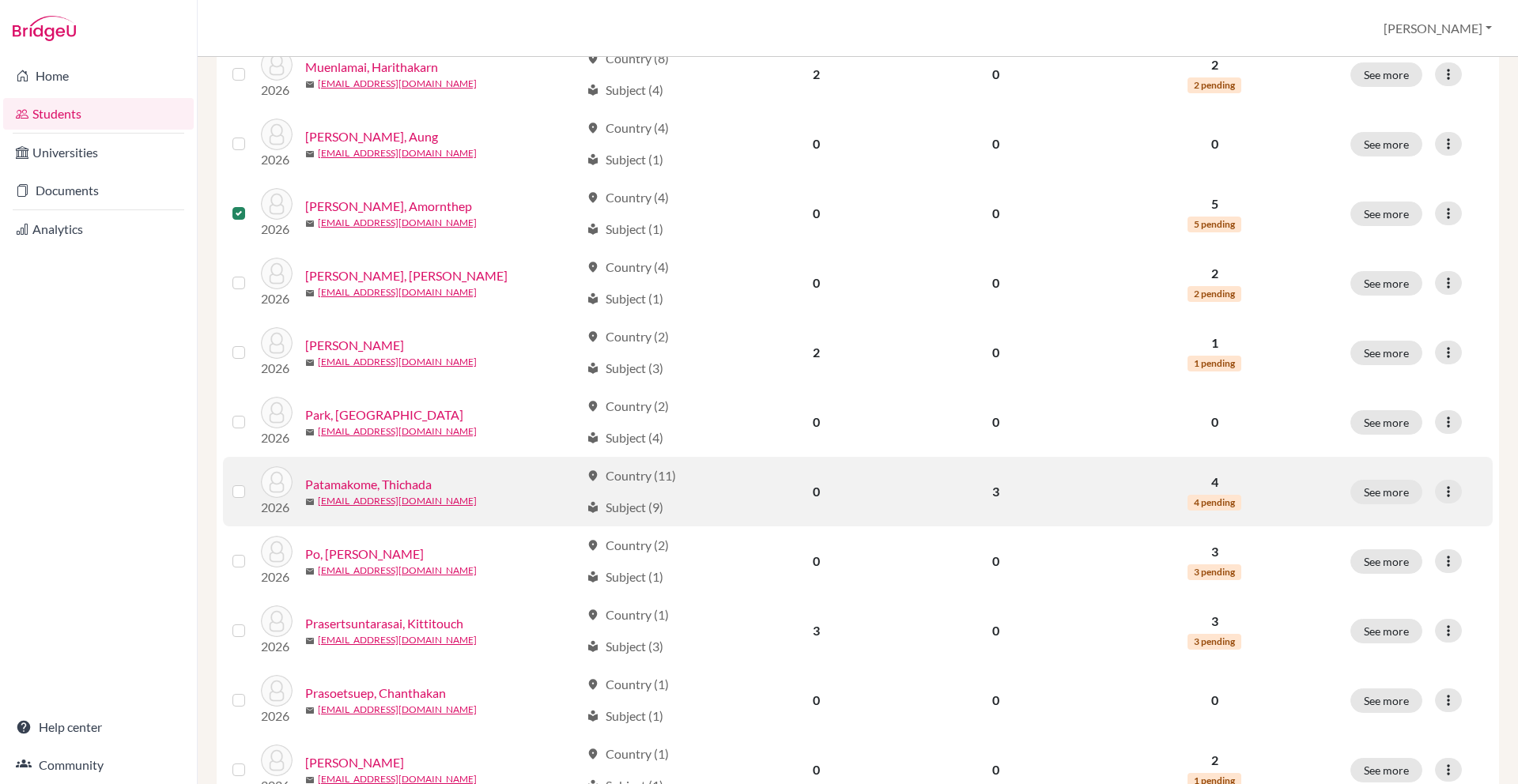
scroll to position [913, 0]
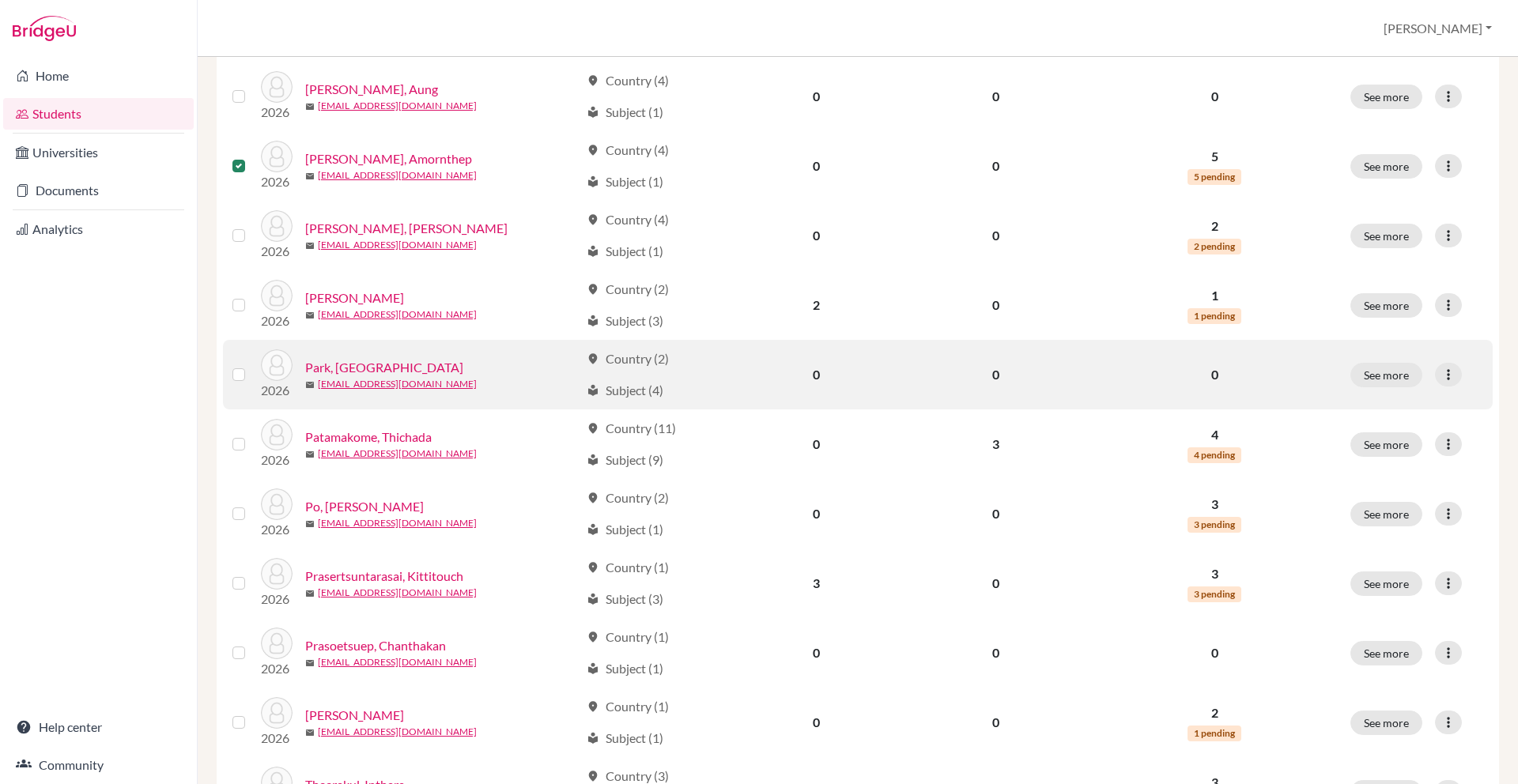
click at [251, 365] on label at bounding box center [251, 365] width 0 height 0
click at [0, 0] on input "checkbox" at bounding box center [0, 0] width 0 height 0
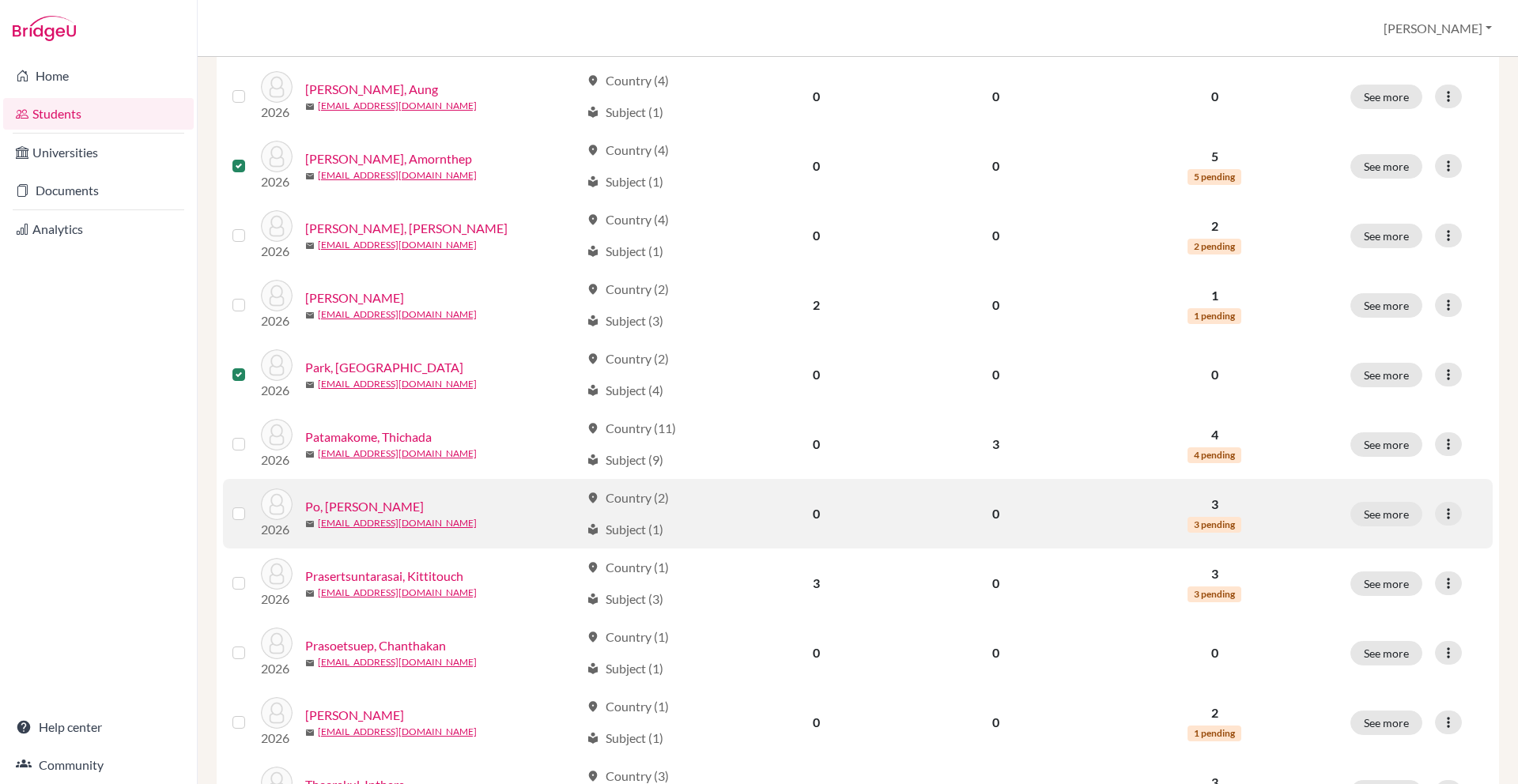
click at [251, 505] on label at bounding box center [251, 505] width 0 height 0
click at [0, 0] on input "checkbox" at bounding box center [0, 0] width 0 height 0
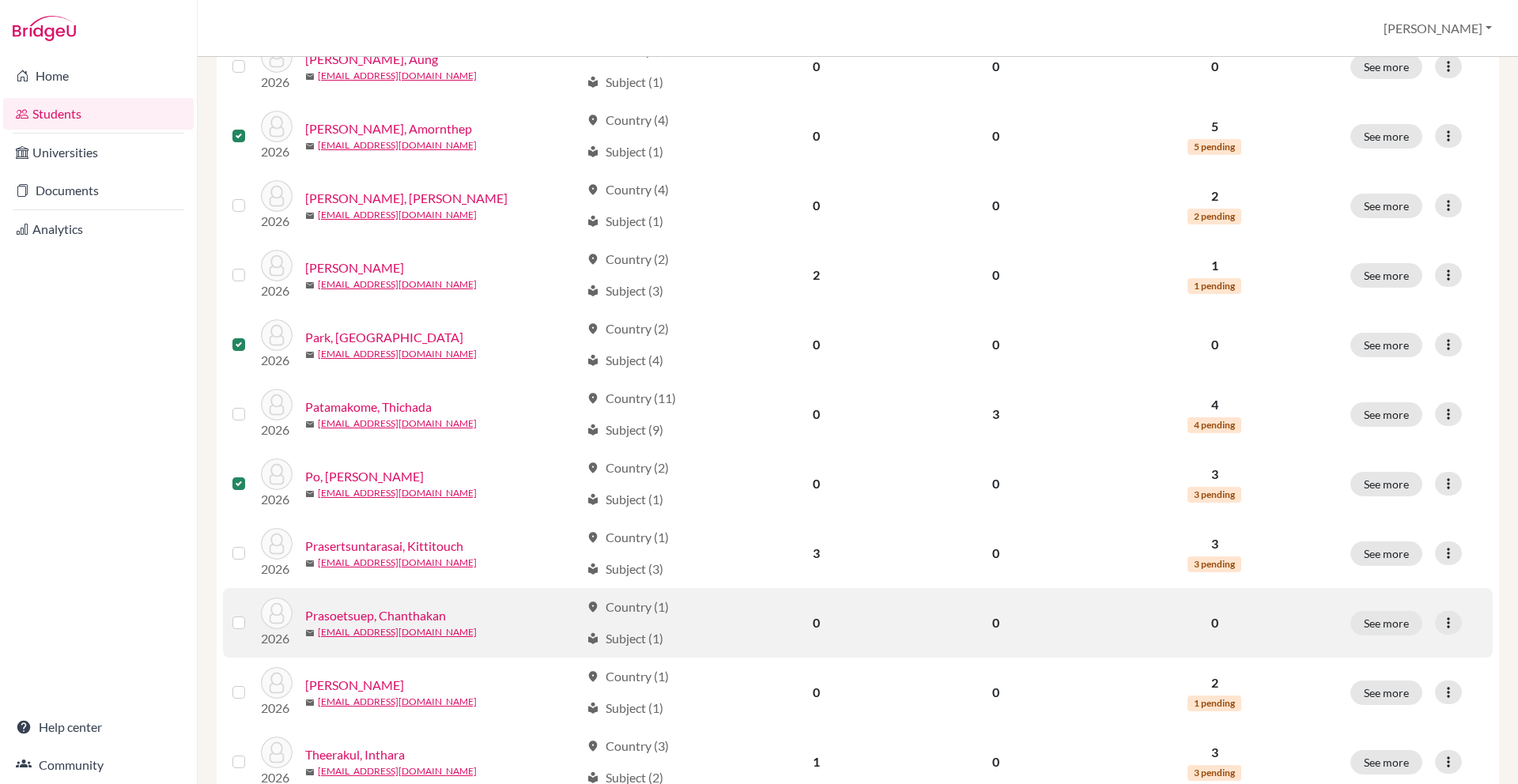
scroll to position [948, 0]
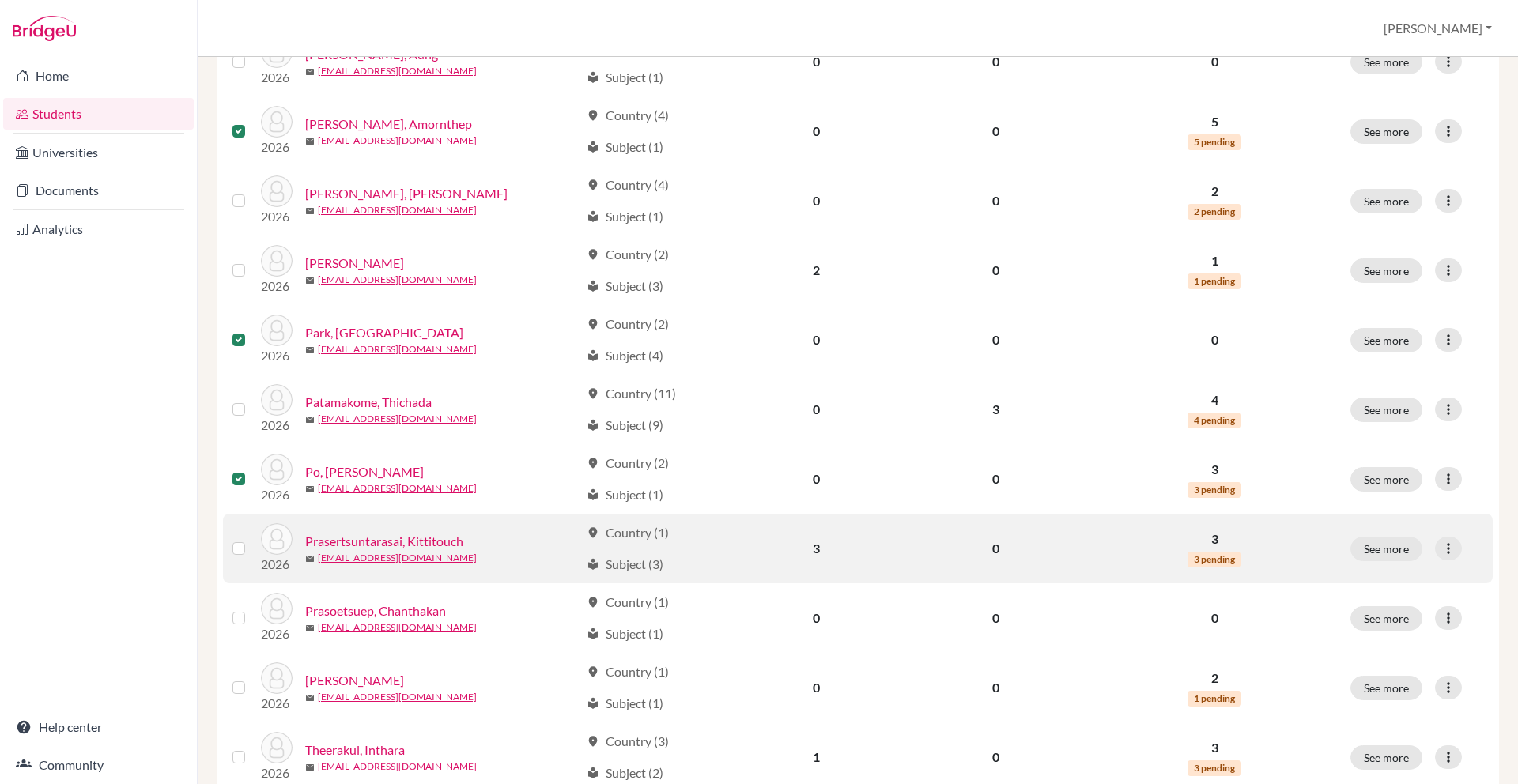
click at [251, 539] on label at bounding box center [251, 539] width 0 height 0
click at [0, 0] on input "checkbox" at bounding box center [0, 0] width 0 height 0
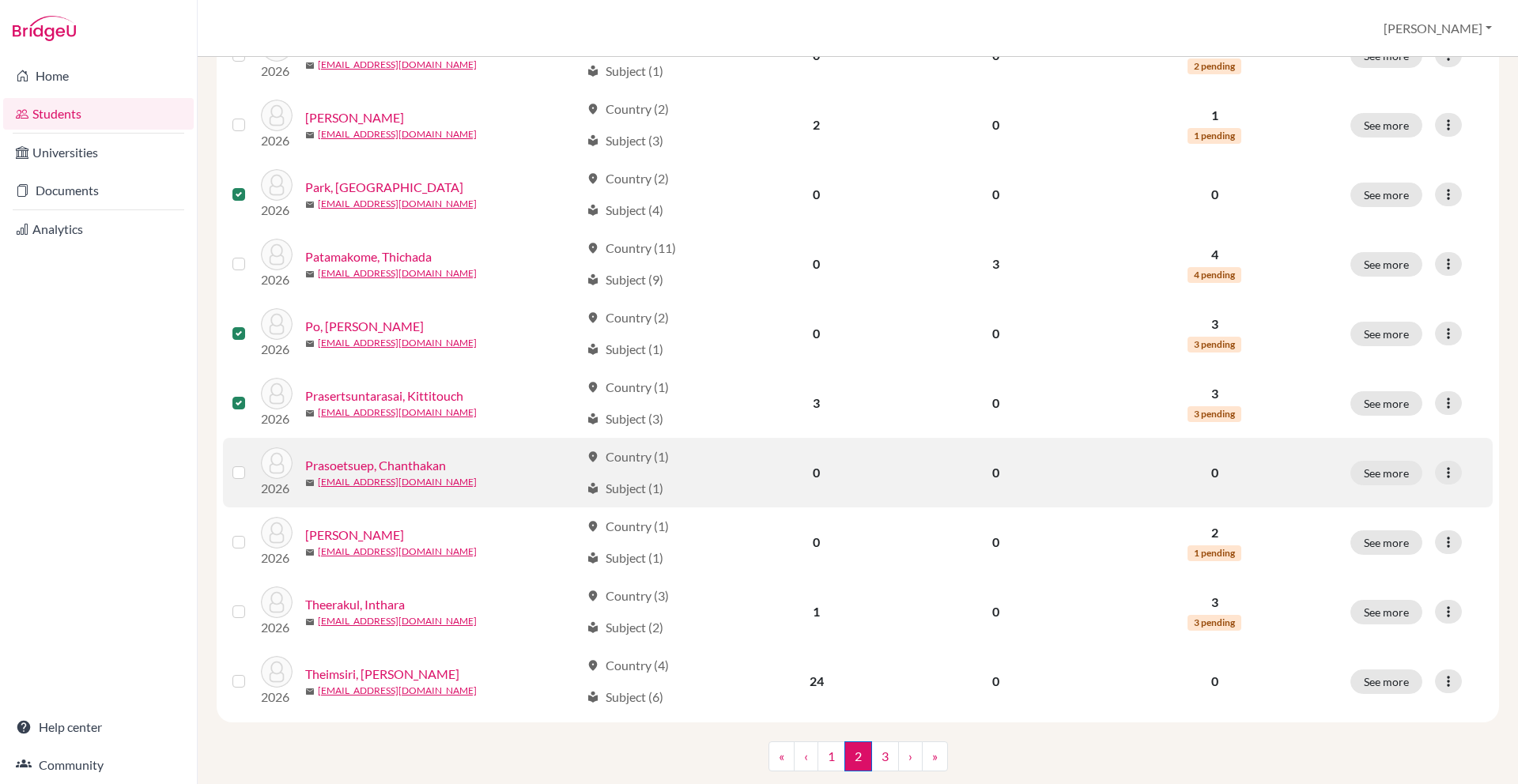
scroll to position [1131, 0]
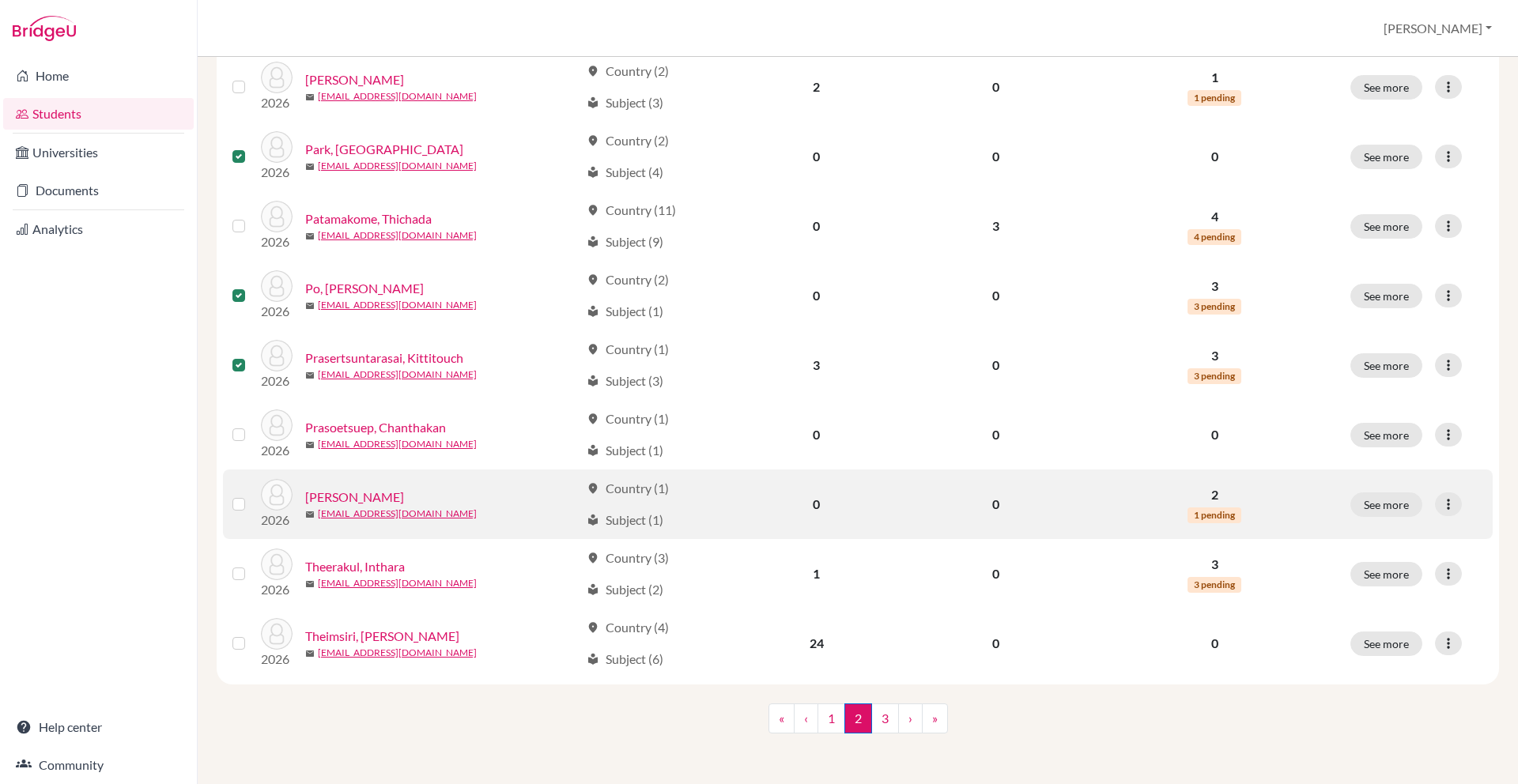
click at [251, 495] on label at bounding box center [251, 495] width 0 height 0
click at [0, 0] on input "checkbox" at bounding box center [0, 0] width 0 height 0
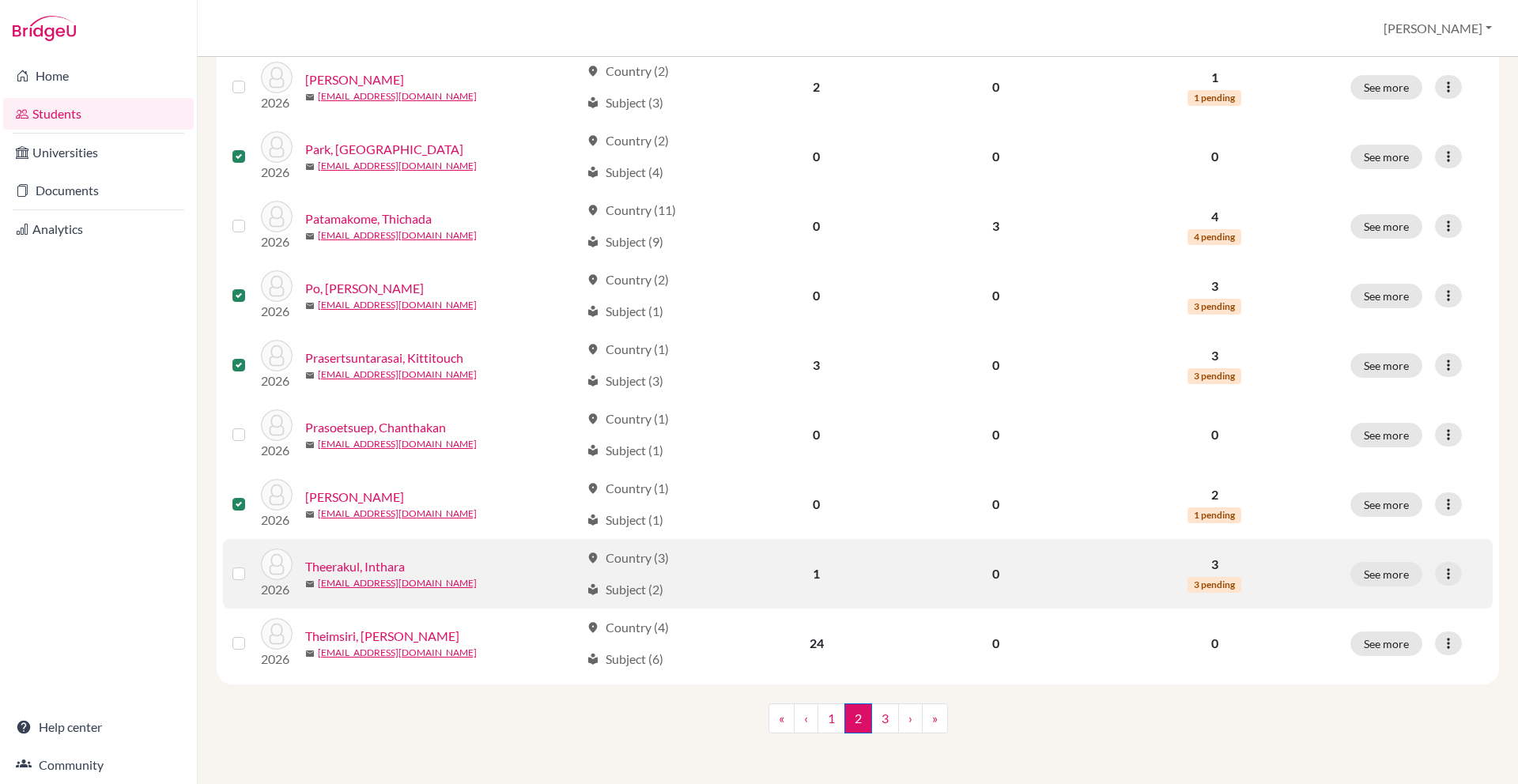
click at [251, 564] on label at bounding box center [251, 564] width 0 height 0
click at [0, 0] on input "checkbox" at bounding box center [0, 0] width 0 height 0
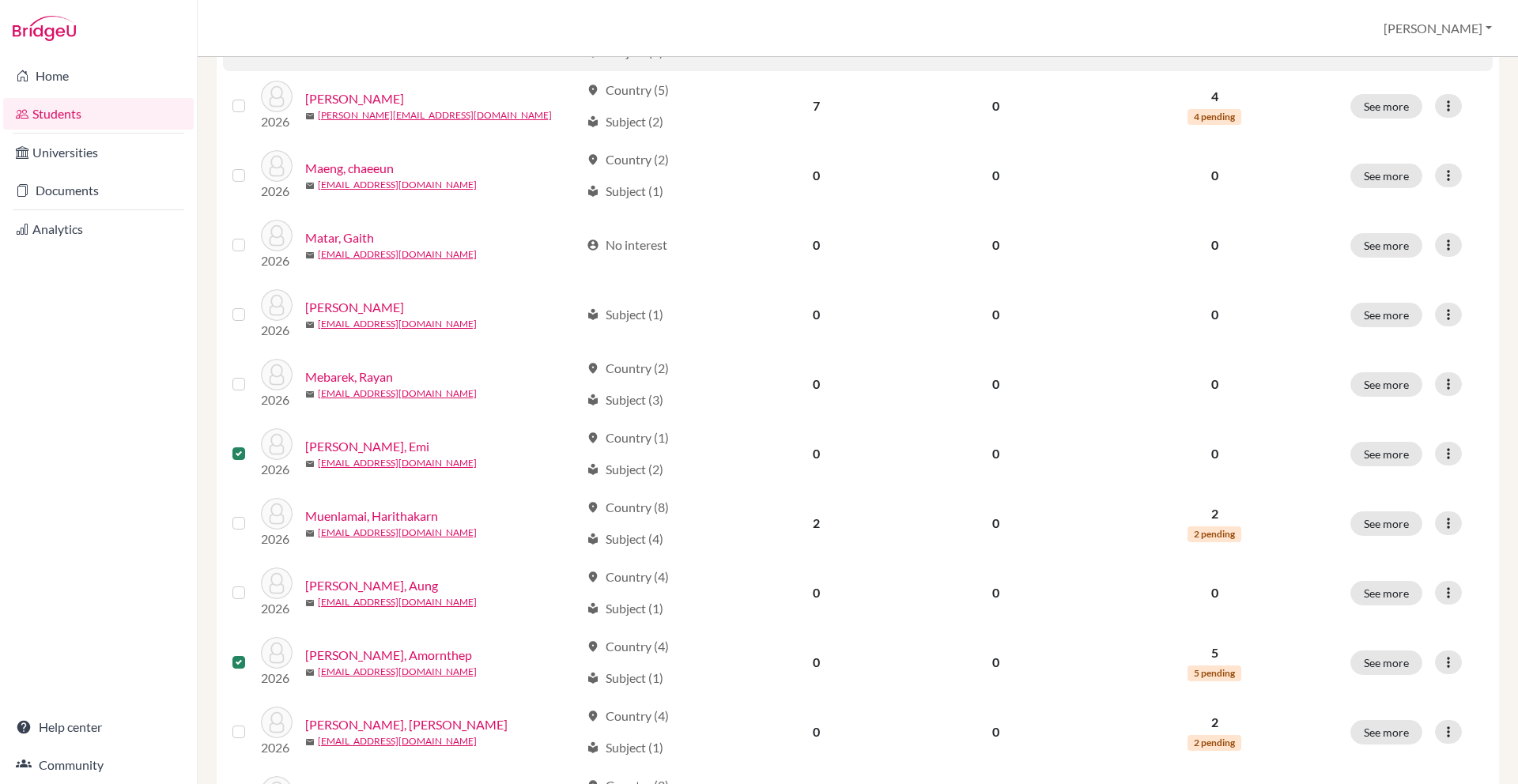
scroll to position [570, 0]
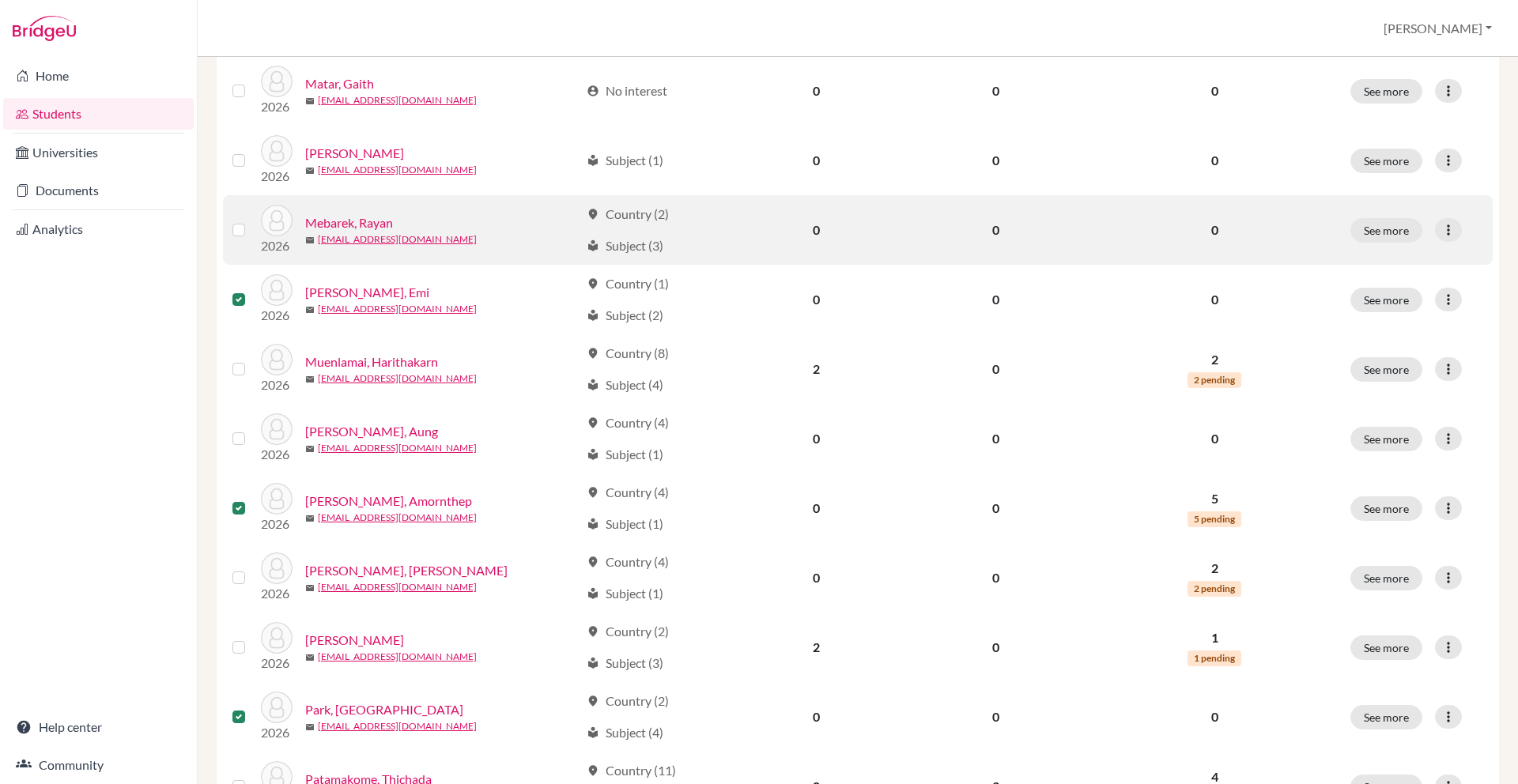
click at [251, 221] on label at bounding box center [251, 221] width 0 height 0
click at [0, 0] on input "checkbox" at bounding box center [0, 0] width 0 height 0
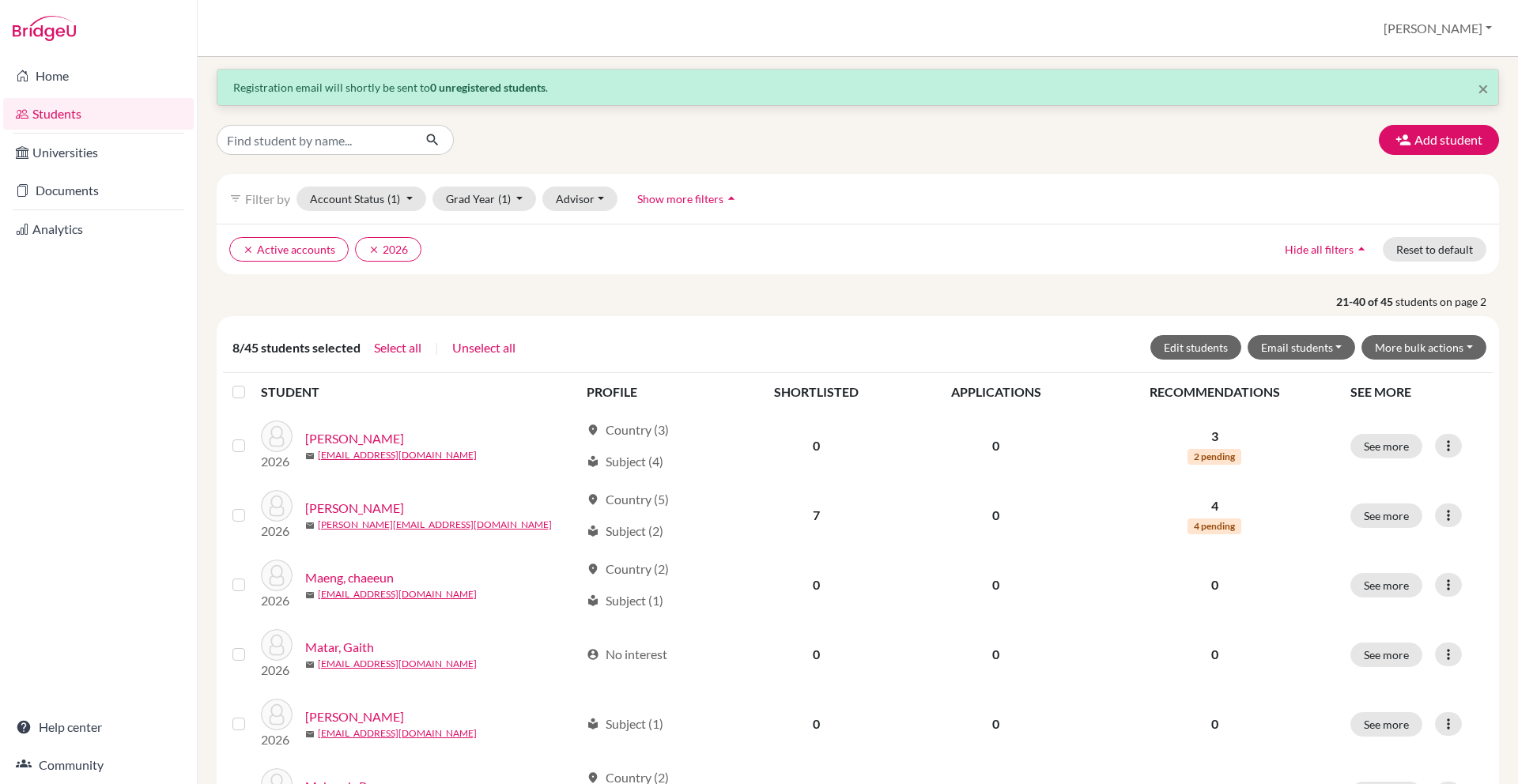
scroll to position [0, 0]
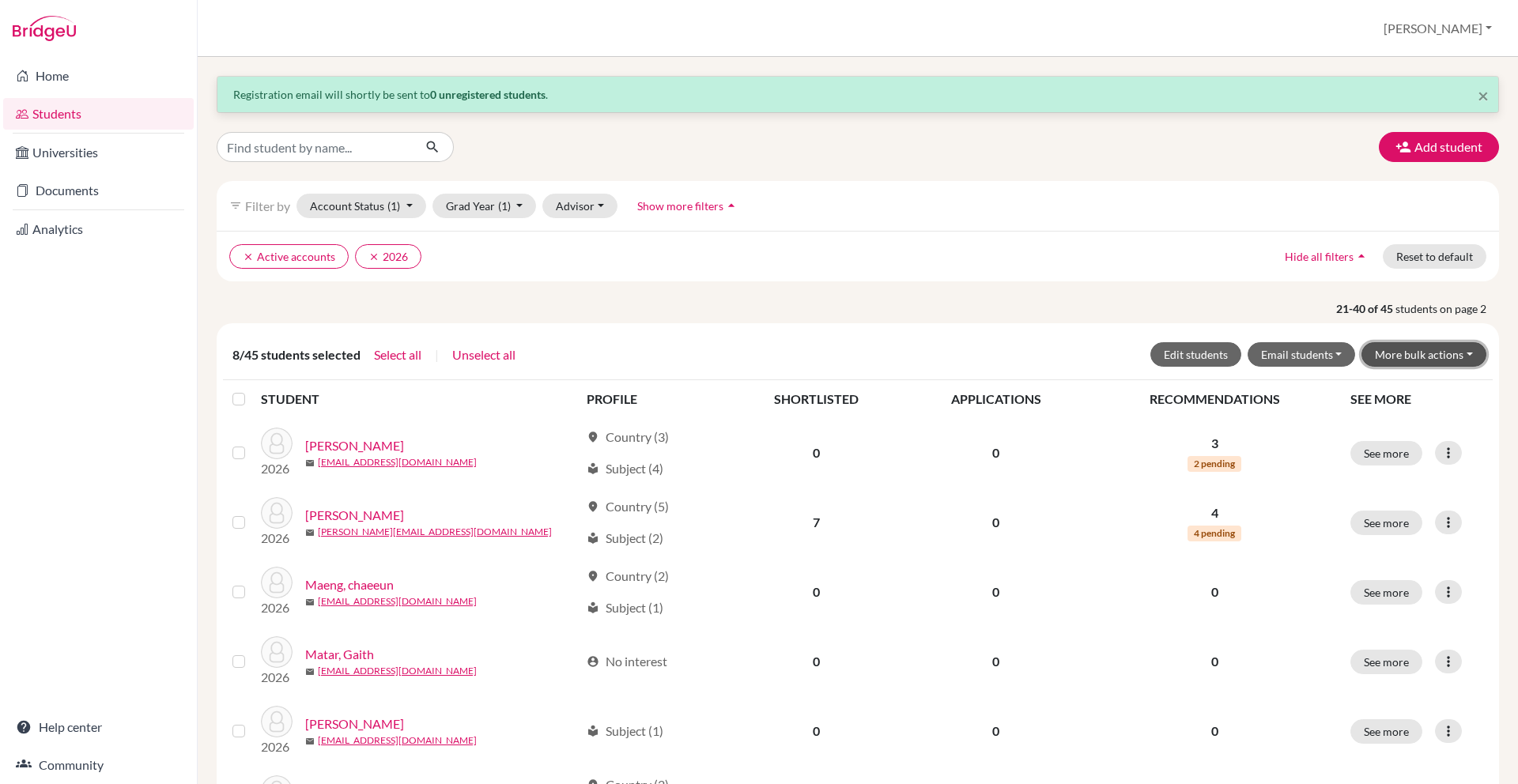
click at [1458, 345] on button "More bulk actions" at bounding box center [1424, 354] width 125 height 25
click at [1406, 443] on button "Resend invite email" at bounding box center [1414, 439] width 143 height 26
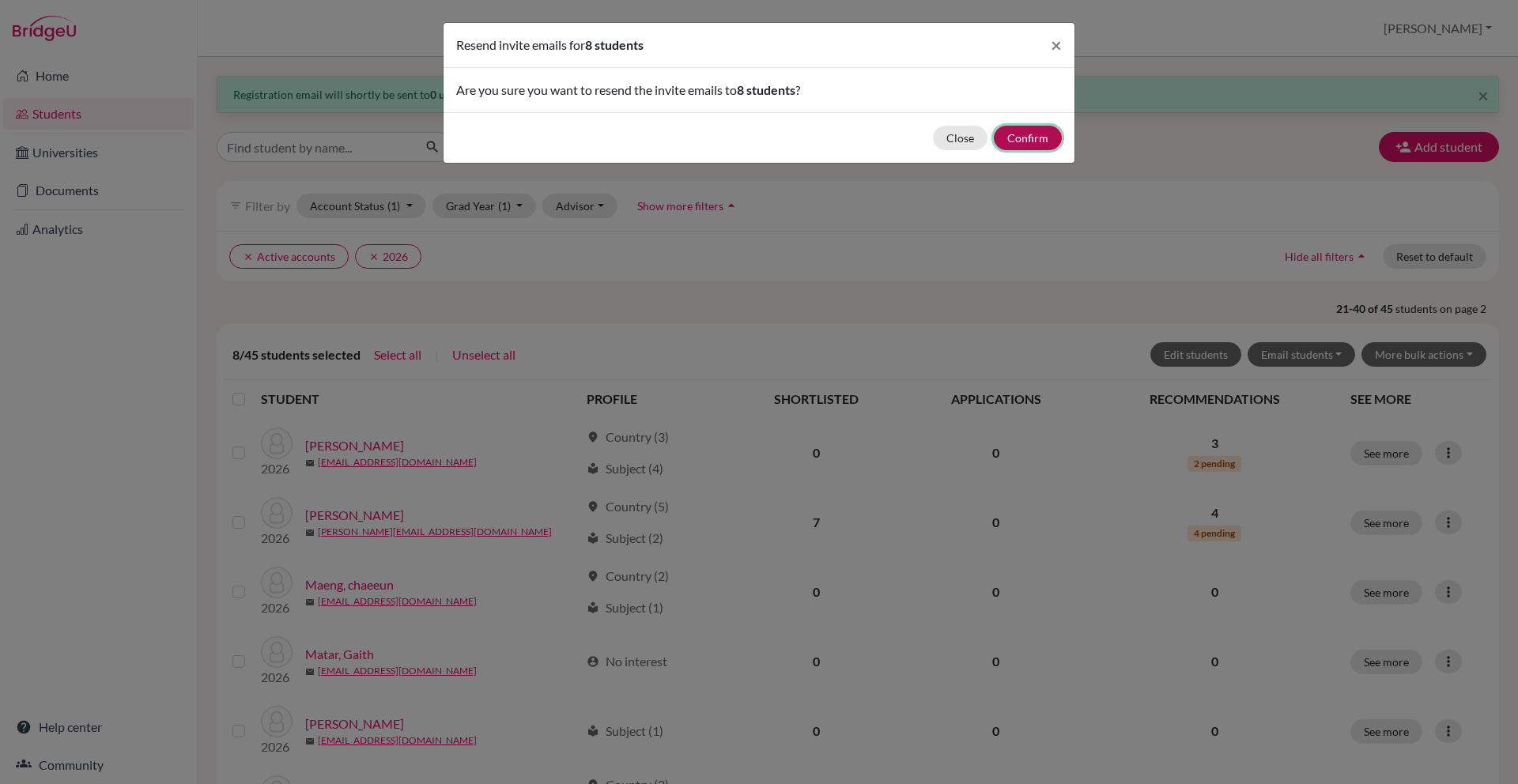
click at [1020, 145] on button "Confirm" at bounding box center [1028, 138] width 68 height 25
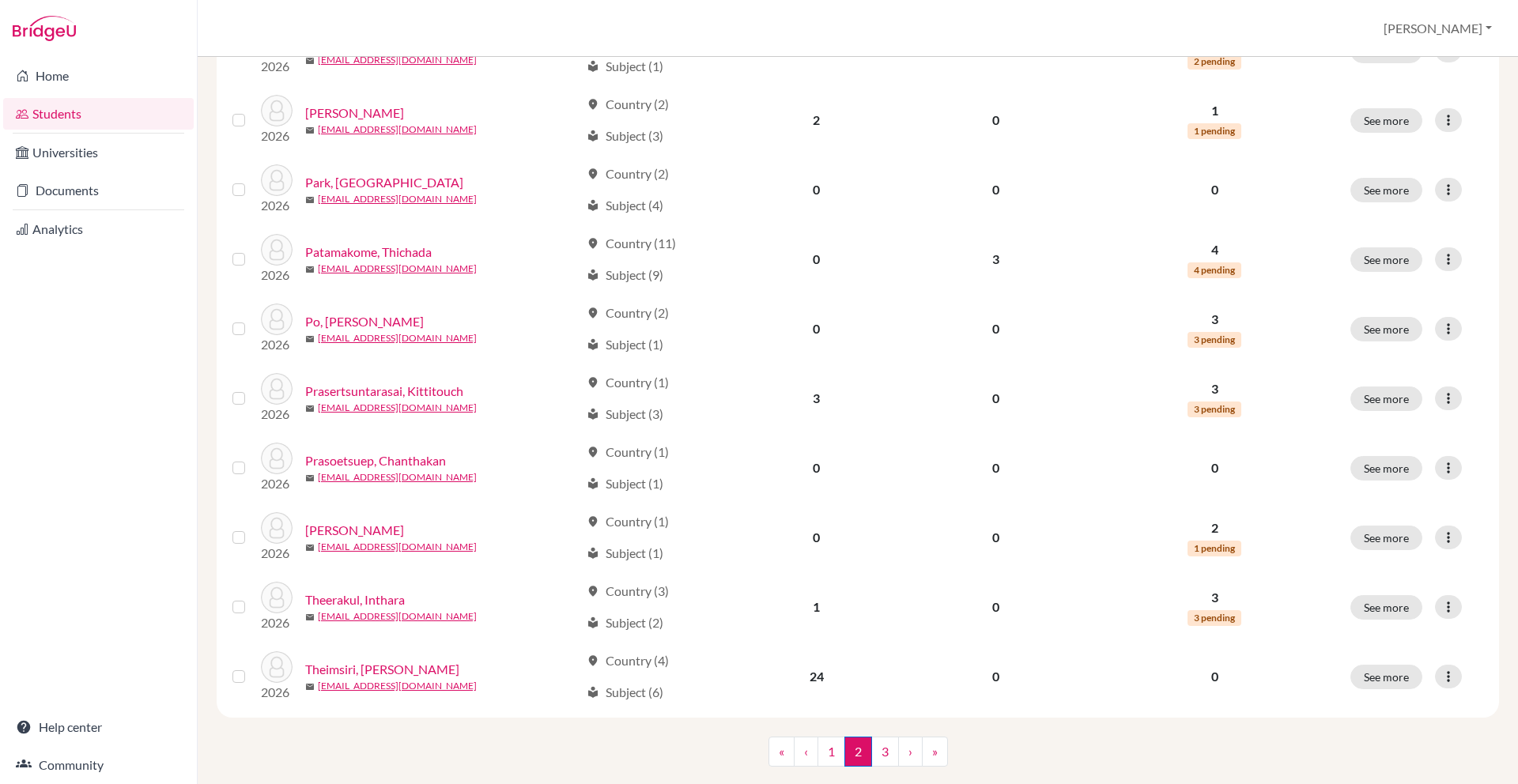
scroll to position [1081, 0]
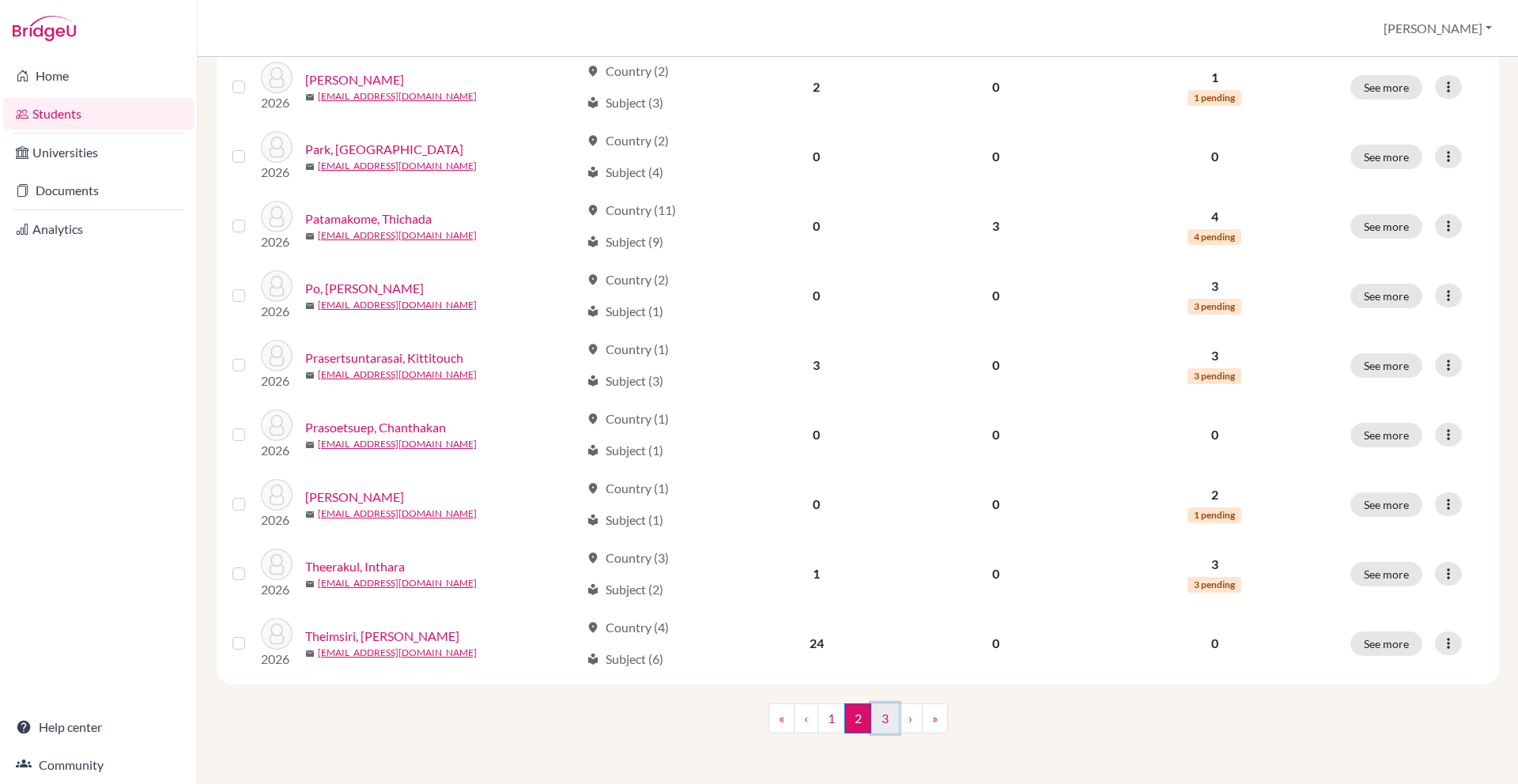
click at [887, 729] on link "3" at bounding box center [885, 718] width 27 height 30
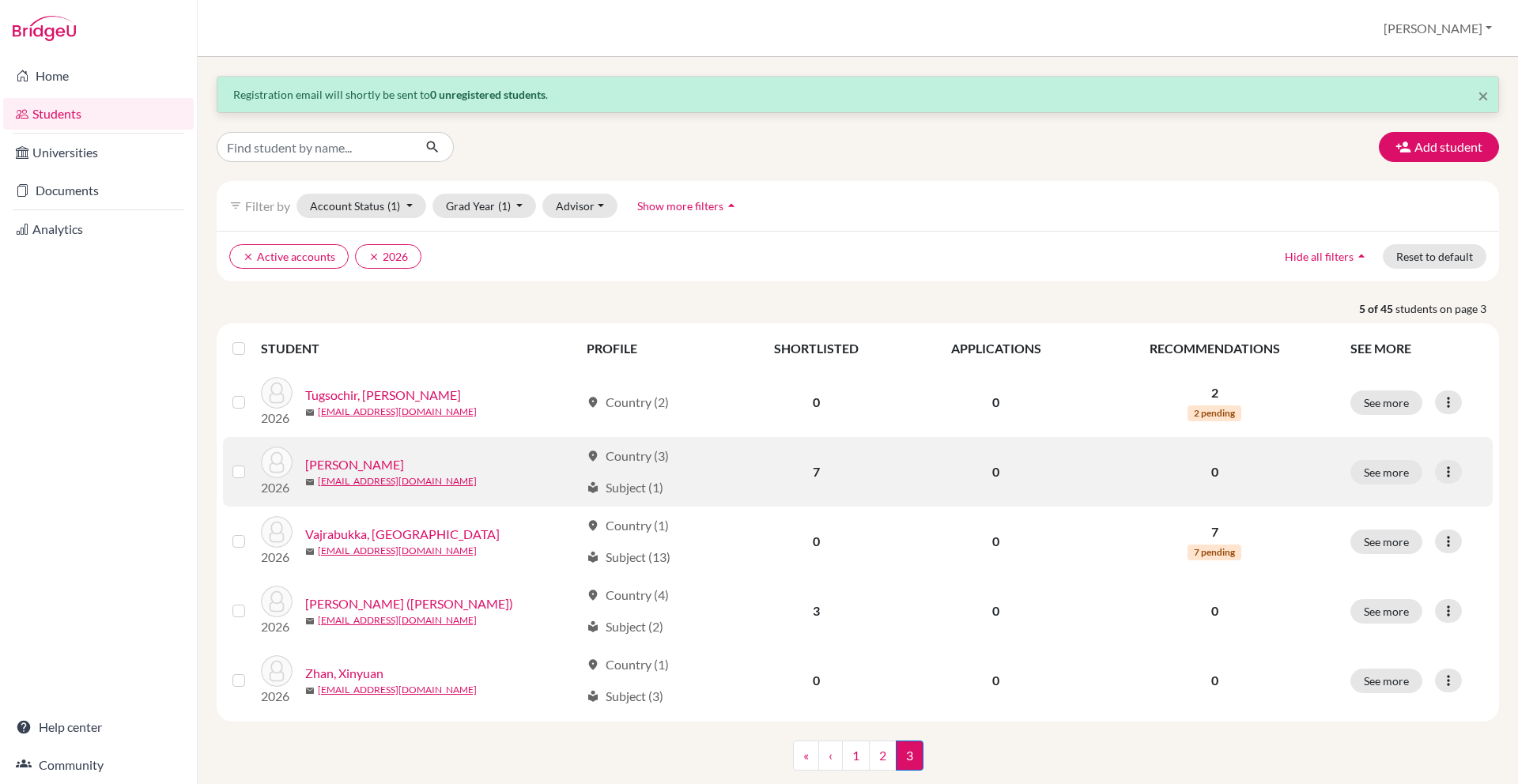
click at [251, 463] on label at bounding box center [251, 463] width 0 height 0
click at [0, 0] on input "checkbox" at bounding box center [0, 0] width 0 height 0
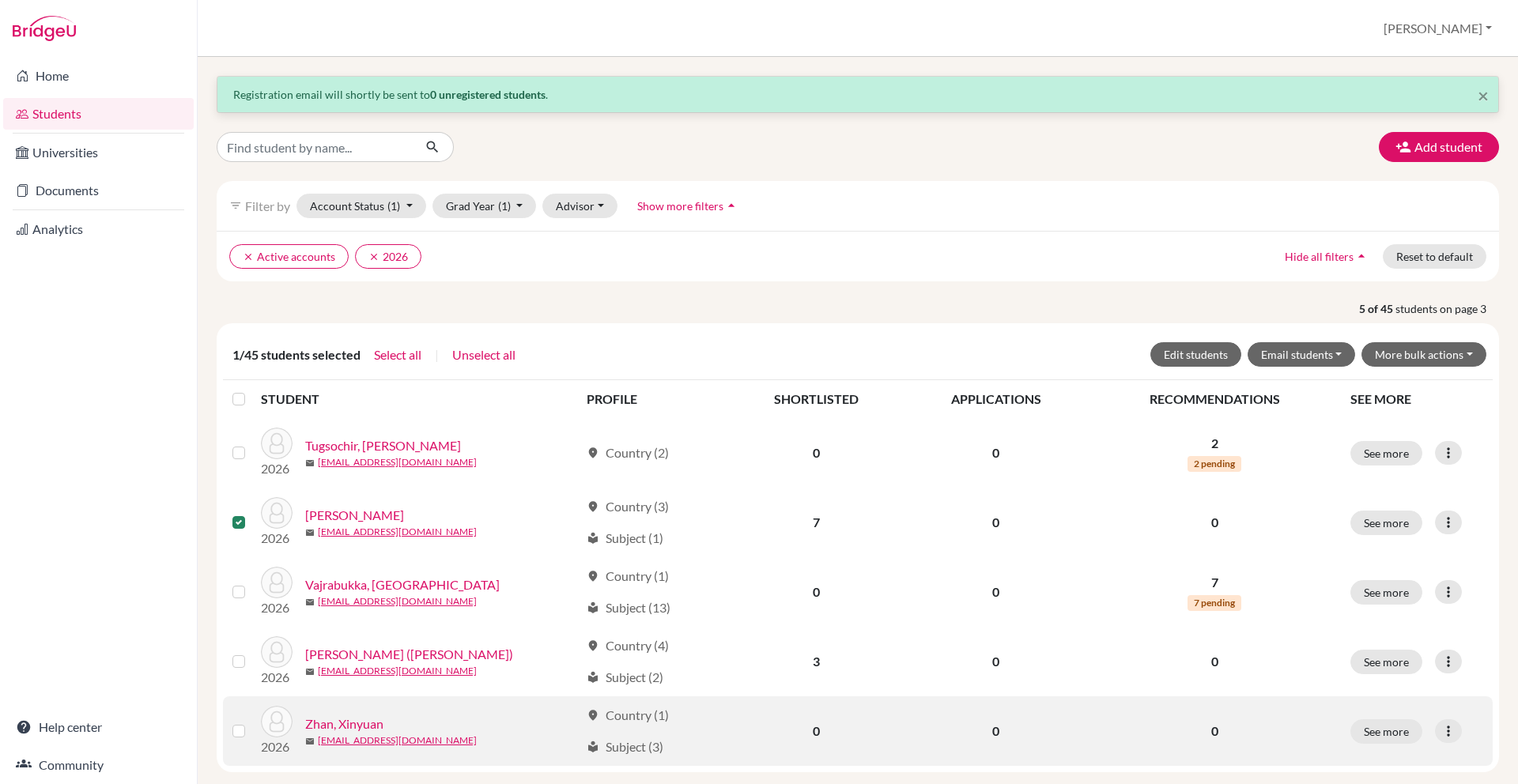
click at [251, 722] on label at bounding box center [251, 722] width 0 height 0
click at [0, 0] on input "checkbox" at bounding box center [0, 0] width 0 height 0
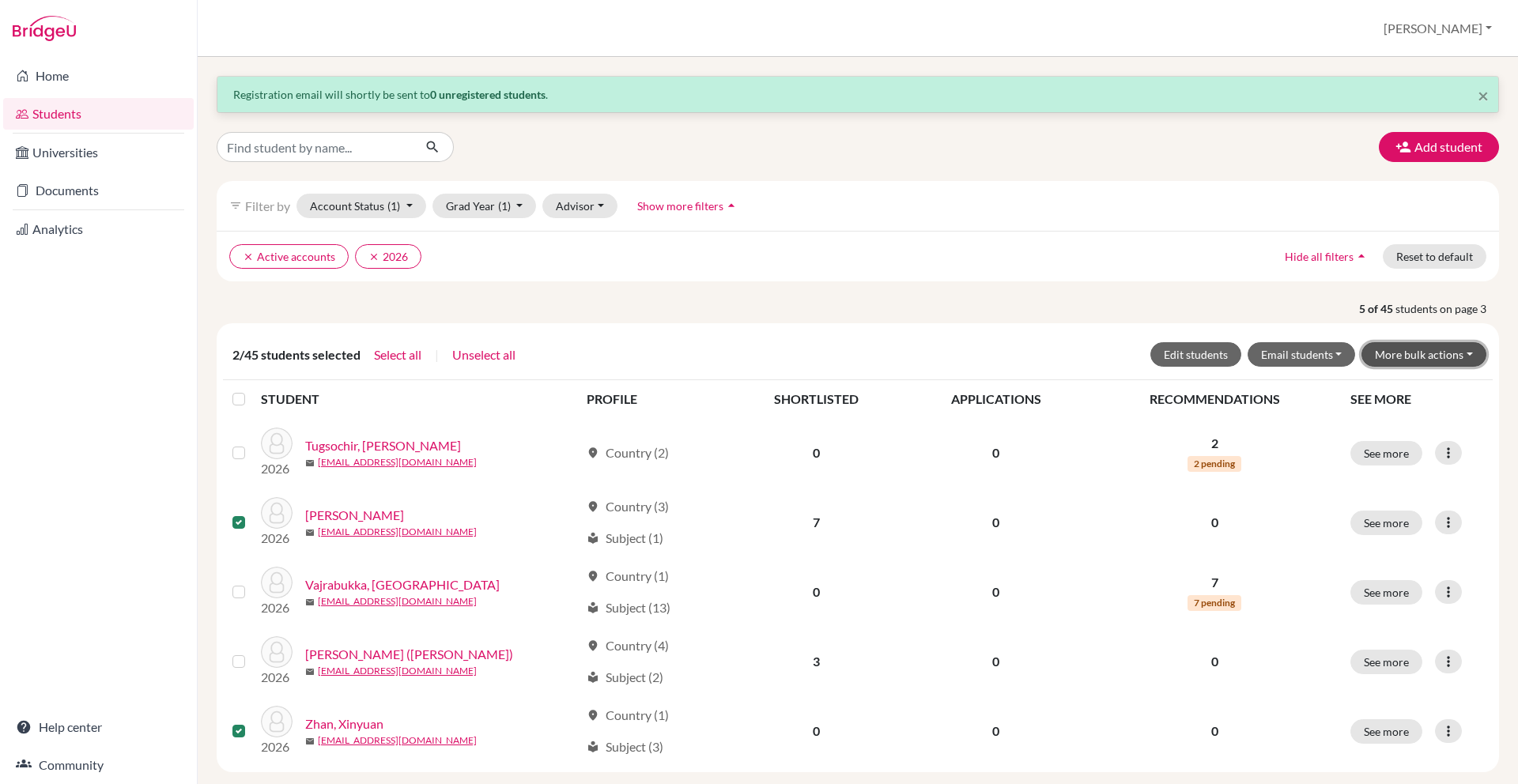
click at [1423, 350] on button "More bulk actions" at bounding box center [1424, 354] width 125 height 25
click at [1384, 434] on button "Resend invite email" at bounding box center [1414, 439] width 143 height 26
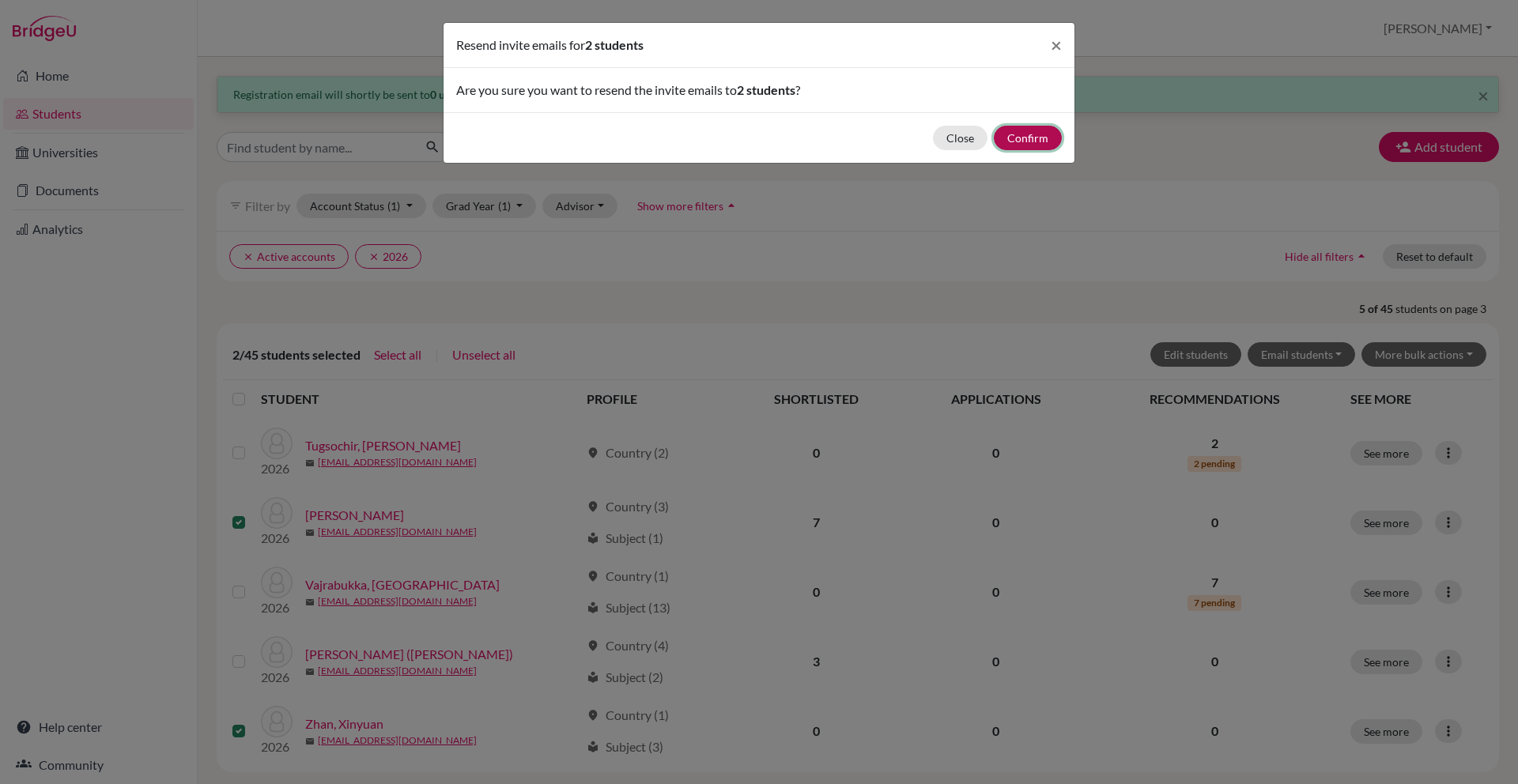
click at [1024, 139] on button "Confirm" at bounding box center [1028, 138] width 68 height 25
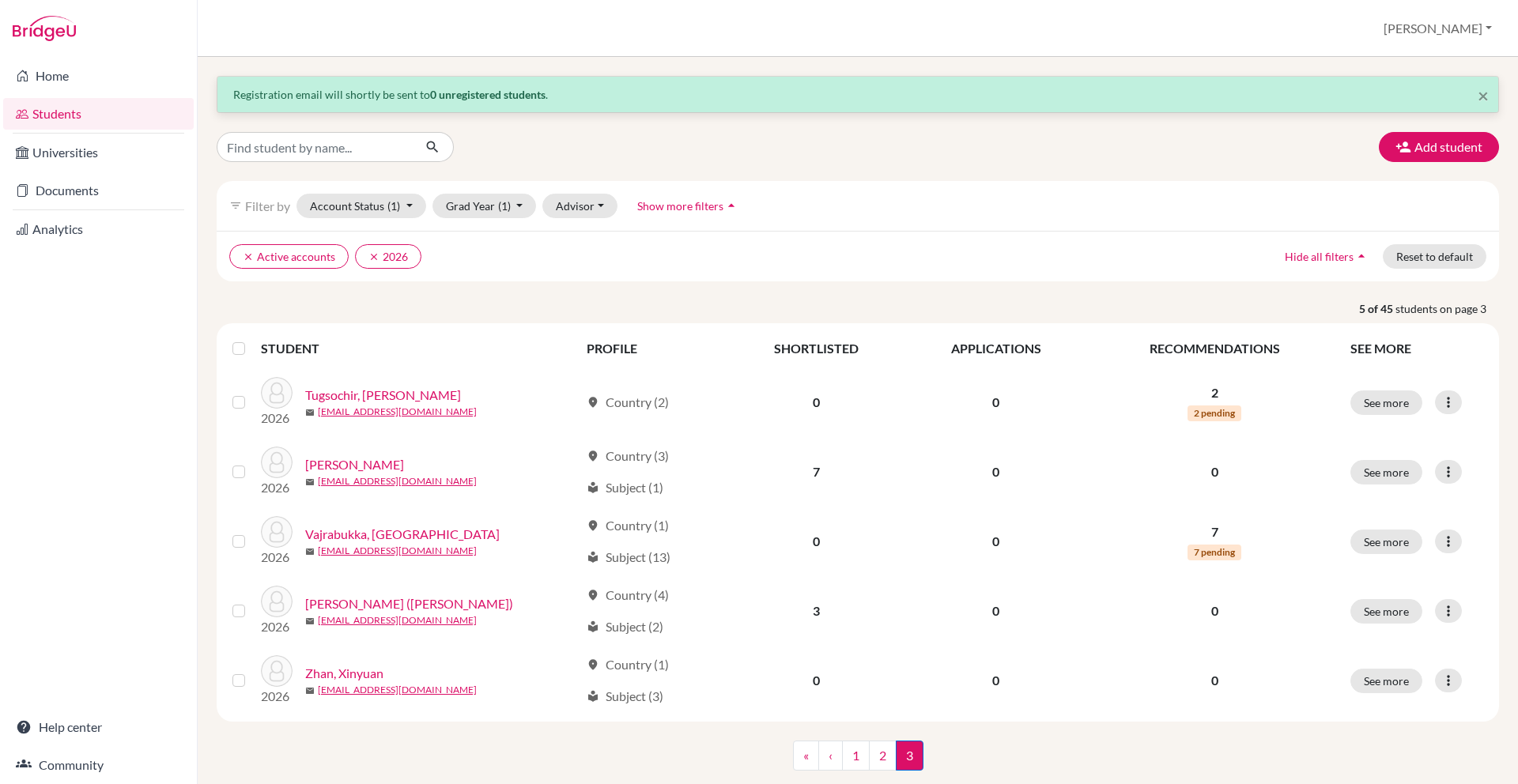
click at [1160, 229] on div "filter_list Filter by Account Status (1) Active accounts done Archived accounts…" at bounding box center [857, 205] width 1282 height 50
click at [993, 238] on div "clear Active accounts clear 2026 Hide all filters arrow_drop_up Reset to default" at bounding box center [857, 256] width 1282 height 50
click at [103, 84] on link "Home" at bounding box center [98, 76] width 191 height 32
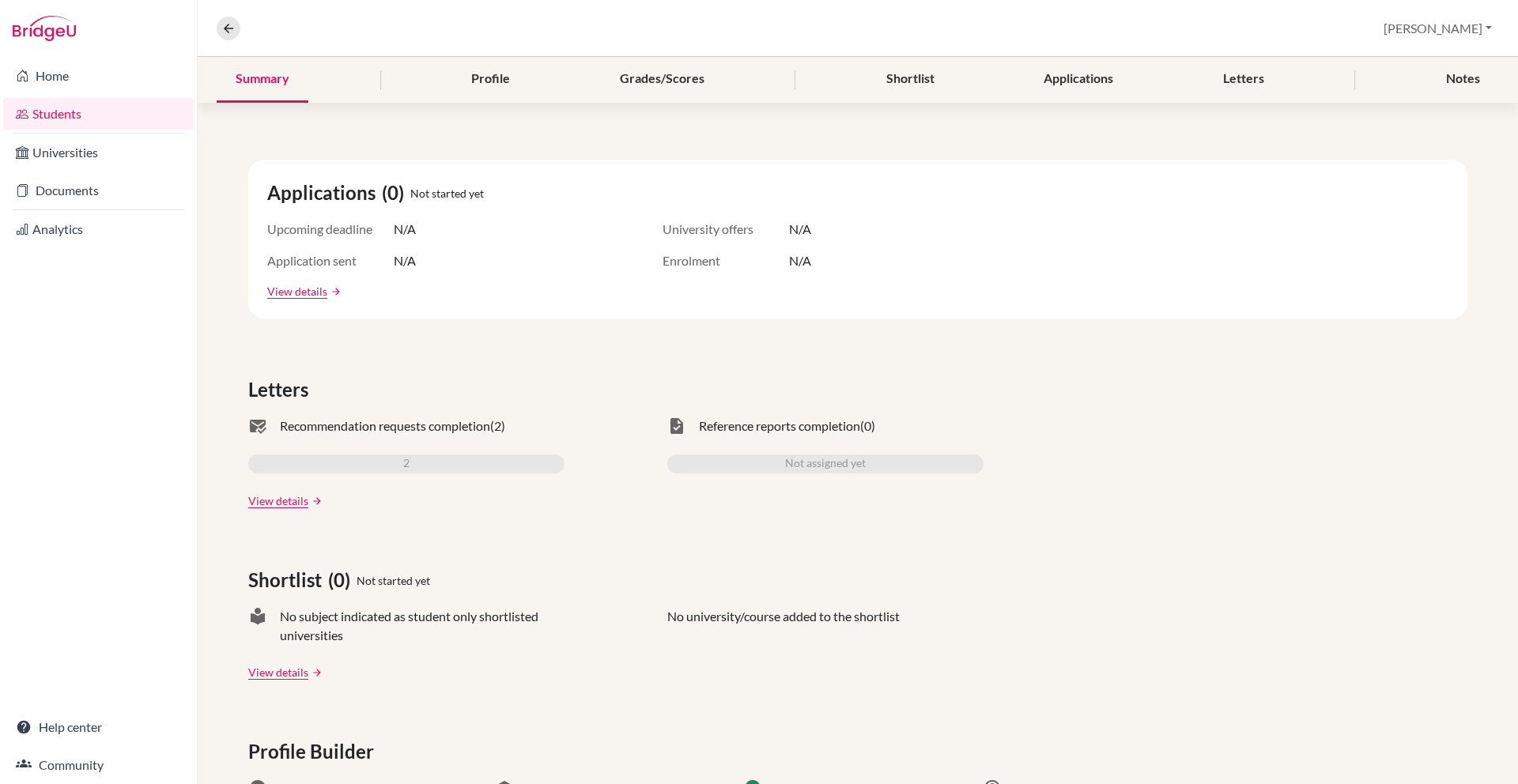
scroll to position [227, 0]
